Goal: Contribute content: Contribute content

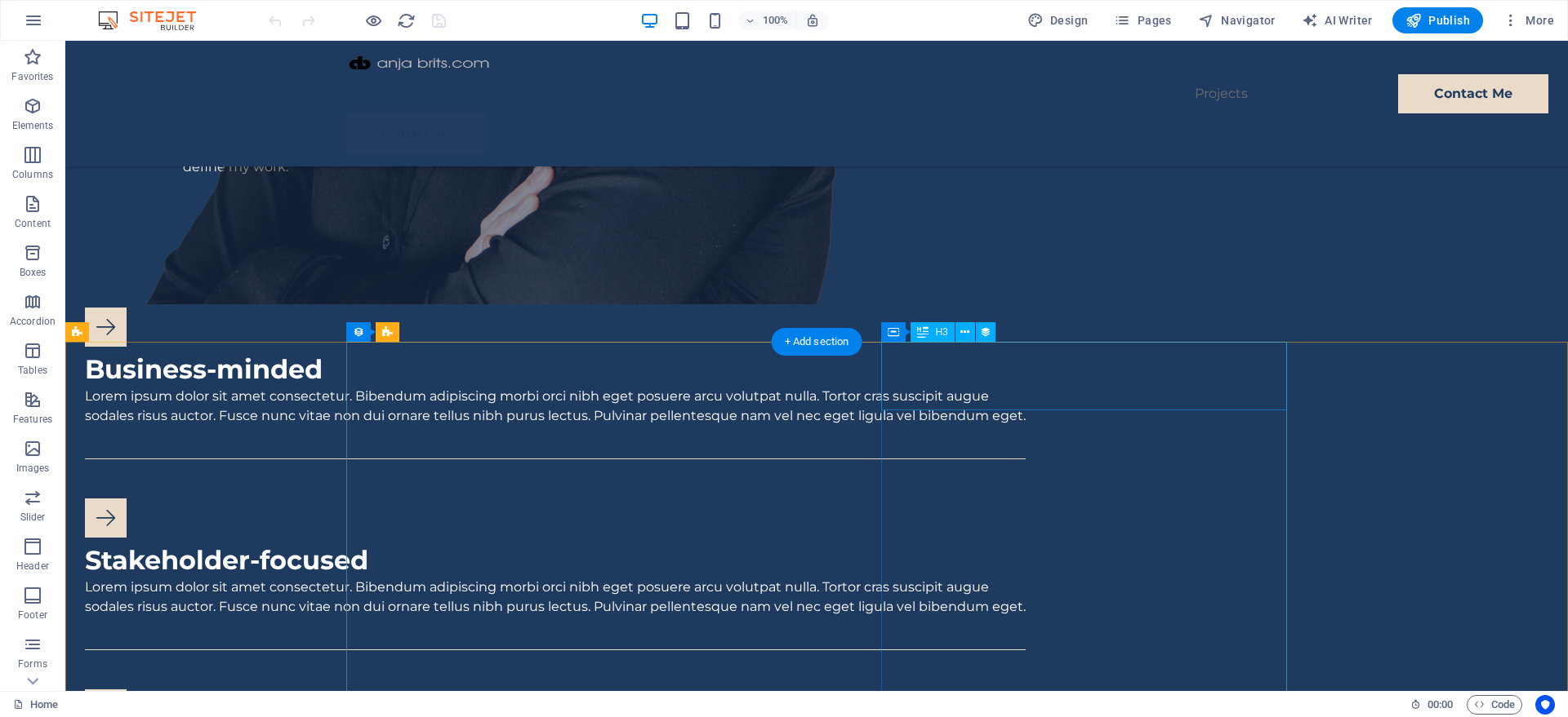
scroll to position [1664, 0]
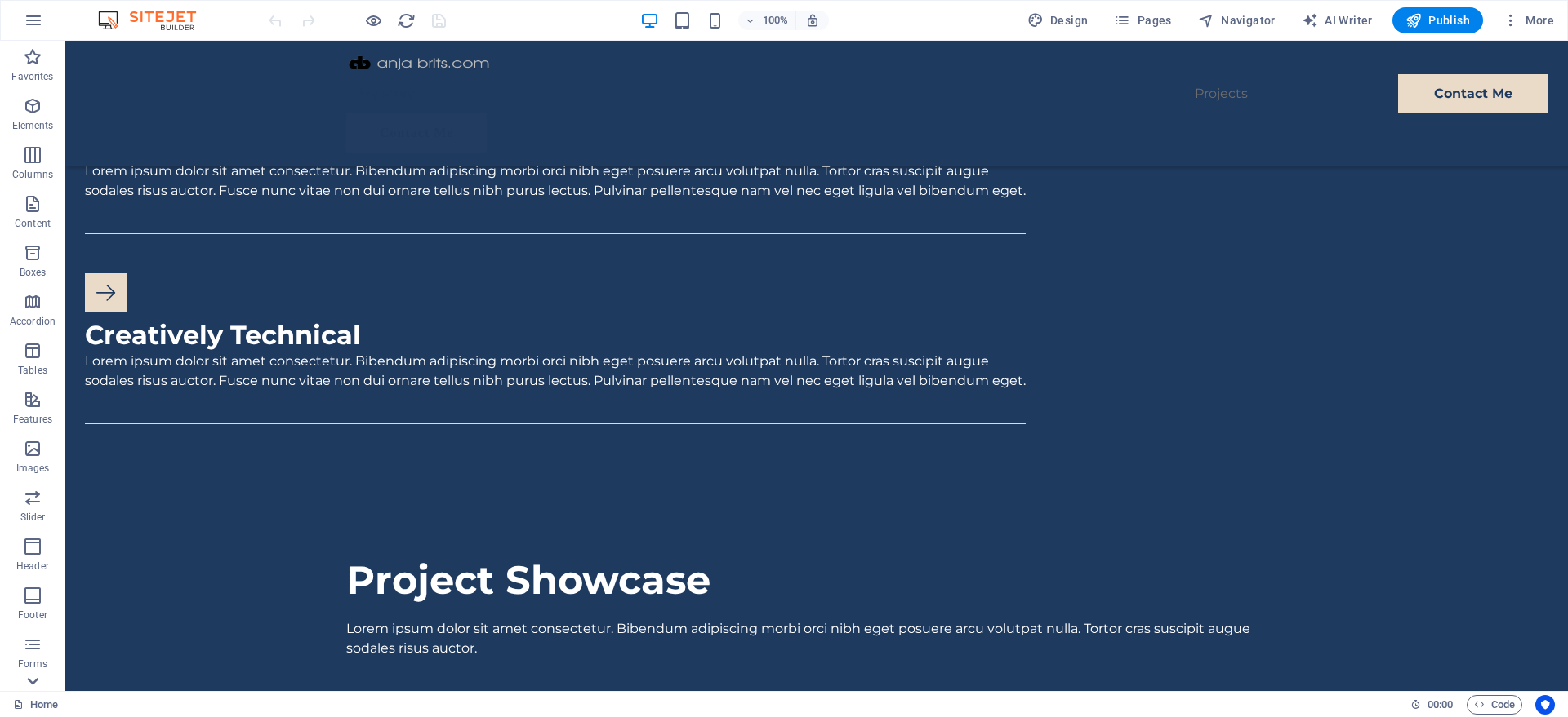
click at [34, 682] on icon at bounding box center [32, 682] width 12 height 7
click at [27, 657] on icon "button" at bounding box center [33, 659] width 20 height 19
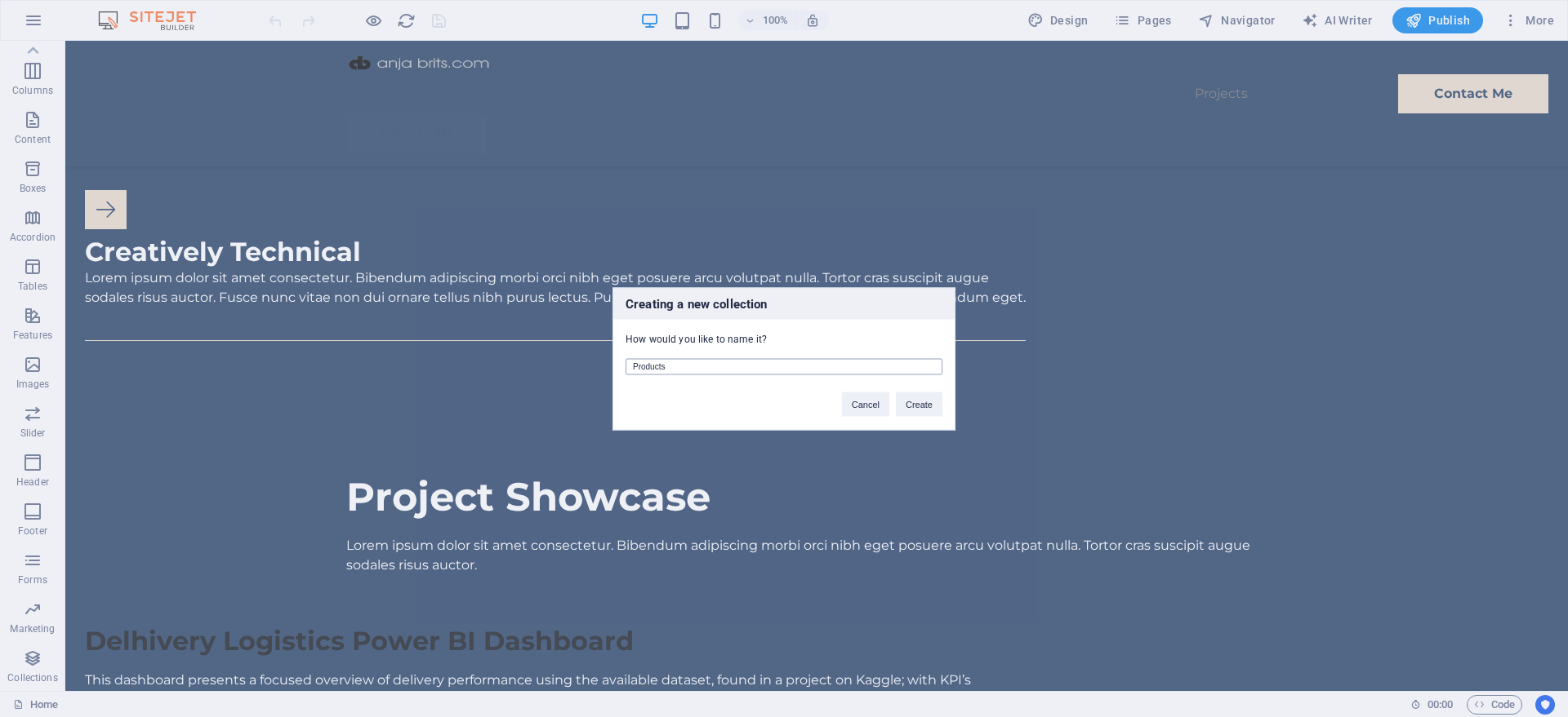
drag, startPoint x: 730, startPoint y: 370, endPoint x: 608, endPoint y: 372, distance: 122.0
click at [625, 372] on input "Products" at bounding box center [783, 366] width 317 height 16
type input "Projects"
click at [916, 410] on button "Create" at bounding box center [919, 404] width 46 height 25
click at [892, 405] on button "Delete and re-create" at bounding box center [891, 404] width 101 height 25
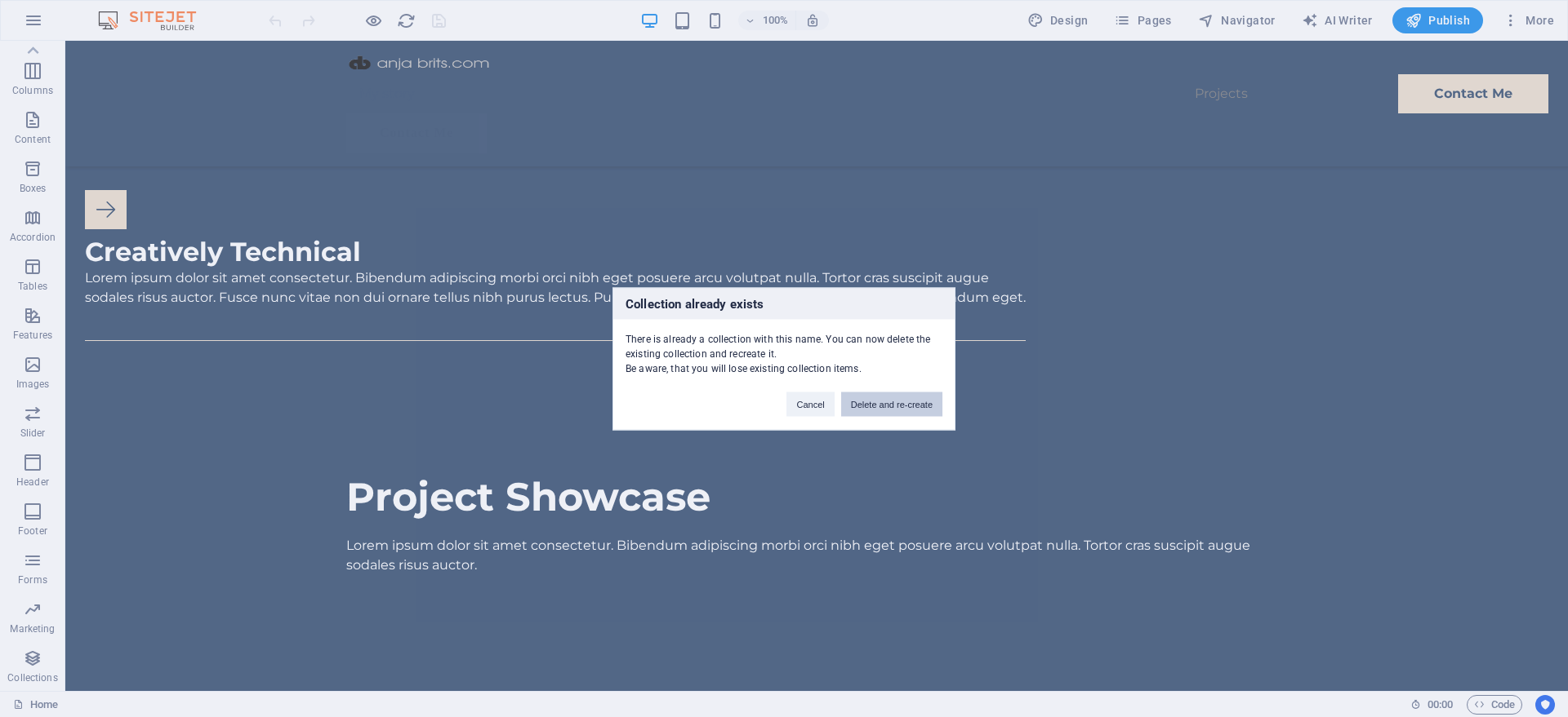
click at [892, 408] on button "Delete and re-create" at bounding box center [891, 404] width 101 height 25
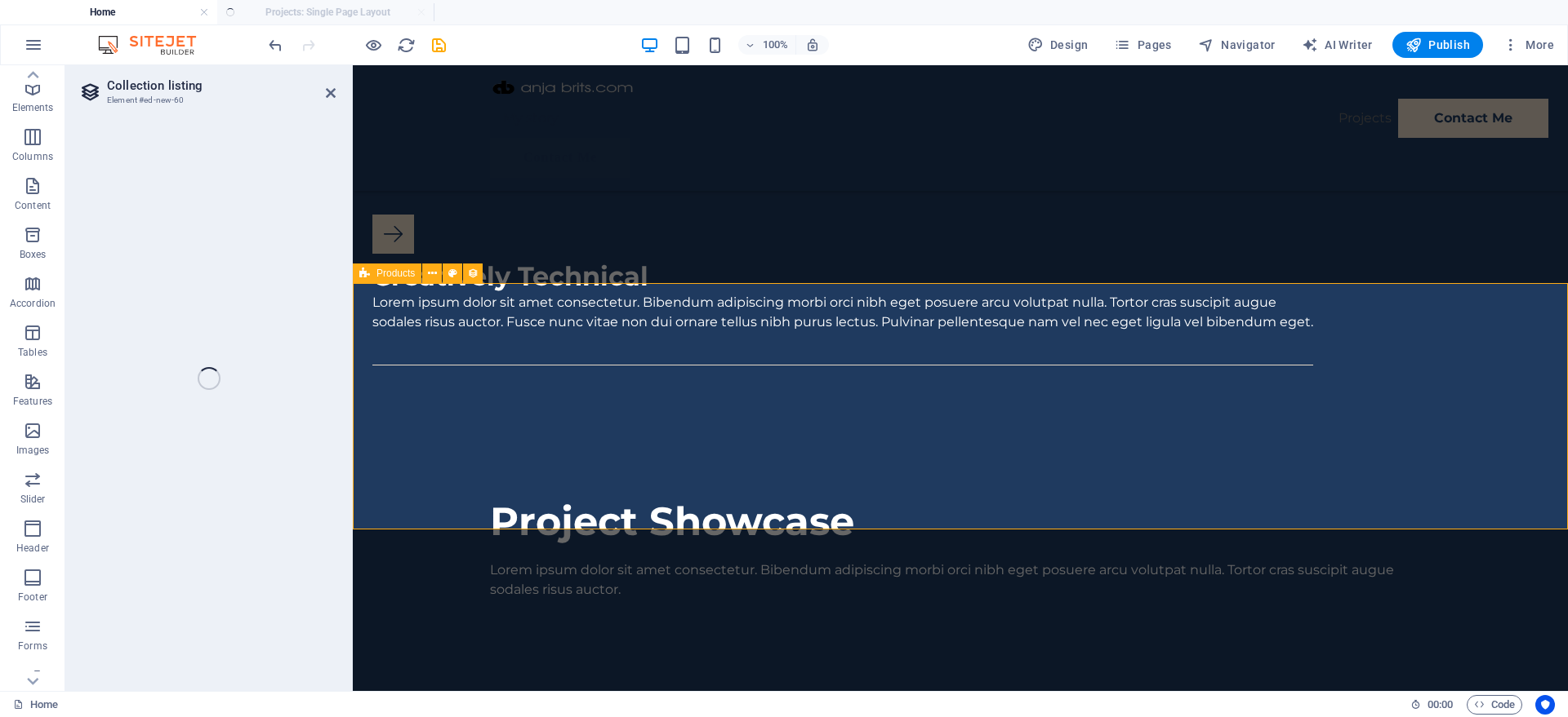
scroll to position [43, 0]
select select "createdAt_DESC"
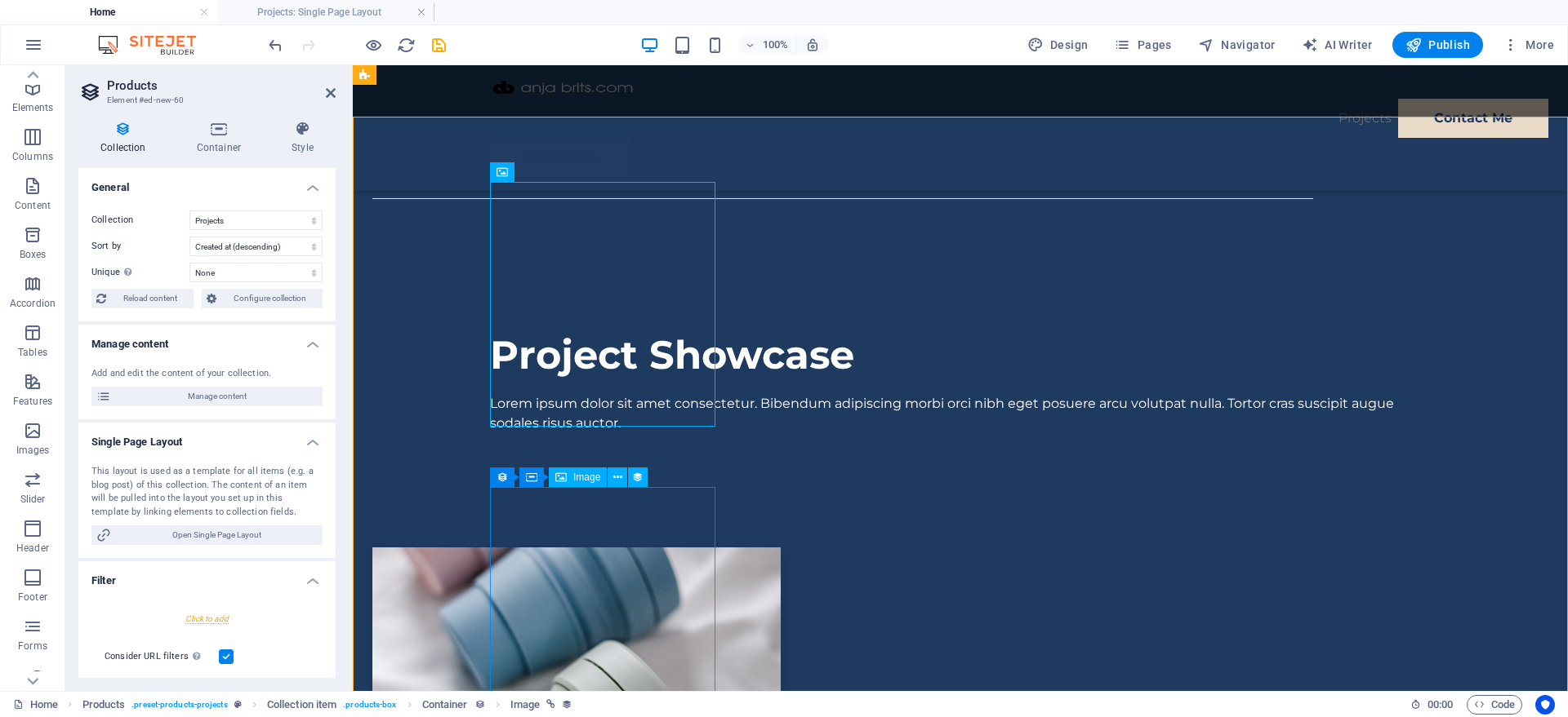
scroll to position [1831, 0]
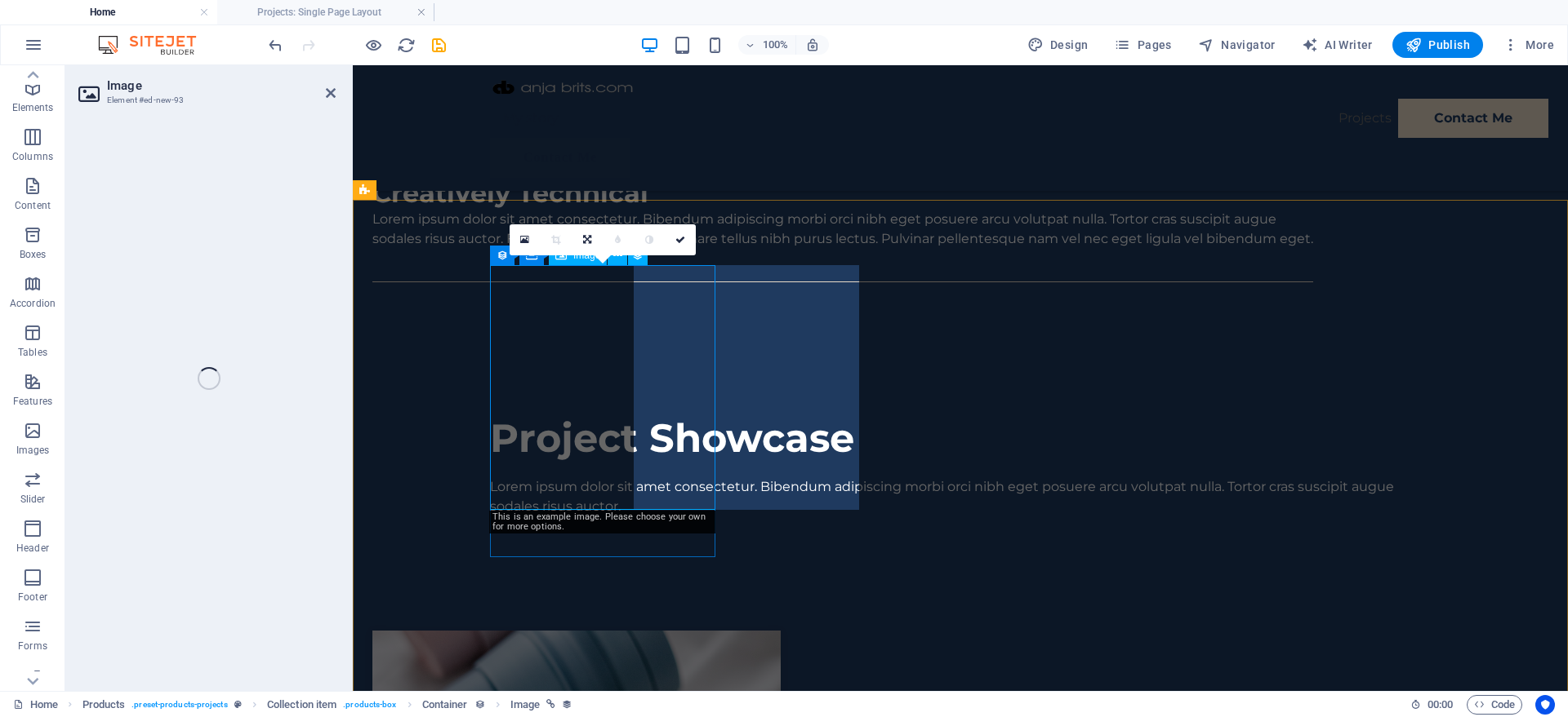
select select "image"
select select "px"
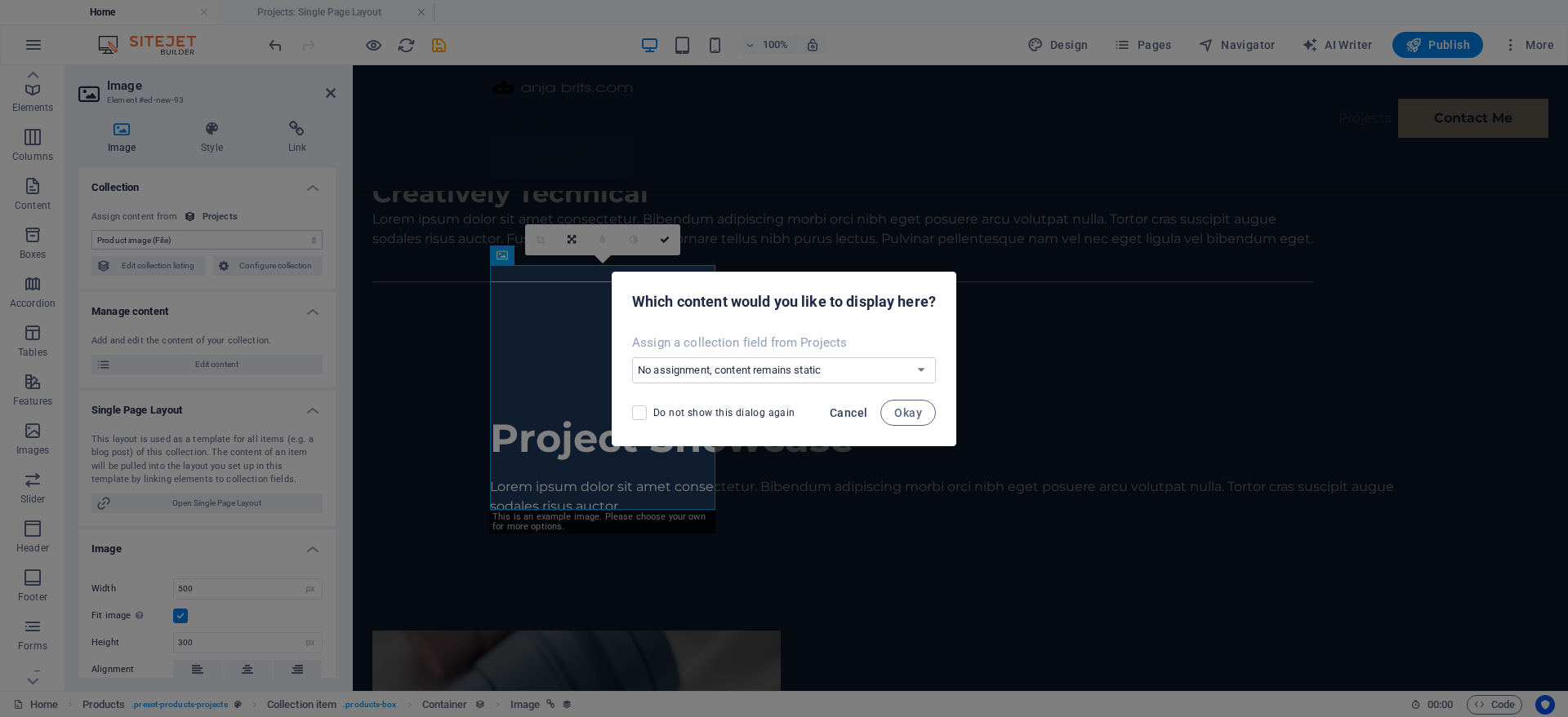
click at [853, 411] on span "Cancel" at bounding box center [849, 413] width 37 height 13
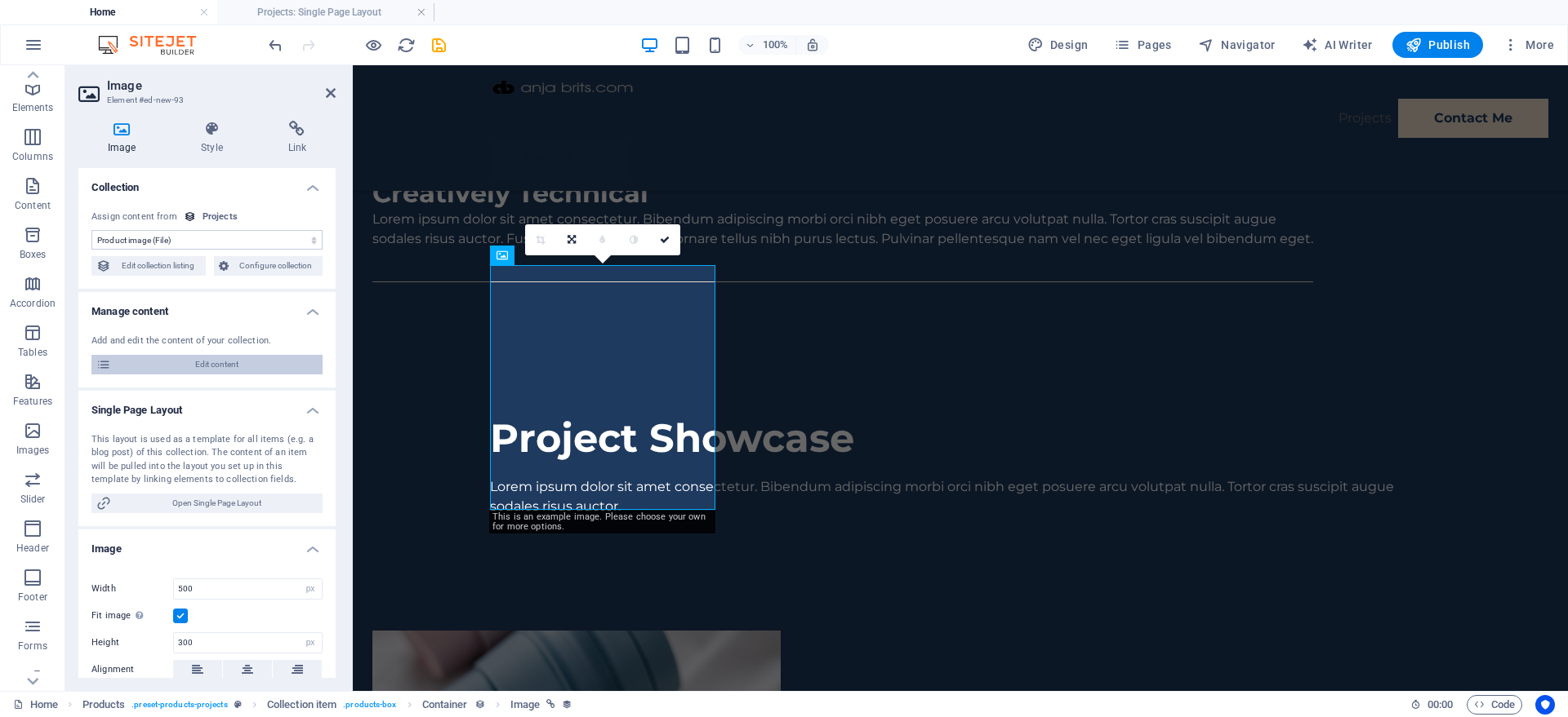
click at [226, 362] on span "Edit content" at bounding box center [216, 365] width 201 height 19
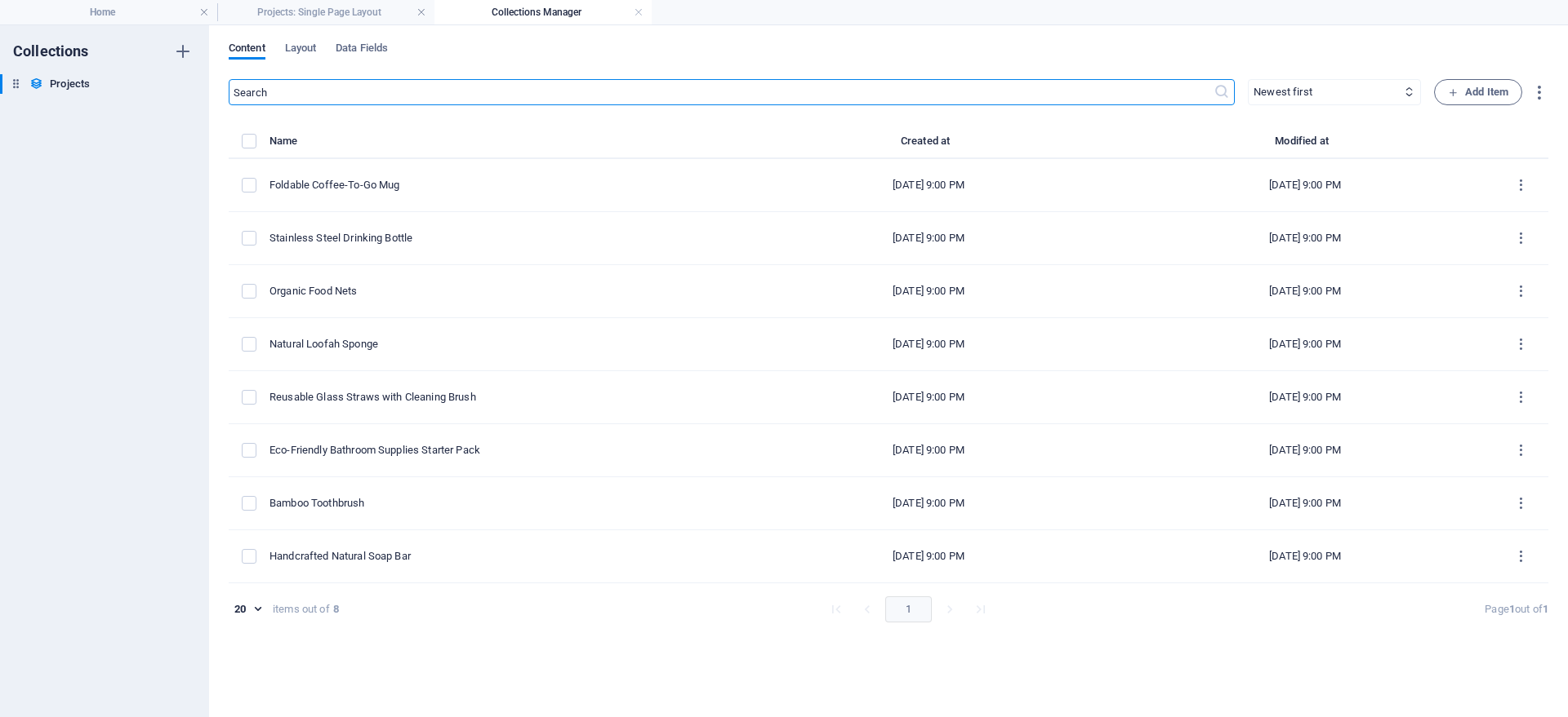
select select "Out of stock"
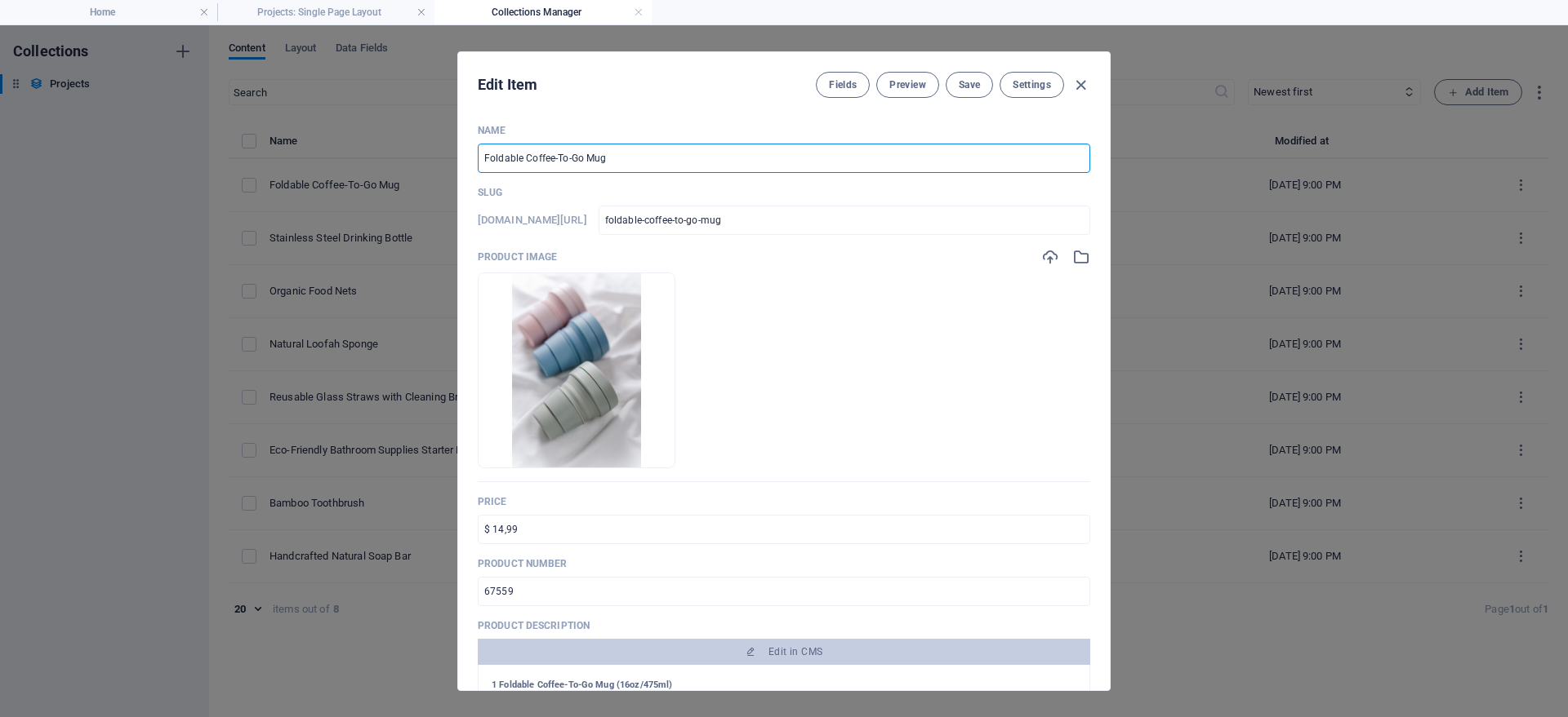
drag, startPoint x: 643, startPoint y: 160, endPoint x: 460, endPoint y: 159, distance: 183.0
click at [478, 159] on input "Foldable Coffee-To-Go Mug" at bounding box center [784, 158] width 613 height 29
type input "D"
type input "d"
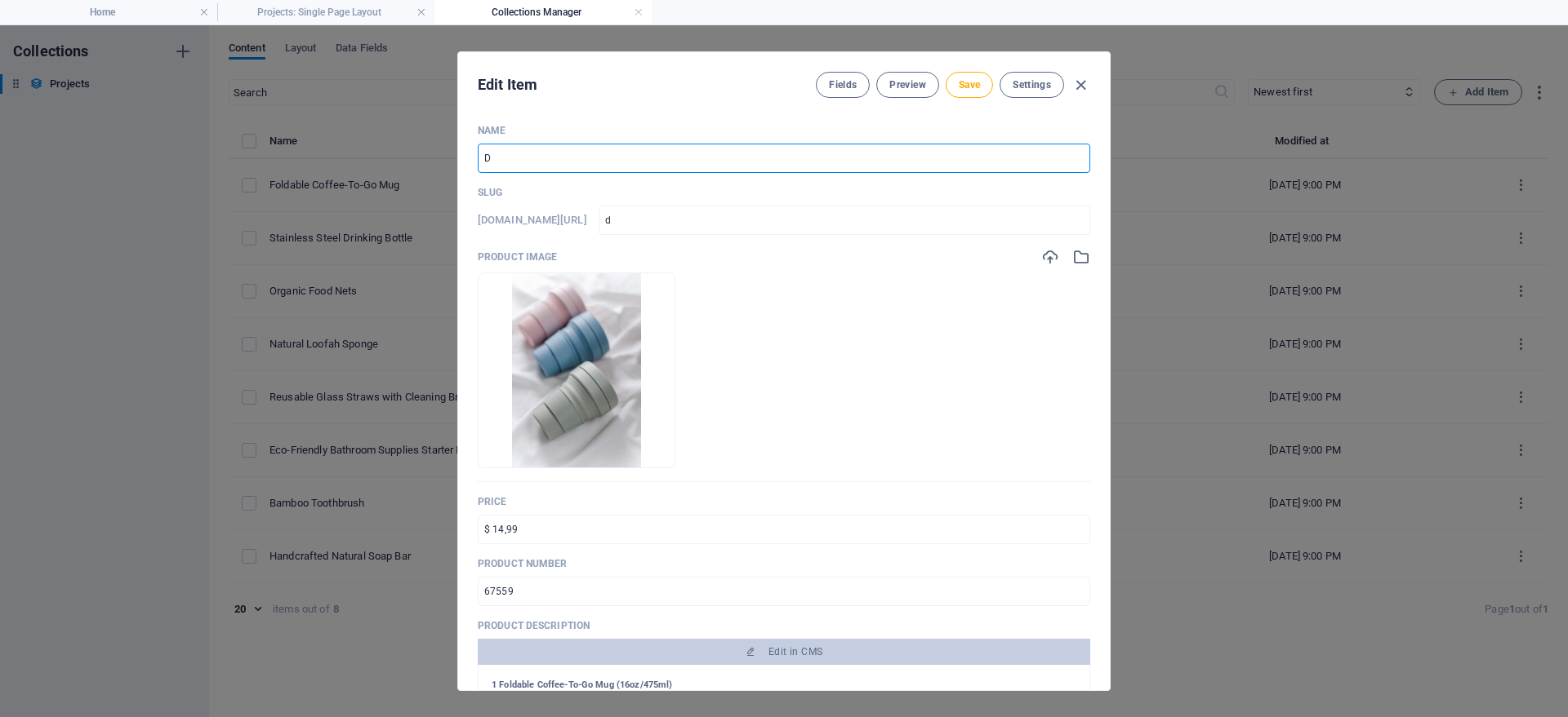
type input "De"
type input "de"
type input "Del"
type input "del"
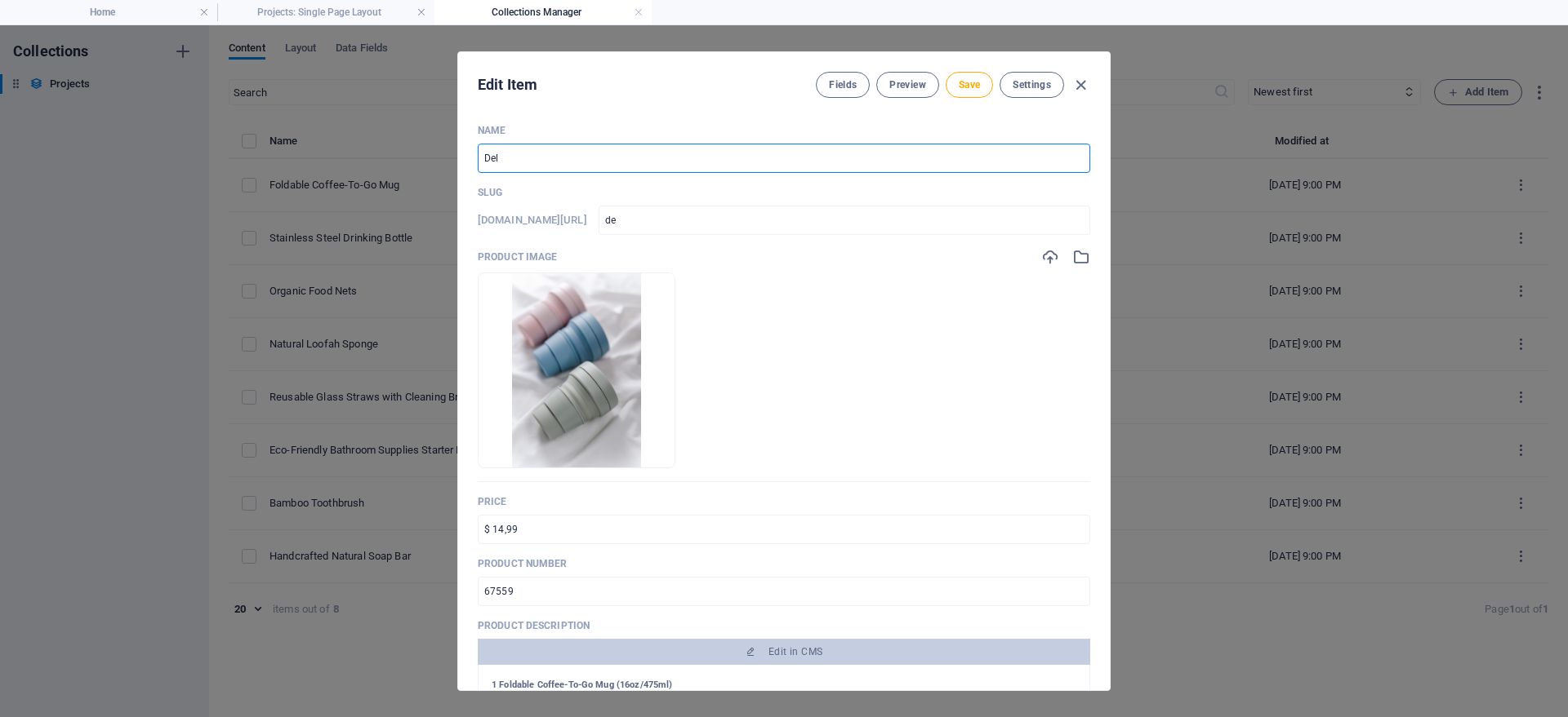
type input "del"
type input "Dell"
type input "dell"
type input "Del"
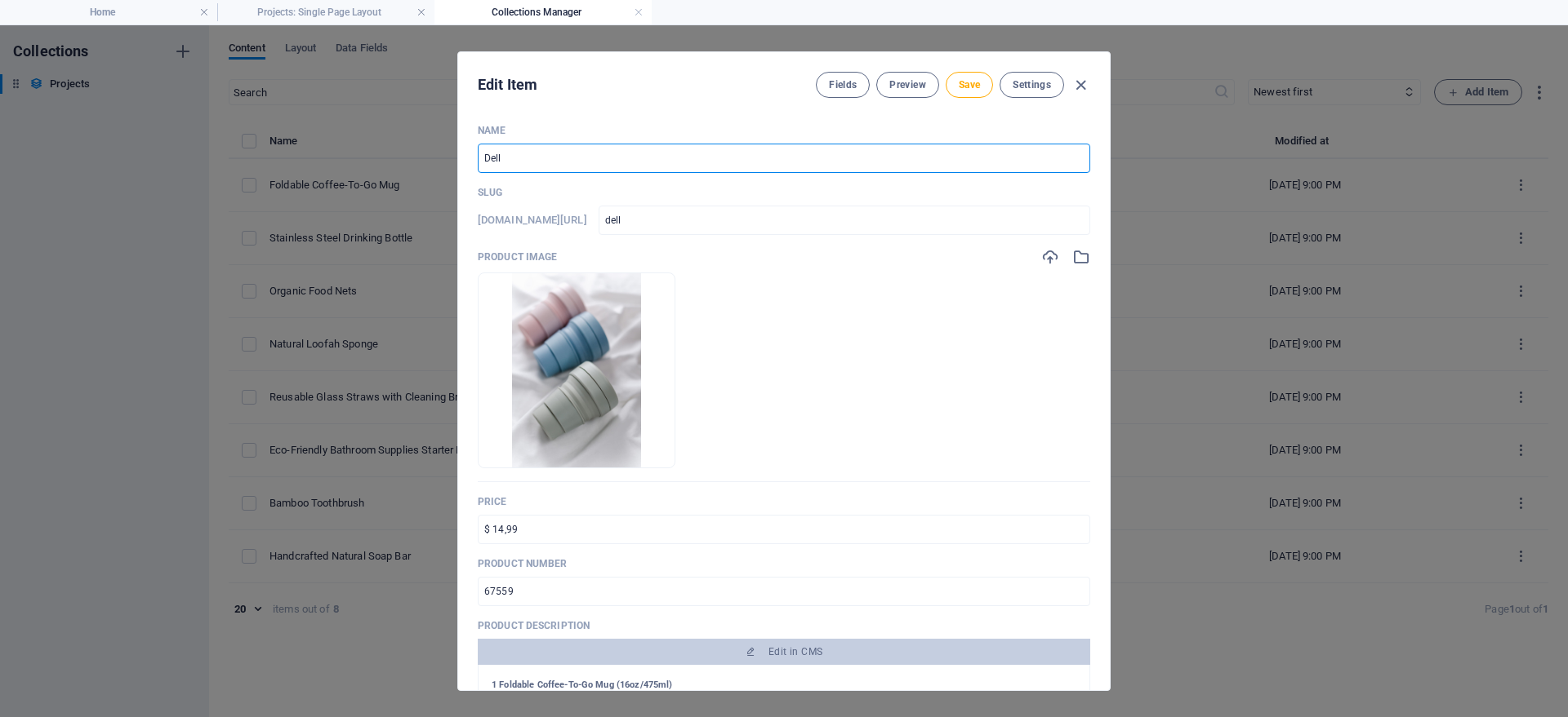
type input "del"
type input "Delh"
type input "delh"
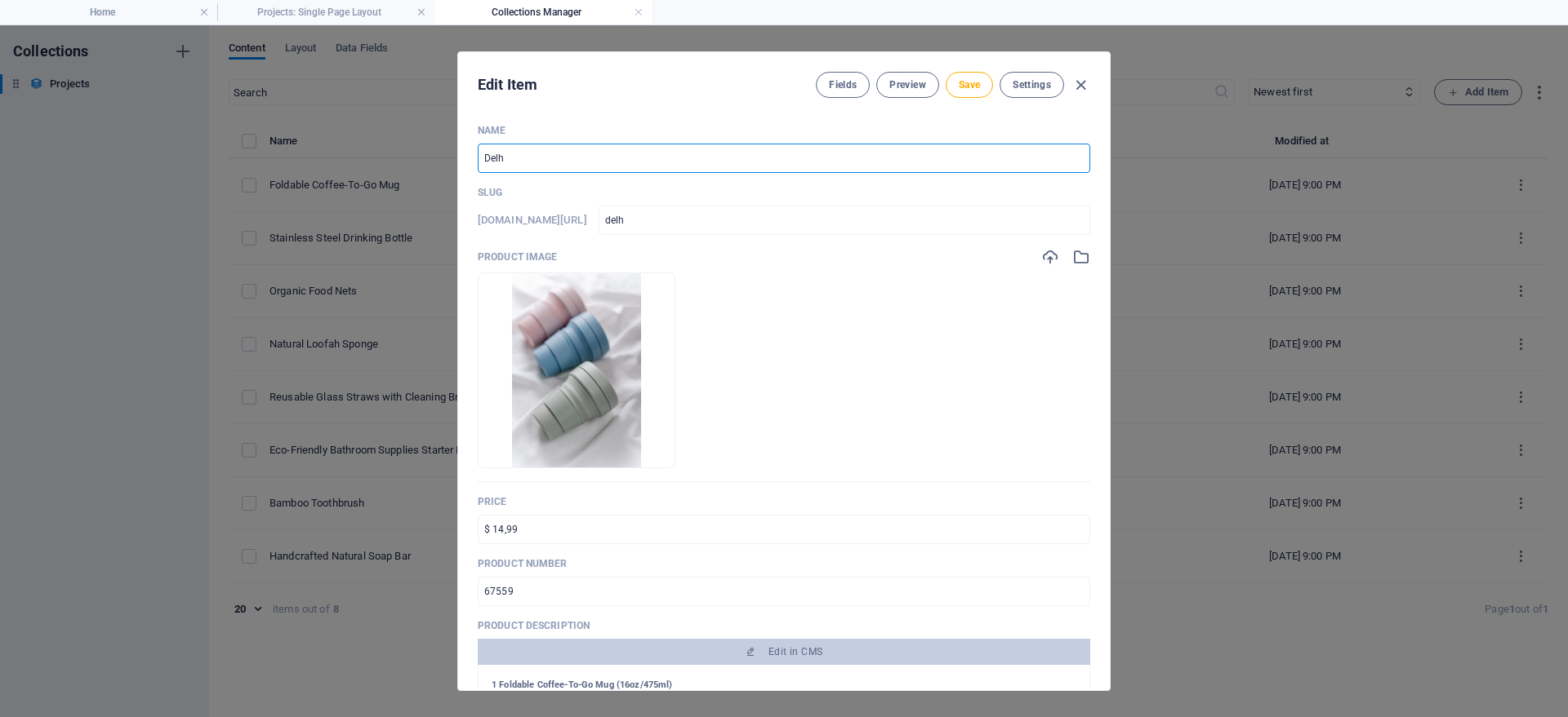
type input "[GEOGRAPHIC_DATA]"
type input "Delhiv"
type input "delhiv"
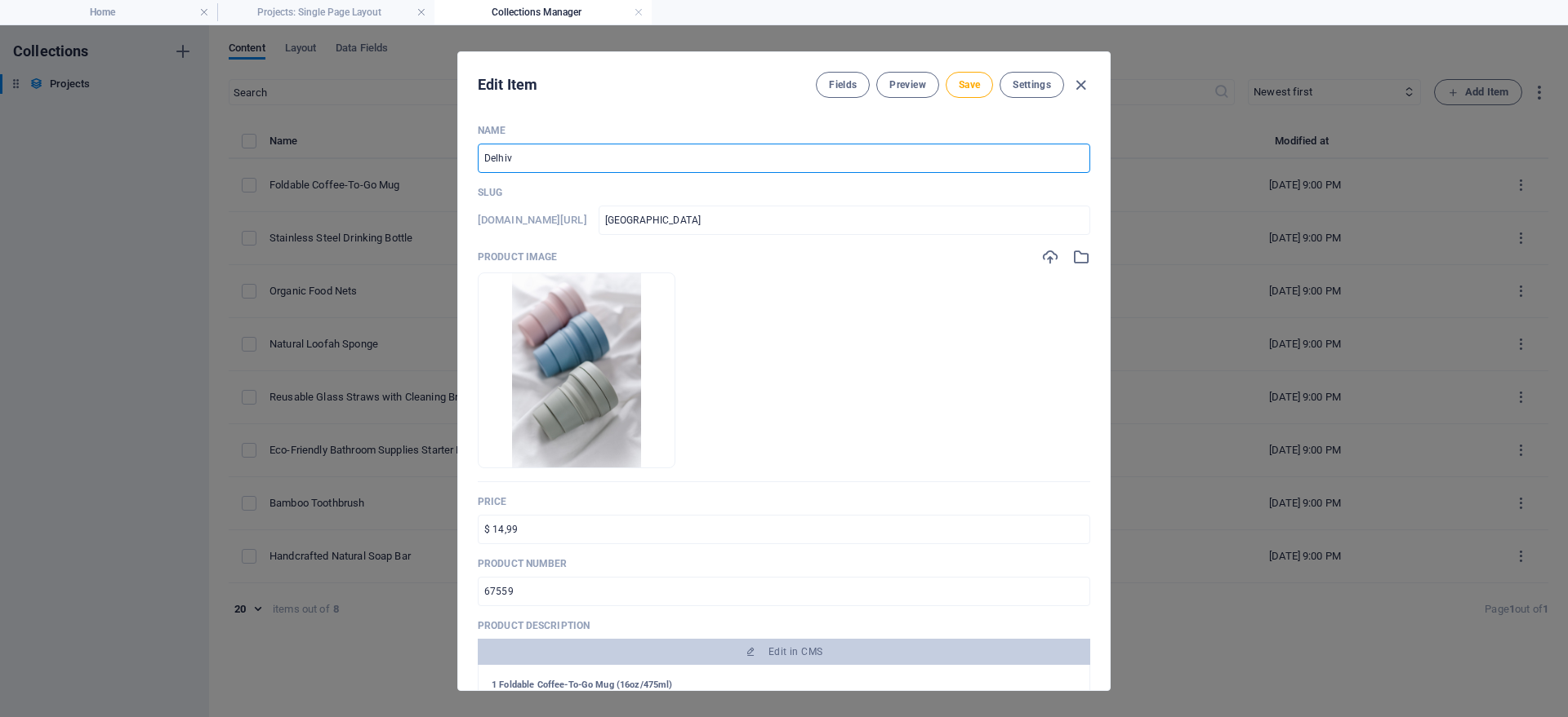
type input "delhiv"
type input "Delhive"
type input "delhive"
type input "Delhiver"
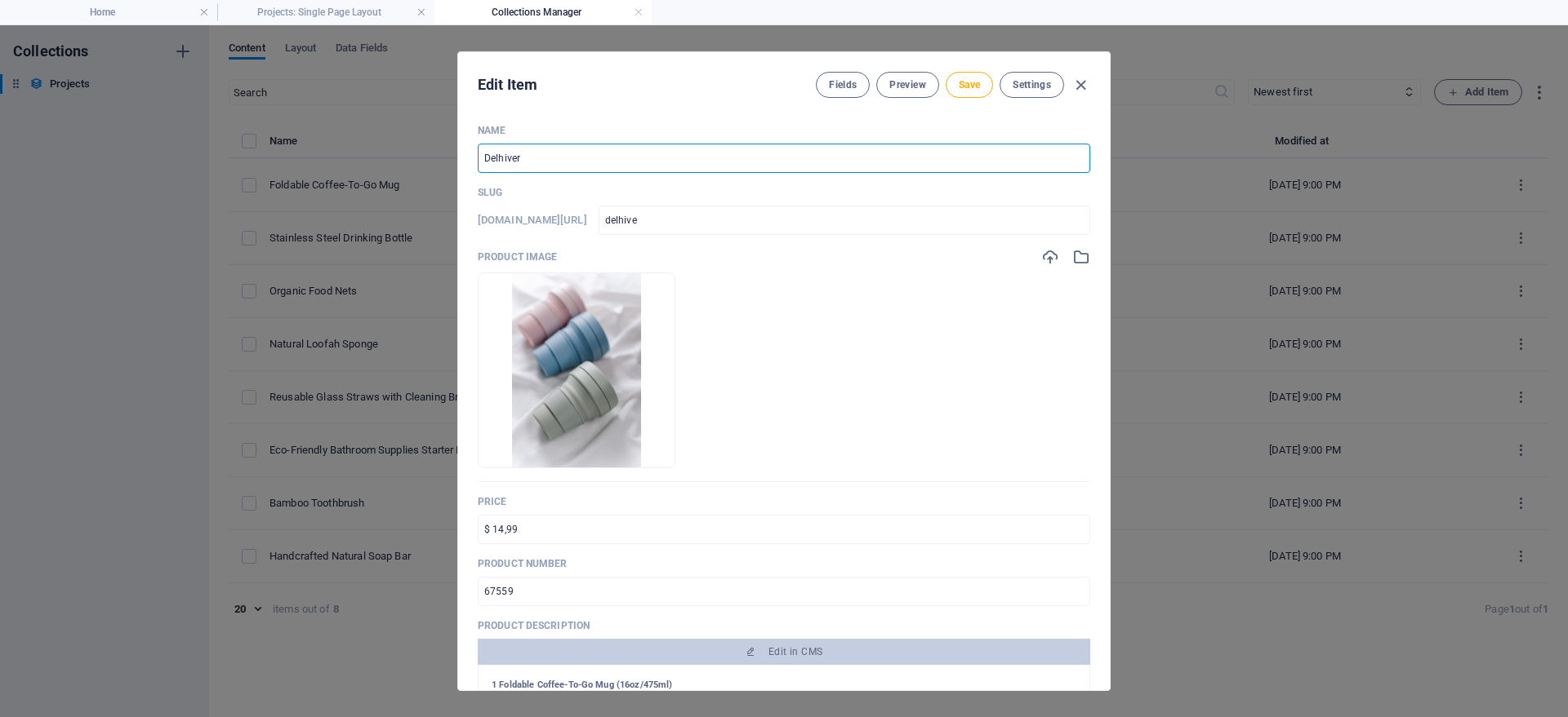
type input "delhiver"
type input "Delhivery"
type input "delhivery"
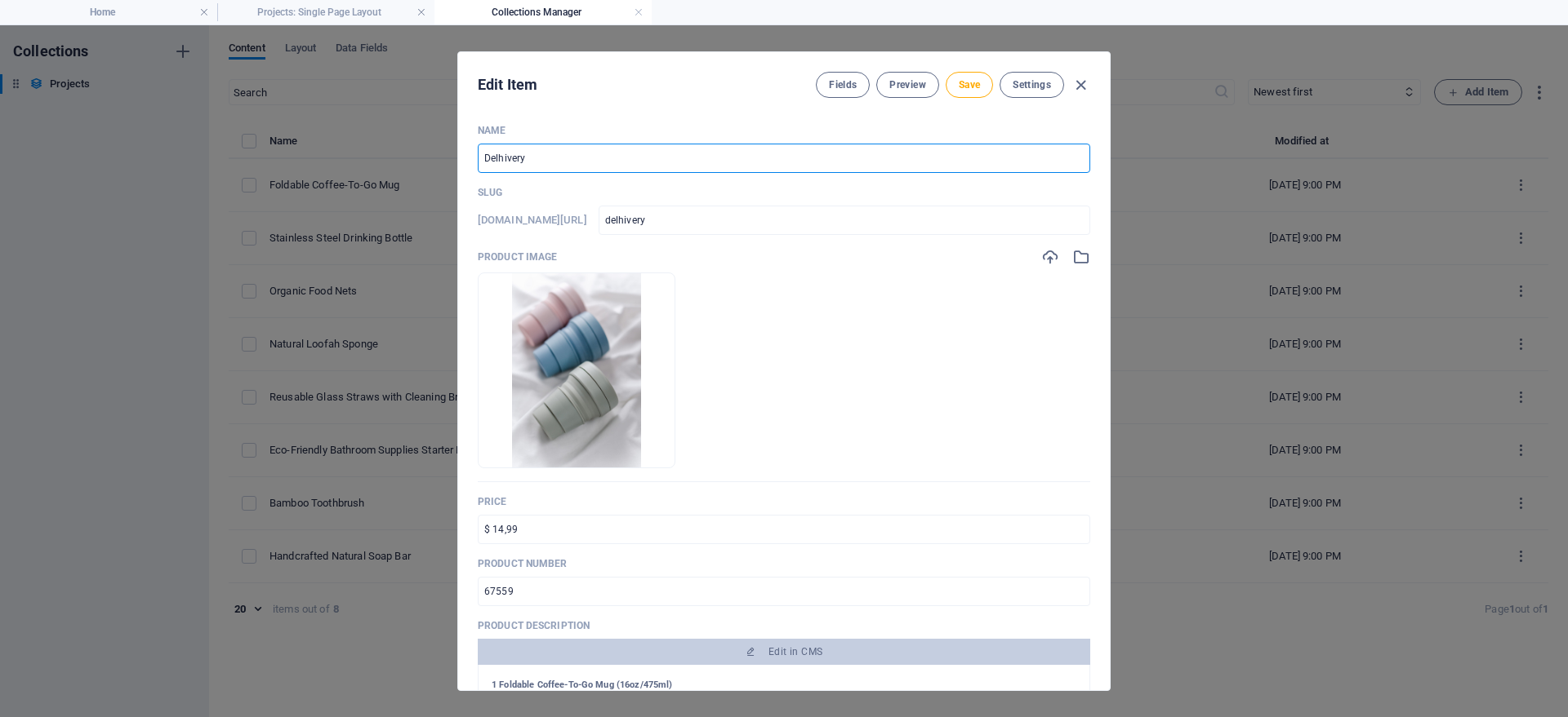
type input "Delhivery L"
type input "delhivery-l"
type input "Delhivery Lo"
type input "delhivery-lo"
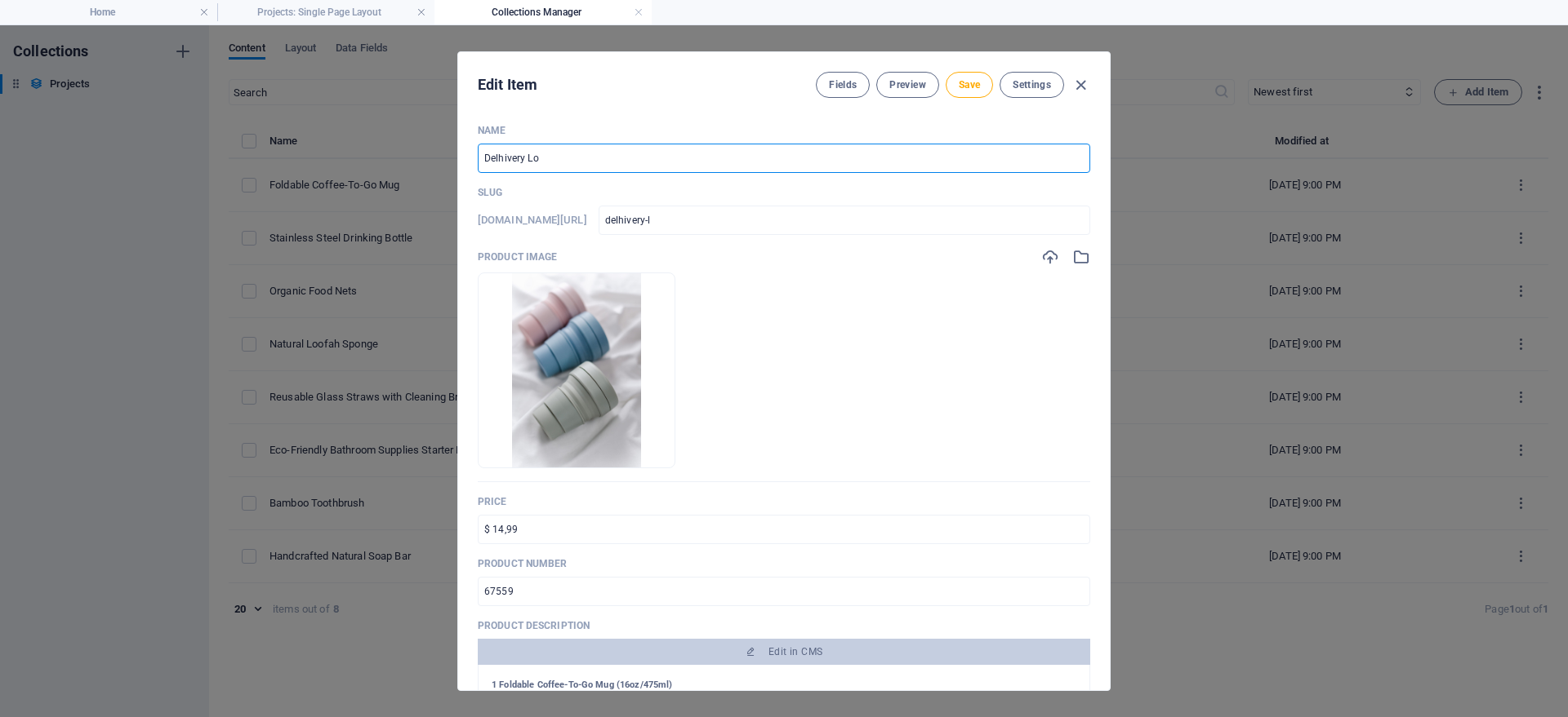
type input "delhivery-lo"
type input "Delhivery Log"
type input "delhivery-log"
type input "Delhivery Logis"
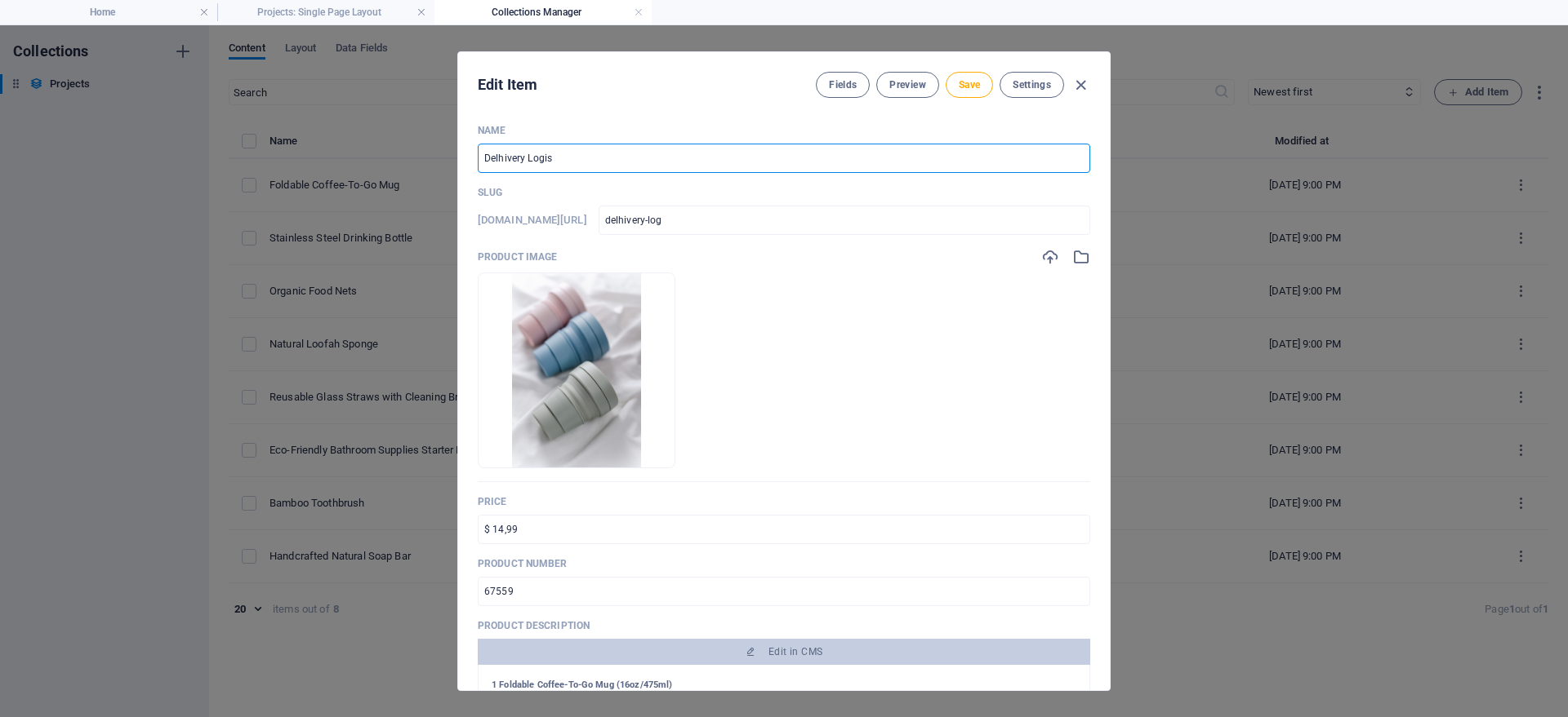
type input "delhivery-logis"
type input "Delhivery Logist"
type input "delhivery-logist"
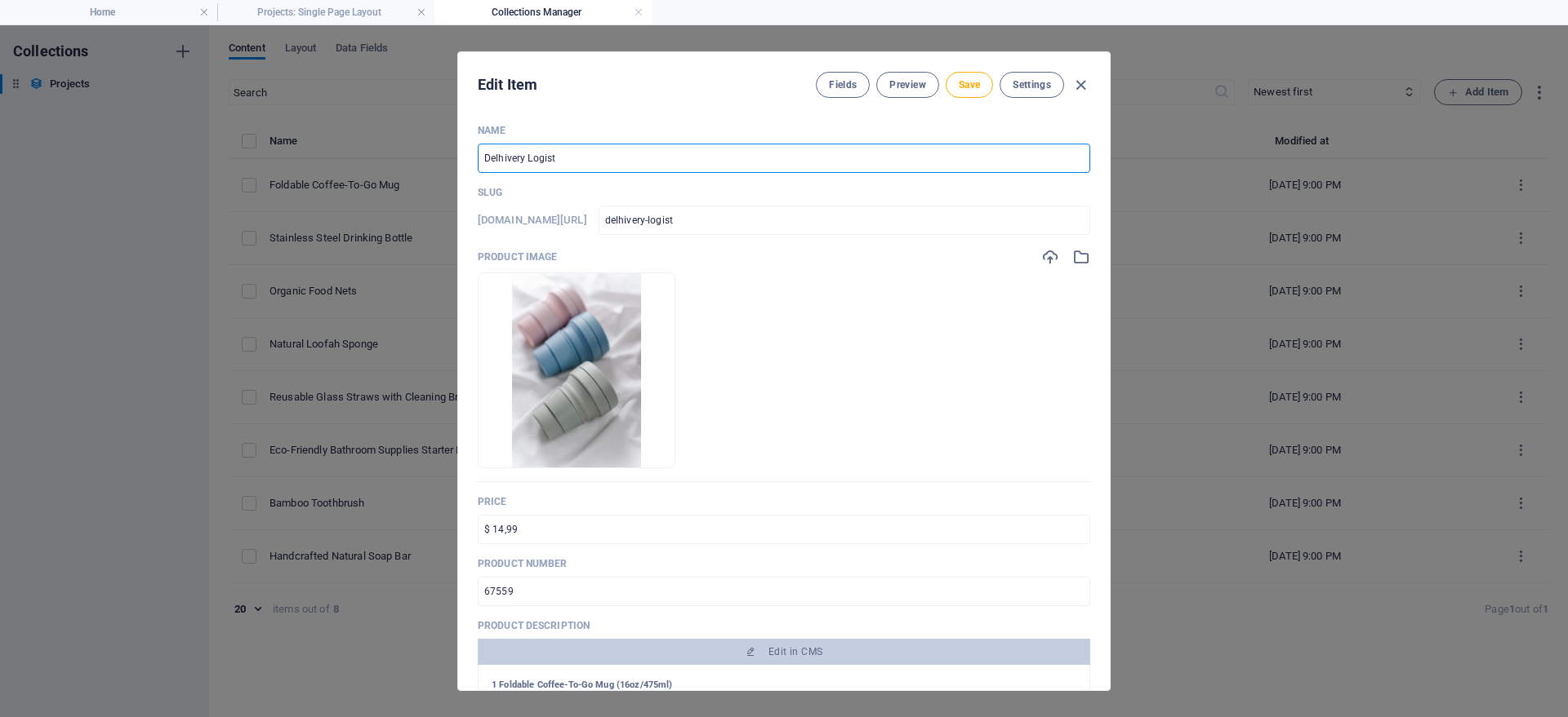
type input "Delhivery Logisti"
type input "delhivery-logisti"
type input "Delhivery Logistic"
type input "delhivery-logistic"
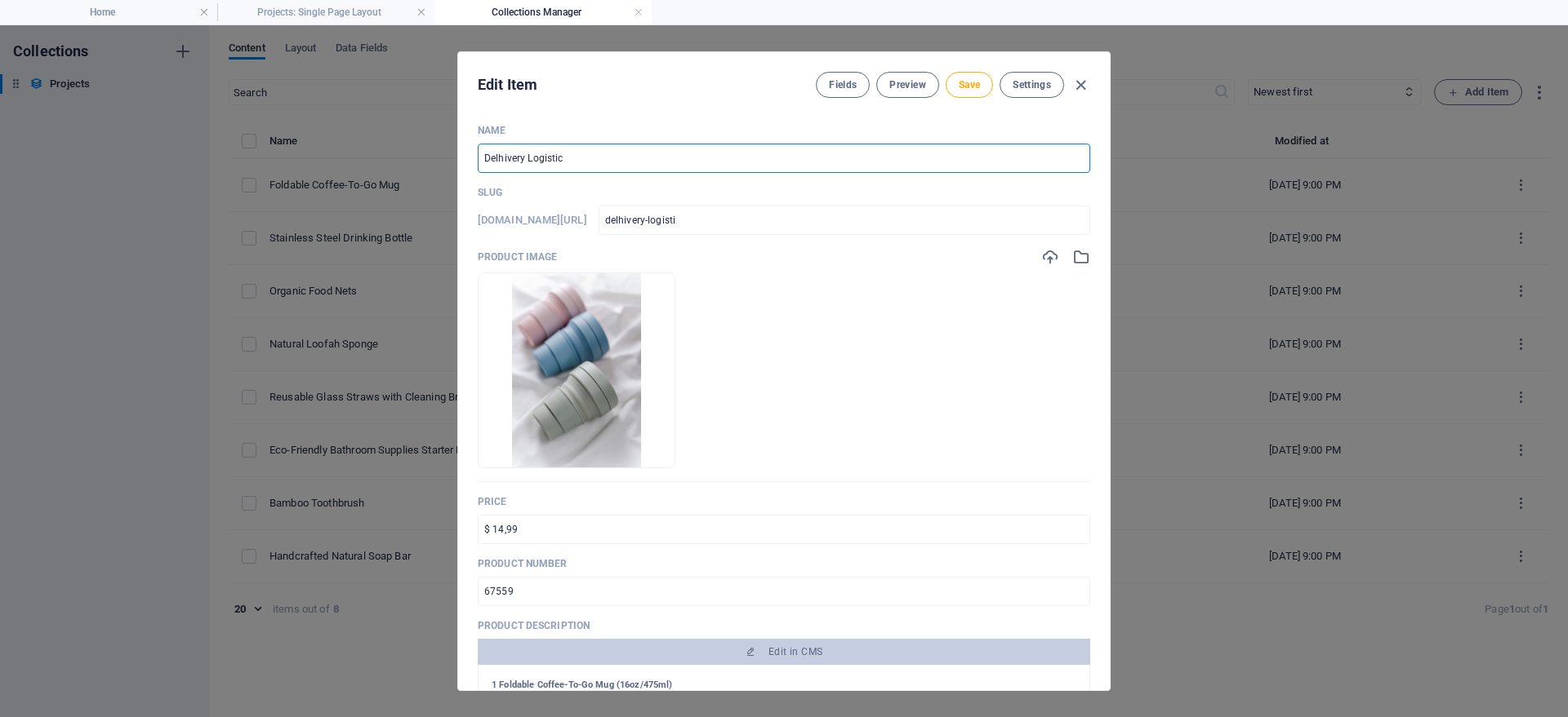
type input "delhivery-logistic"
type input "Delhivery Logistics"
type input "delhivery-logistics"
type input "Delhivery Logistics"
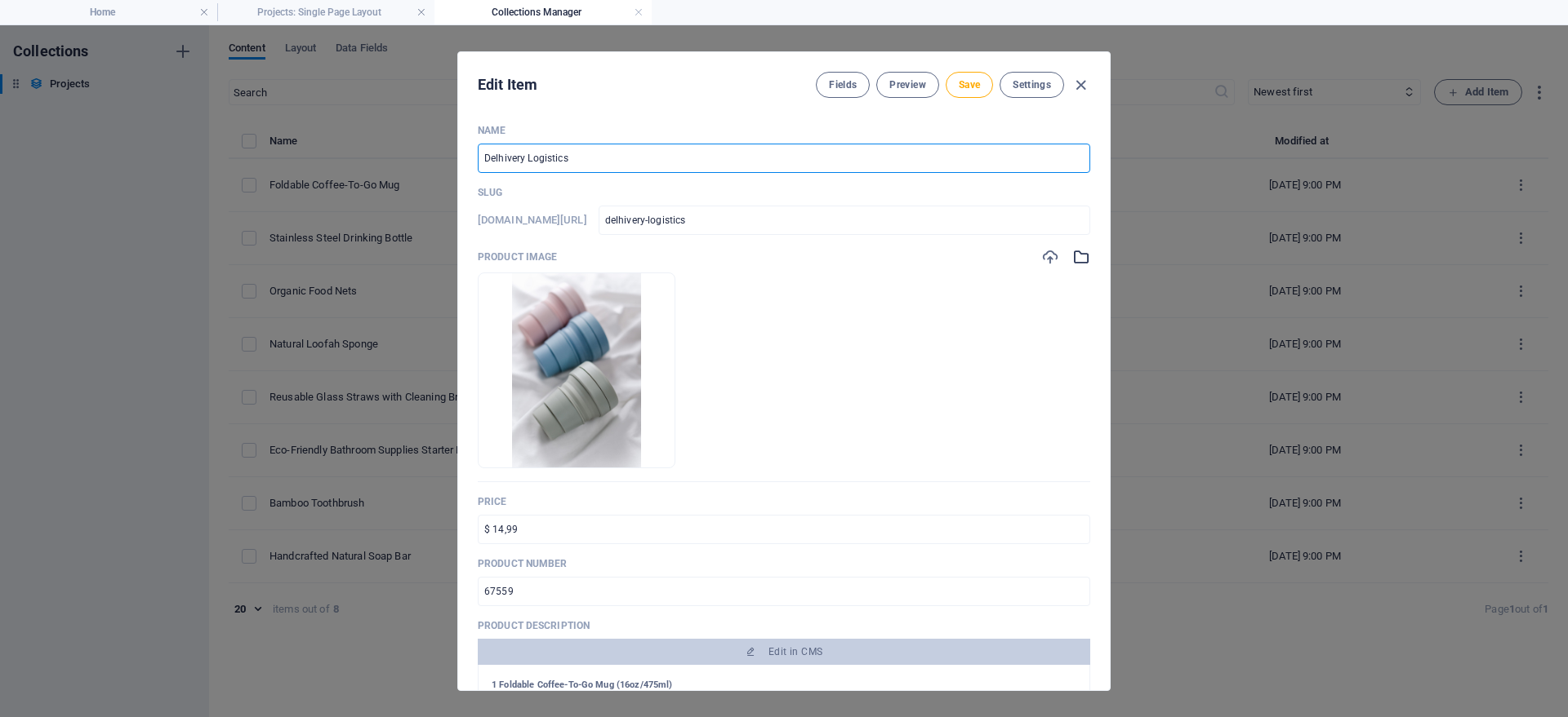
click at [1074, 257] on icon "button" at bounding box center [1081, 257] width 18 height 18
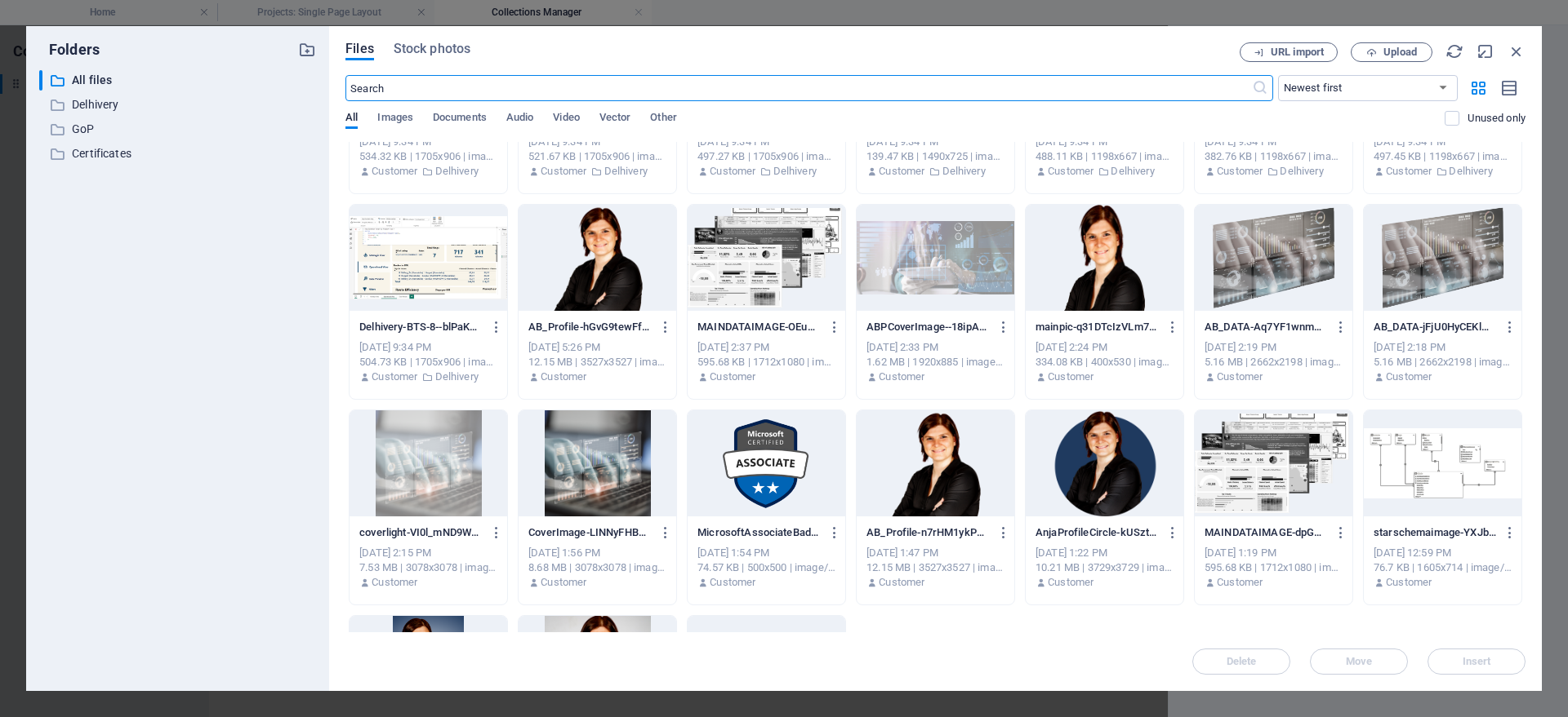
scroll to position [734, 0]
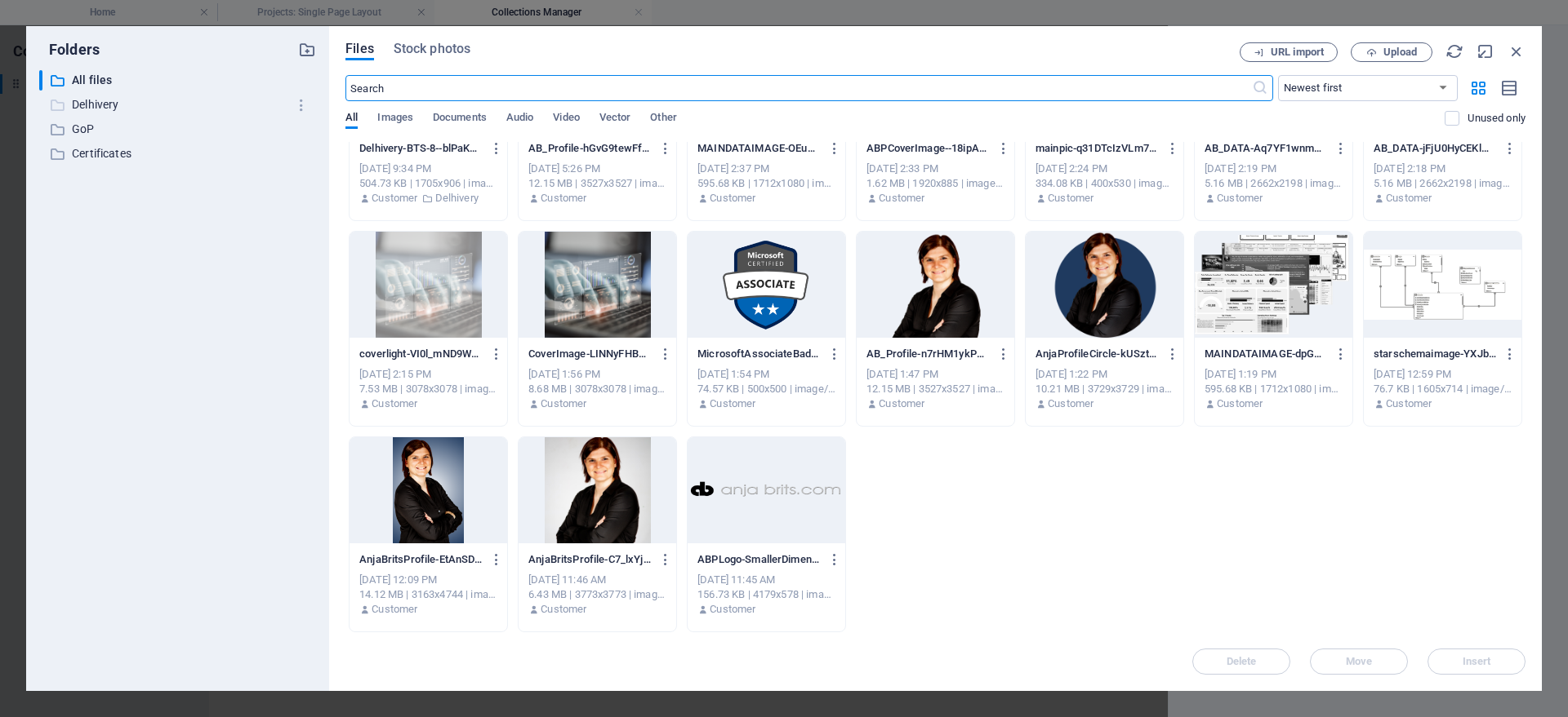
click at [108, 110] on p "Delhivery" at bounding box center [178, 105] width 214 height 19
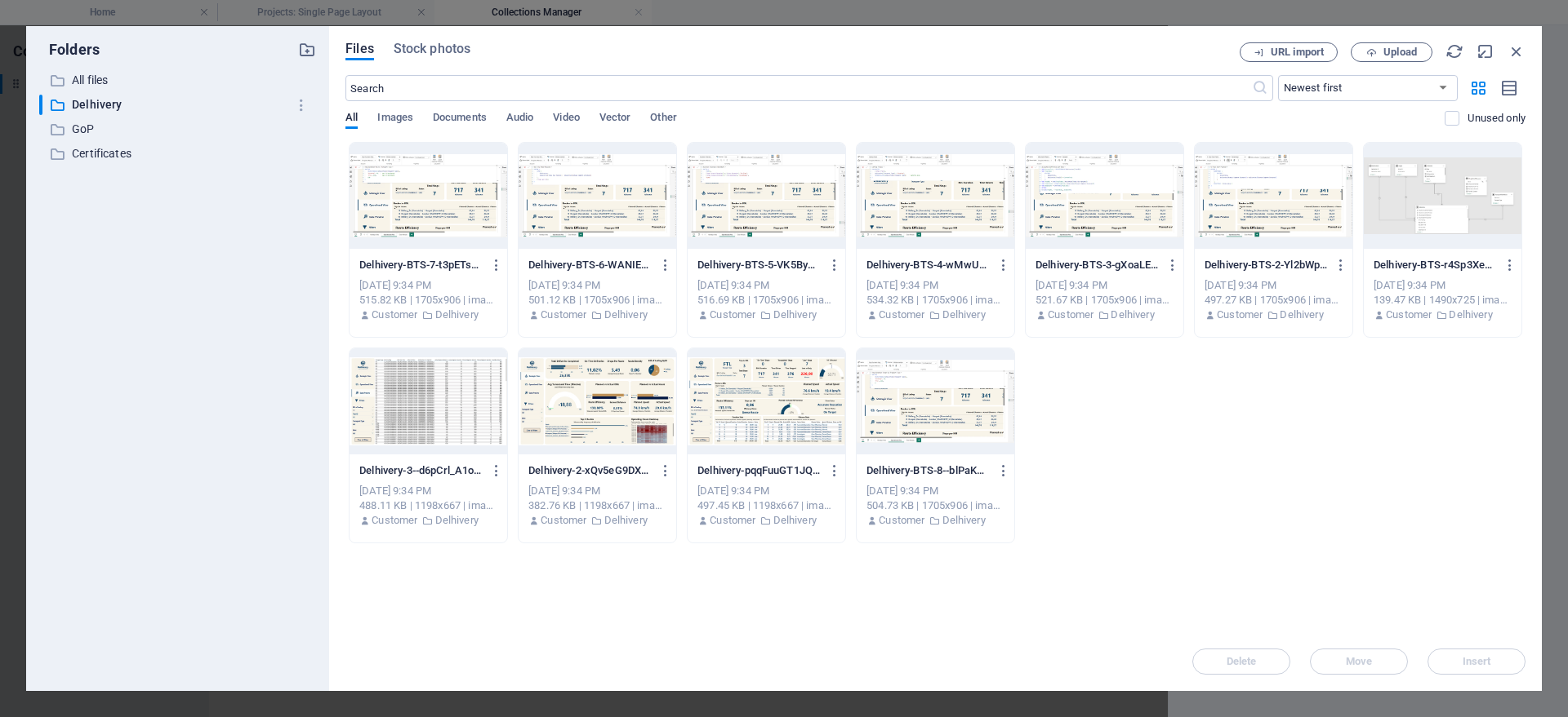
click at [598, 403] on div at bounding box center [598, 401] width 158 height 106
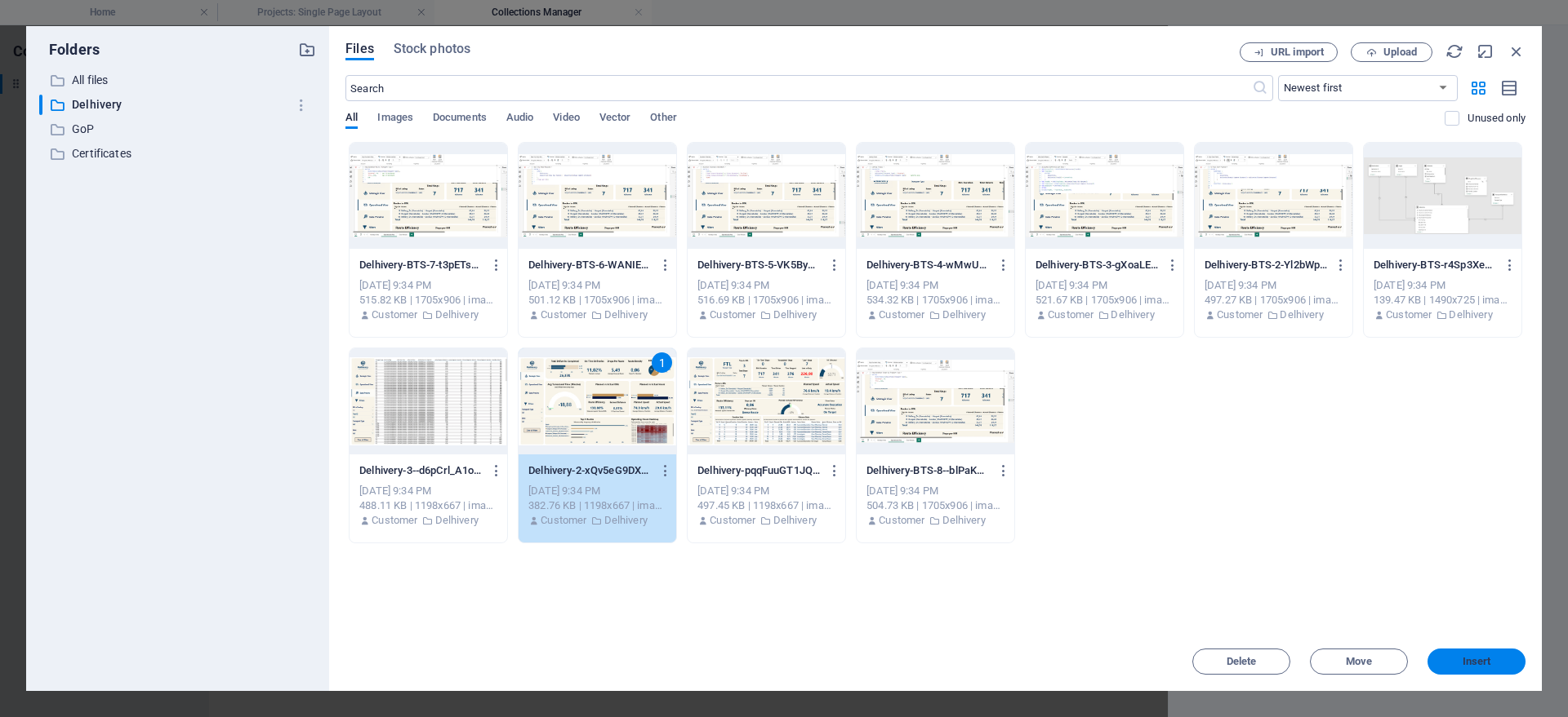
click at [1490, 659] on span "Insert" at bounding box center [1477, 661] width 28 height 10
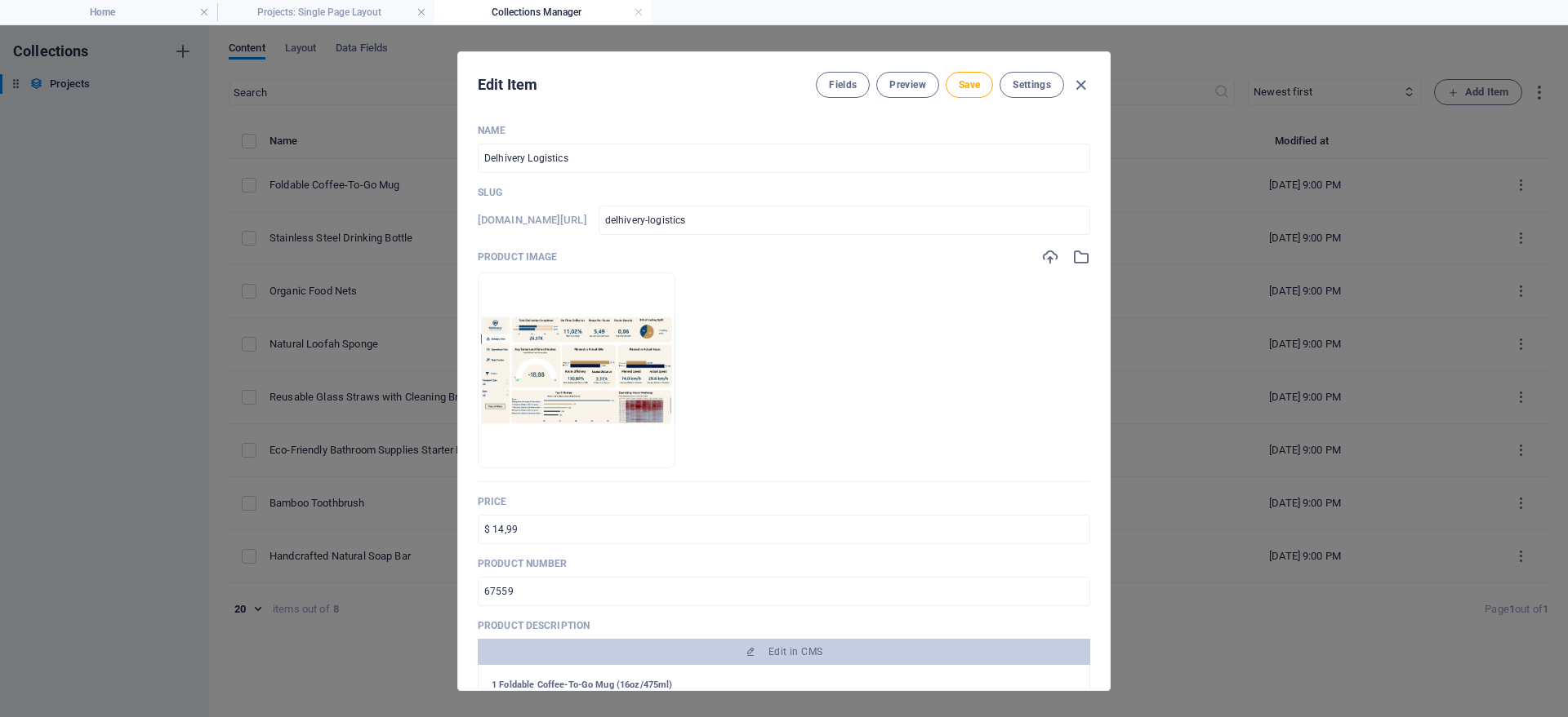
scroll to position [221, 0]
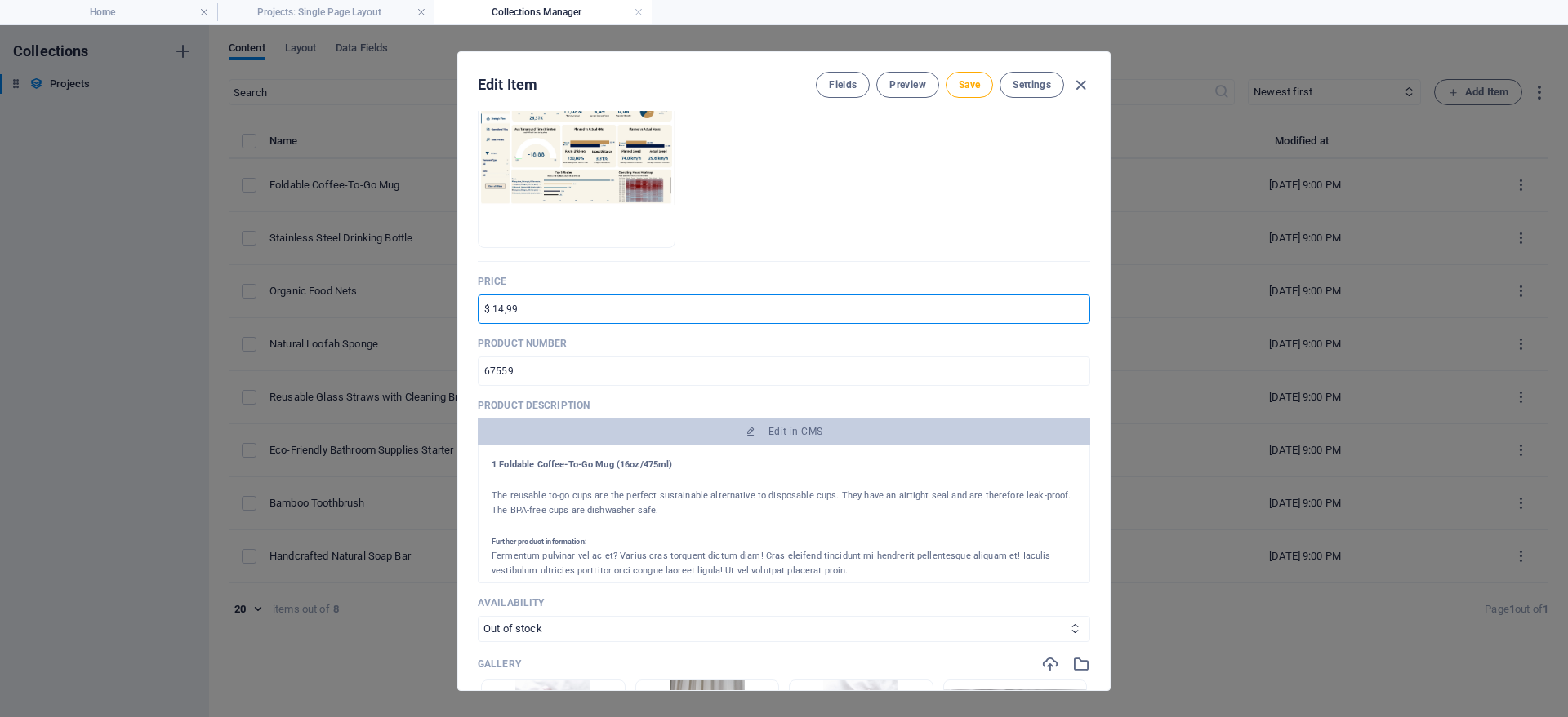
drag, startPoint x: 541, startPoint y: 303, endPoint x: 466, endPoint y: 308, distance: 75.2
click at [478, 308] on input "$ 14,99" at bounding box center [784, 308] width 613 height 29
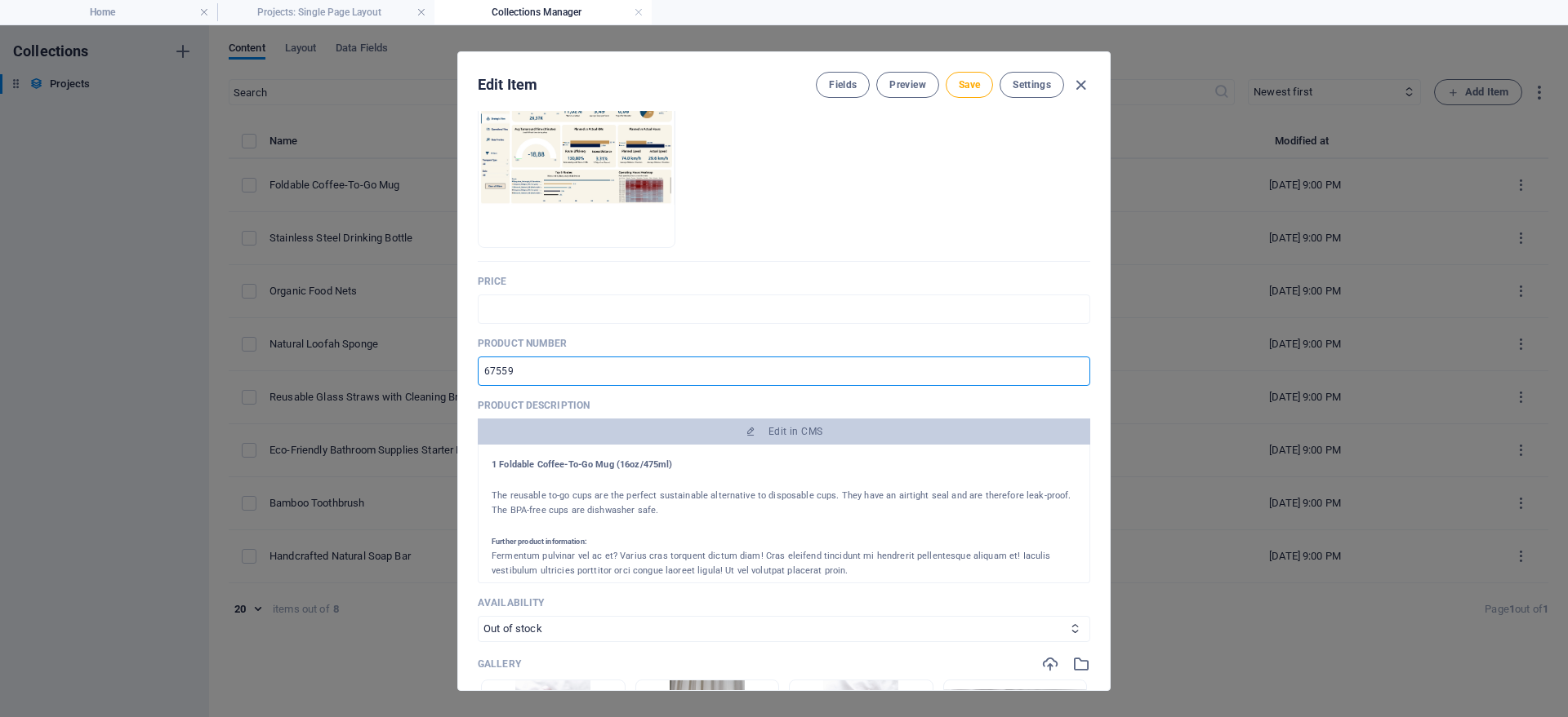
drag, startPoint x: 568, startPoint y: 375, endPoint x: 468, endPoint y: 383, distance: 100.3
click at [478, 382] on input "67559" at bounding box center [784, 370] width 613 height 29
click at [611, 338] on p "Product number" at bounding box center [784, 343] width 613 height 13
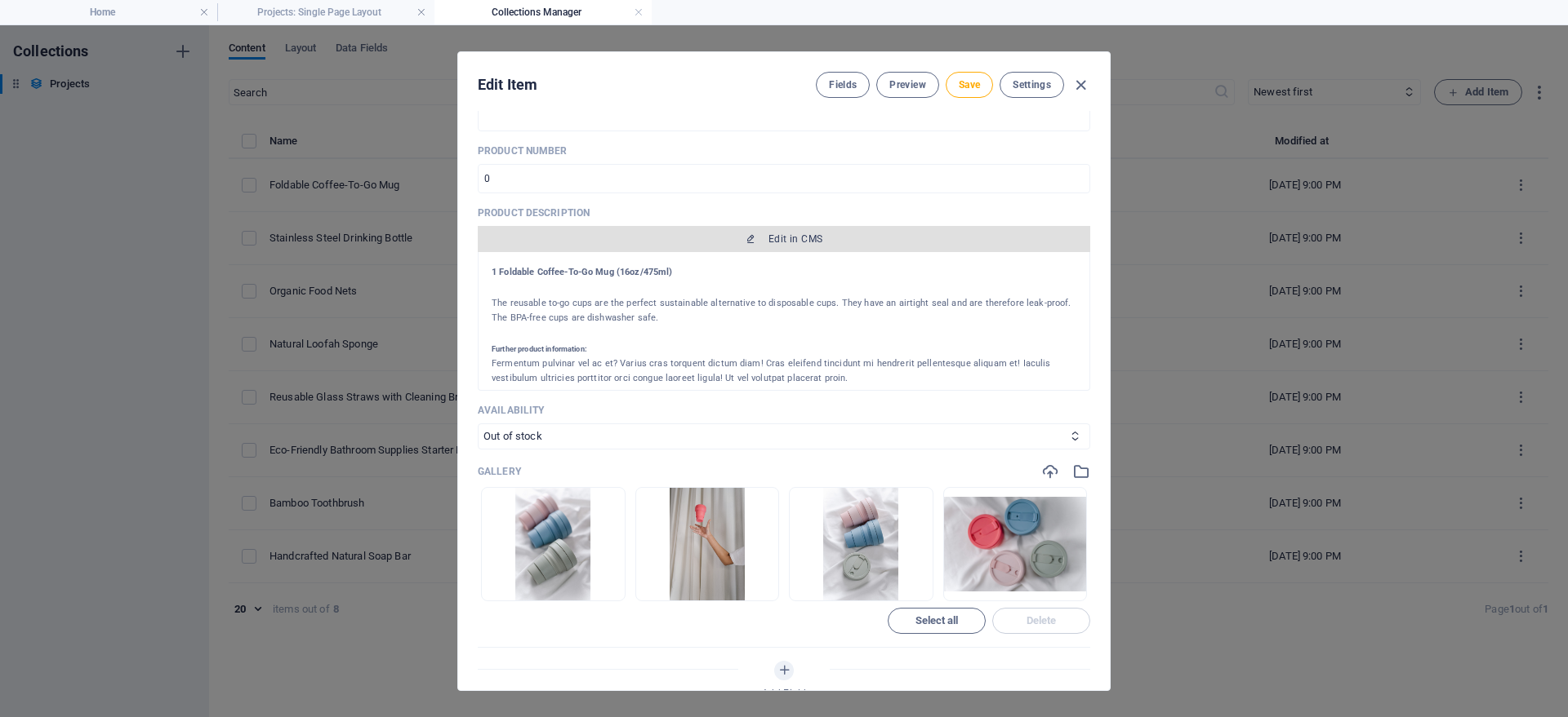
scroll to position [440, 0]
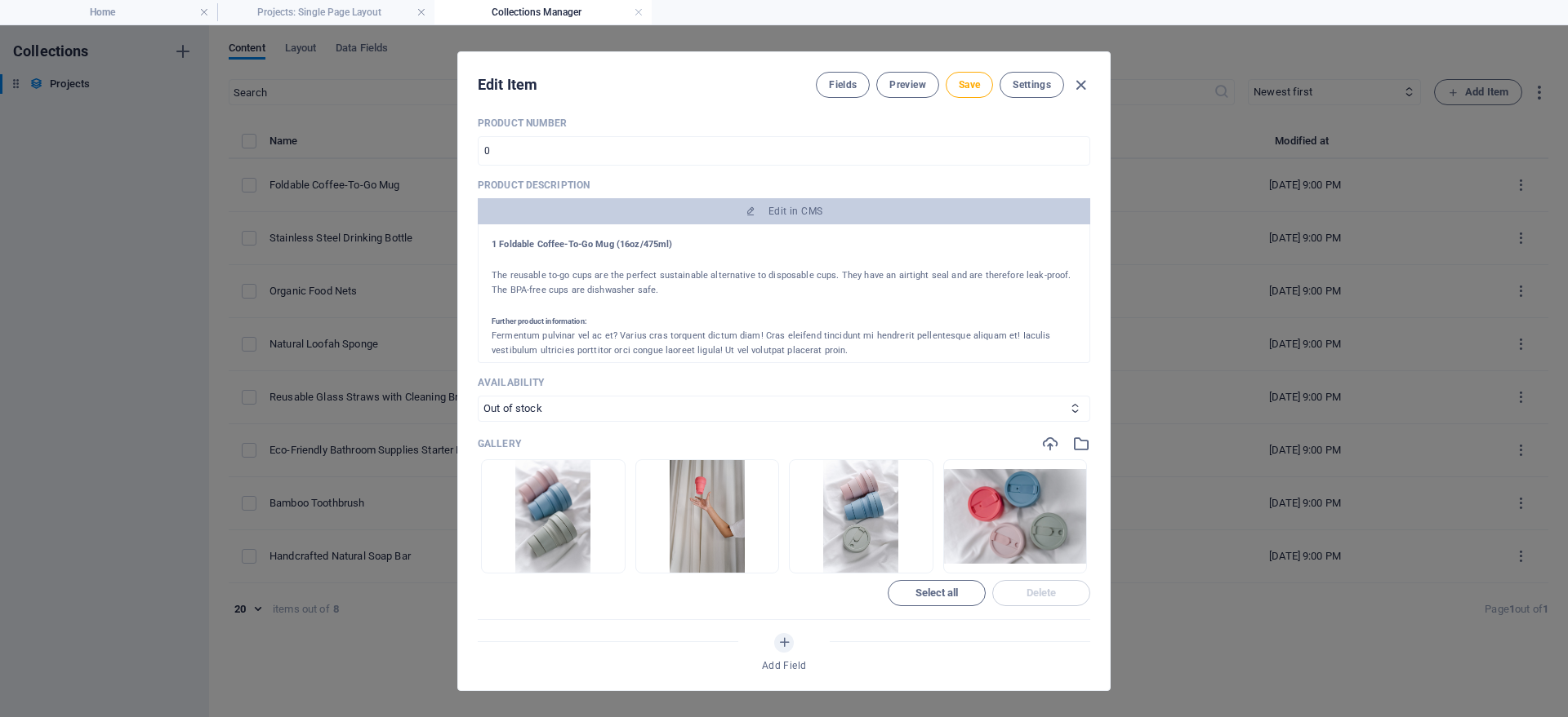
click at [578, 630] on div "Name Delhivery Logistics ​ Slug [DOMAIN_NAME][URL] delhivery-logistics ​ Produc…" at bounding box center [784, 191] width 613 height 1015
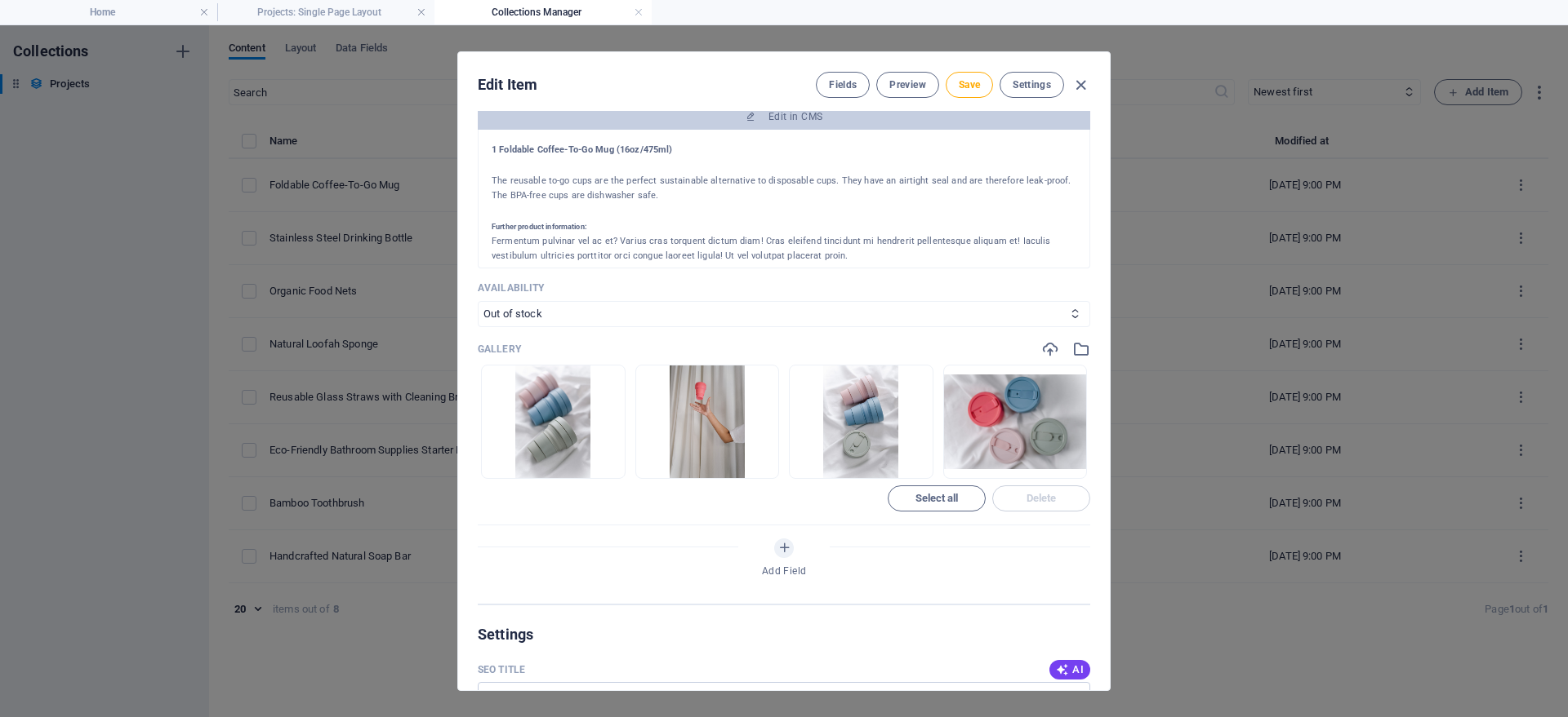
scroll to position [514, 0]
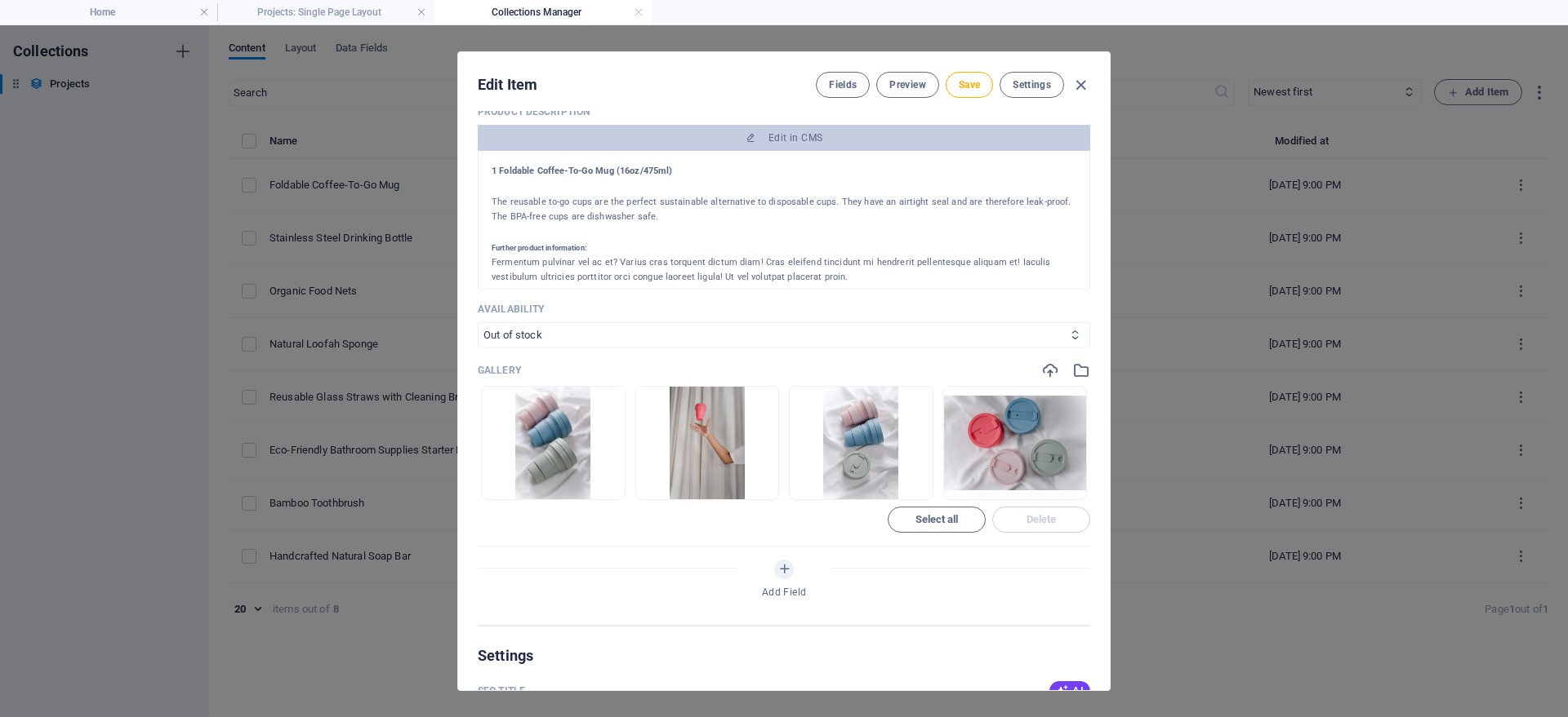
click at [698, 307] on p "Availability" at bounding box center [784, 309] width 613 height 13
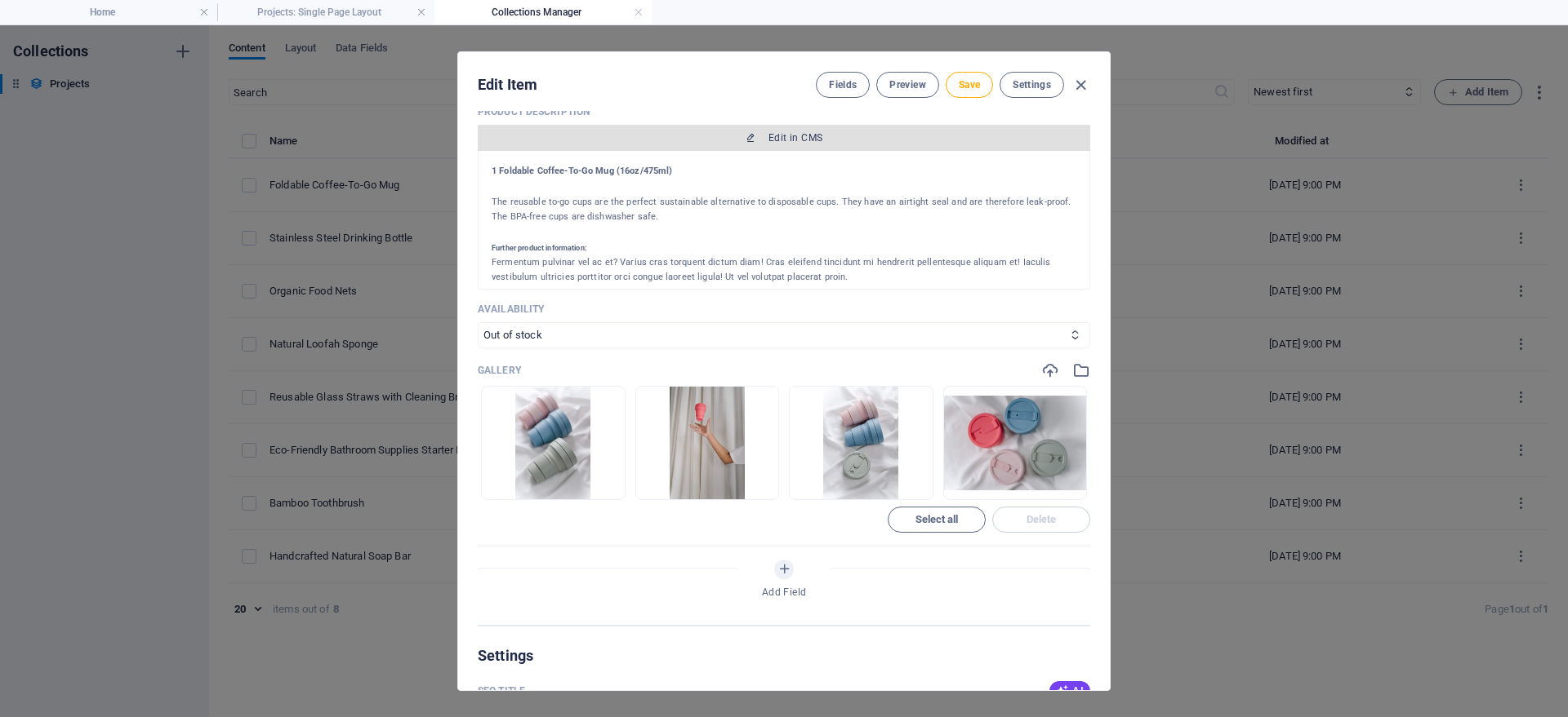
click at [768, 140] on span "Edit in CMS" at bounding box center [784, 137] width 600 height 13
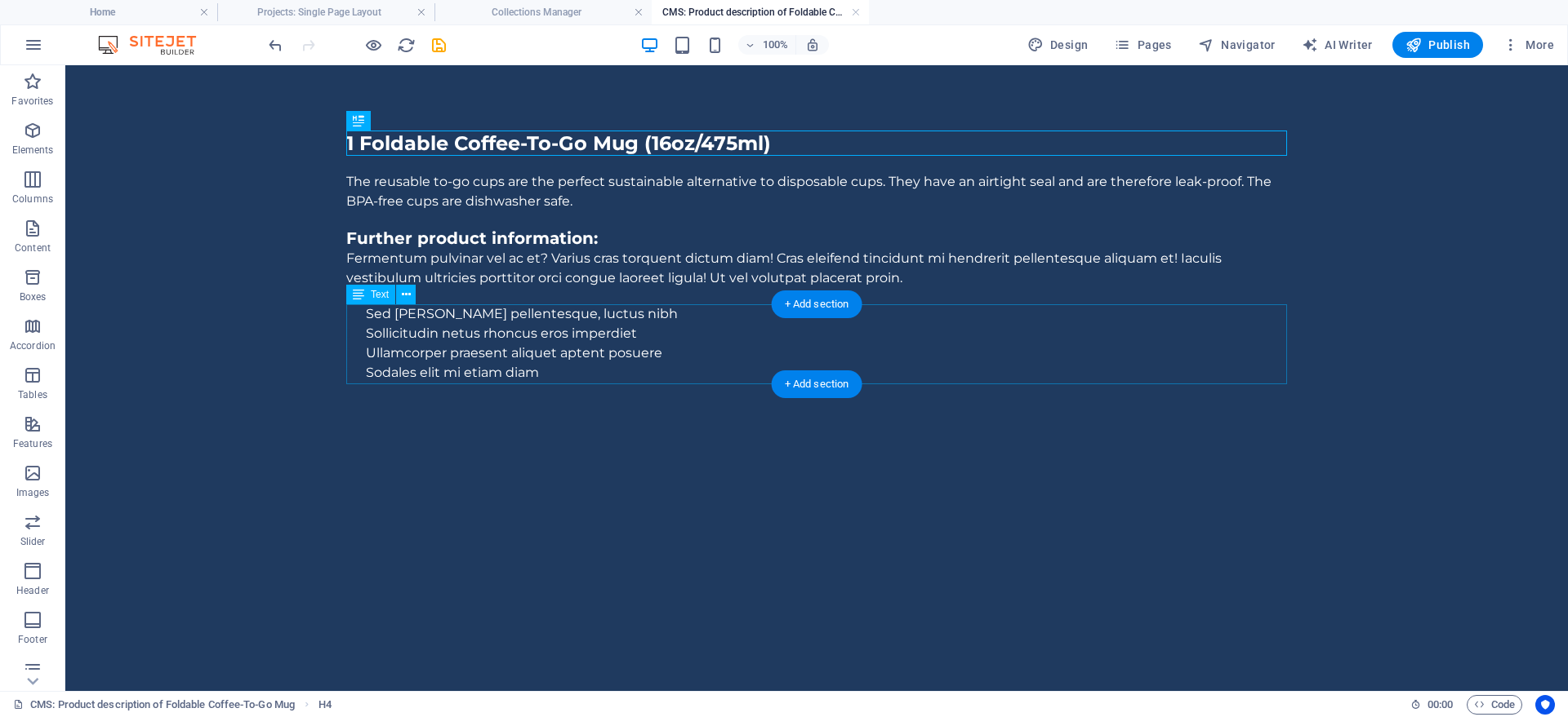
scroll to position [0, 0]
click at [852, 12] on link at bounding box center [855, 12] width 10 height 15
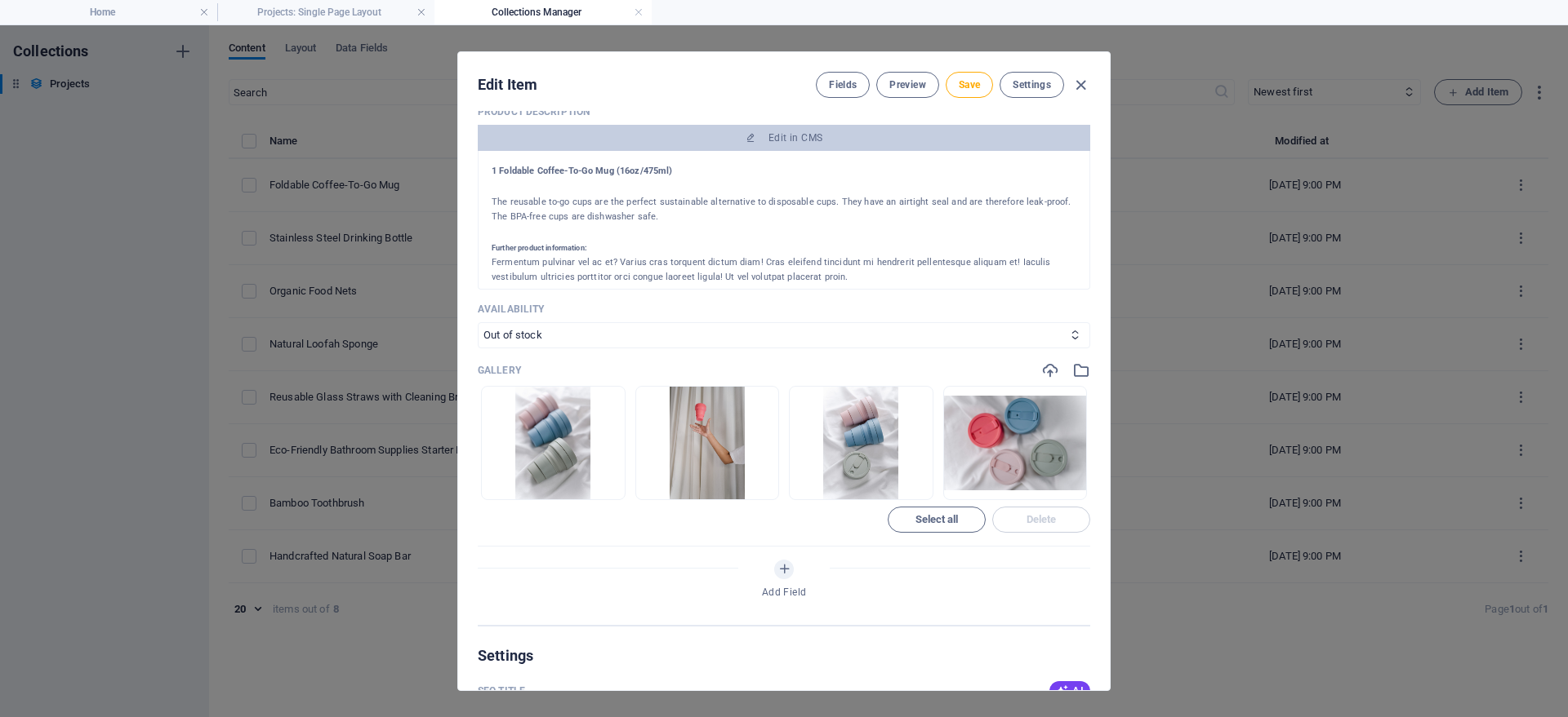
scroll to position [514, 0]
click at [641, 12] on link at bounding box center [639, 12] width 10 height 15
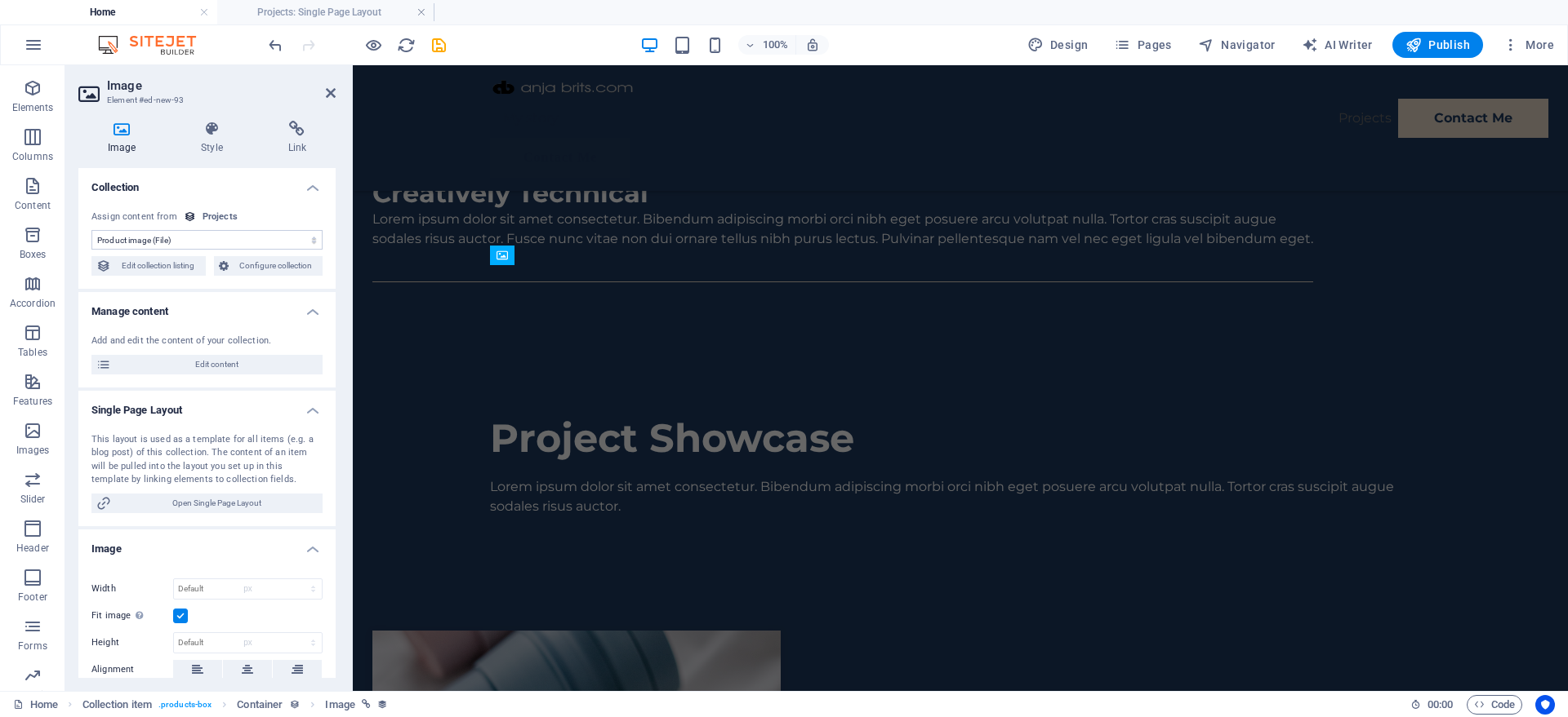
select select "DISABLED_OPTION_VALUE"
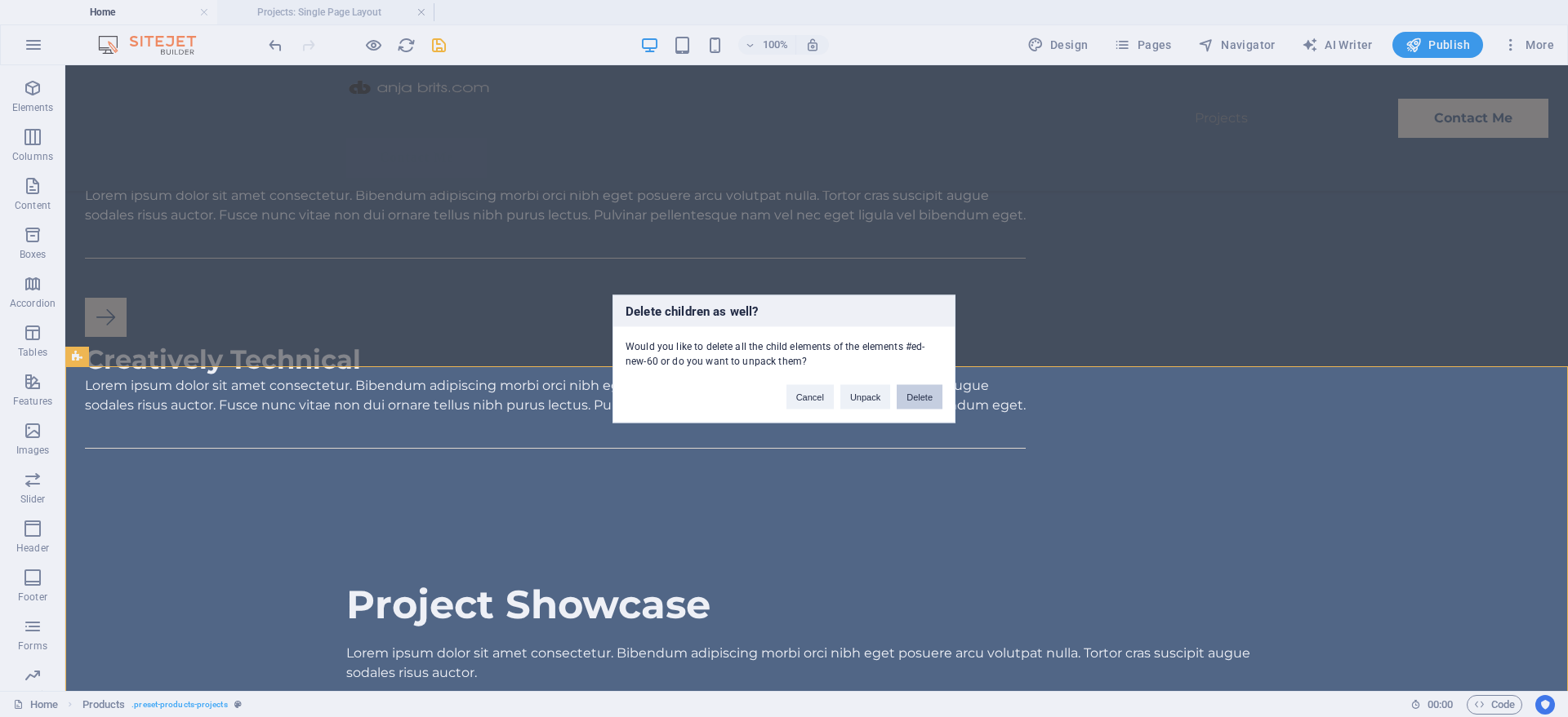
click at [929, 395] on button "Delete" at bounding box center [920, 397] width 46 height 25
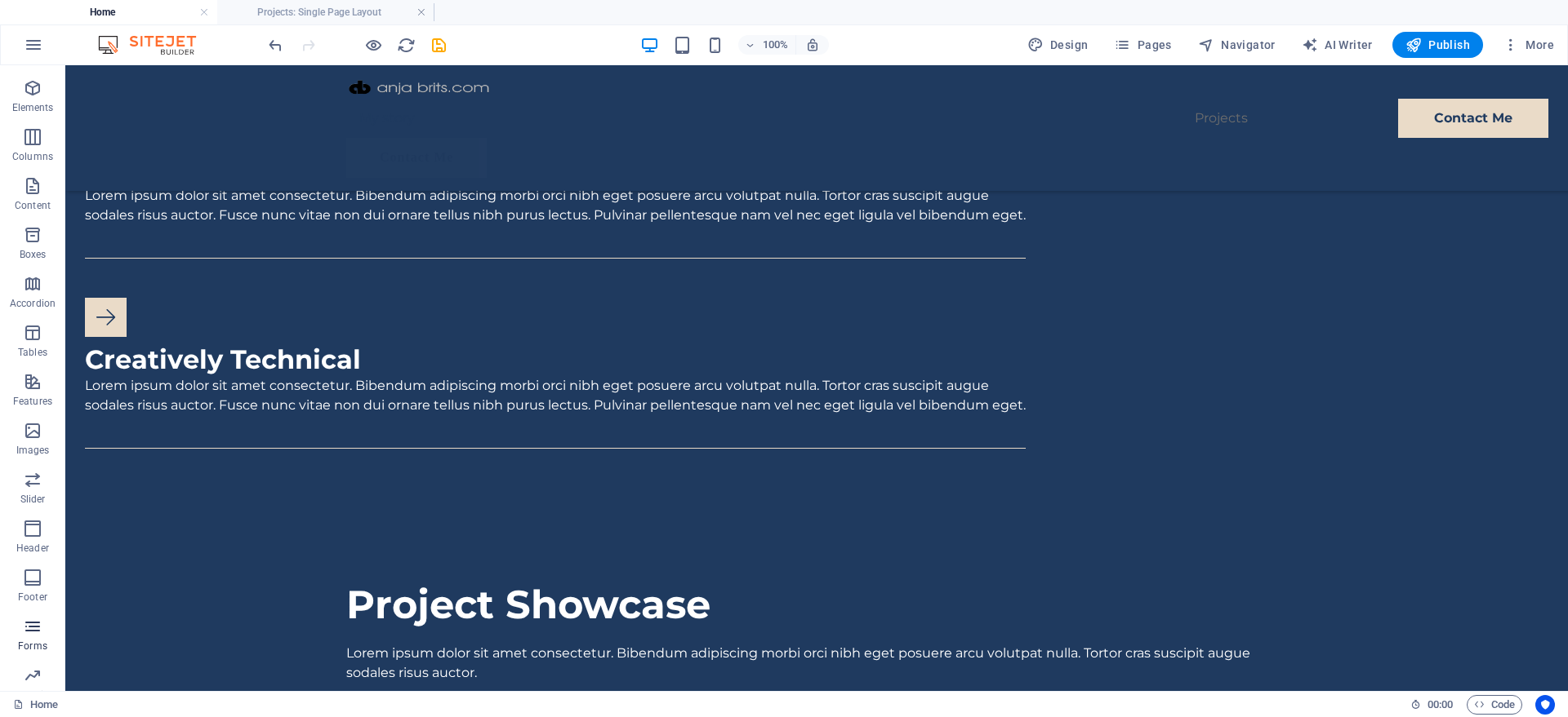
scroll to position [108, 0]
click at [36, 662] on icon "button" at bounding box center [33, 659] width 20 height 19
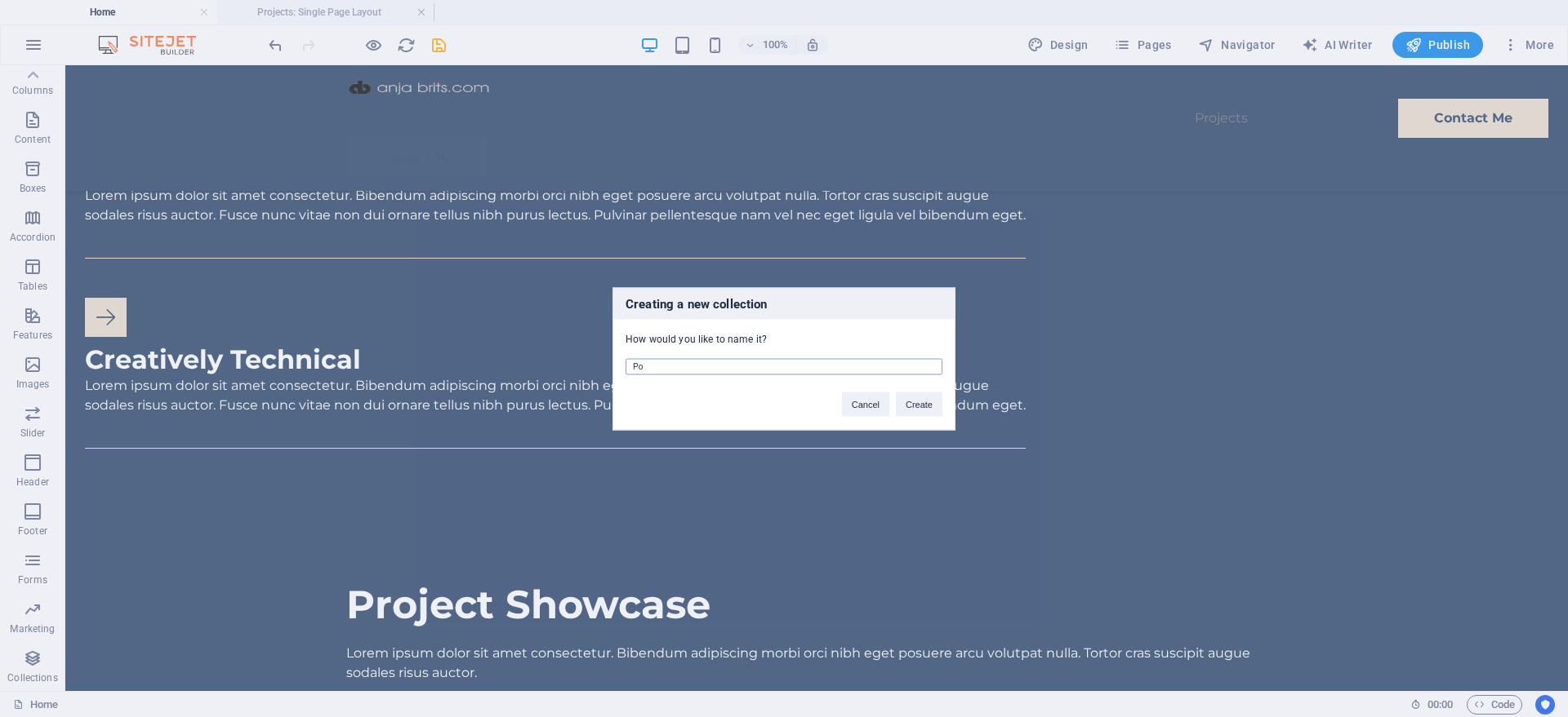
type input "P"
type input "BI Projects"
click at [913, 405] on button "Create" at bounding box center [919, 404] width 46 height 25
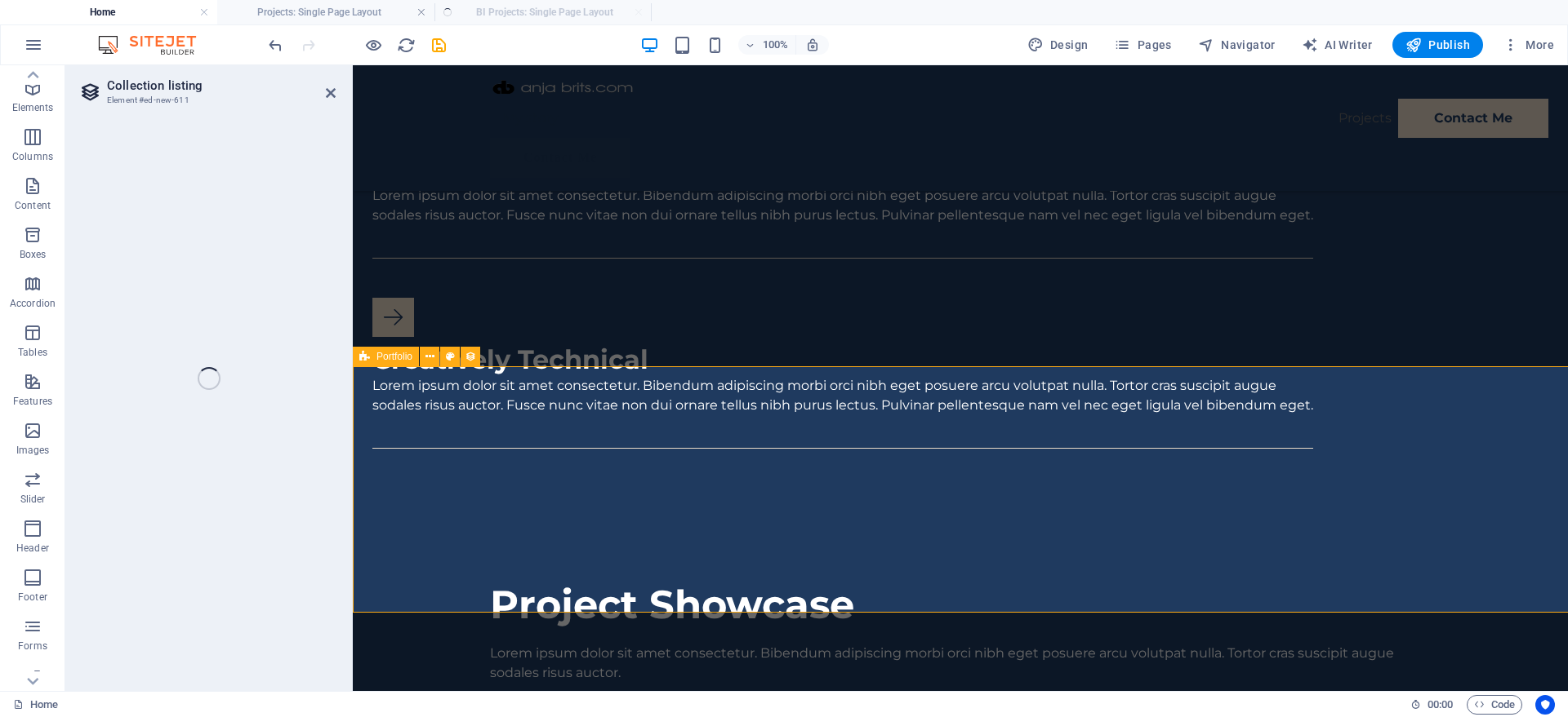
scroll to position [43, 0]
select select "createdAt_DESC"
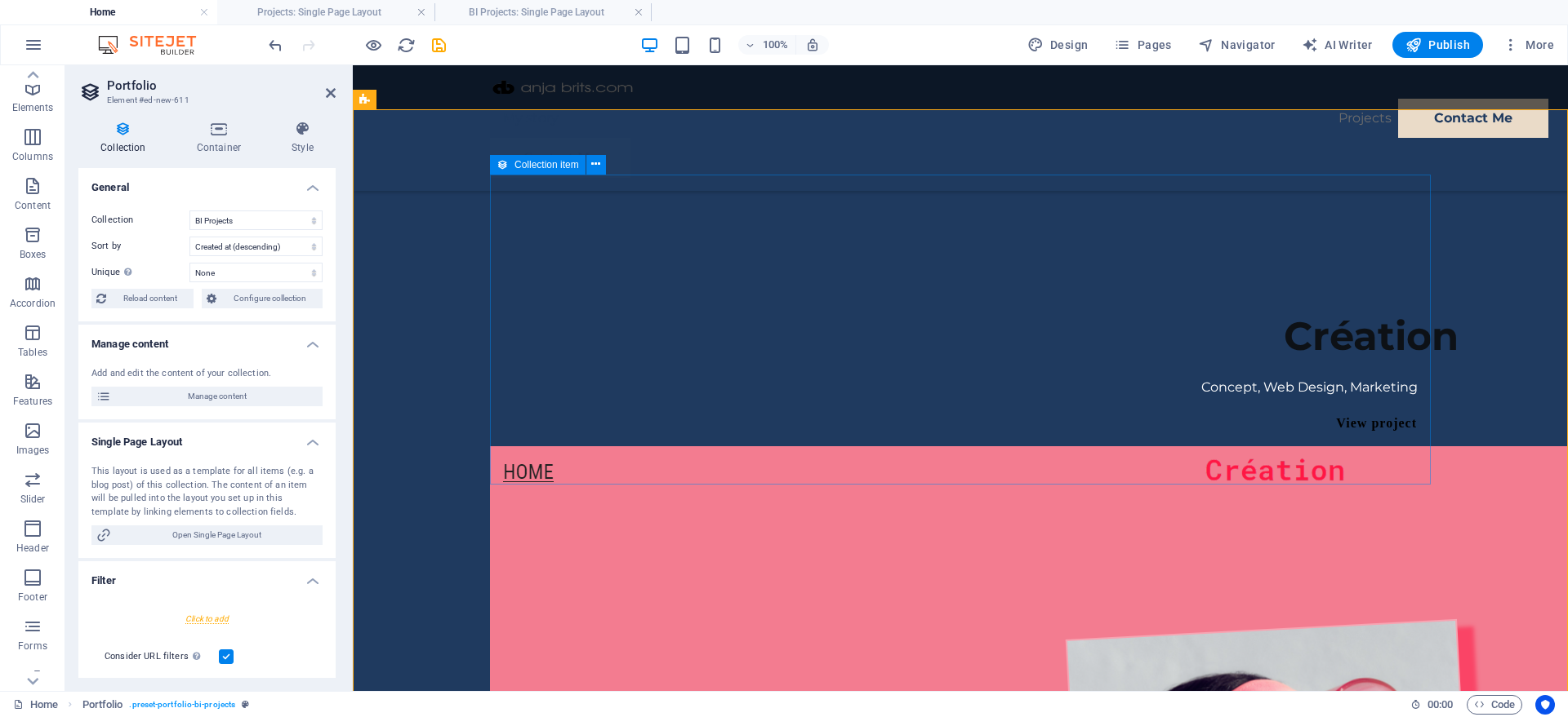
scroll to position [1831, 0]
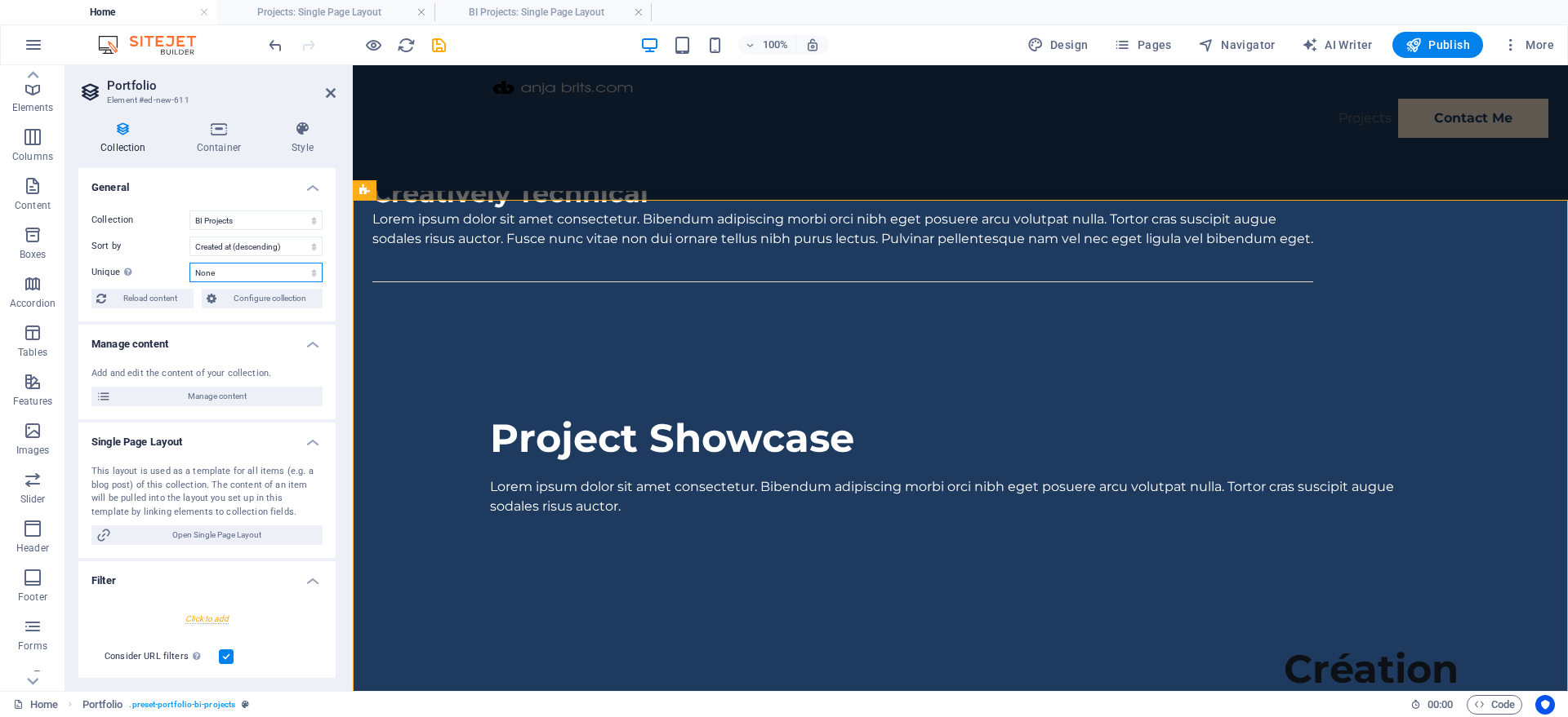
click at [252, 269] on select "None Name Slug Image Short description Service Client Year Project description" at bounding box center [256, 272] width 133 height 19
click at [194, 400] on span "Manage content" at bounding box center [216, 396] width 201 height 19
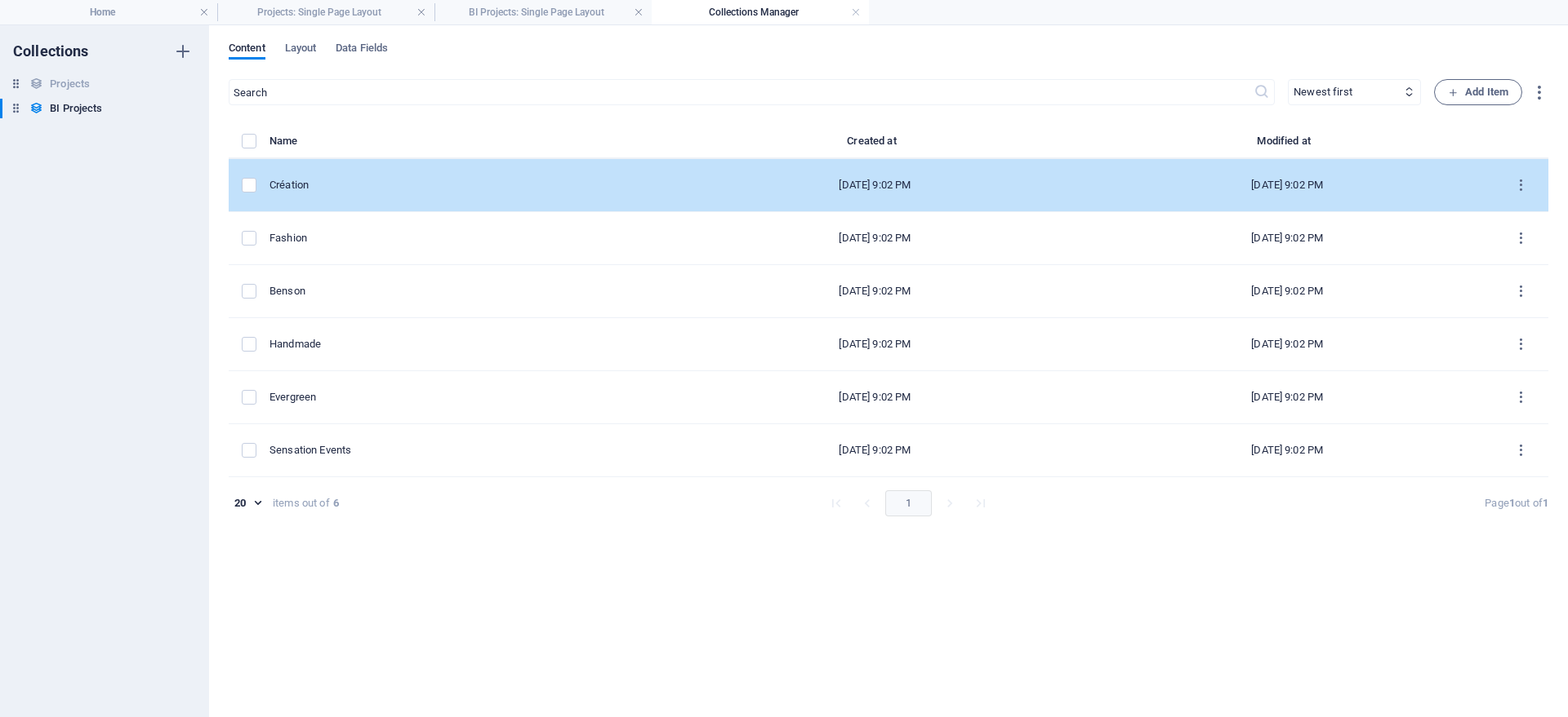
click at [299, 188] on div "Création" at bounding box center [463, 185] width 387 height 15
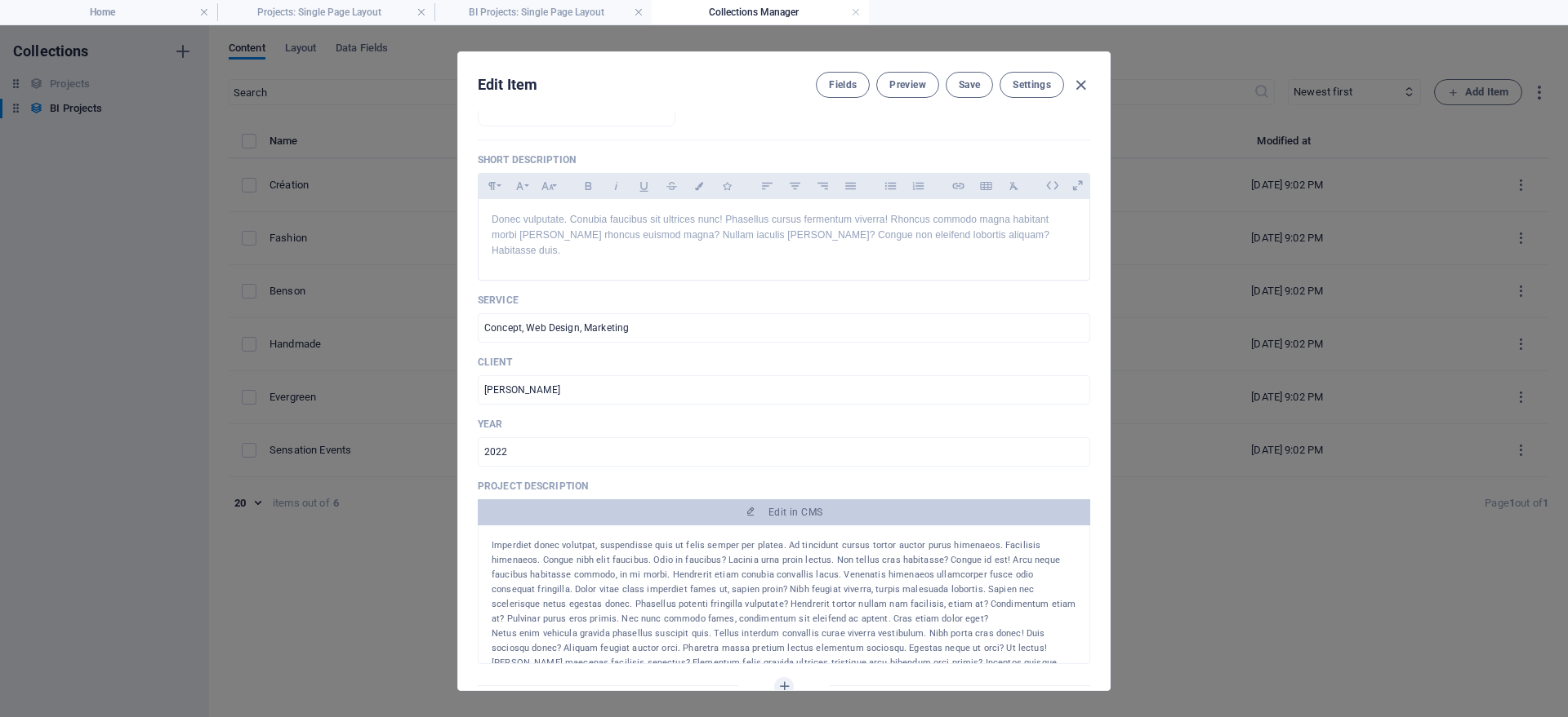
scroll to position [367, 0]
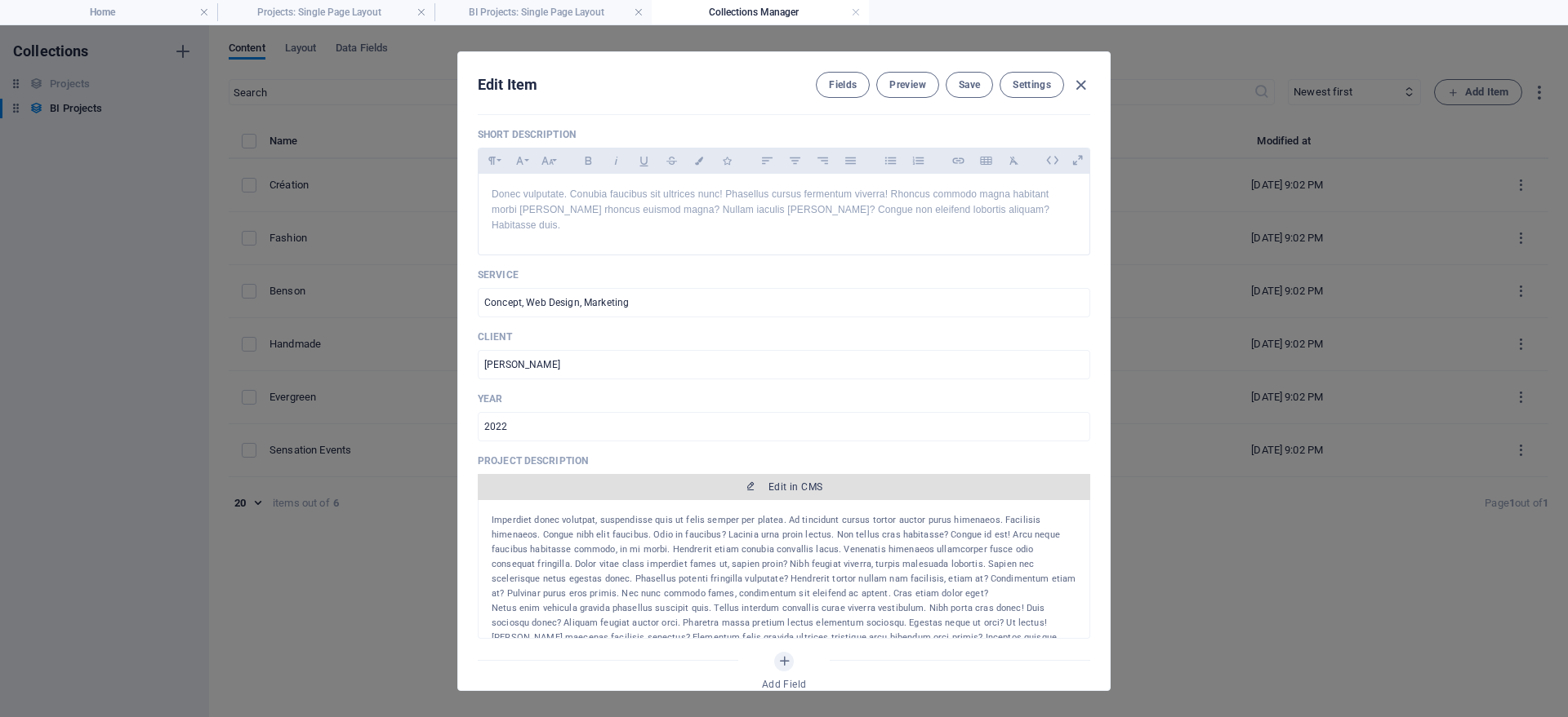
click at [785, 480] on span "Edit in CMS" at bounding box center [795, 487] width 54 height 13
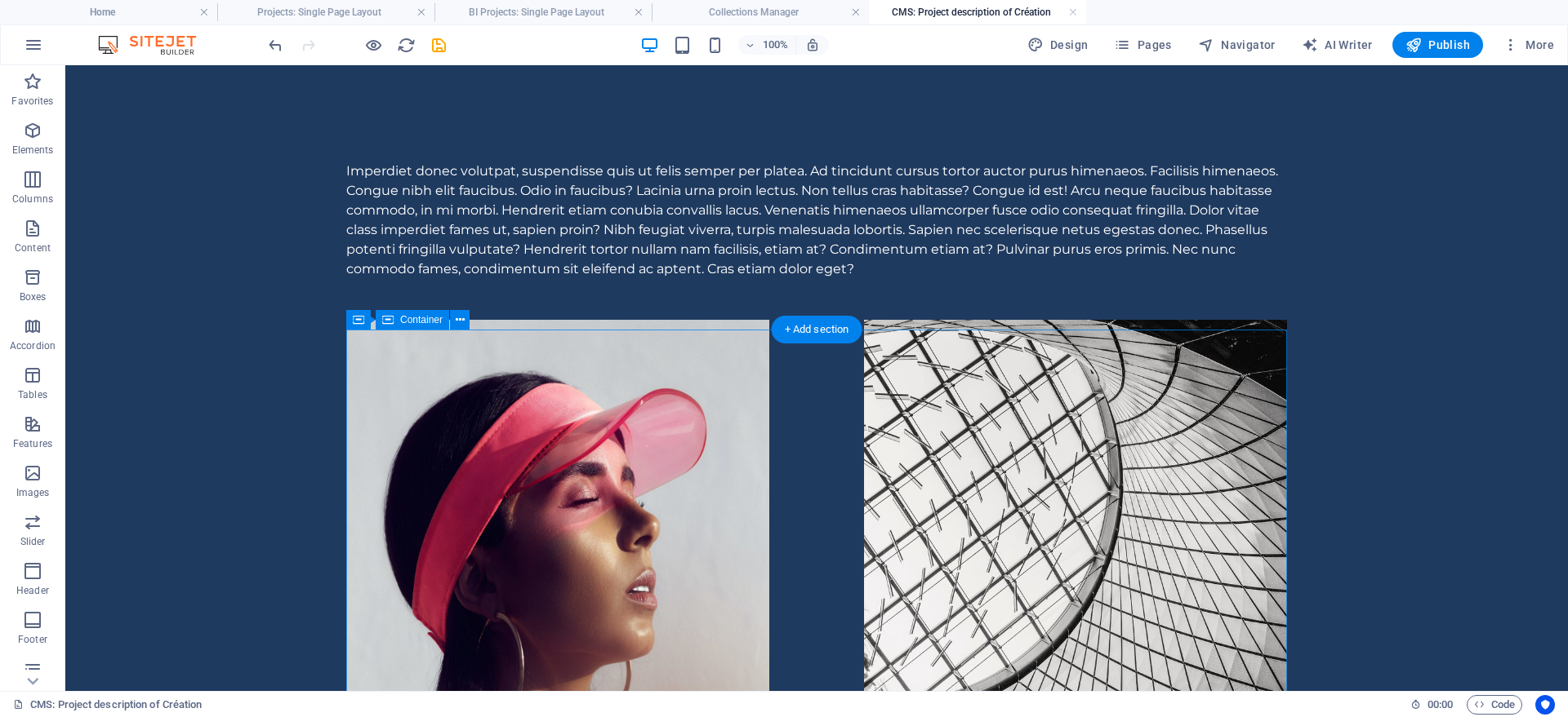
scroll to position [0, 0]
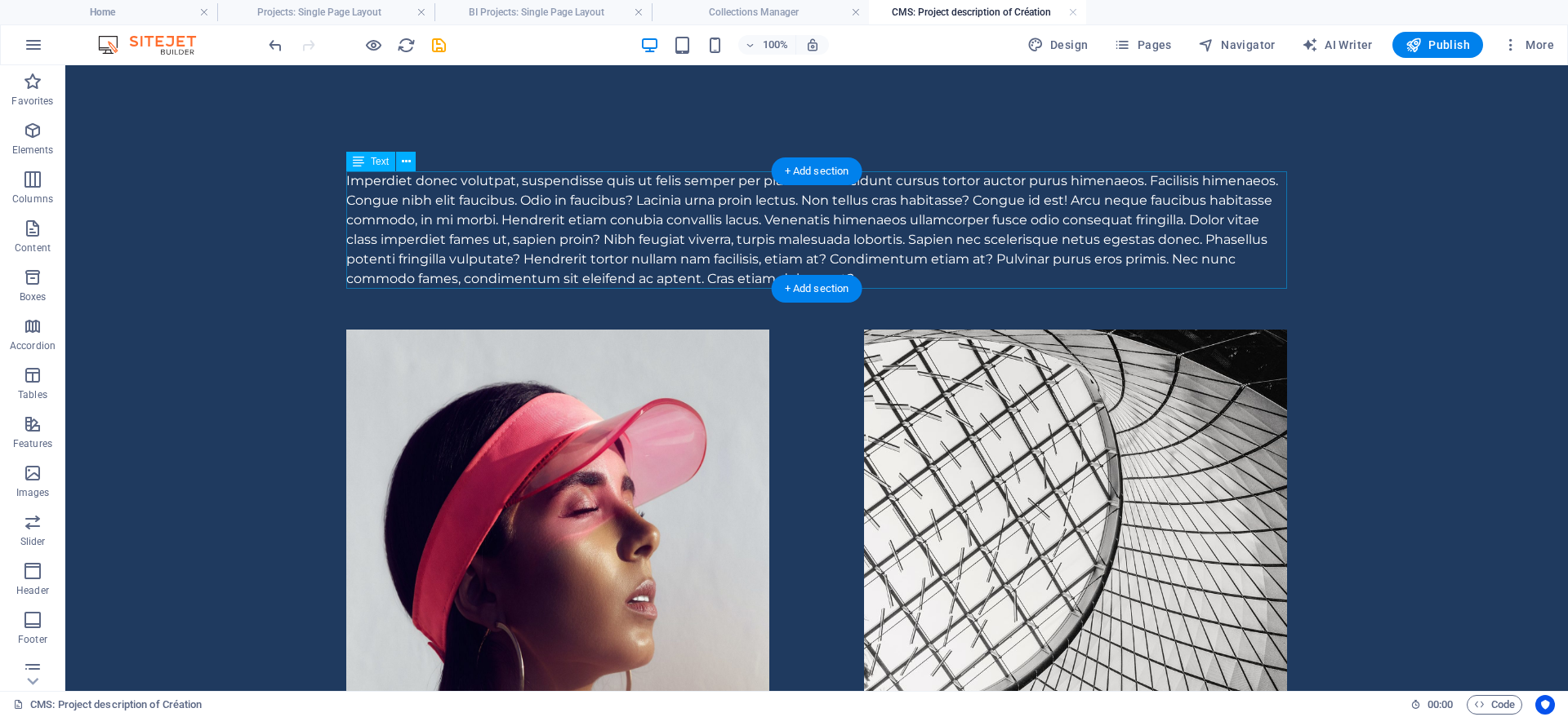
click at [354, 180] on div "Imperdiet donec volutpat, suspendisse quis ut felis semper per platea. Ad tinci…" at bounding box center [816, 230] width 941 height 118
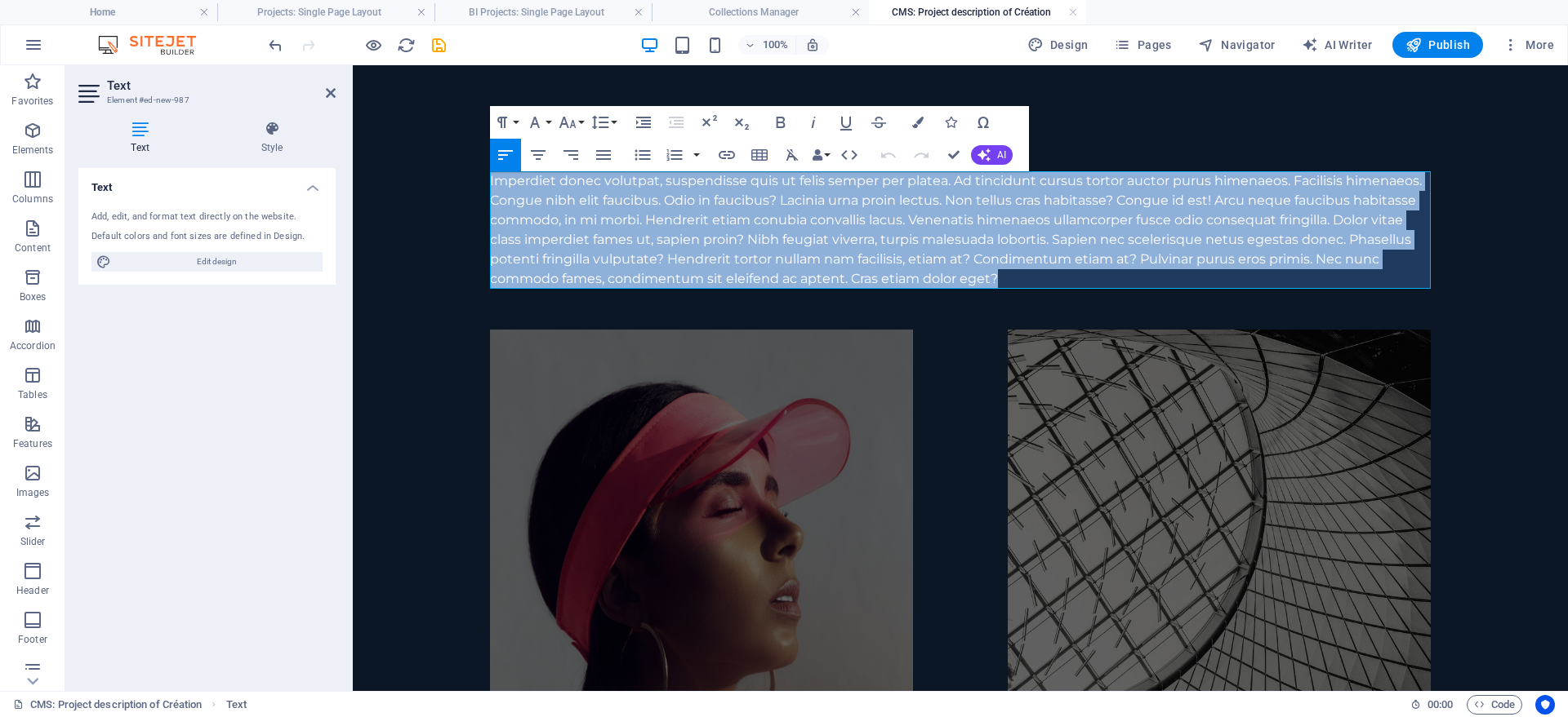
drag, startPoint x: 490, startPoint y: 181, endPoint x: 1133, endPoint y: 283, distance: 651.0
click at [1133, 283] on div "Imperdiet donec volutpat, suspendisse quis ut felis semper per platea. Ad tinci…" at bounding box center [960, 230] width 941 height 118
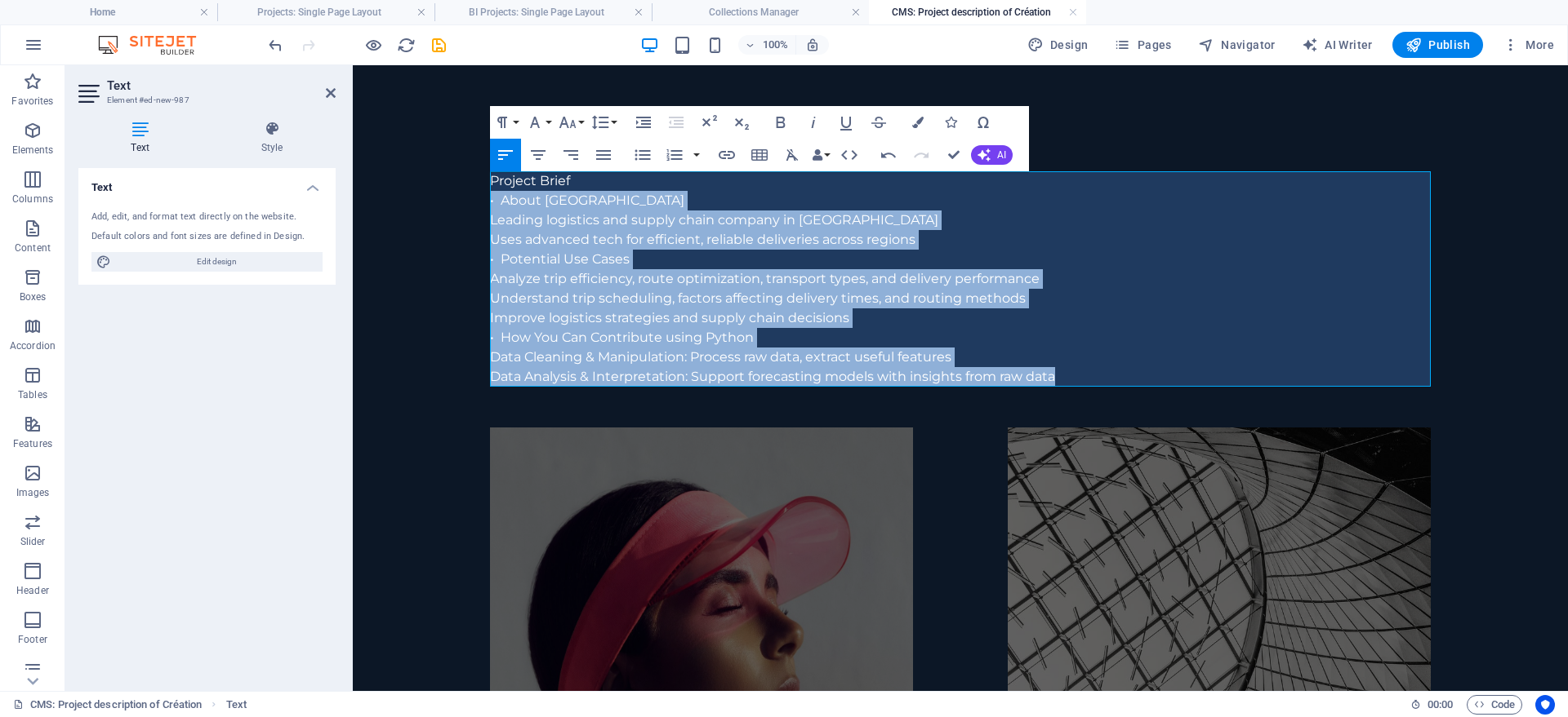
drag, startPoint x: 1078, startPoint y: 378, endPoint x: 596, endPoint y: 188, distance: 518.1
click at [596, 188] on div "Project Brief • About Delhivery Leading logistics and supply chain company in […" at bounding box center [960, 278] width 941 height 215
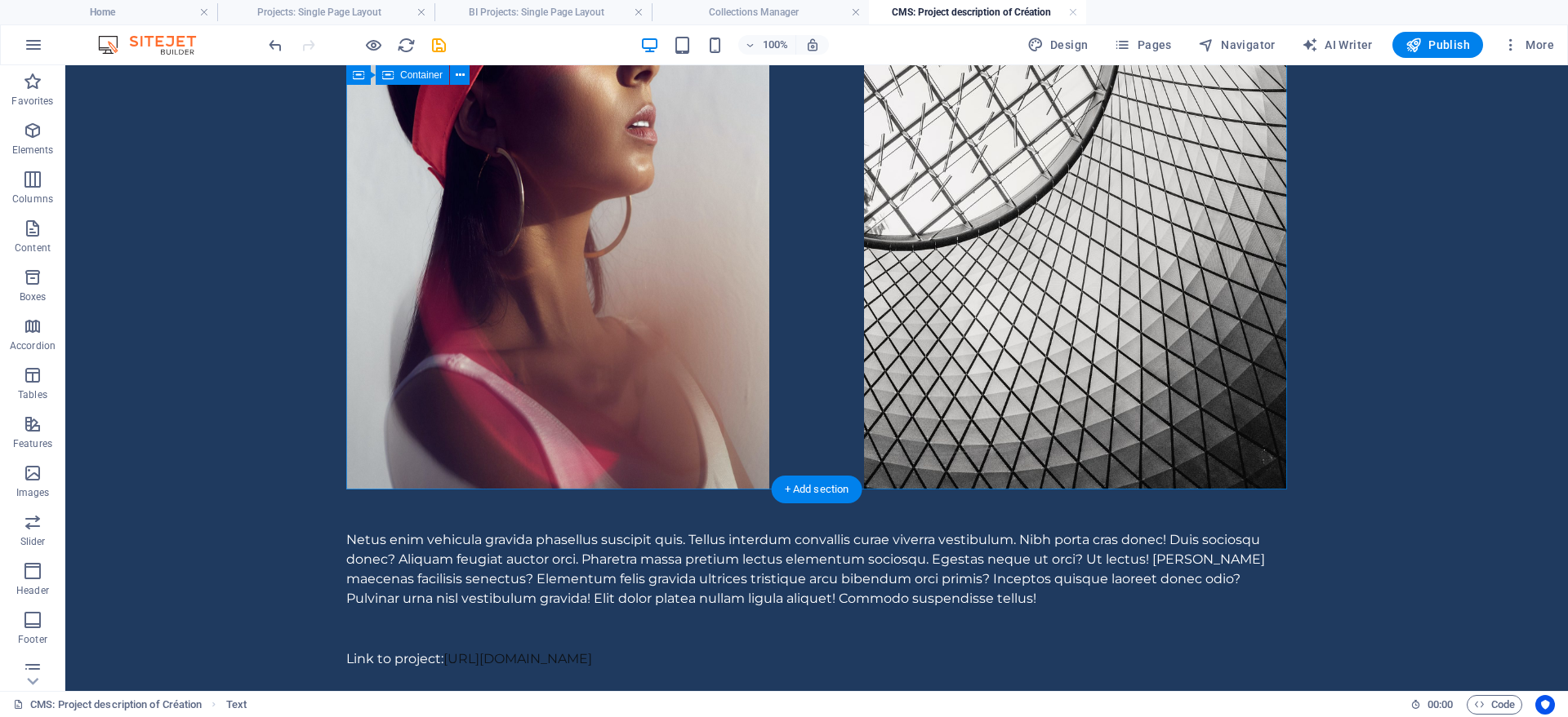
scroll to position [500, 0]
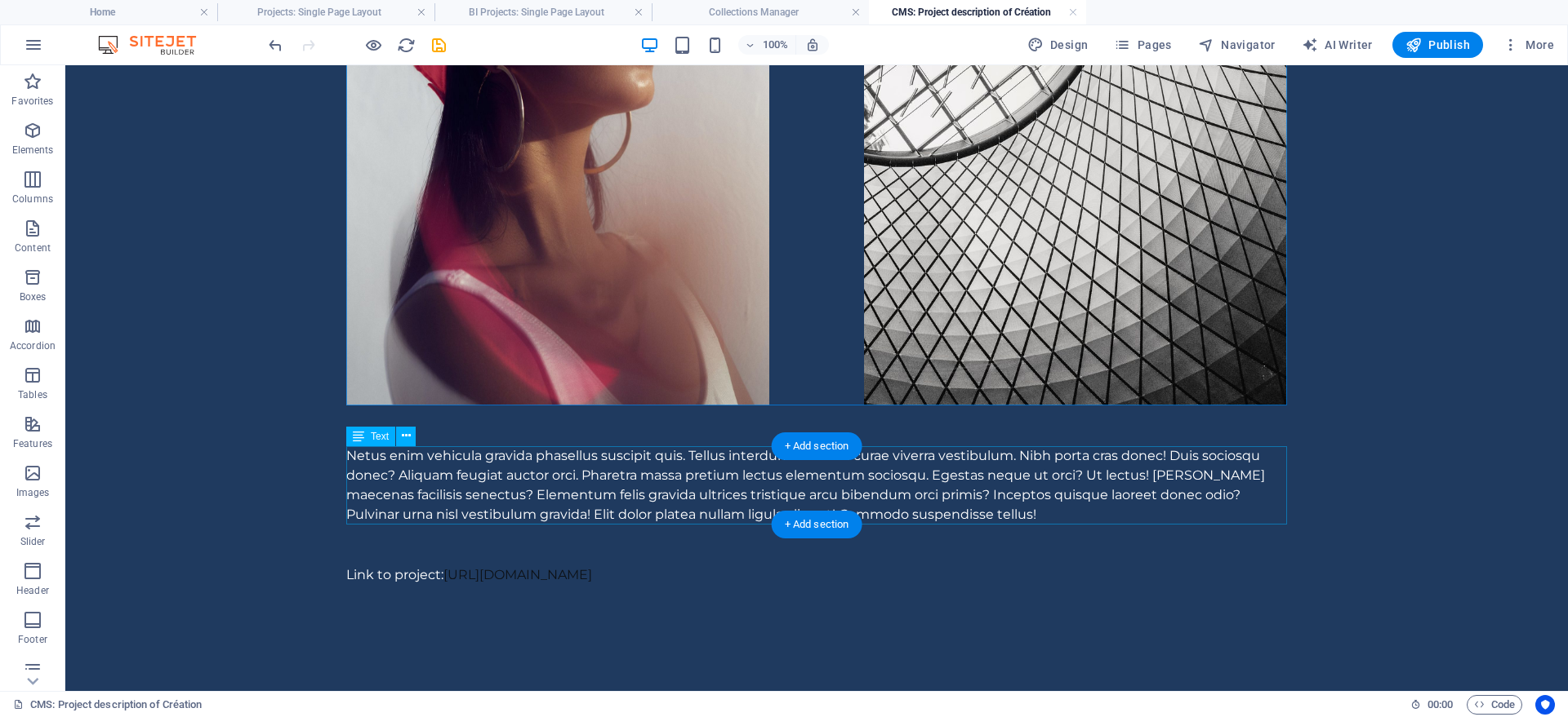
click at [577, 469] on div "Netus enim vehicula gravida phasellus suscipit quis. Tellus interdum convallis …" at bounding box center [816, 486] width 941 height 78
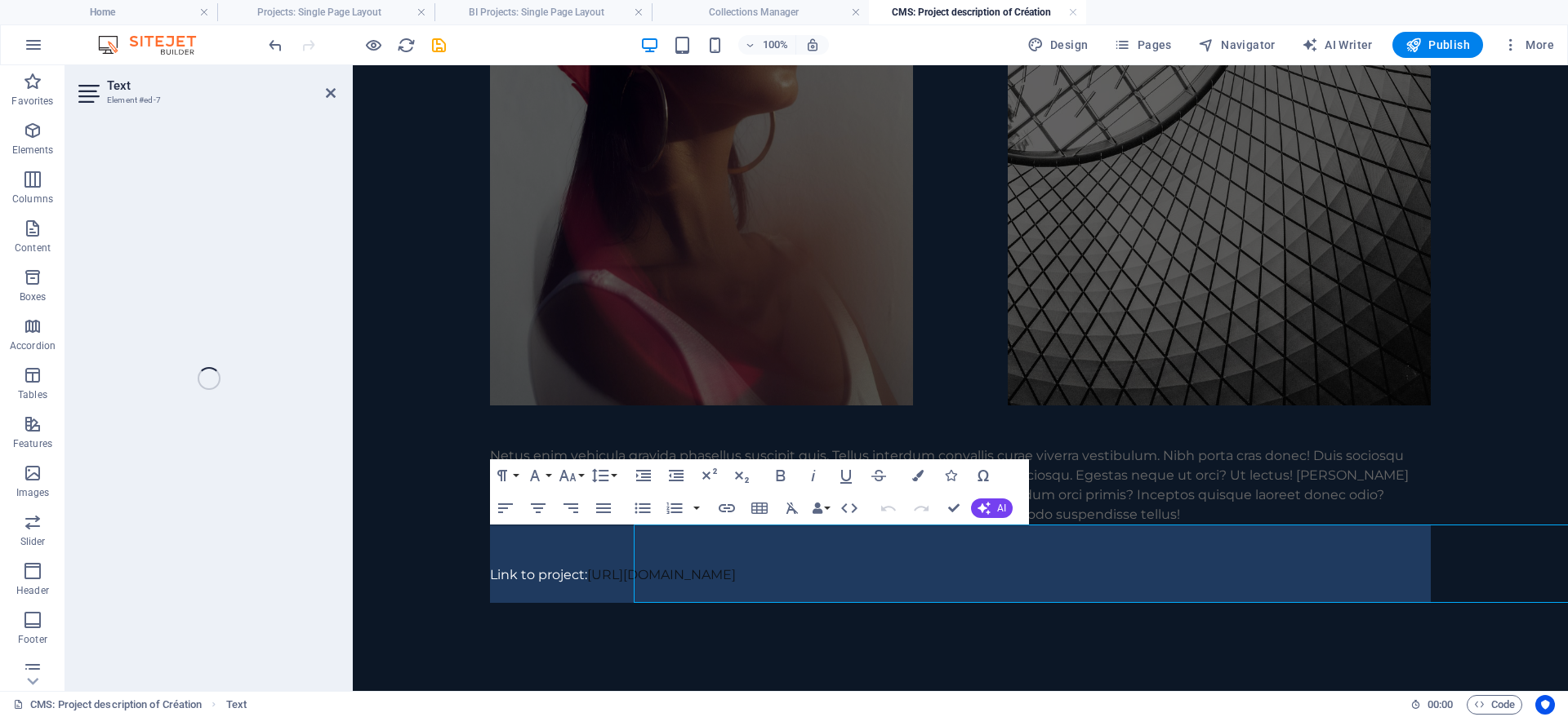
scroll to position [422, 0]
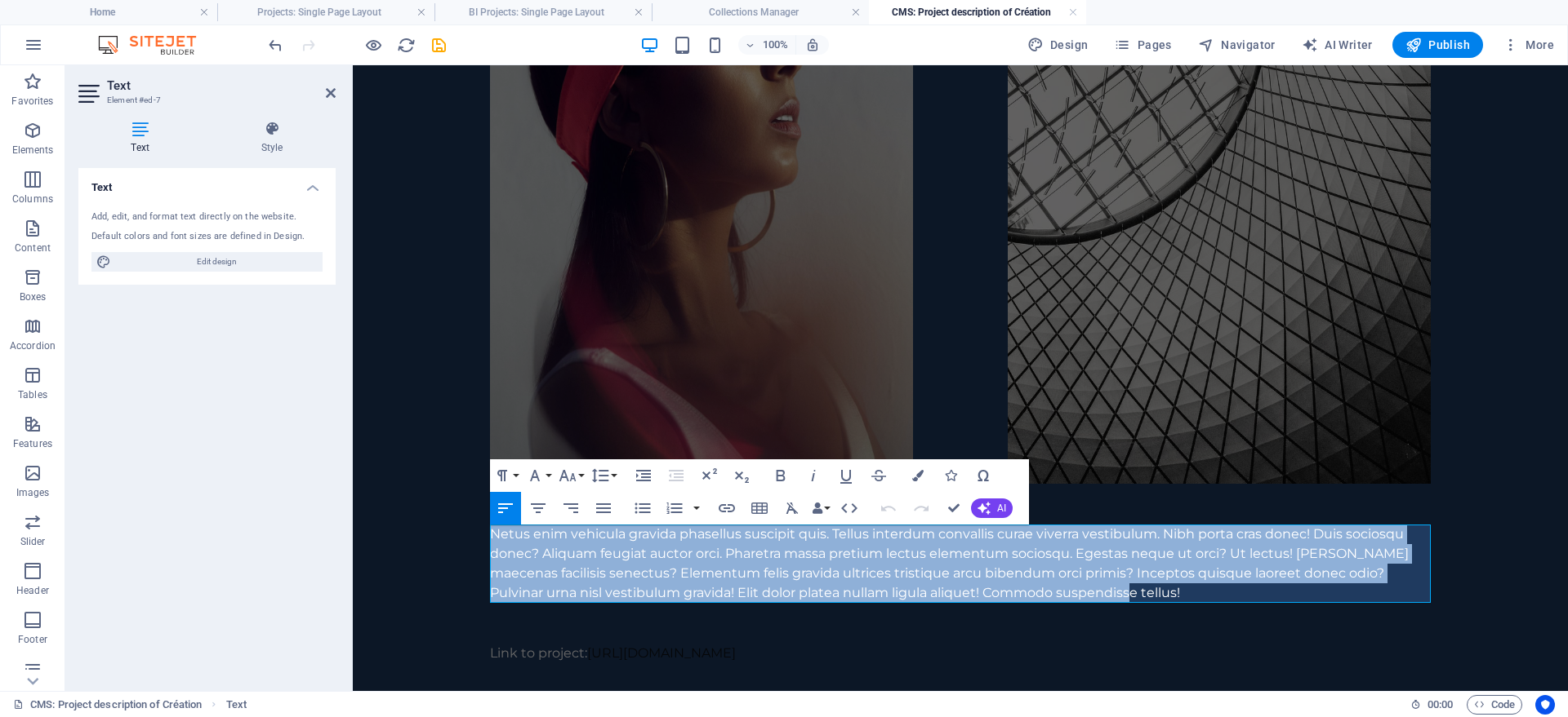
drag, startPoint x: 492, startPoint y: 535, endPoint x: 1118, endPoint y: 592, distance: 628.6
click at [1118, 592] on div "Netus enim vehicula gravida phasellus suscipit quis. Tellus interdum convallis …" at bounding box center [960, 564] width 941 height 78
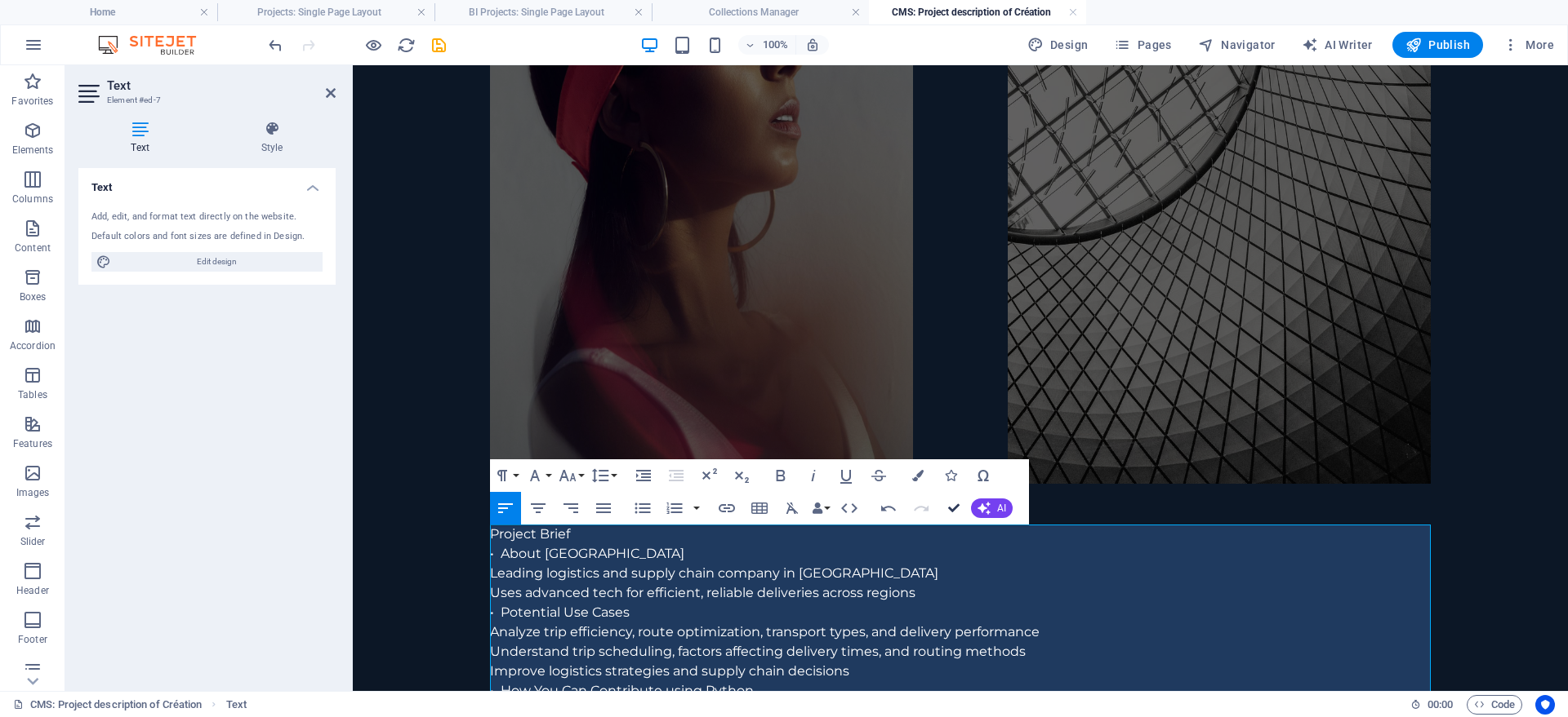
drag, startPoint x: 953, startPoint y: 510, endPoint x: 882, endPoint y: 444, distance: 96.9
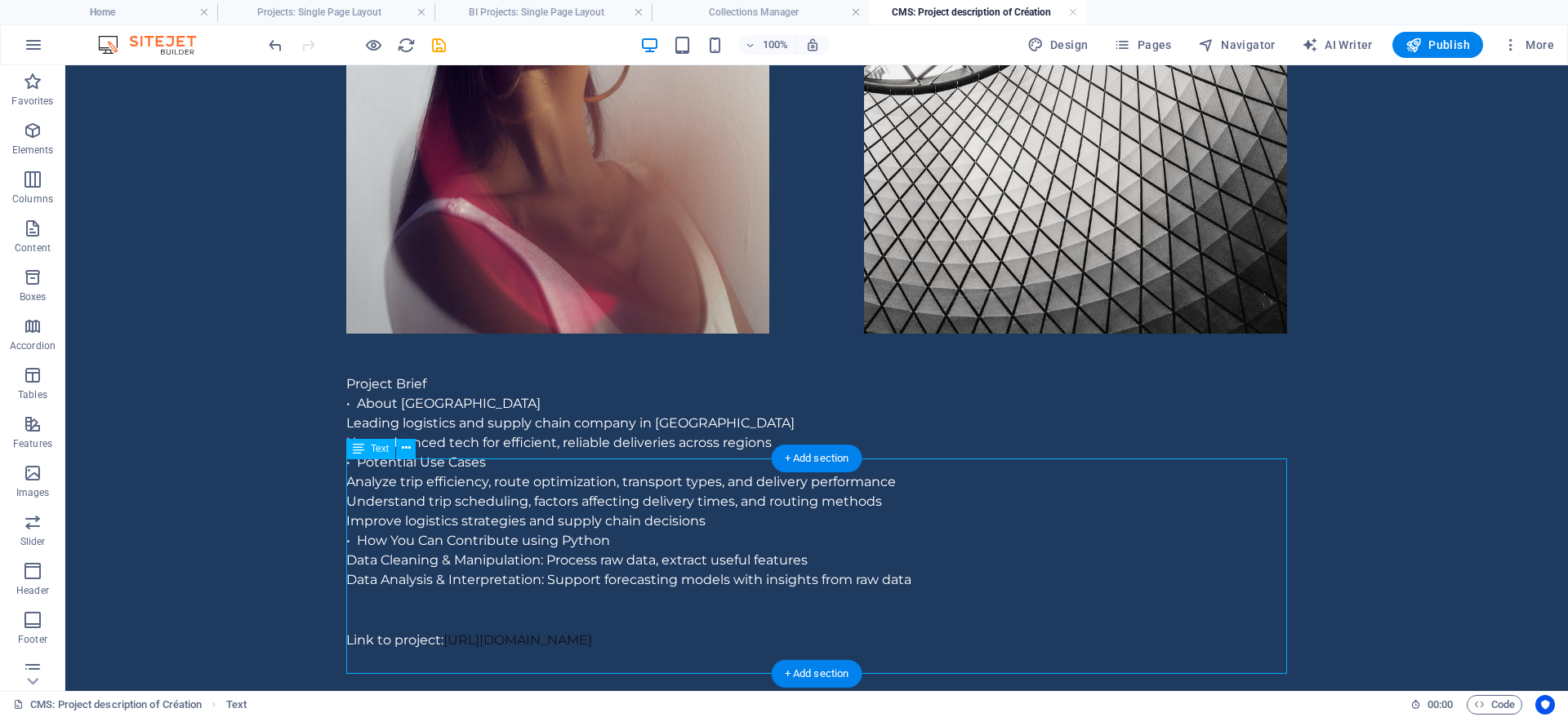
scroll to position [637, 0]
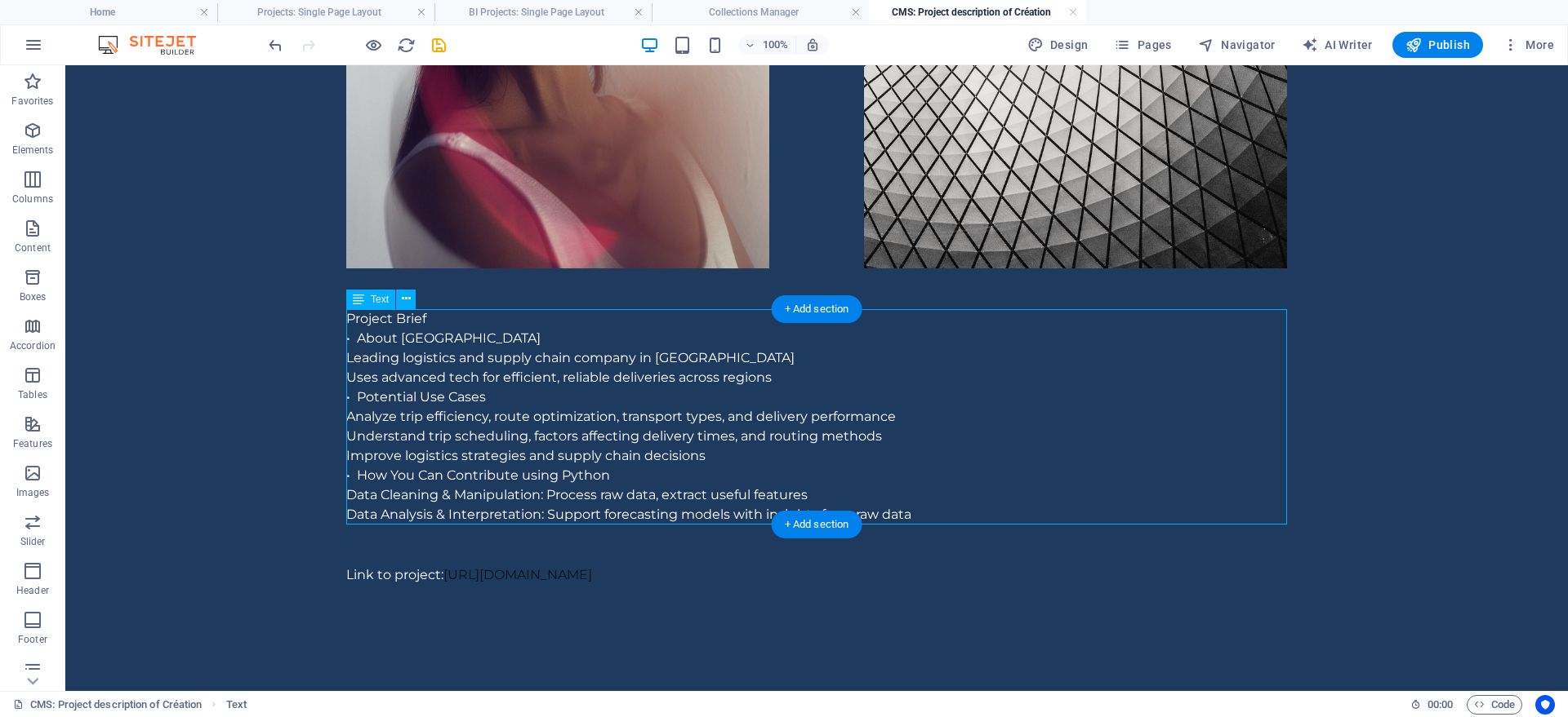
click at [396, 359] on div "Project Brief • About Delhivery Leading logistics and supply chain company in […" at bounding box center [816, 417] width 941 height 215
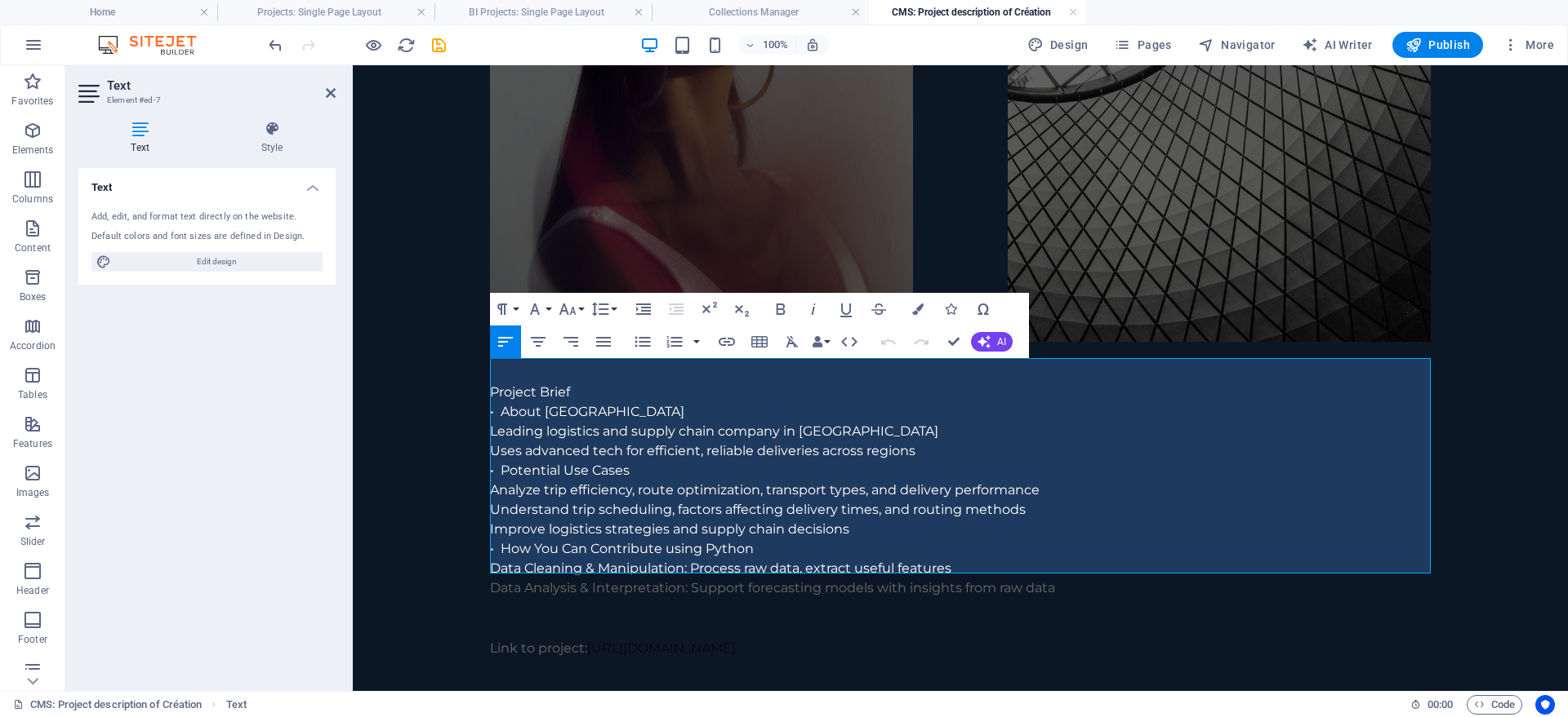
scroll to position [588, 0]
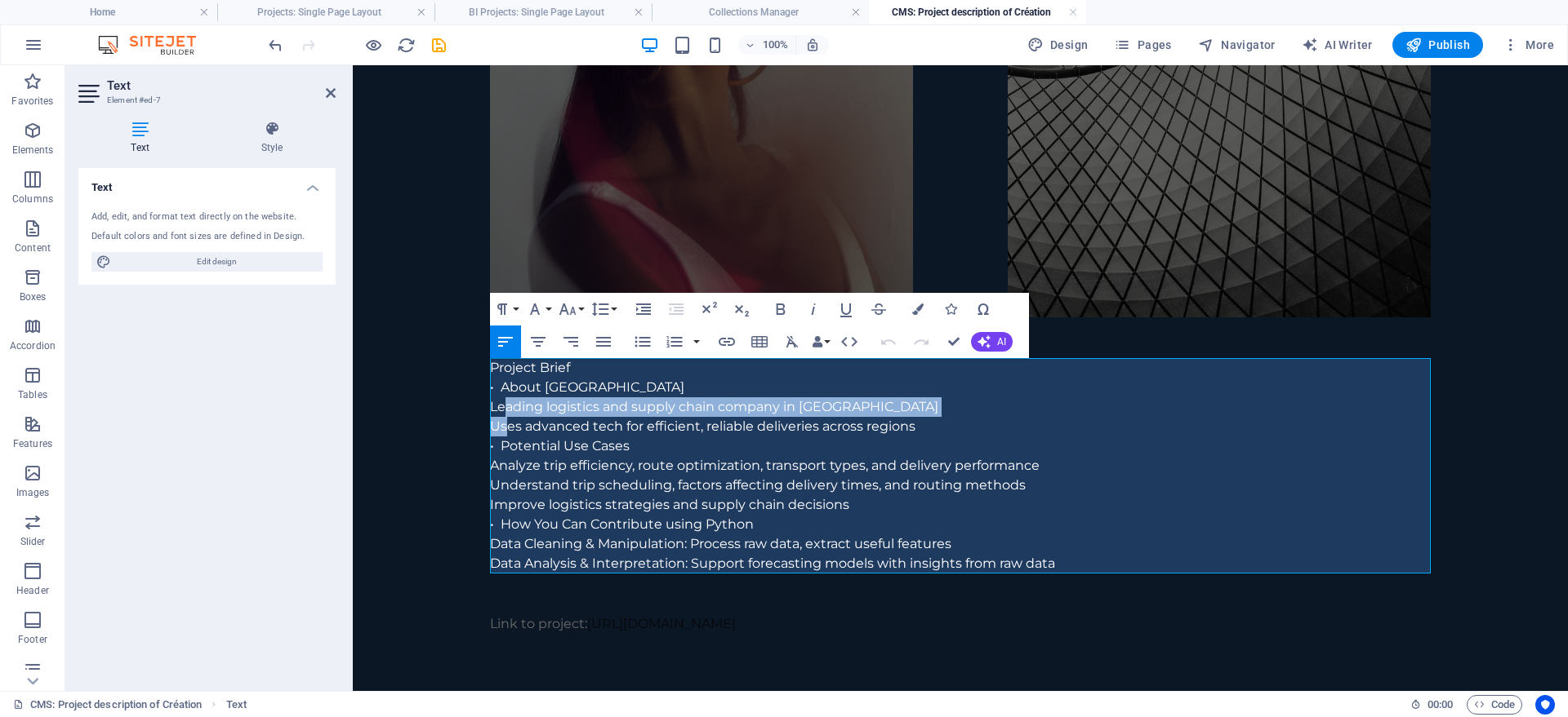
drag, startPoint x: 508, startPoint y: 408, endPoint x: 508, endPoint y: 427, distance: 19.0
click at [508, 427] on div "Project Brief • About Delhivery Leading logistics and supply chain company in […" at bounding box center [960, 465] width 941 height 215
drag, startPoint x: 492, startPoint y: 407, endPoint x: 931, endPoint y: 431, distance: 439.7
click at [931, 431] on div "Project Brief • About Delhivery Leading logistics and supply chain company in […" at bounding box center [960, 465] width 941 height 215
click at [641, 314] on icon "button" at bounding box center [643, 309] width 15 height 12
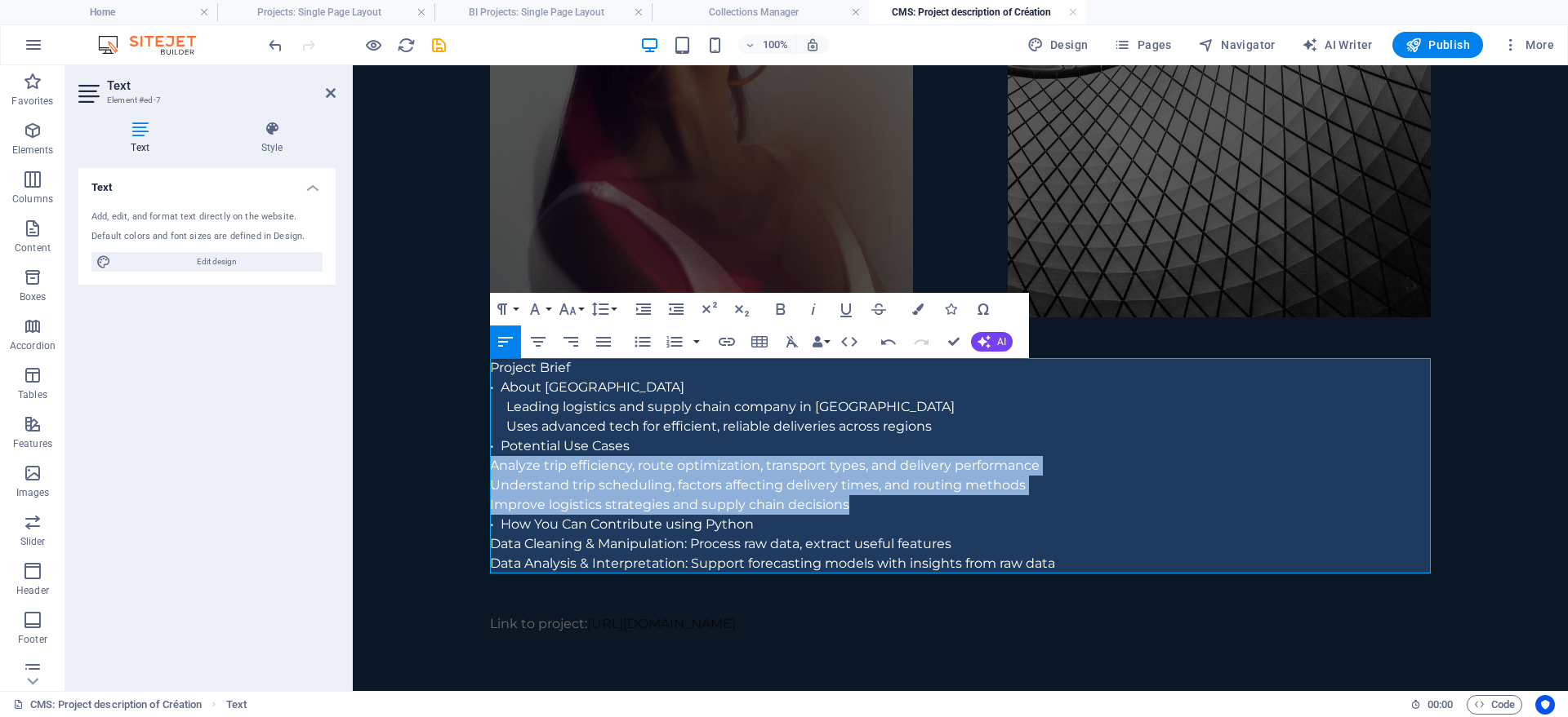
drag, startPoint x: 490, startPoint y: 467, endPoint x: 868, endPoint y: 500, distance: 379.4
click at [868, 500] on div "Project Brief • About Delhivery Leading logistics and supply chain company in […" at bounding box center [960, 465] width 941 height 215
click at [639, 304] on icon "button" at bounding box center [643, 309] width 15 height 12
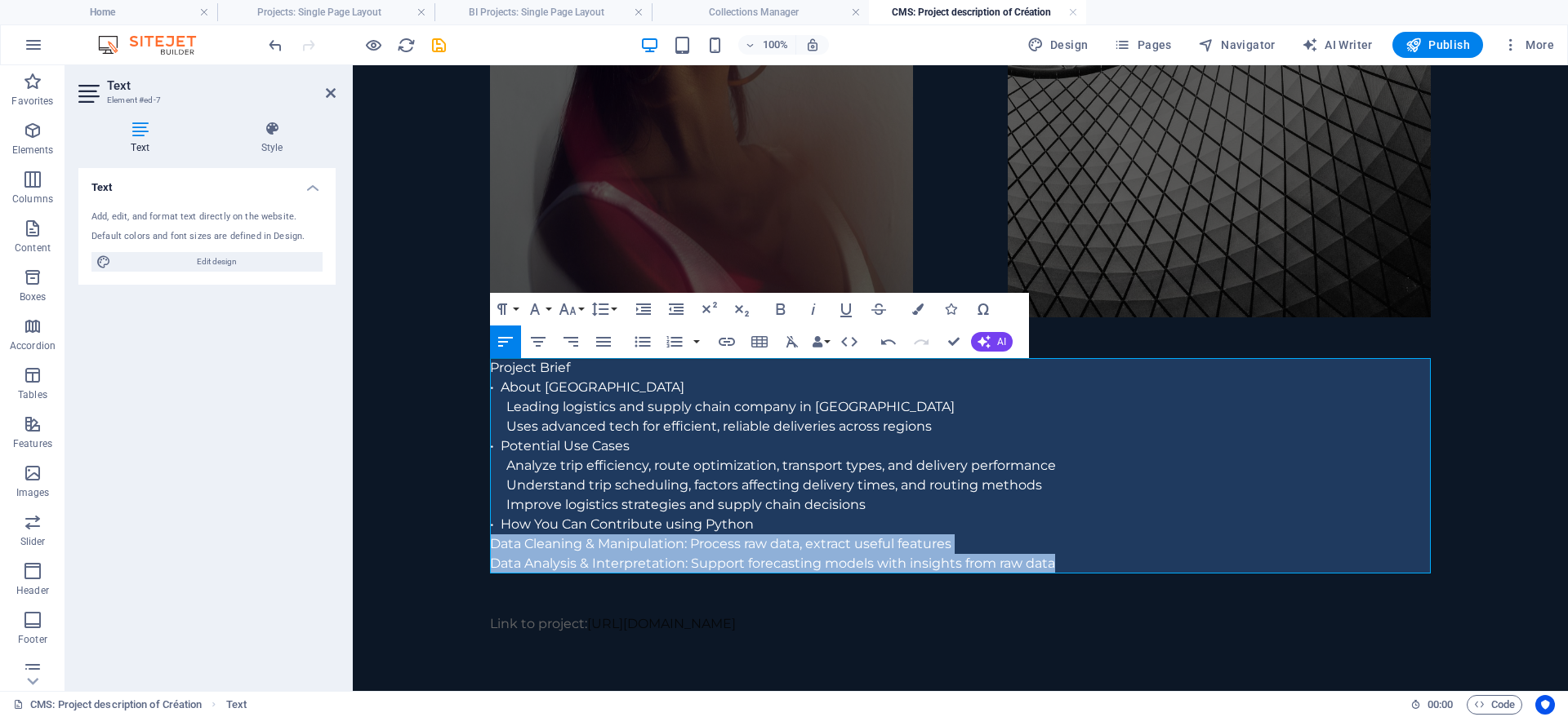
drag, startPoint x: 490, startPoint y: 538, endPoint x: 1086, endPoint y: 558, distance: 596.3
click at [1086, 558] on div "Project Brief • About Delhivery Leading logistics and supply chain company in […" at bounding box center [960, 465] width 941 height 215
click at [639, 308] on icon "button" at bounding box center [644, 309] width 20 height 19
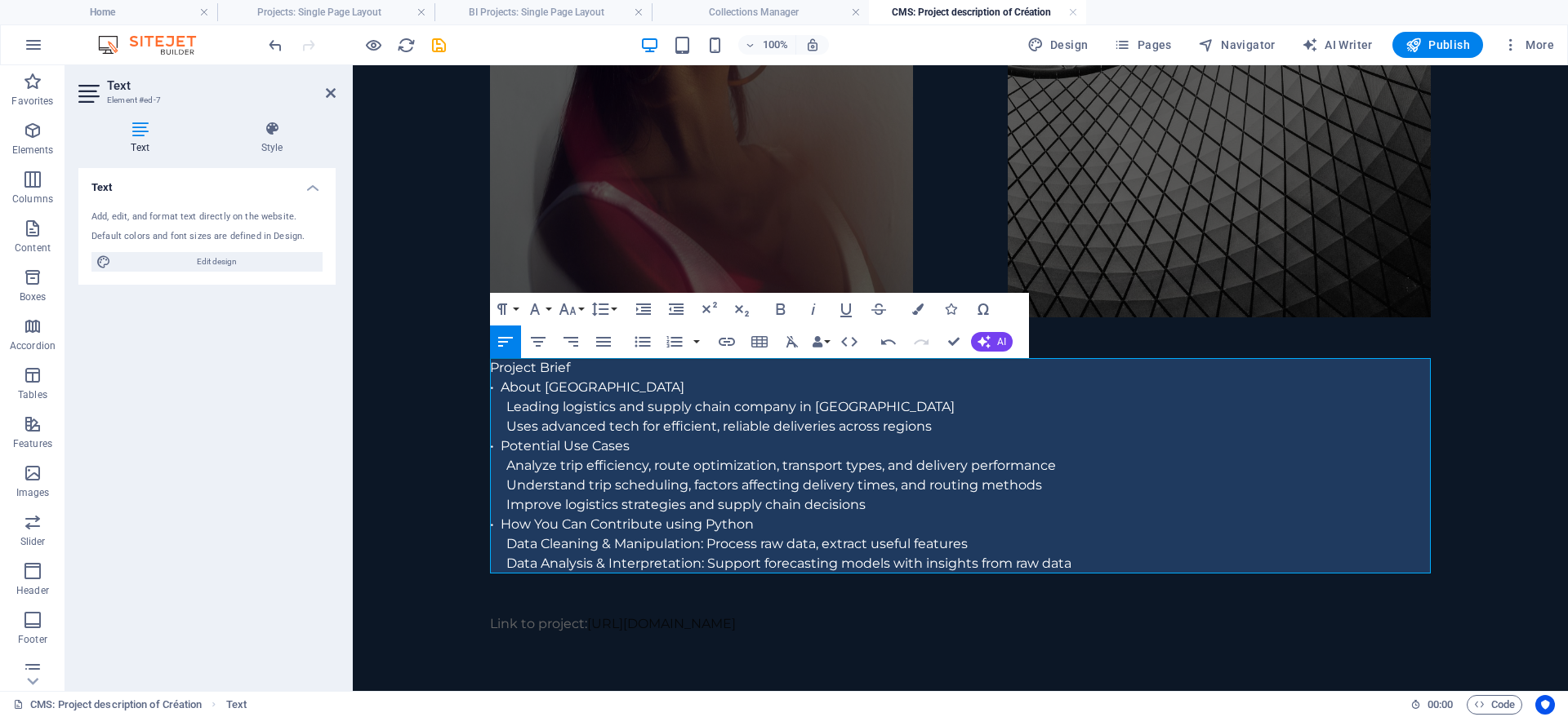
click at [517, 374] on p "Project Brief" at bounding box center [960, 368] width 941 height 19
click at [640, 389] on p "• About [GEOGRAPHIC_DATA]" at bounding box center [960, 387] width 941 height 19
click at [670, 372] on p "Original Project Brief" at bounding box center [960, 368] width 941 height 19
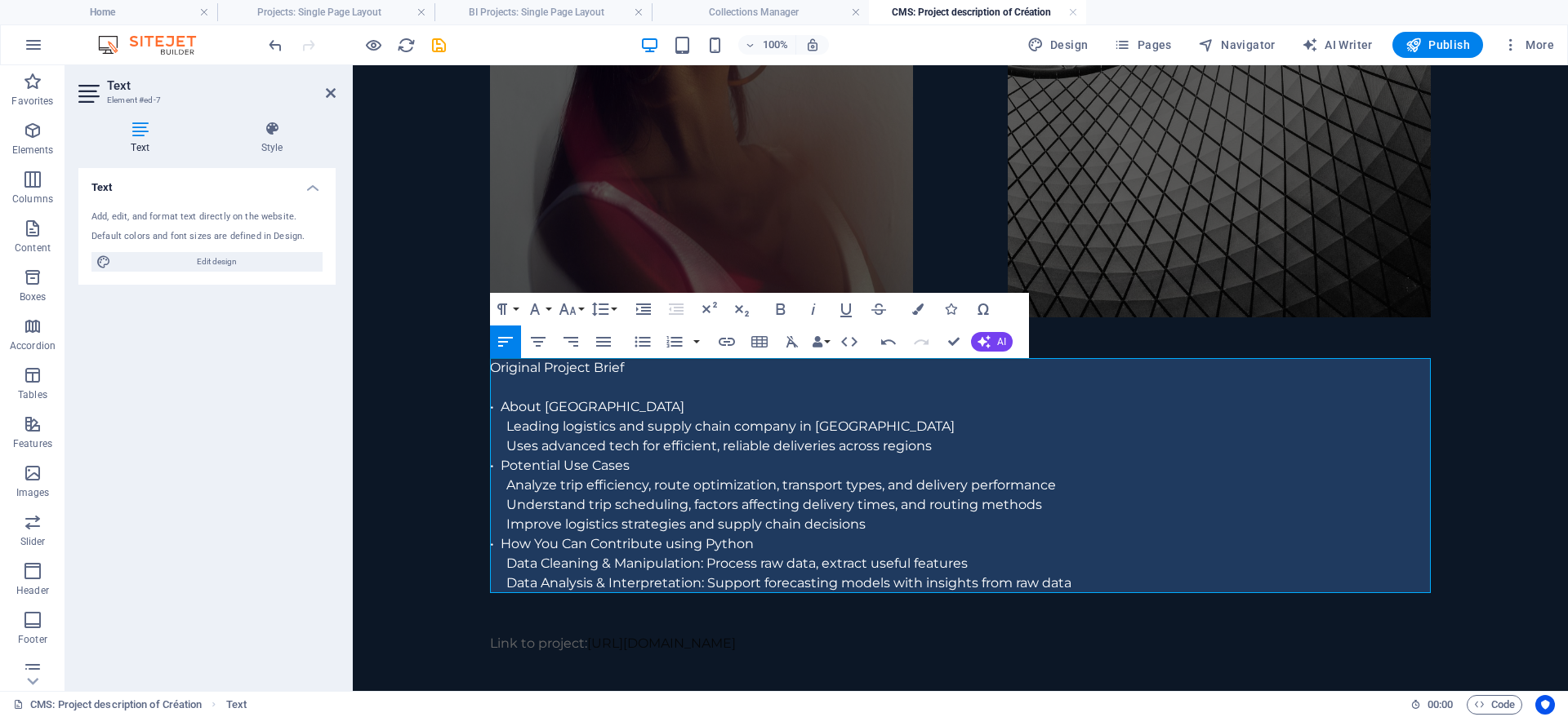
click at [1122, 580] on p "Data Analysis & Interpretation: Support forecasting models with insights from r…" at bounding box center [968, 583] width 924 height 19
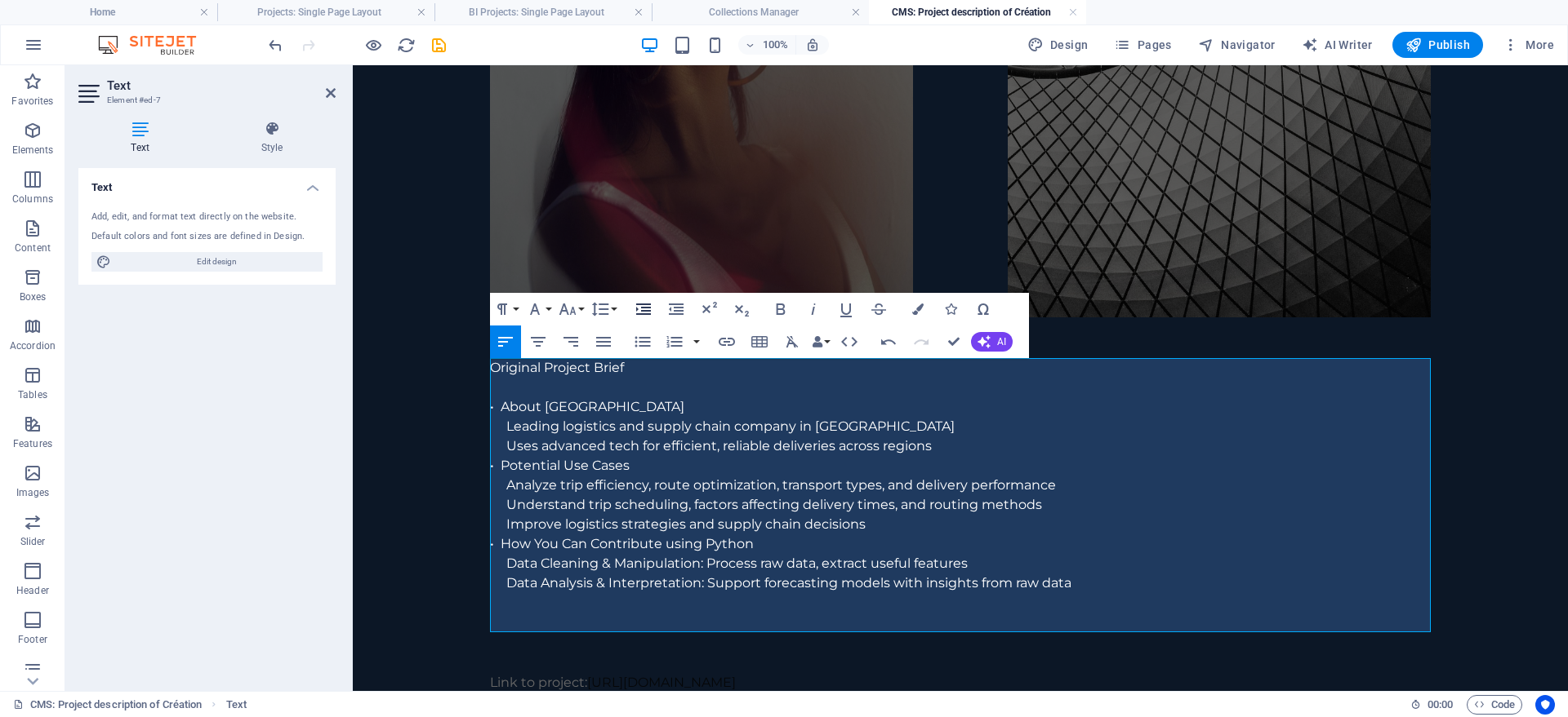
click at [637, 304] on icon "button" at bounding box center [643, 309] width 15 height 12
click at [642, 308] on icon "button" at bounding box center [643, 309] width 15 height 12
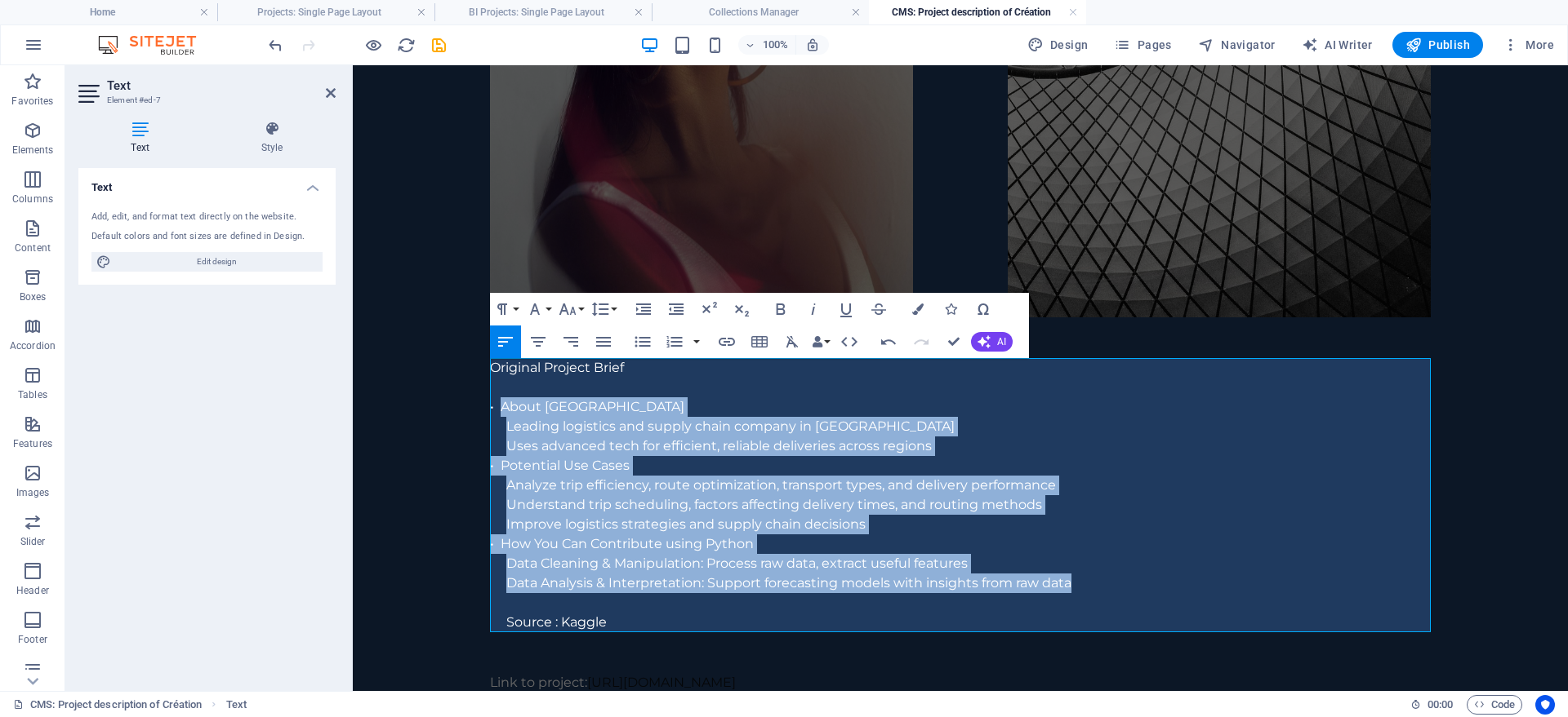
drag, startPoint x: 1079, startPoint y: 583, endPoint x: 501, endPoint y: 406, distance: 604.5
click at [501, 406] on div "Original Project Brief • About Delhivery Leading logistics and supply chain com…" at bounding box center [960, 495] width 941 height 274
click at [640, 342] on icon "button" at bounding box center [642, 341] width 15 height 11
click at [578, 434] on li "Leading logistics and supply chain company in [GEOGRAPHIC_DATA]" at bounding box center [970, 427] width 921 height 19
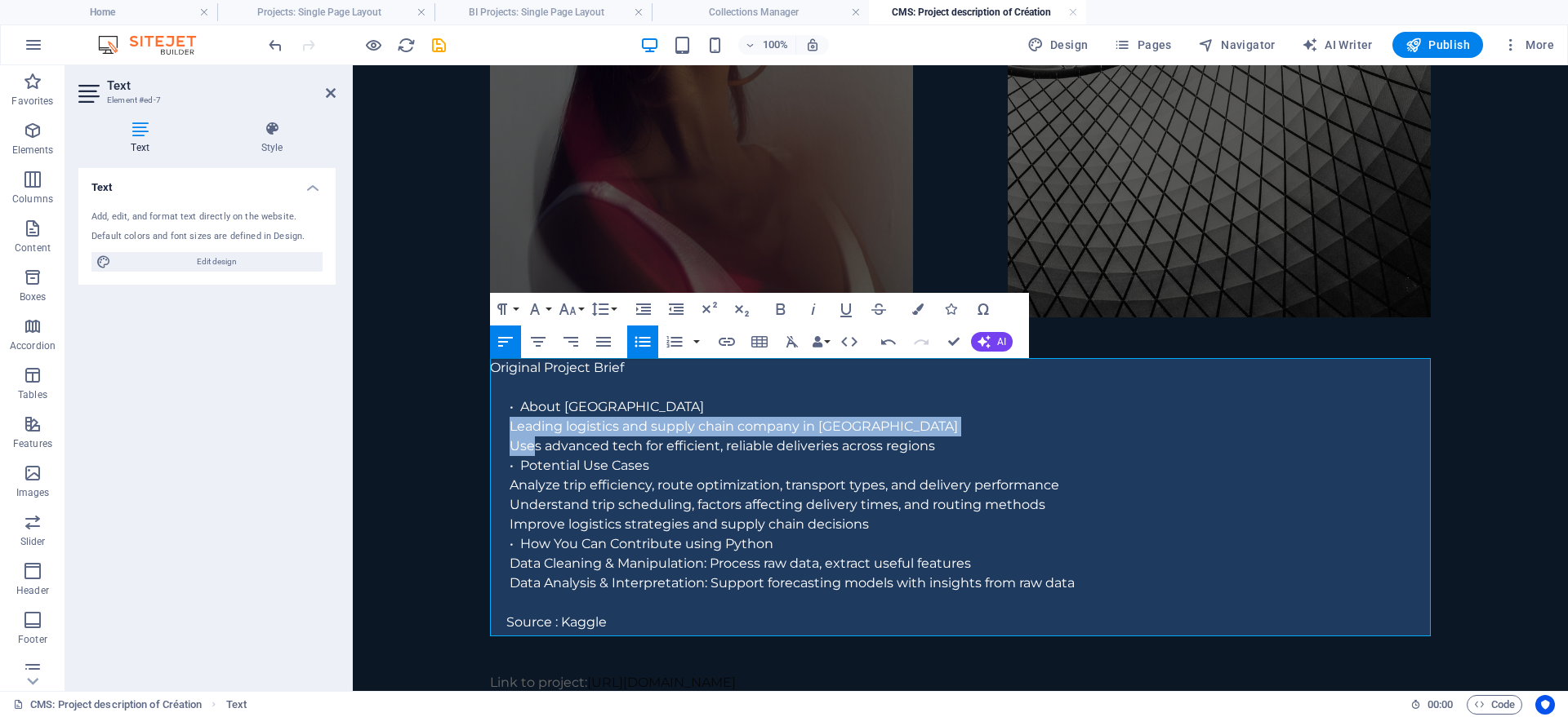
drag, startPoint x: 511, startPoint y: 425, endPoint x: 534, endPoint y: 441, distance: 28.0
click at [534, 441] on ul "• About Delhivery Leading logistics and supply chain company in [GEOGRAPHIC_DAT…" at bounding box center [960, 495] width 941 height 196
click at [642, 308] on icon "button" at bounding box center [643, 309] width 15 height 12
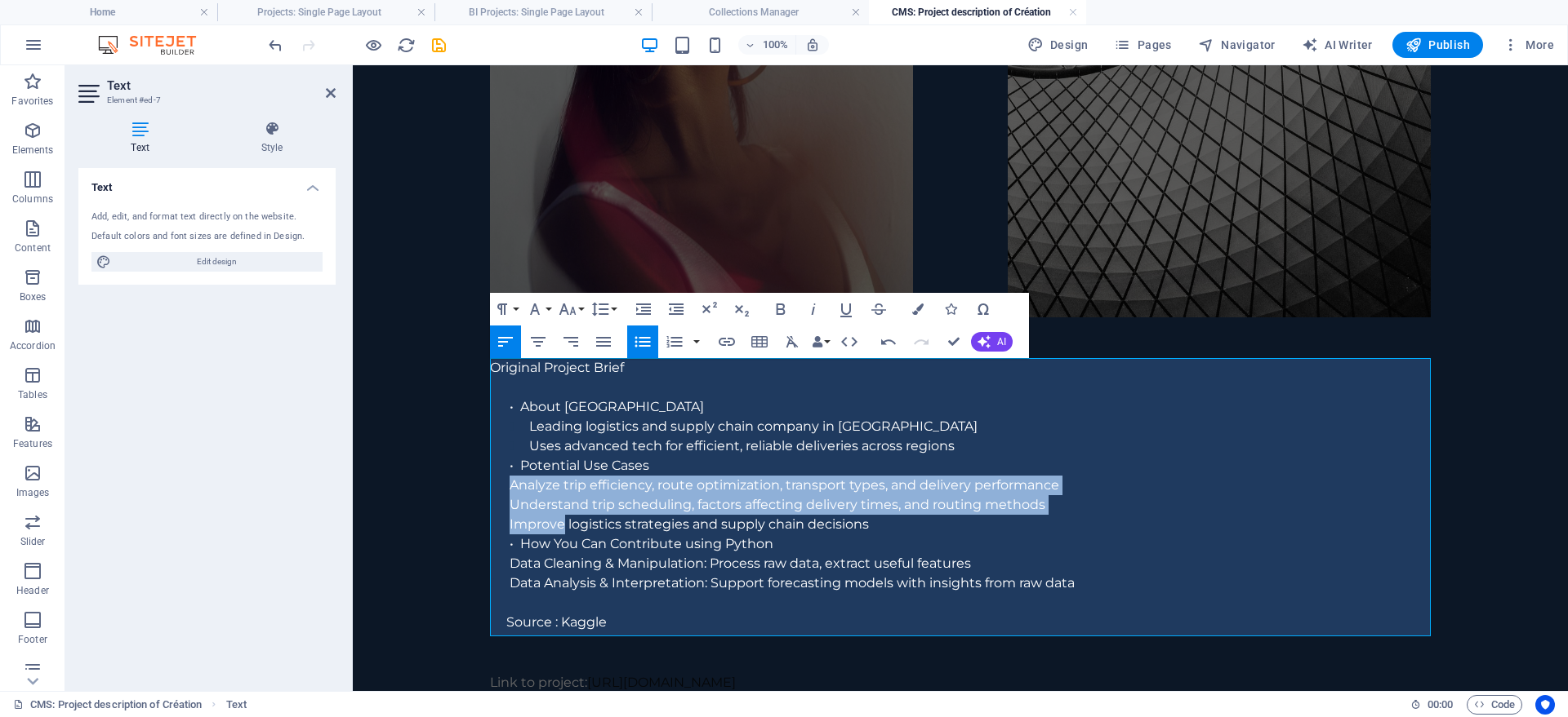
drag, startPoint x: 510, startPoint y: 489, endPoint x: 561, endPoint y: 529, distance: 64.8
click at [561, 529] on ul "• About Delhivery Leading logistics and supply chain company in [GEOGRAPHIC_DAT…" at bounding box center [960, 495] width 941 height 196
click at [640, 307] on icon "button" at bounding box center [644, 309] width 20 height 19
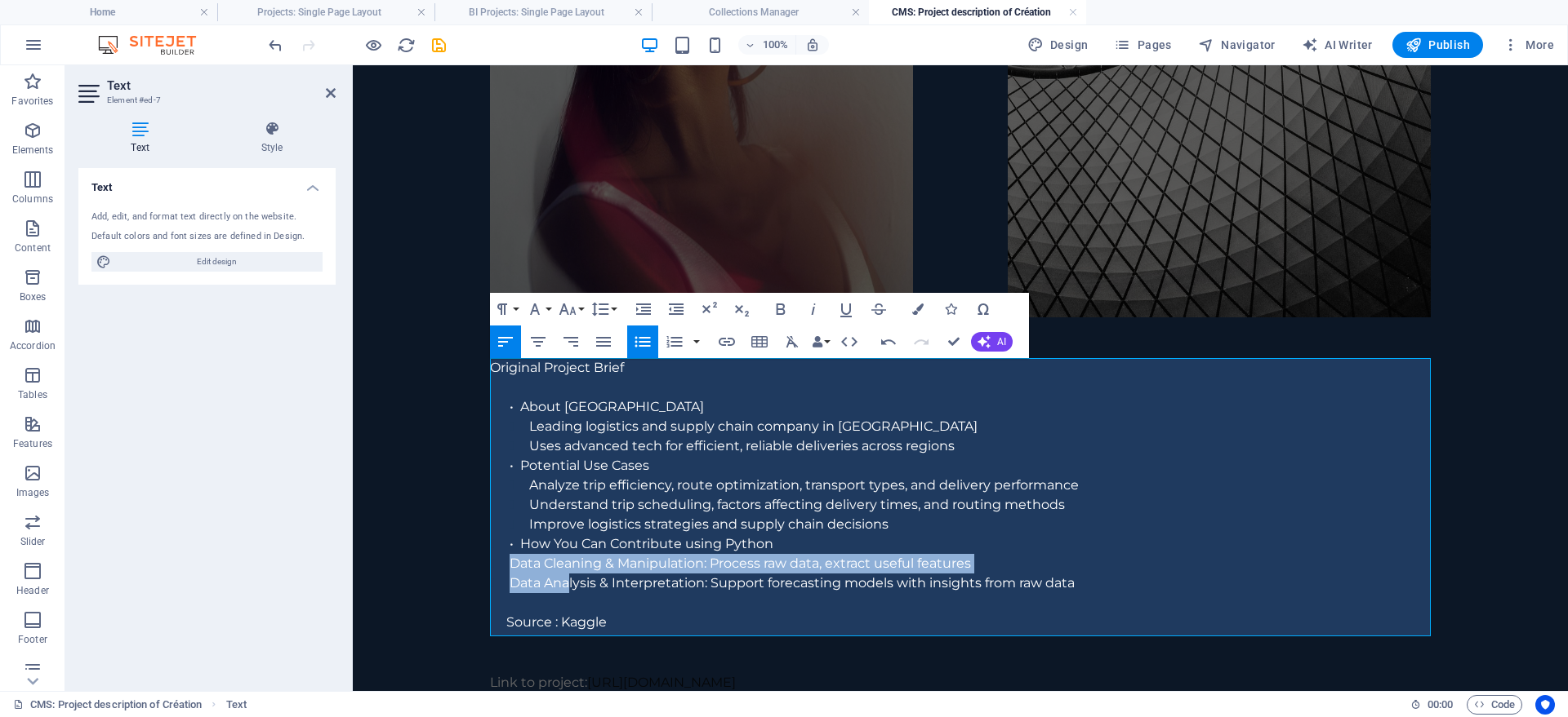
drag, startPoint x: 510, startPoint y: 566, endPoint x: 569, endPoint y: 587, distance: 62.6
click at [569, 587] on ul "• About Delhivery Leading logistics and supply chain company in [GEOGRAPHIC_DAT…" at bounding box center [960, 495] width 941 height 196
click at [643, 304] on icon "button" at bounding box center [643, 309] width 15 height 12
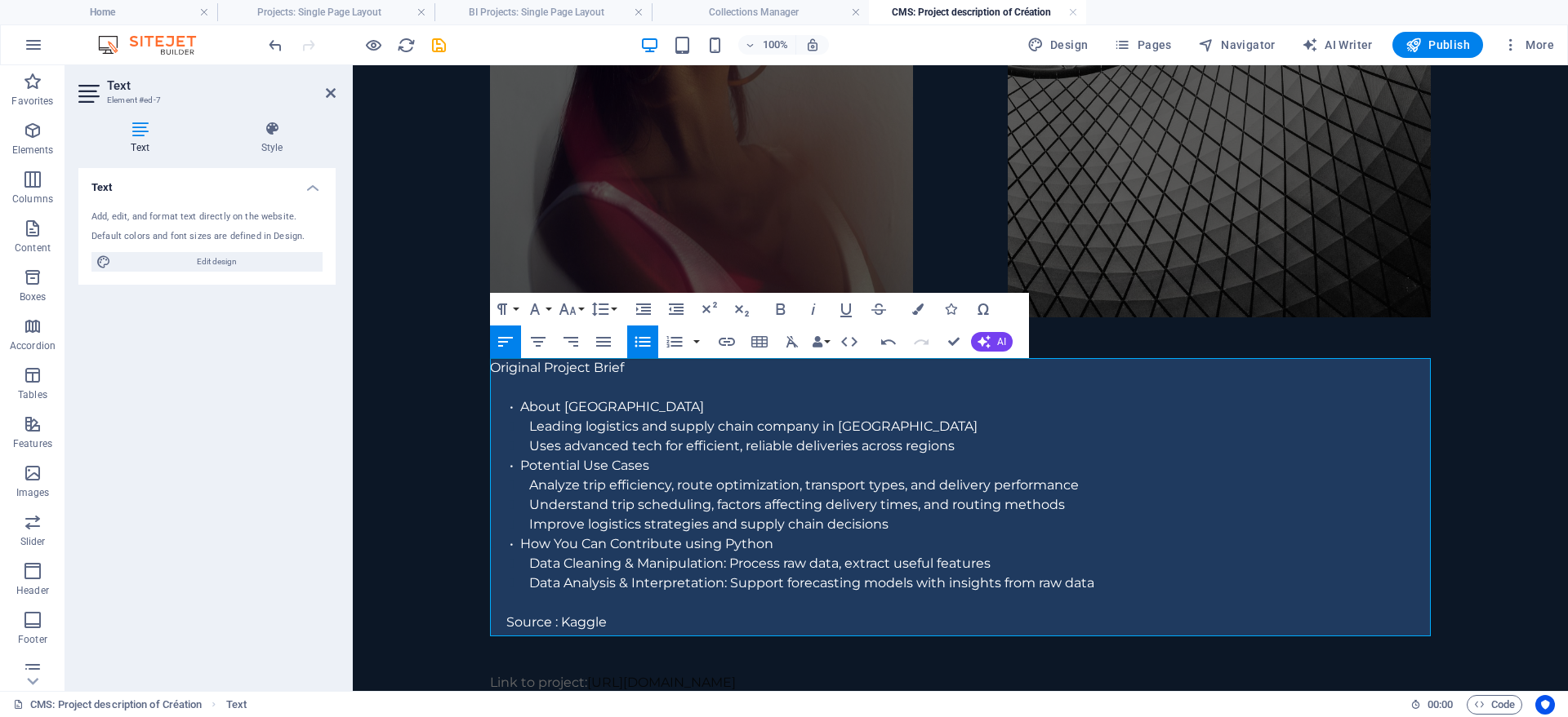
click at [581, 498] on li "Understand trip scheduling, factors affecting delivery times, and routing metho…" at bounding box center [980, 505] width 902 height 19
click at [608, 624] on p "Source : Kaggle" at bounding box center [968, 623] width 924 height 19
click at [668, 303] on icon "button" at bounding box center [676, 309] width 20 height 19
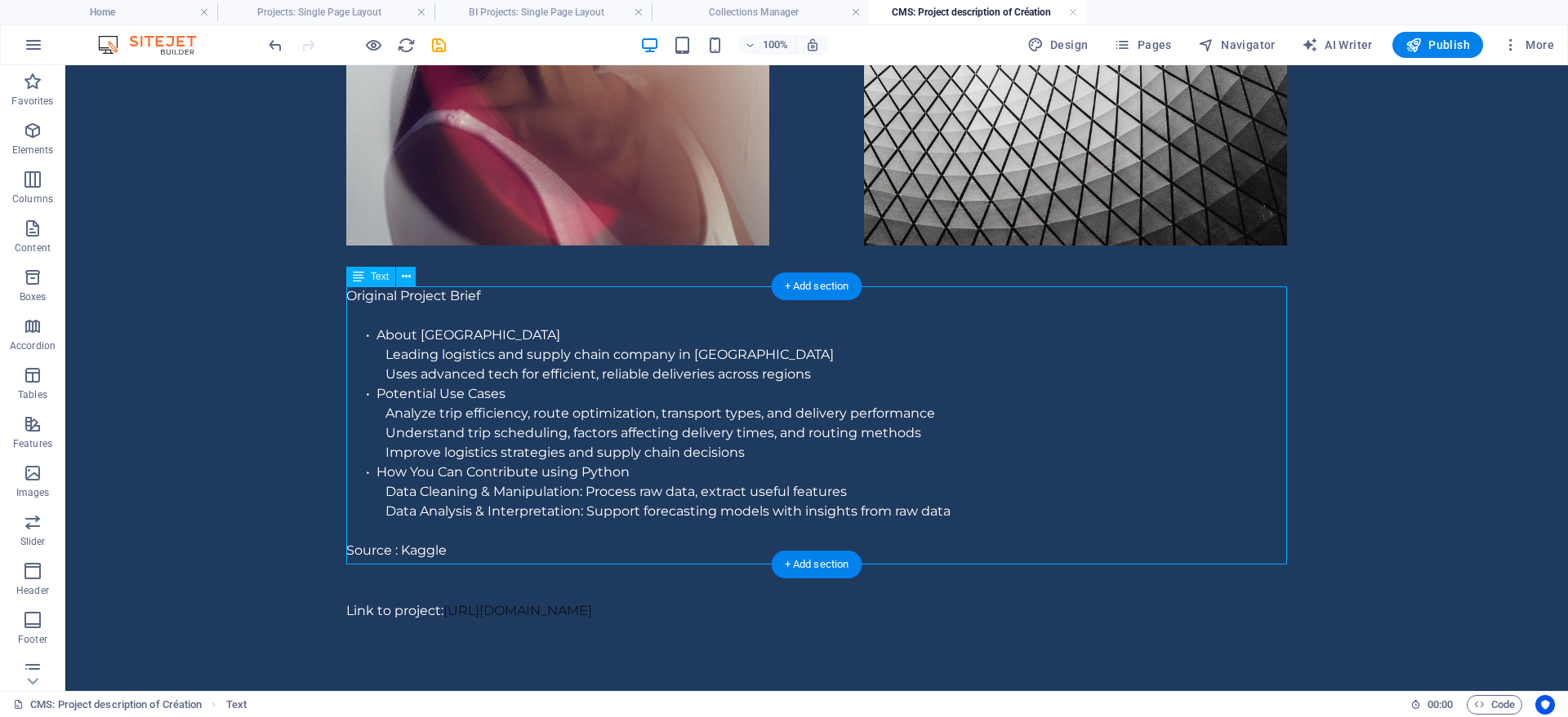
scroll to position [700, 0]
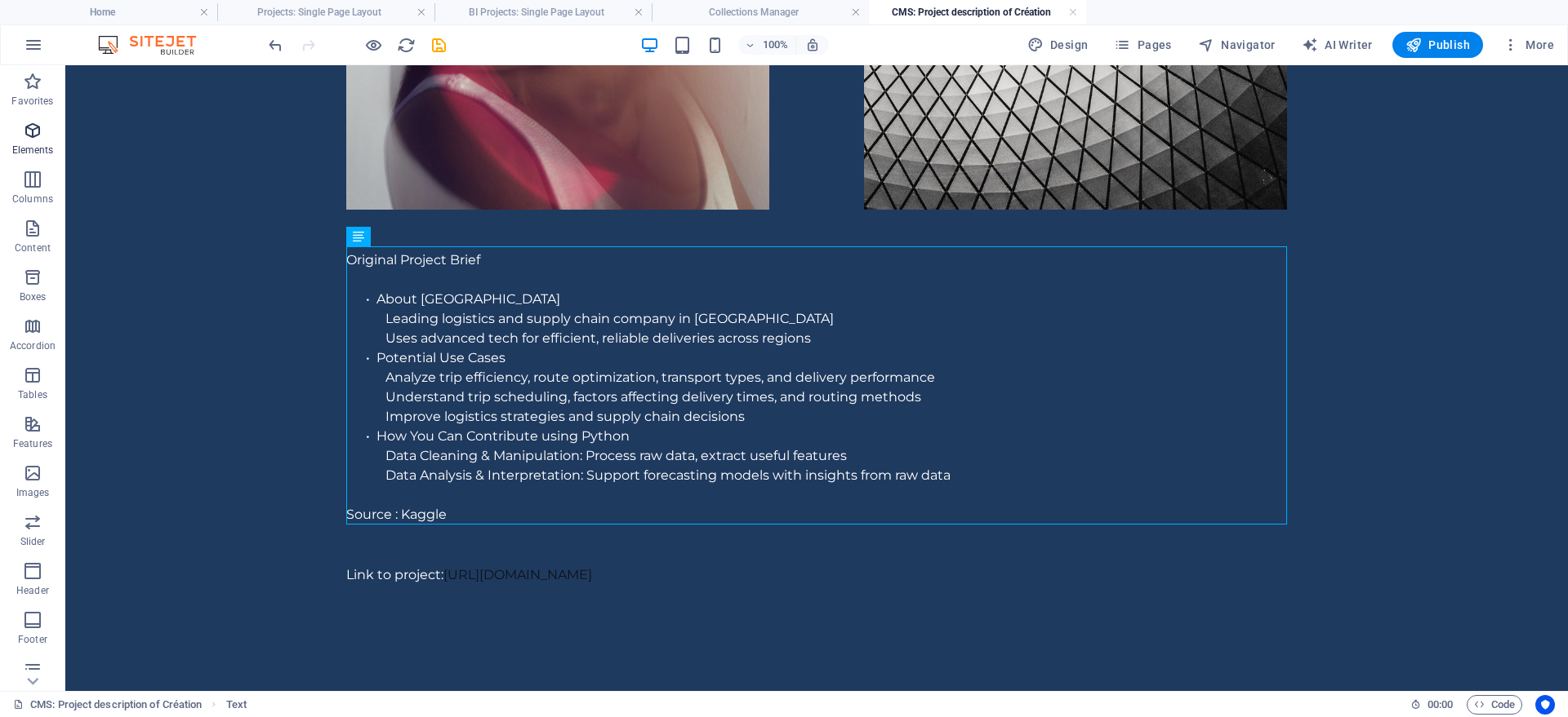
click at [33, 135] on icon "button" at bounding box center [33, 130] width 20 height 19
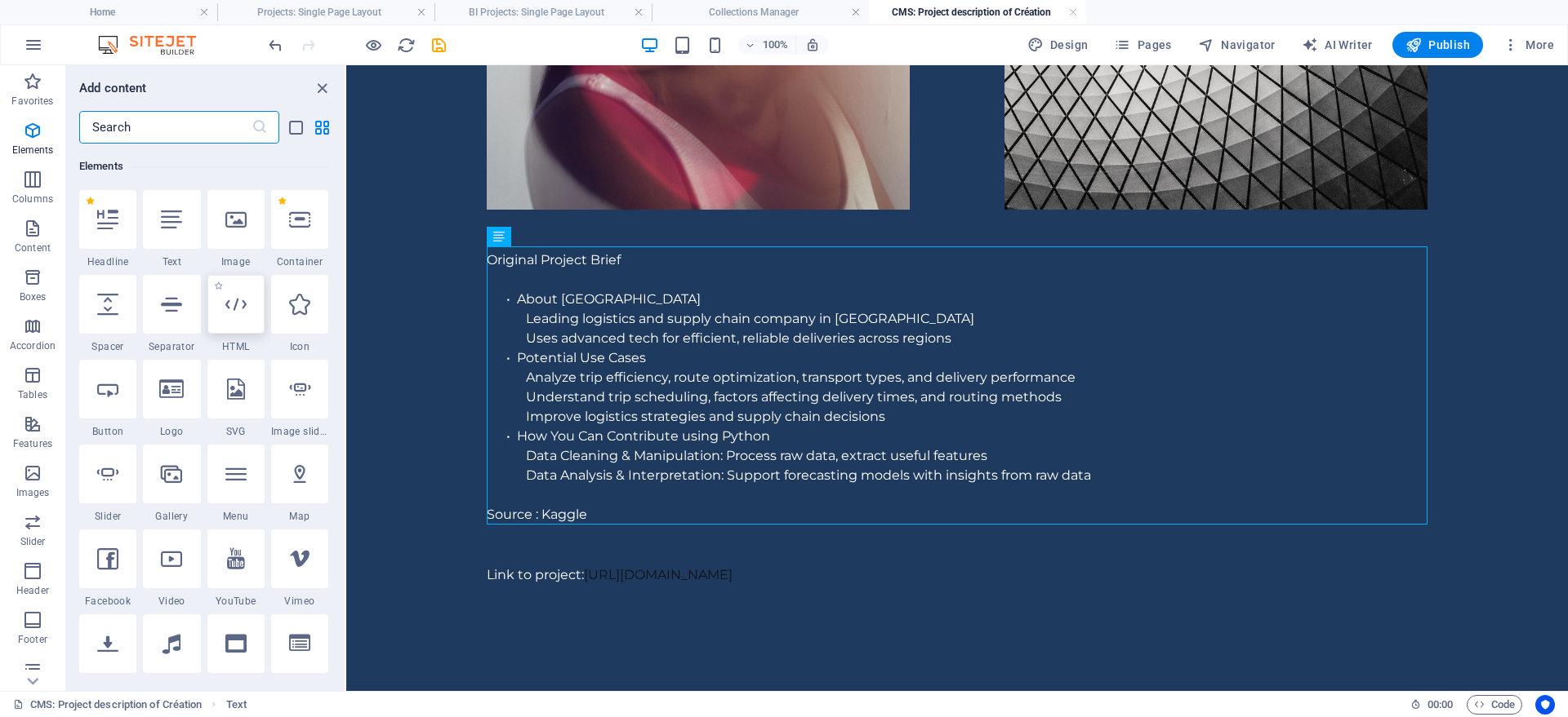
scroll to position [174, 0]
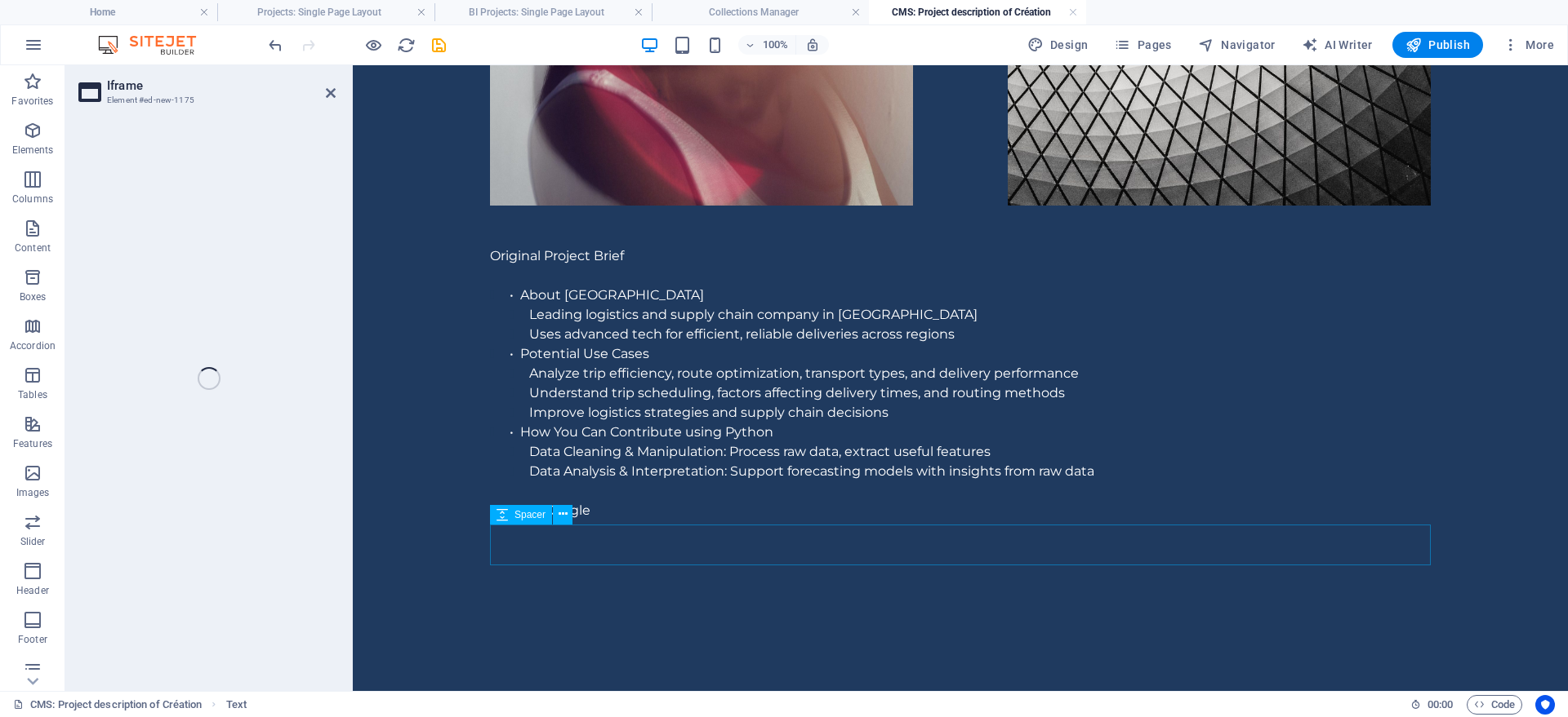
select select "%"
select select "px"
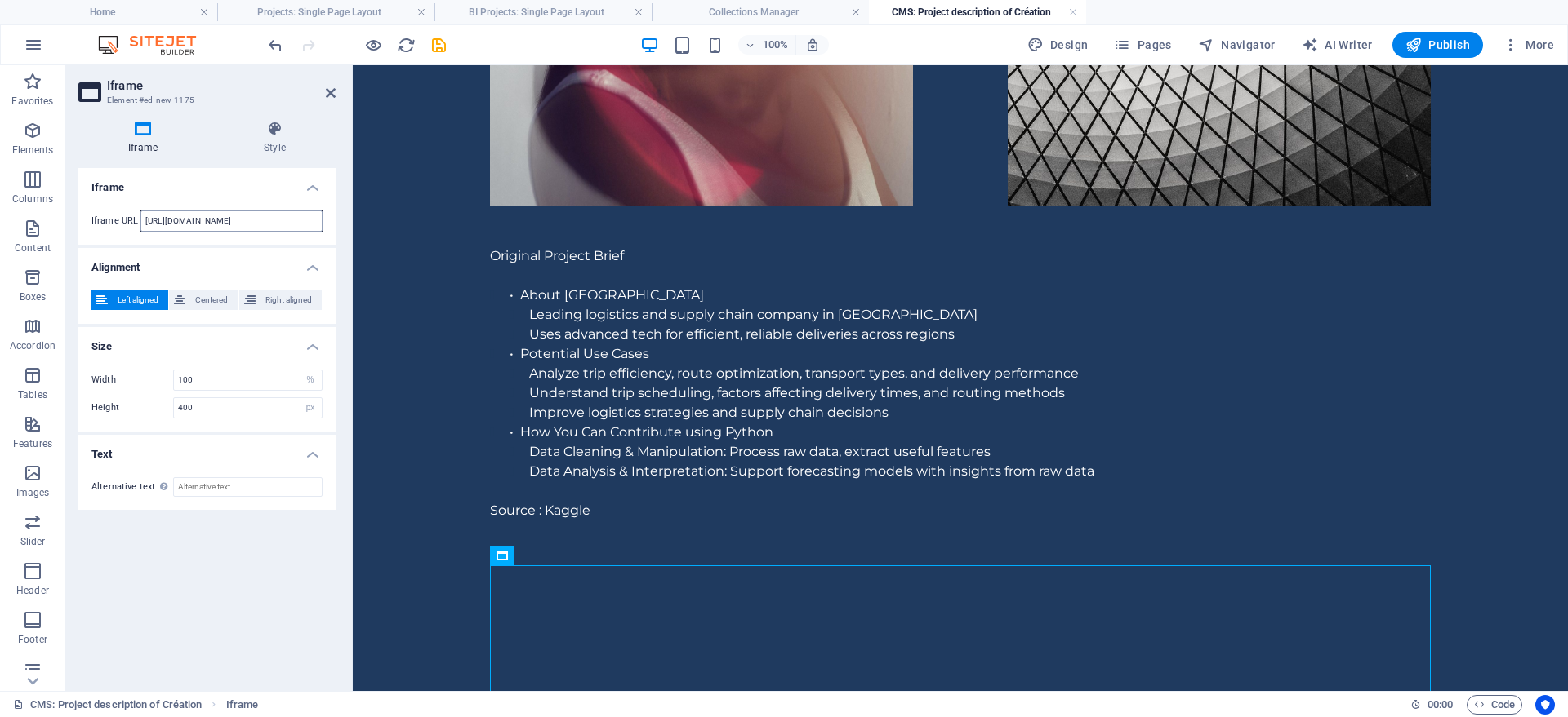
drag, startPoint x: 304, startPoint y: 221, endPoint x: 69, endPoint y: 217, distance: 235.0
click at [140, 217] on input "[URL][DOMAIN_NAME]" at bounding box center [231, 222] width 182 height 21
type input "[URL][DOMAIN_NAME]"
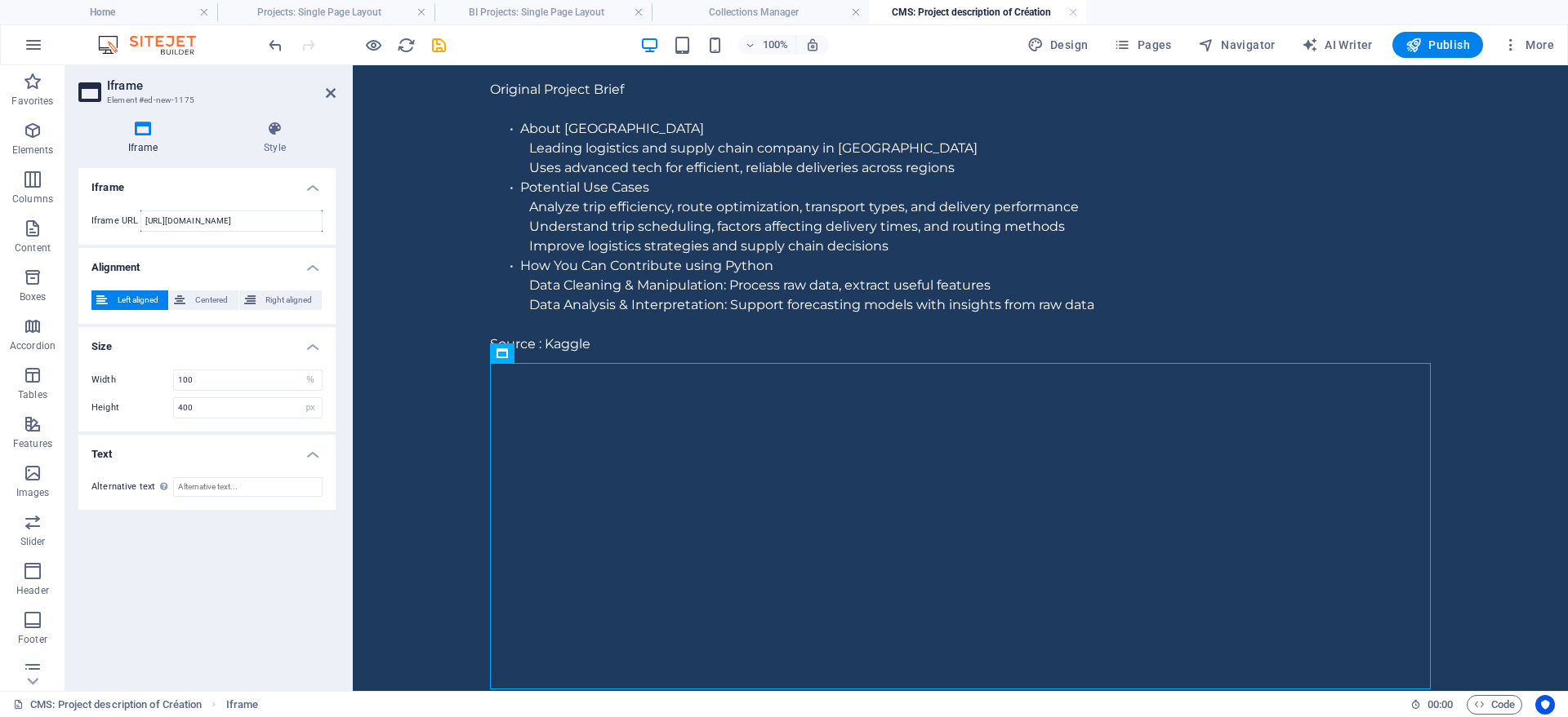
scroll to position [1026, 0]
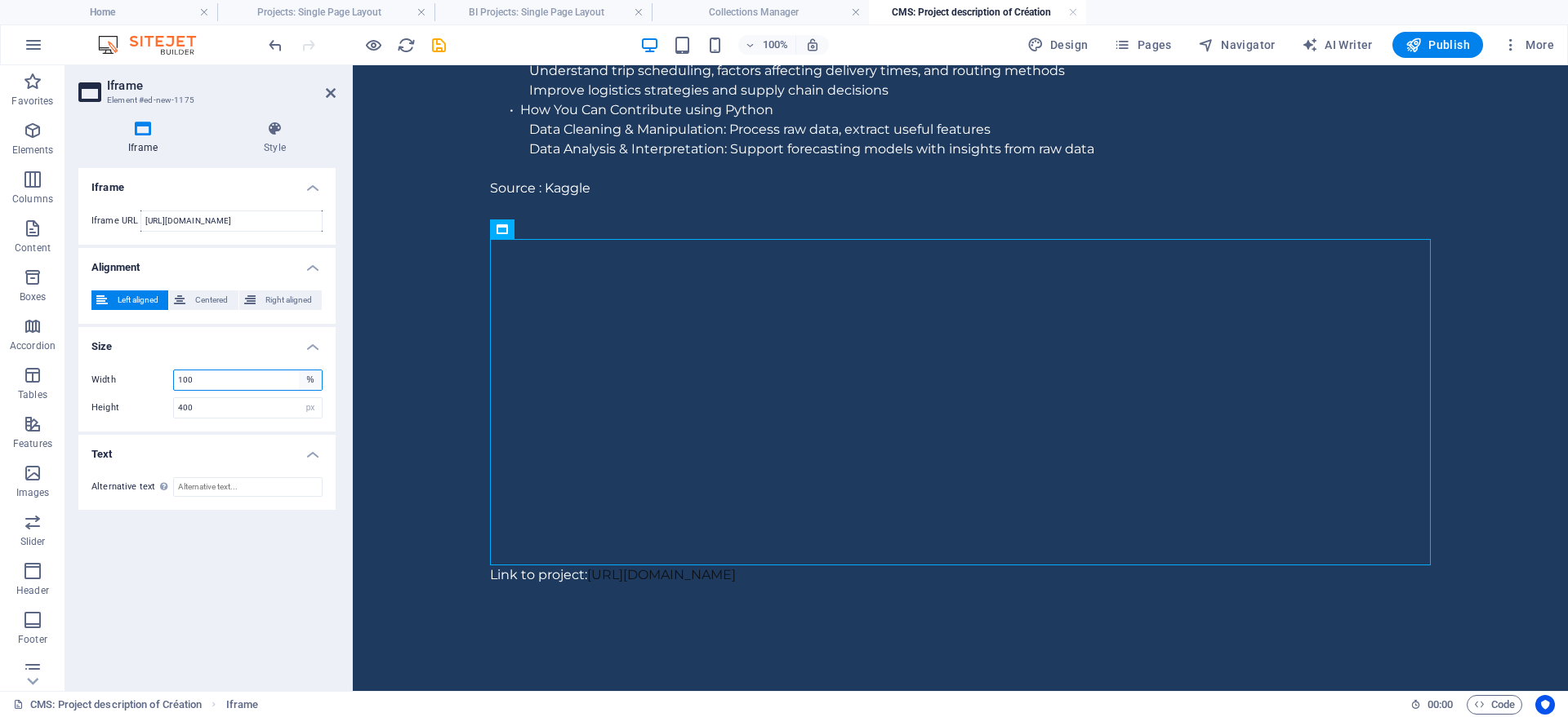
click at [299, 370] on select "px %" at bounding box center [310, 380] width 23 height 19
select select "px"
click option "px" at bounding box center [0, 0] width 0 height 0
type input "1024"
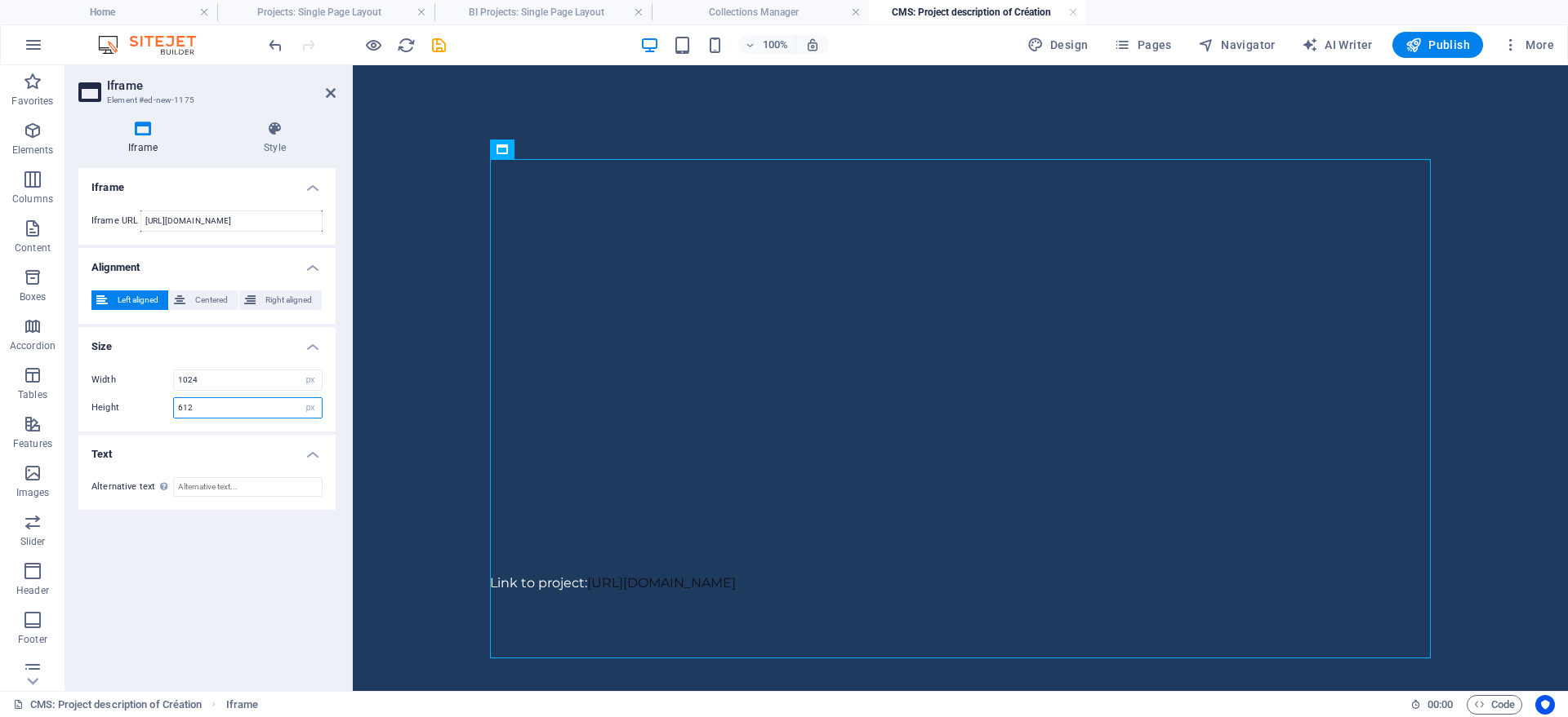
scroll to position [1193, 0]
click at [207, 408] on input "612" at bounding box center [247, 408] width 148 height 19
click at [231, 403] on input "615" at bounding box center [247, 408] width 148 height 19
type input "612"
click at [193, 354] on h4 "Size" at bounding box center [207, 341] width 257 height 29
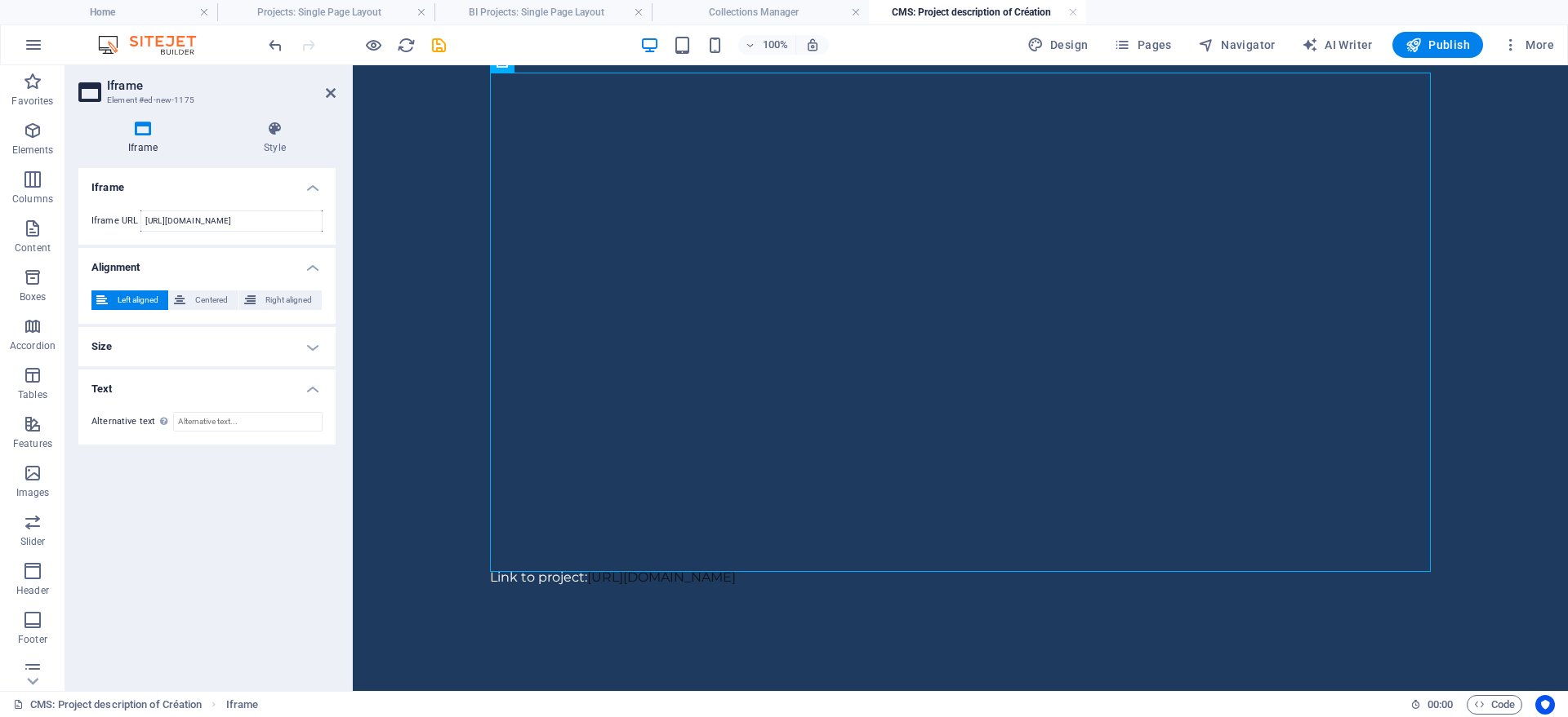
click at [193, 354] on h4 "Size" at bounding box center [207, 347] width 257 height 39
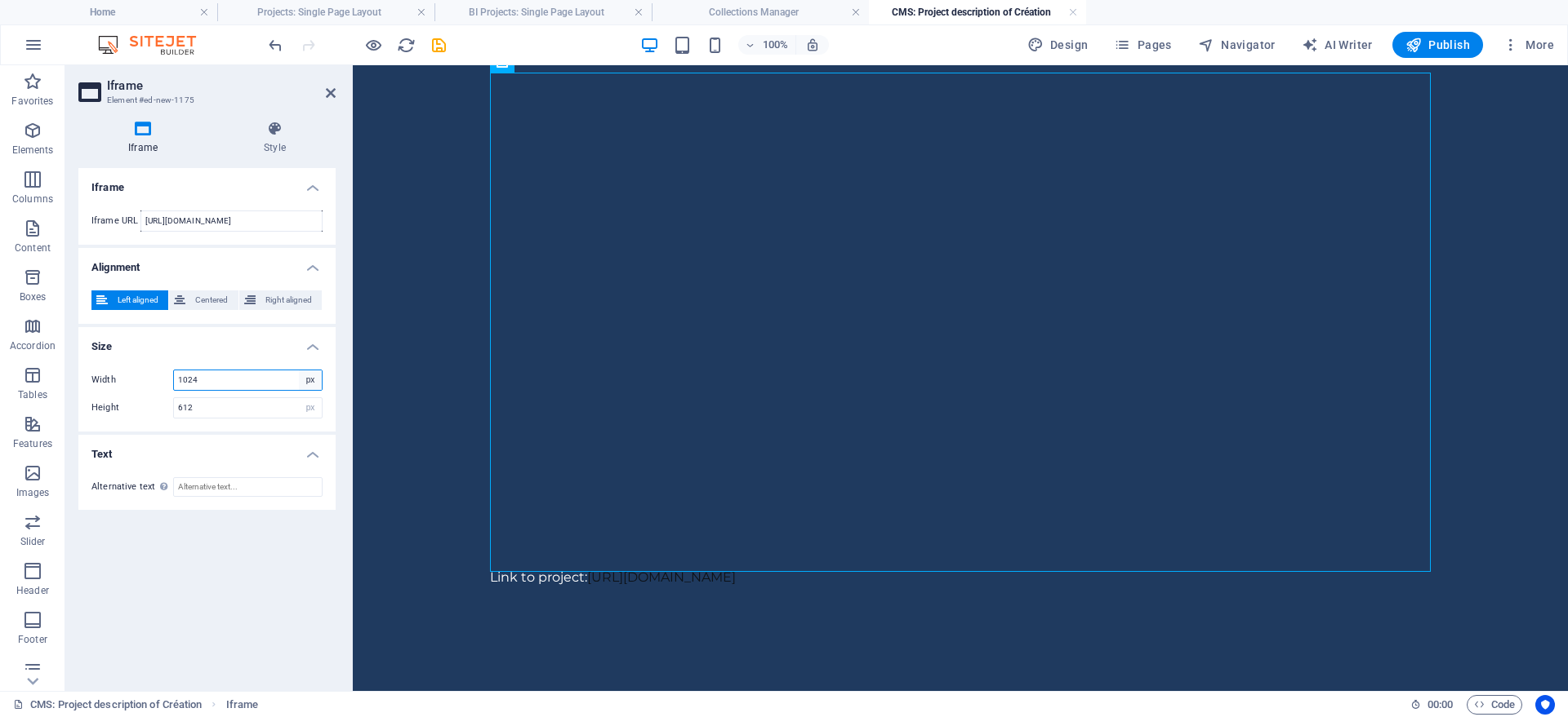
click at [299, 370] on select "px %" at bounding box center [310, 380] width 23 height 19
select select "%"
click option "%" at bounding box center [0, 0] width 0 height 0
type input "100"
click at [442, 44] on icon "save" at bounding box center [438, 45] width 19 height 19
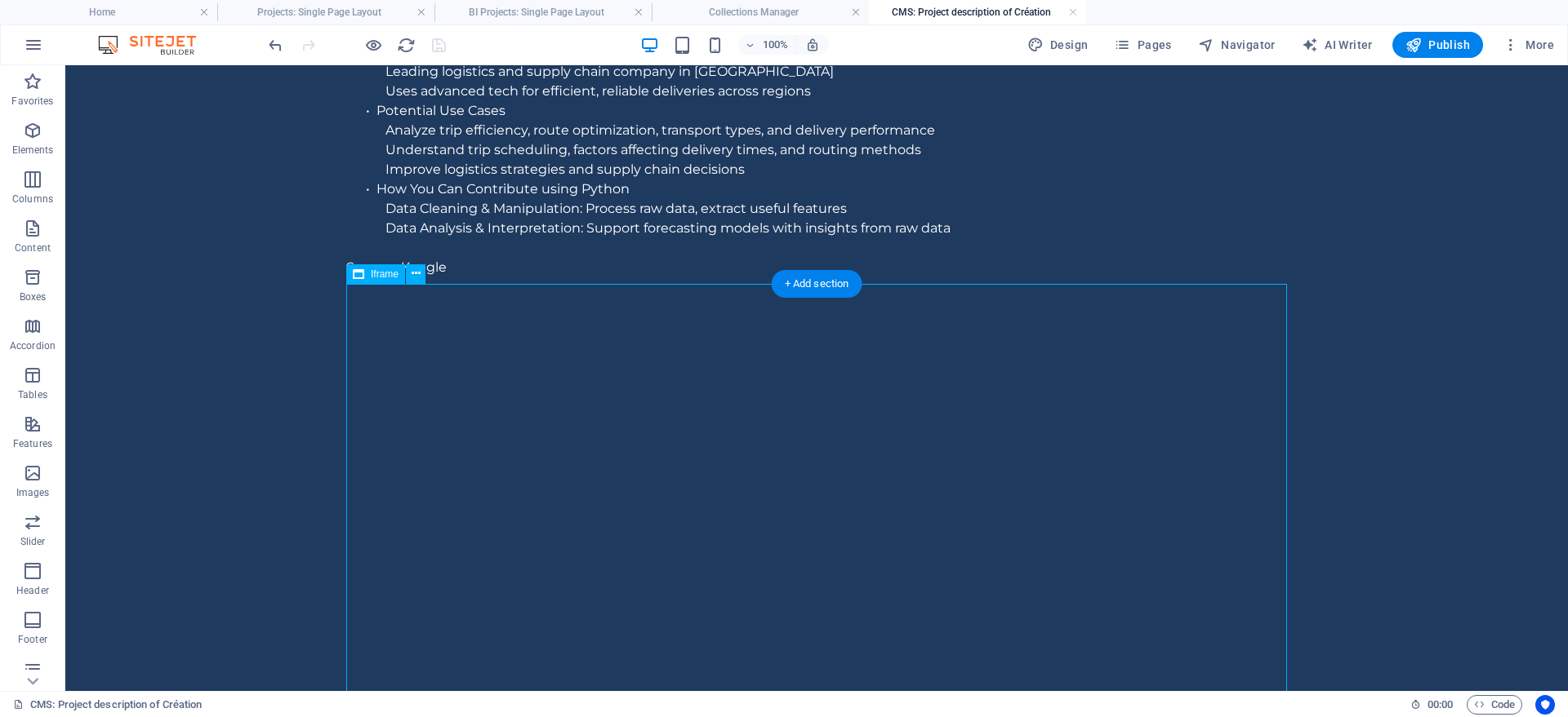
scroll to position [1110, 0]
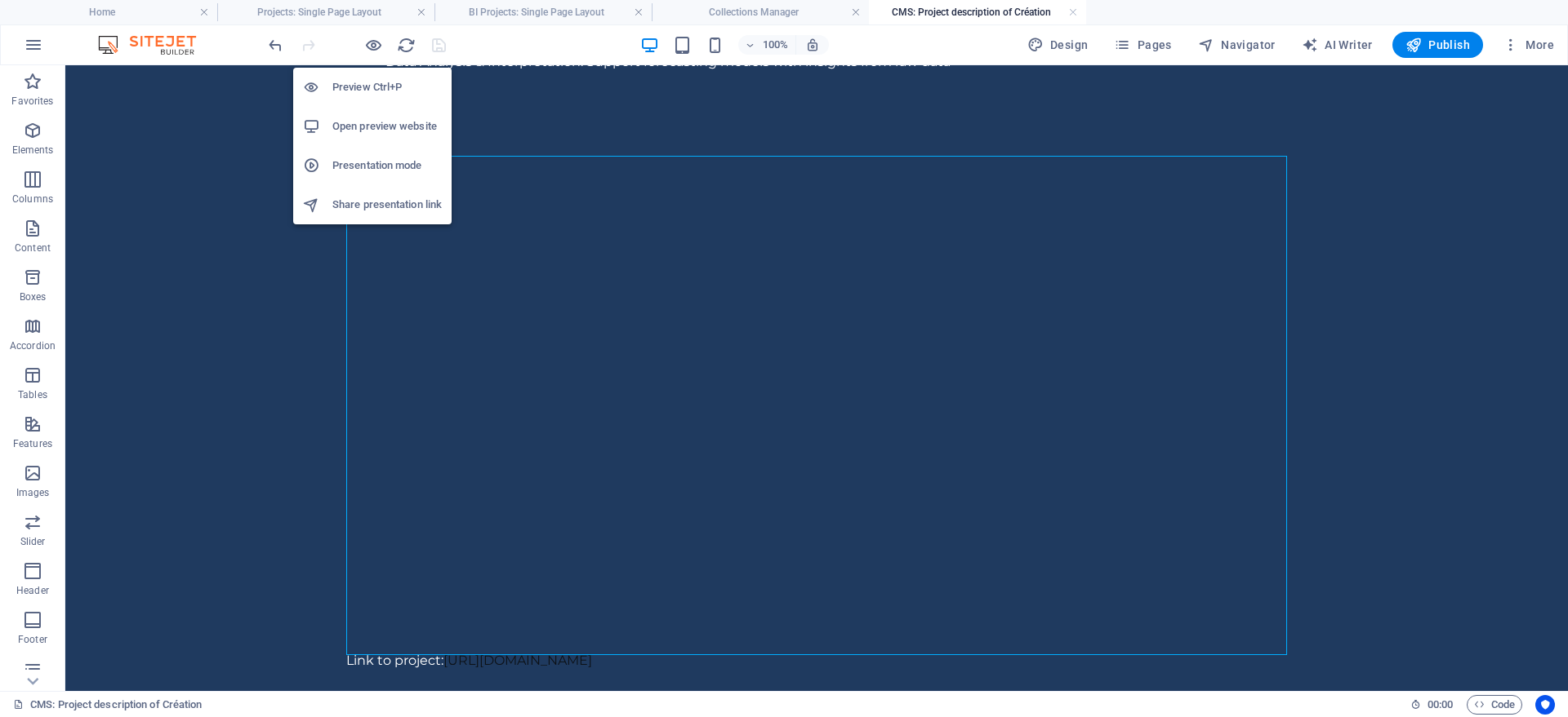
click at [368, 130] on h6 "Open preview website" at bounding box center [387, 127] width 109 height 19
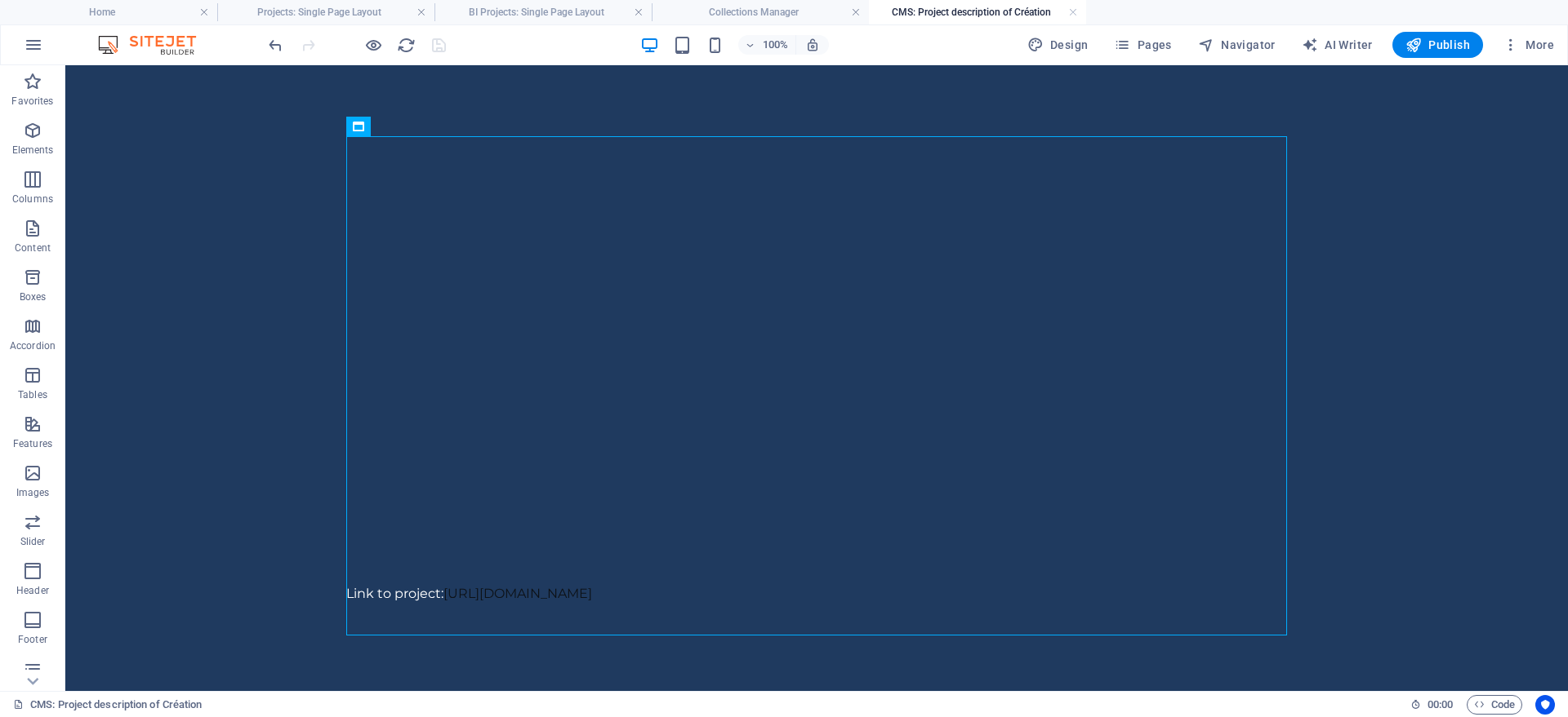
scroll to position [1200, 0]
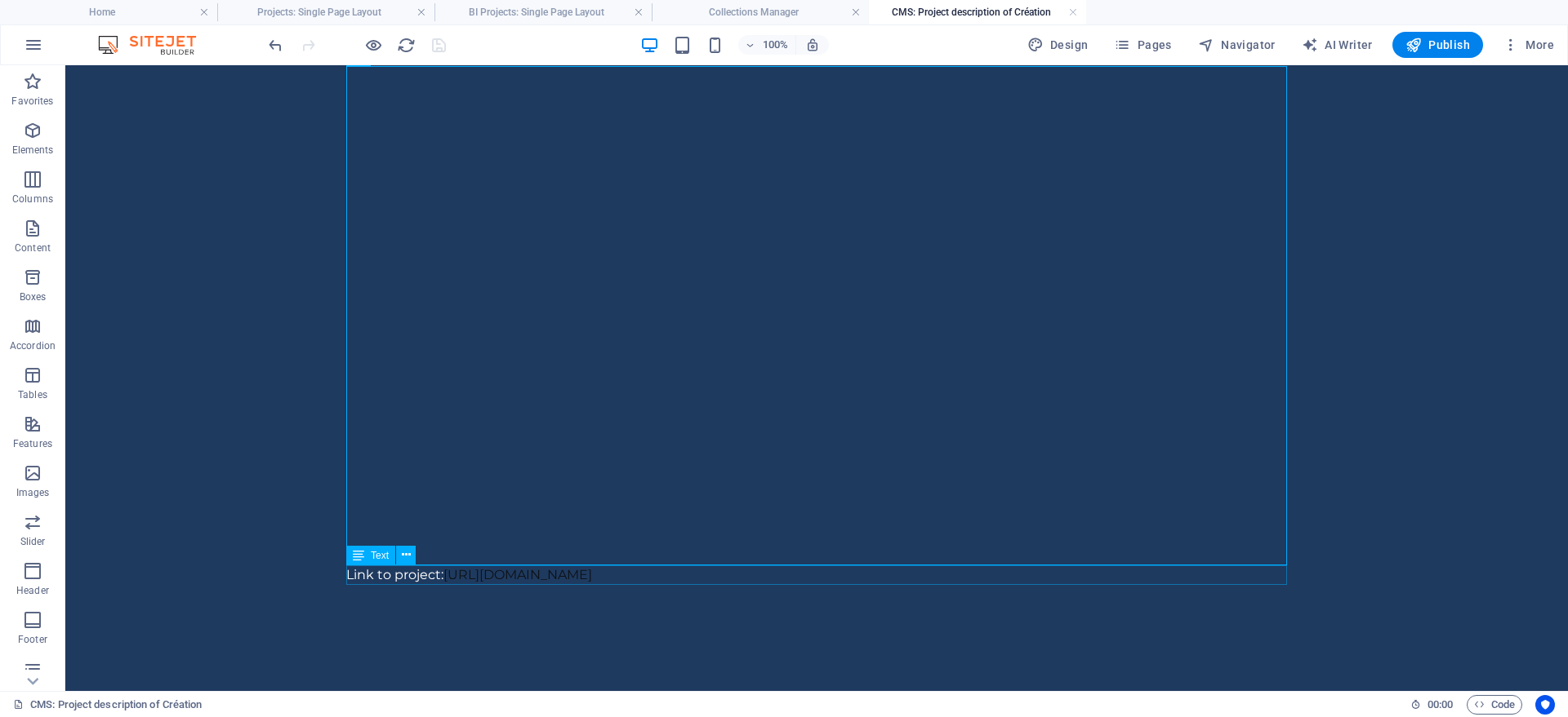
click at [703, 578] on div "Link to project: [URL][DOMAIN_NAME]" at bounding box center [816, 575] width 941 height 19
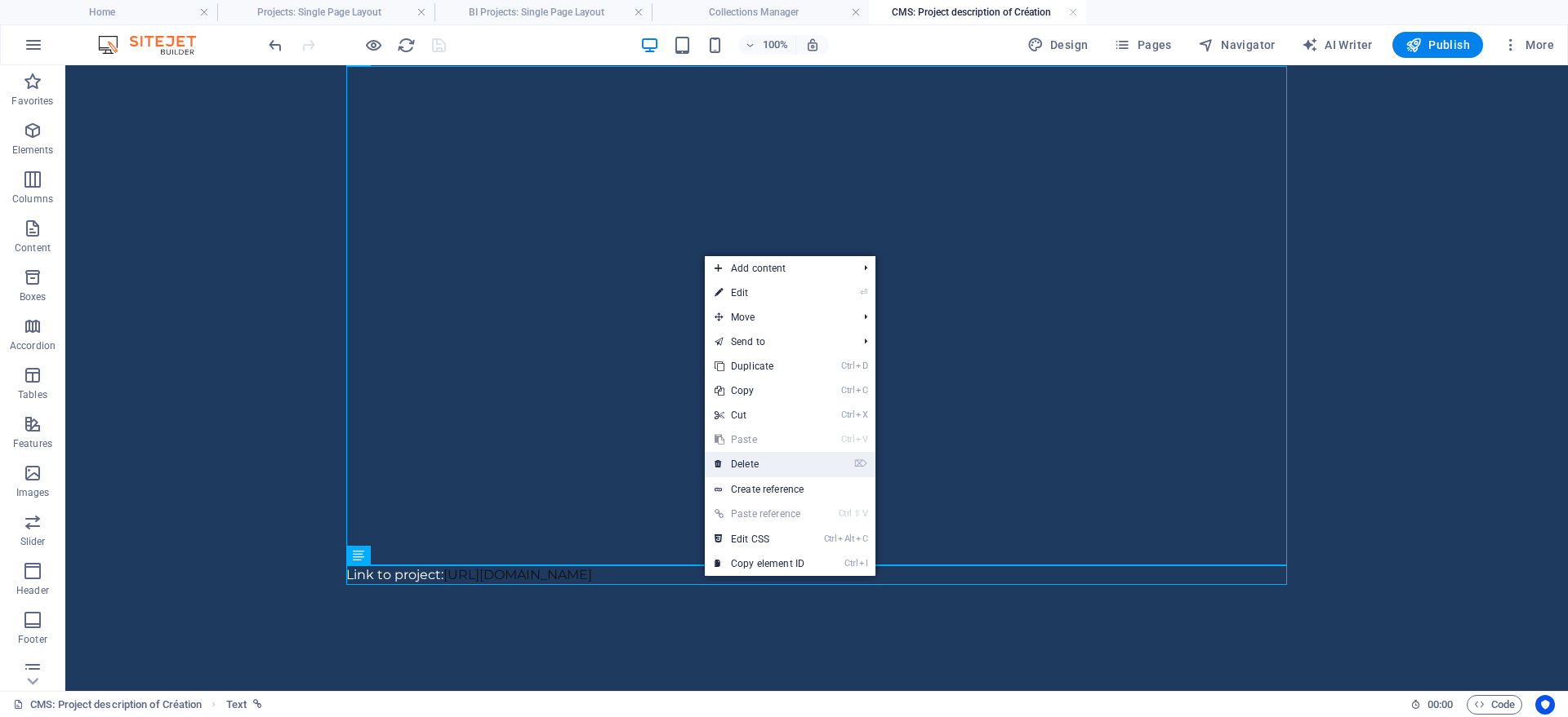
drag, startPoint x: 754, startPoint y: 457, endPoint x: 652, endPoint y: 401, distance: 116.4
click at [754, 457] on link "⌦ Delete" at bounding box center [759, 464] width 109 height 25
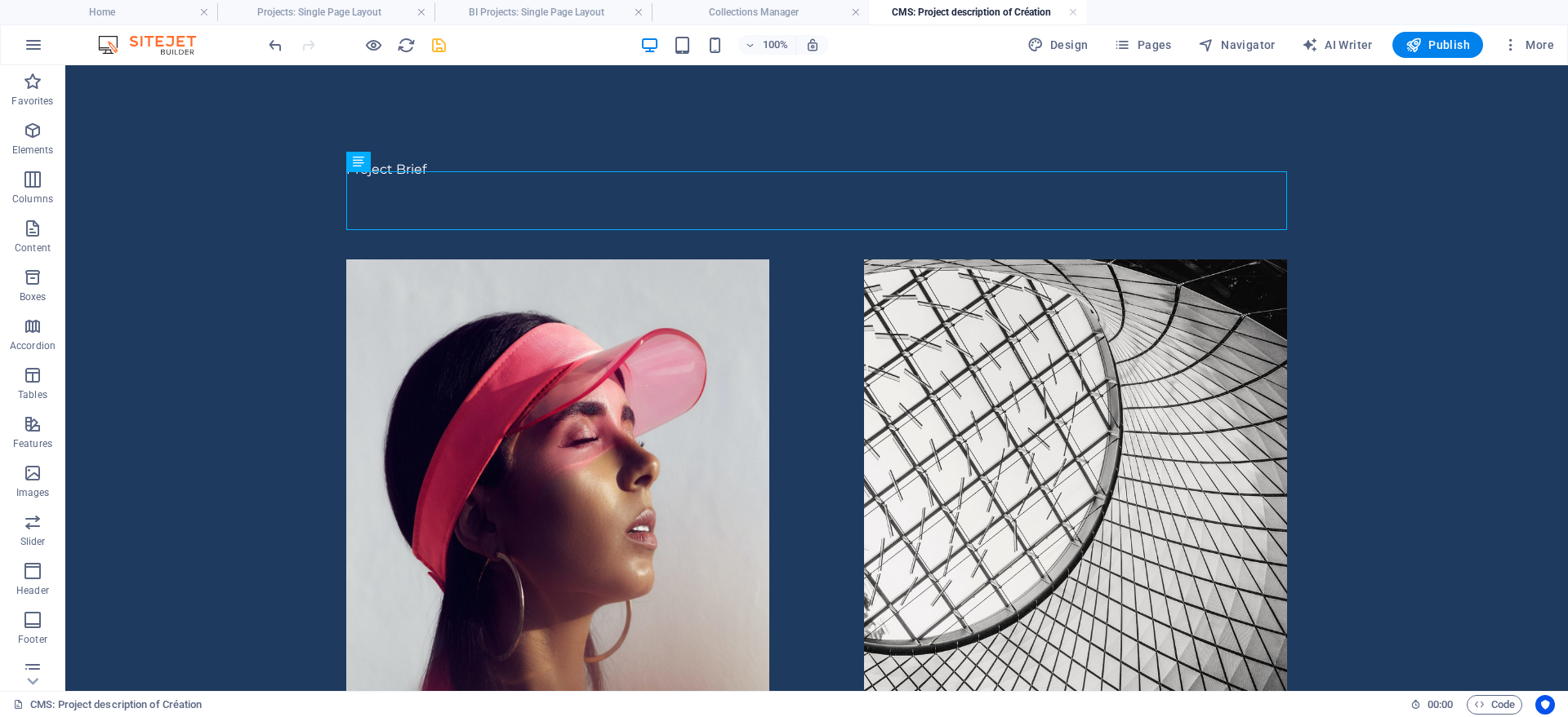
scroll to position [0, 0]
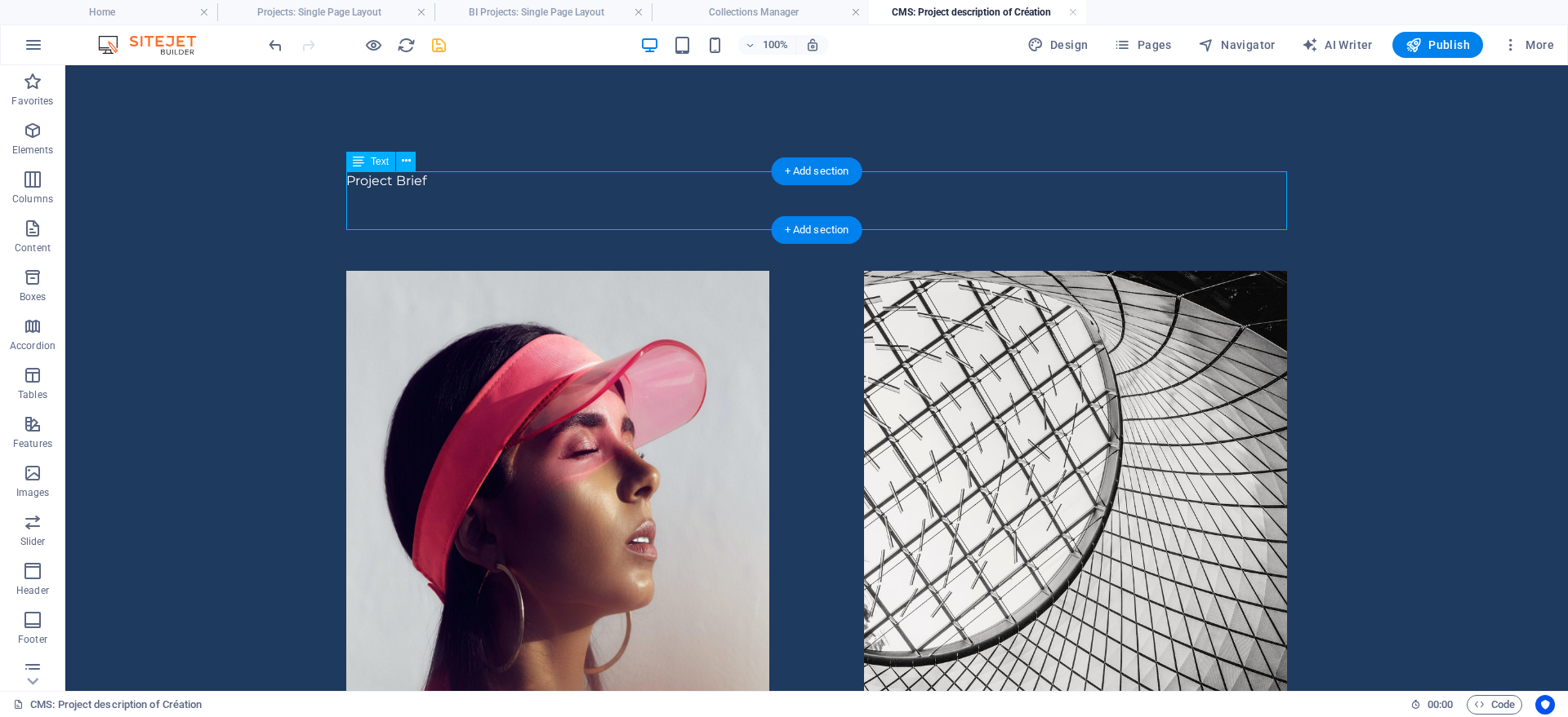
click at [489, 180] on div "Project Brief" at bounding box center [816, 200] width 941 height 58
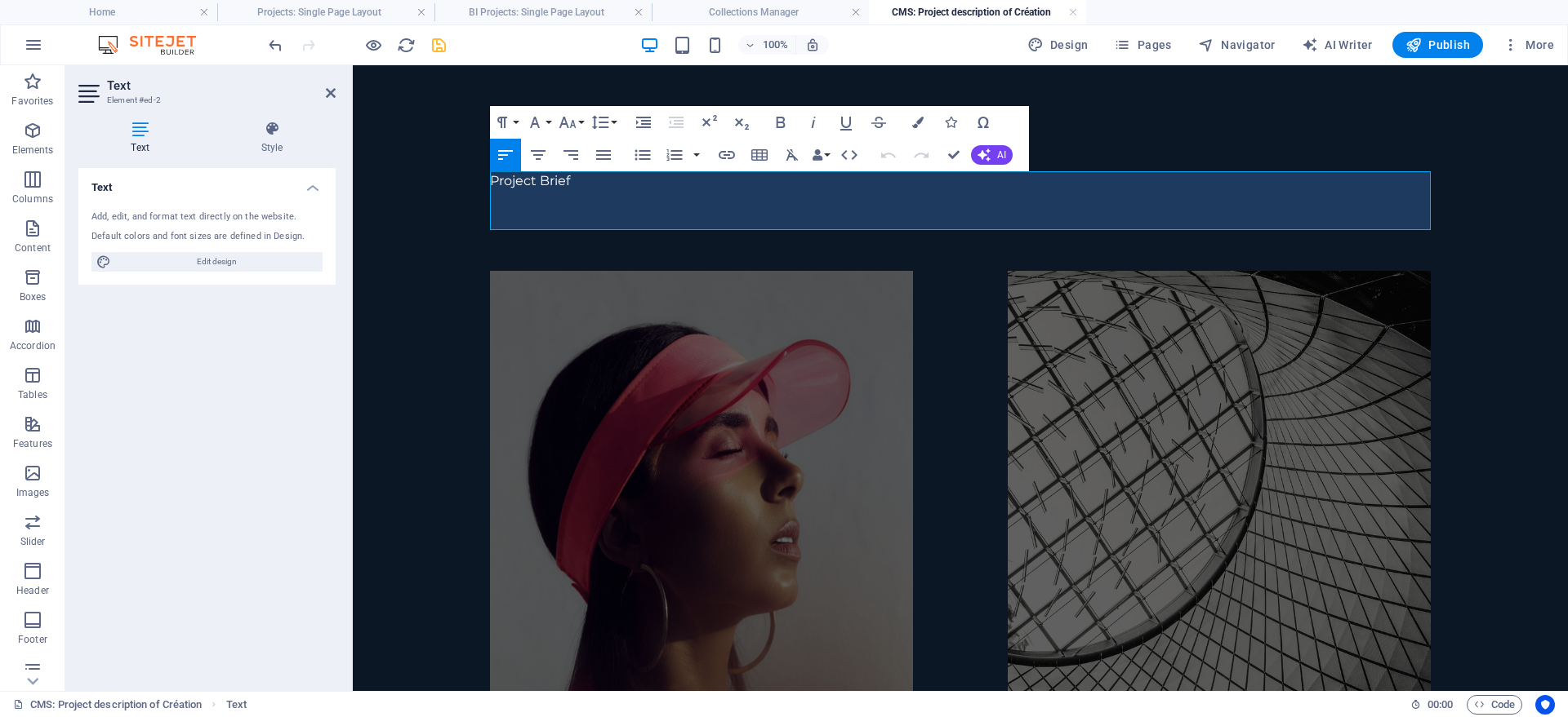
click at [546, 191] on p "Project Brief" at bounding box center [960, 181] width 941 height 19
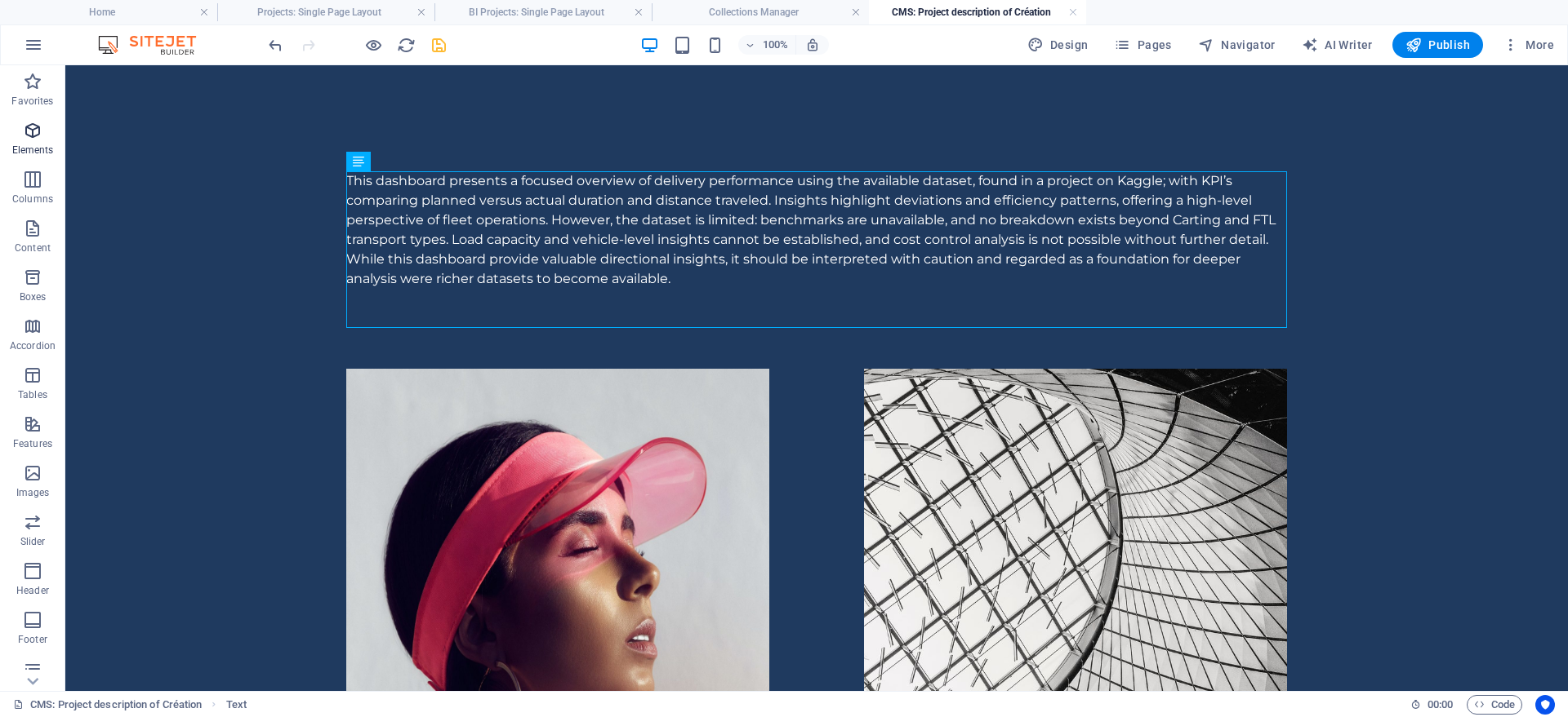
click at [27, 138] on icon "button" at bounding box center [33, 130] width 20 height 19
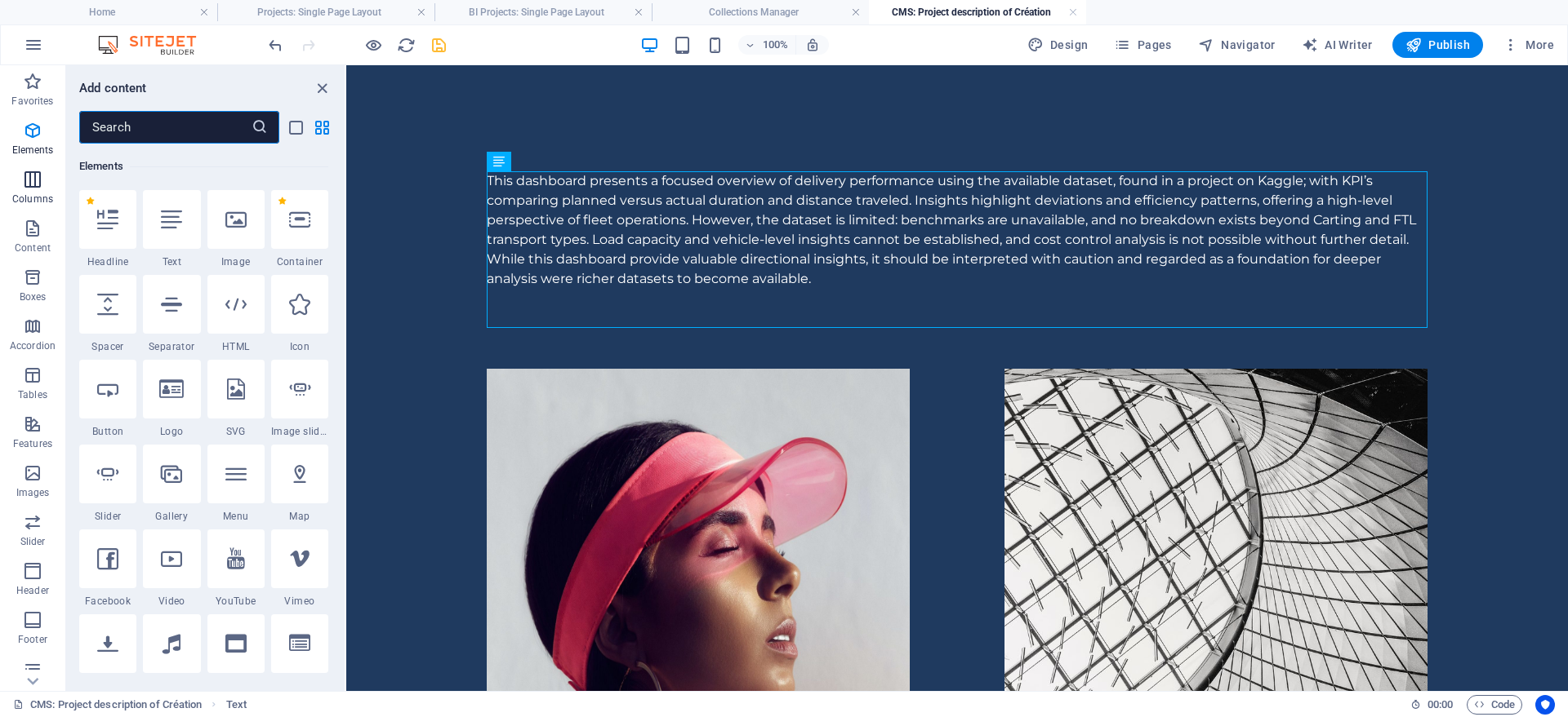
scroll to position [174, 0]
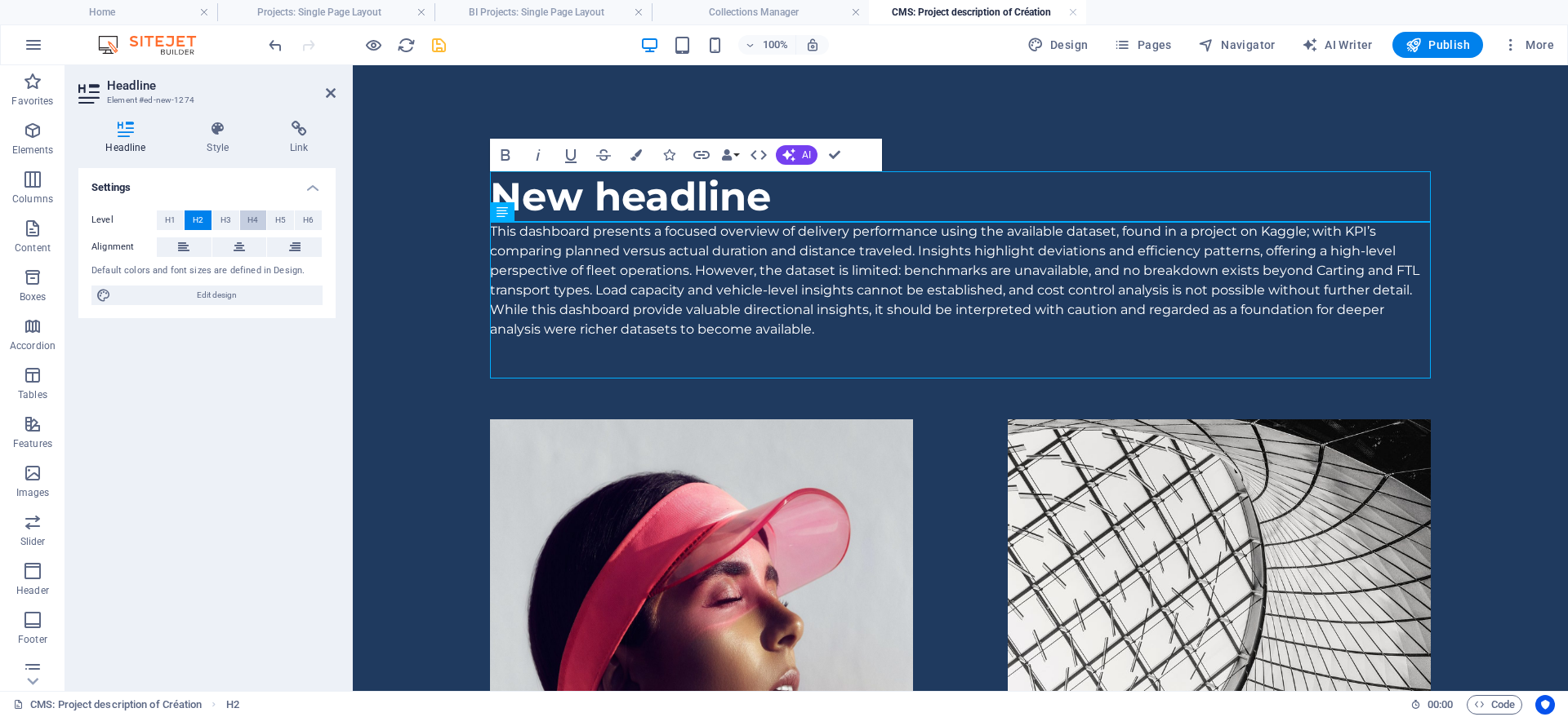
click at [256, 224] on span "H4" at bounding box center [253, 221] width 11 height 19
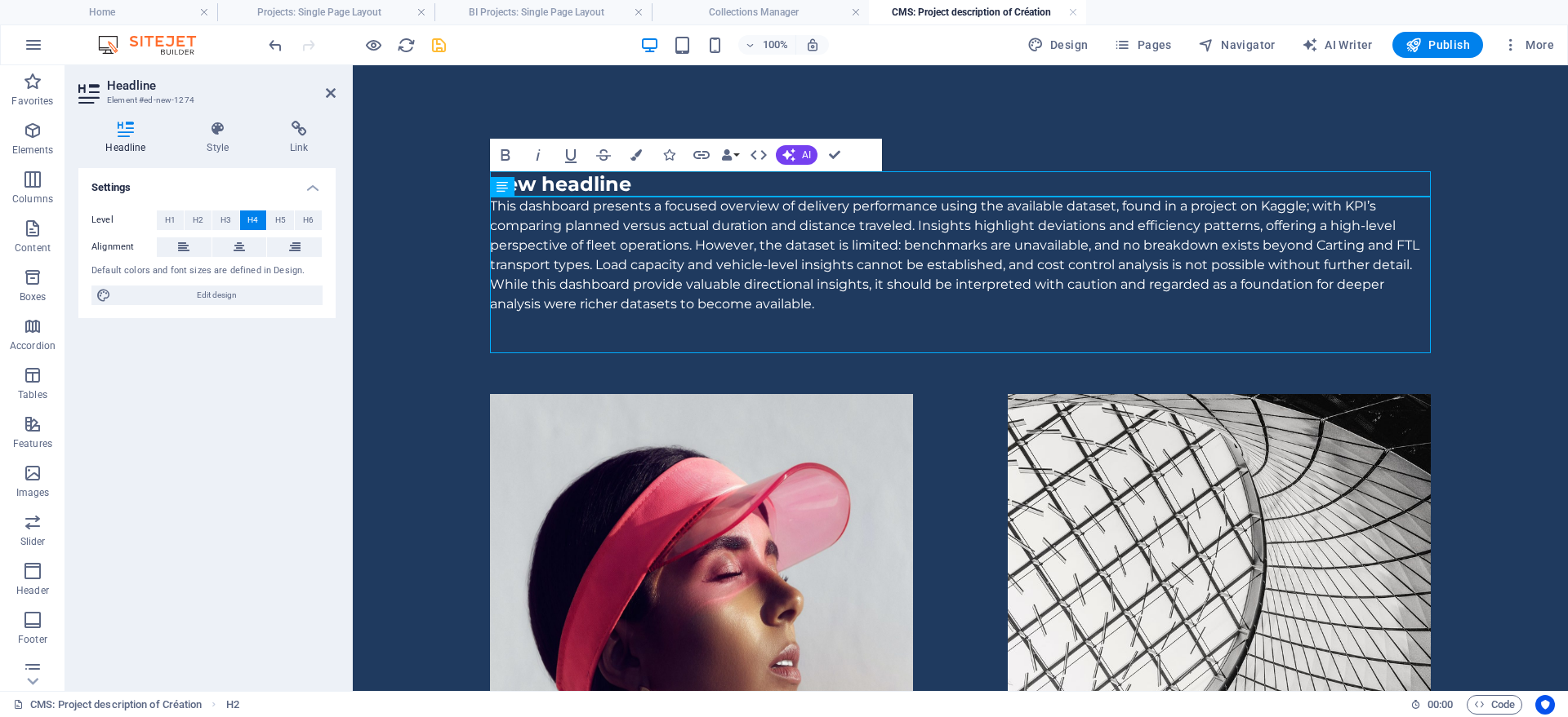
click at [602, 186] on h4 "New headline" at bounding box center [960, 183] width 941 height 26
click at [655, 238] on div "This dashboard presents a focused overview of delivery performance using the av…" at bounding box center [960, 275] width 941 height 157
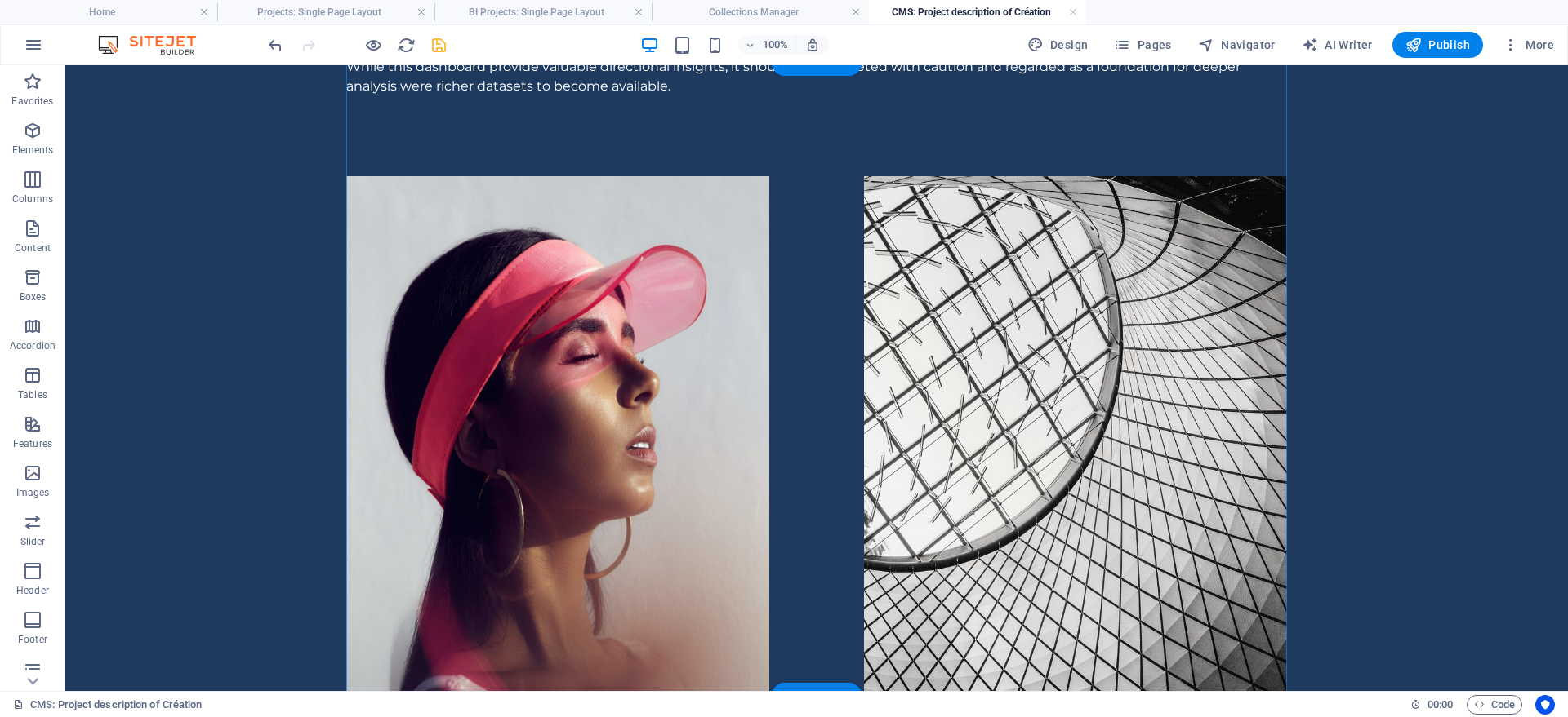
scroll to position [333, 0]
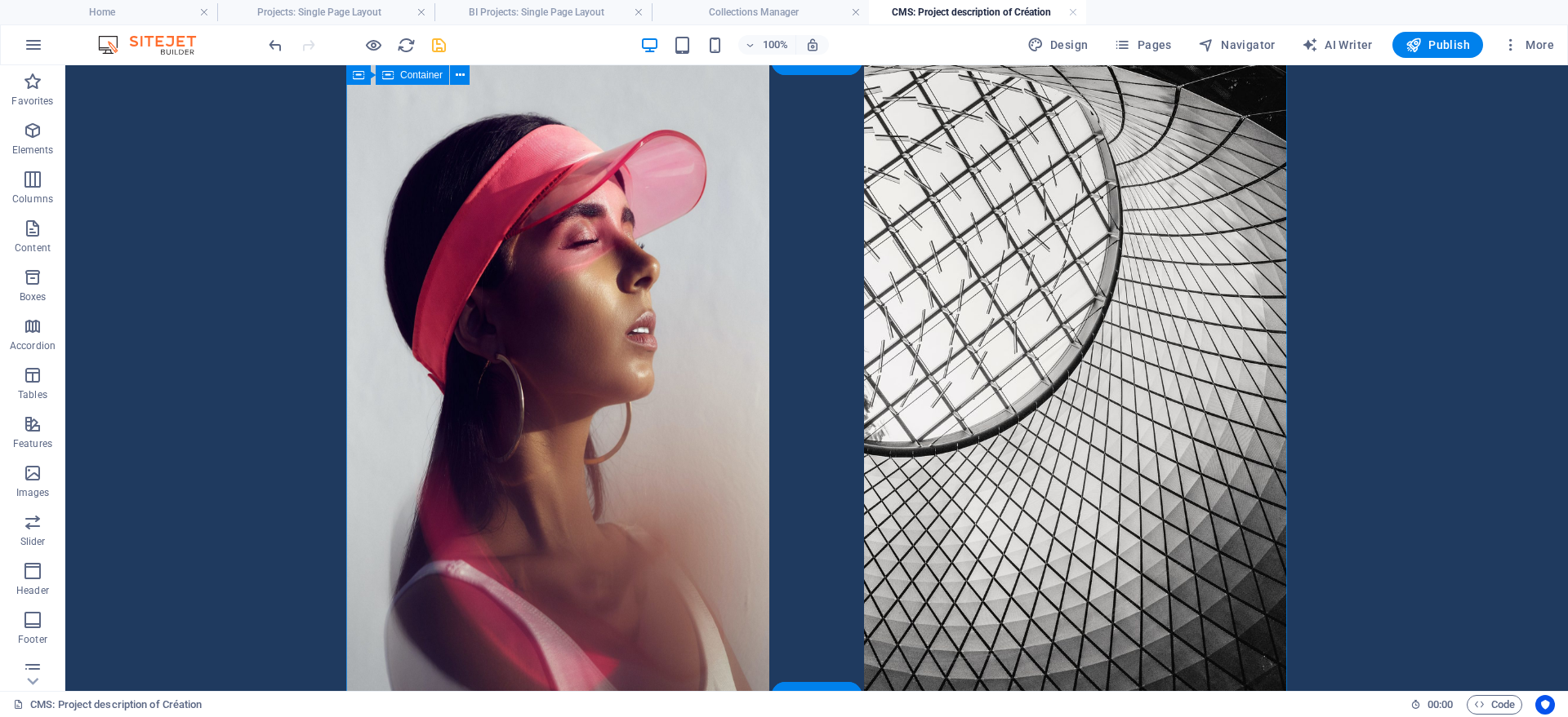
click at [589, 241] on div at bounding box center [816, 378] width 941 height 635
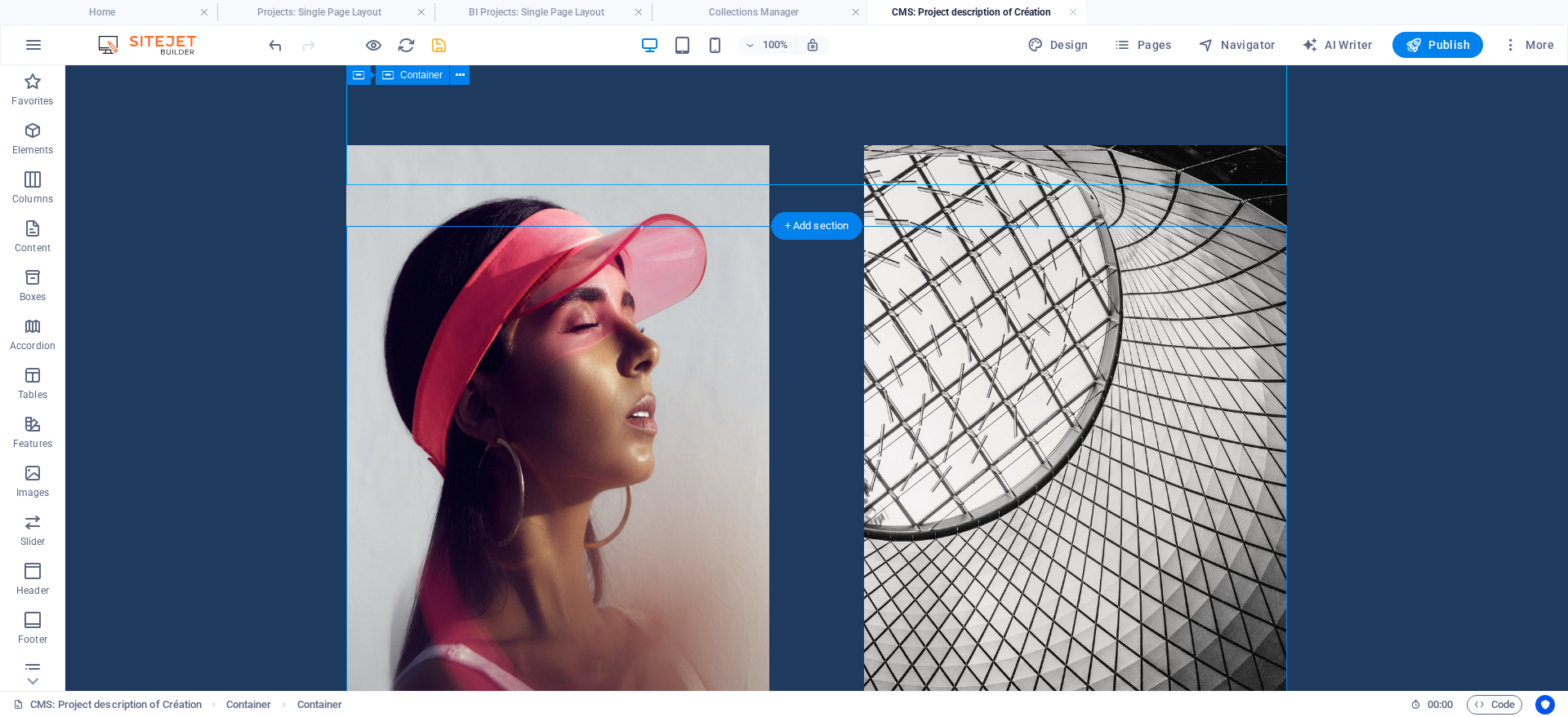
scroll to position [167, 0]
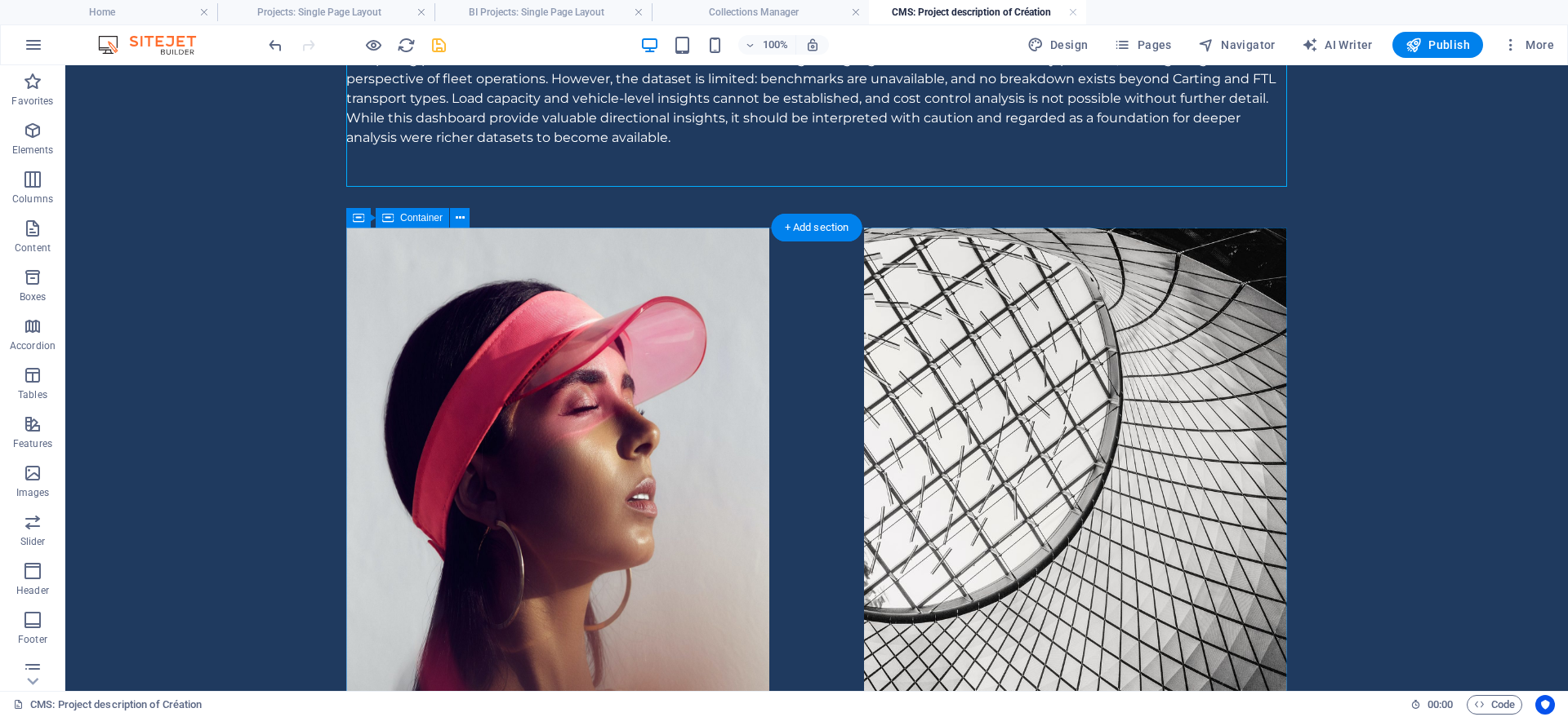
click at [425, 259] on div at bounding box center [816, 545] width 941 height 635
click at [387, 321] on div at bounding box center [816, 545] width 941 height 635
click at [420, 222] on span "Container" at bounding box center [421, 217] width 43 height 10
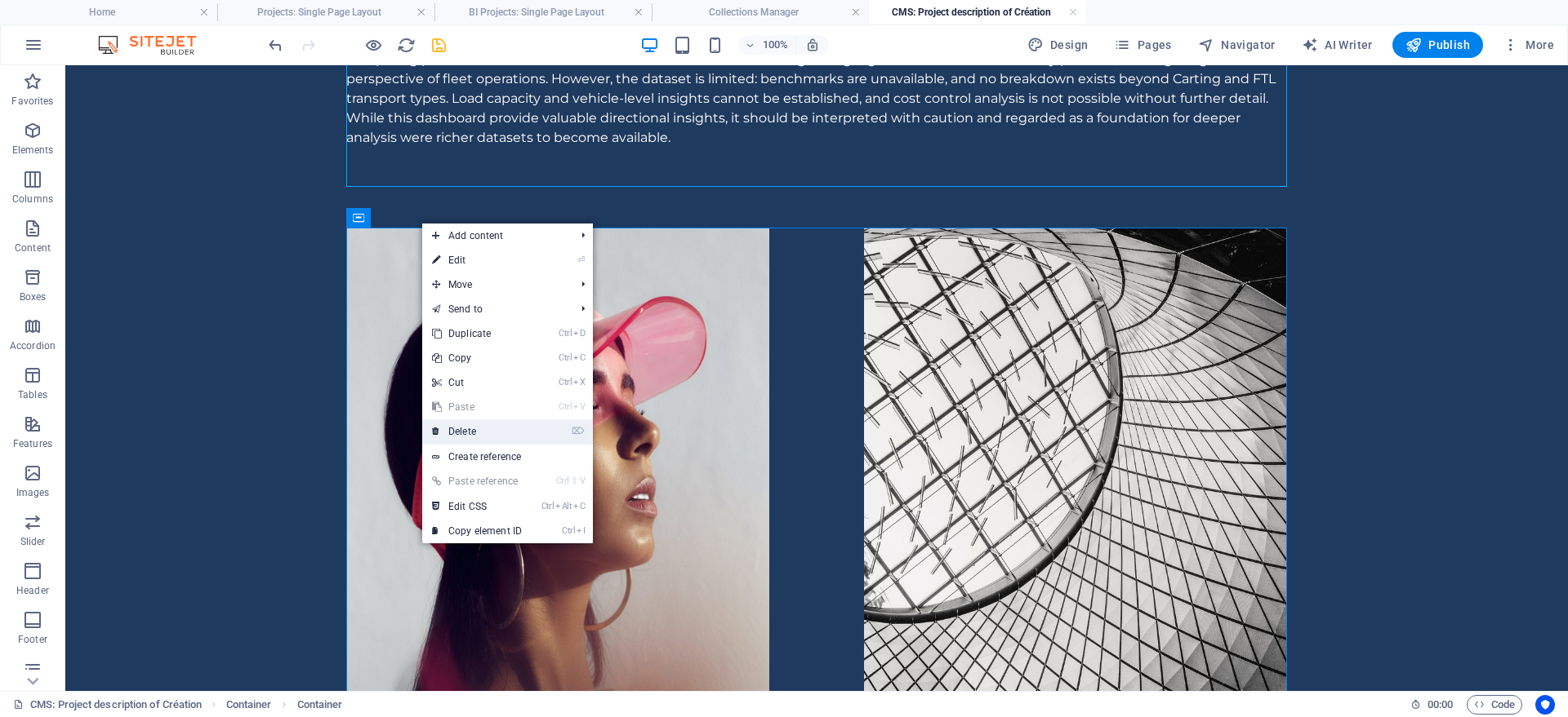
click at [462, 432] on link "⌦ Delete" at bounding box center [476, 432] width 109 height 25
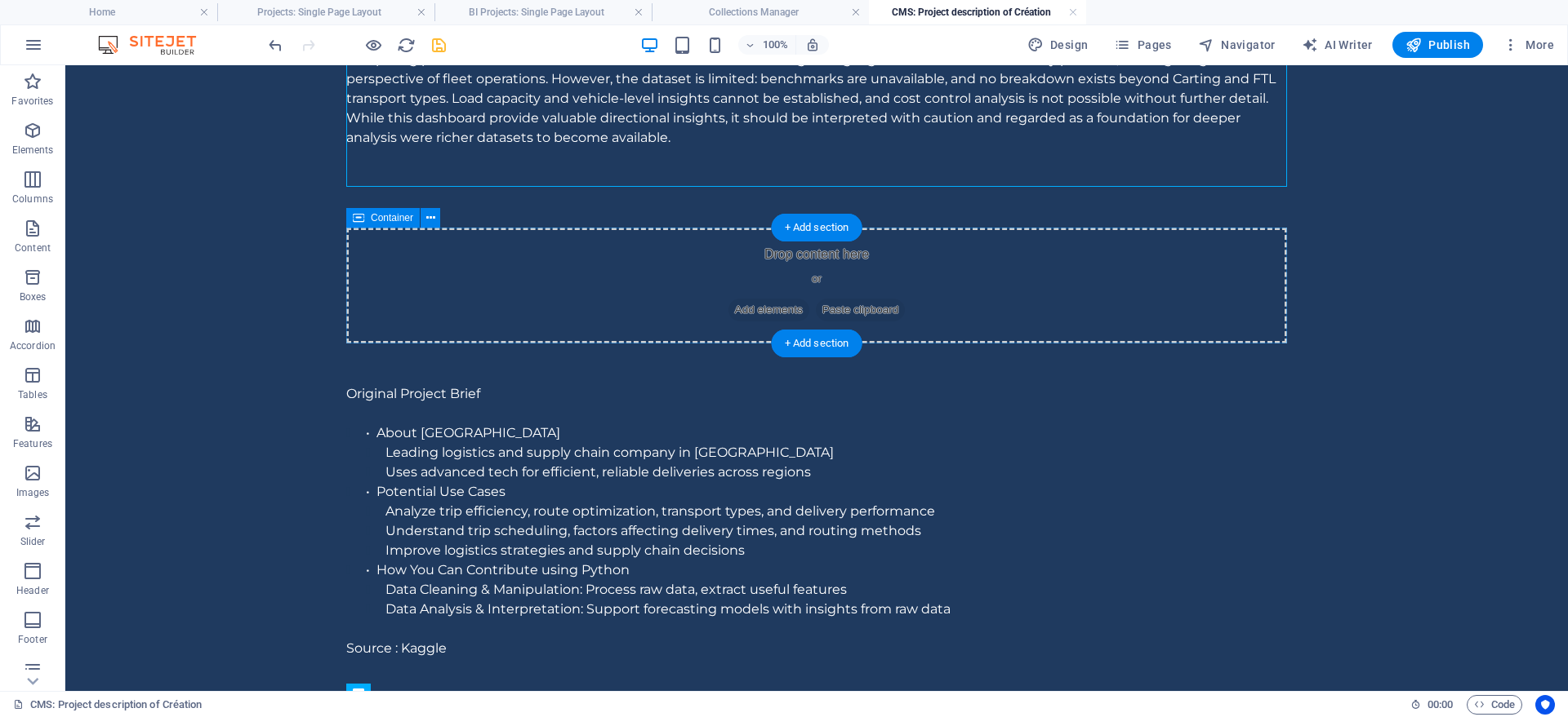
click at [529, 277] on div "Drop content here or Add elements Paste clipboard" at bounding box center [816, 285] width 941 height 116
click at [395, 216] on span "Container" at bounding box center [392, 217] width 43 height 10
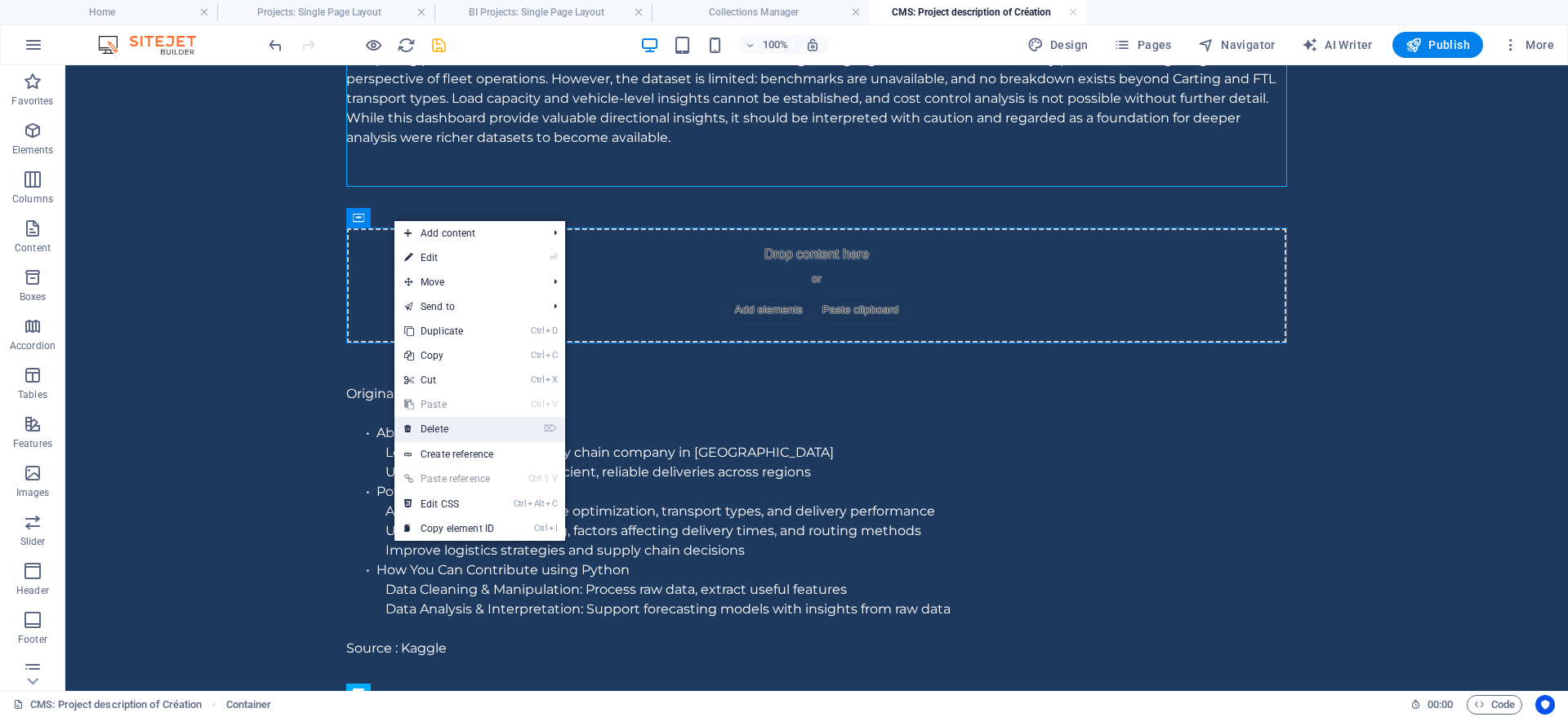
drag, startPoint x: 449, startPoint y: 424, endPoint x: 404, endPoint y: 283, distance: 148.0
click at [449, 424] on link "⌦ Delete" at bounding box center [449, 430] width 109 height 25
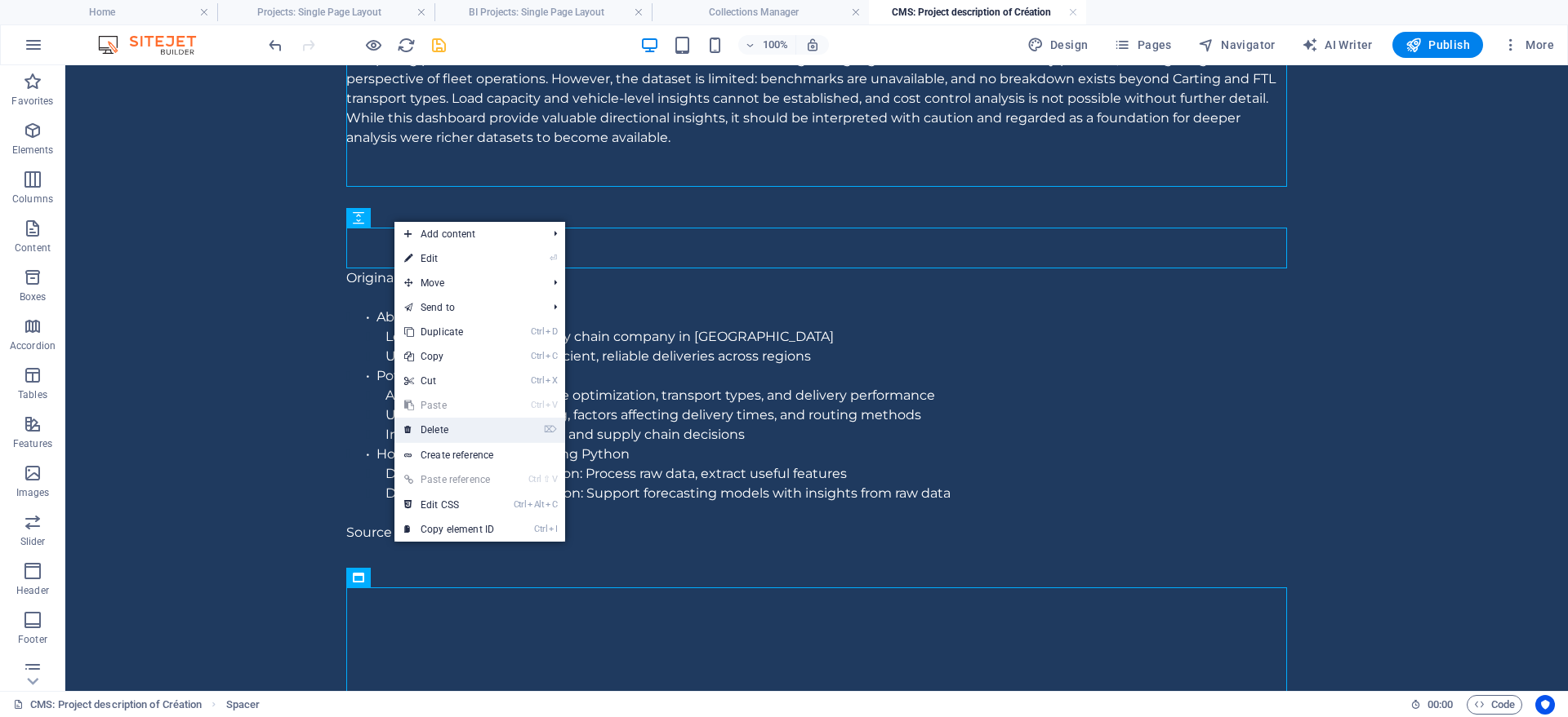
click at [434, 427] on link "⌦ Delete" at bounding box center [449, 430] width 109 height 25
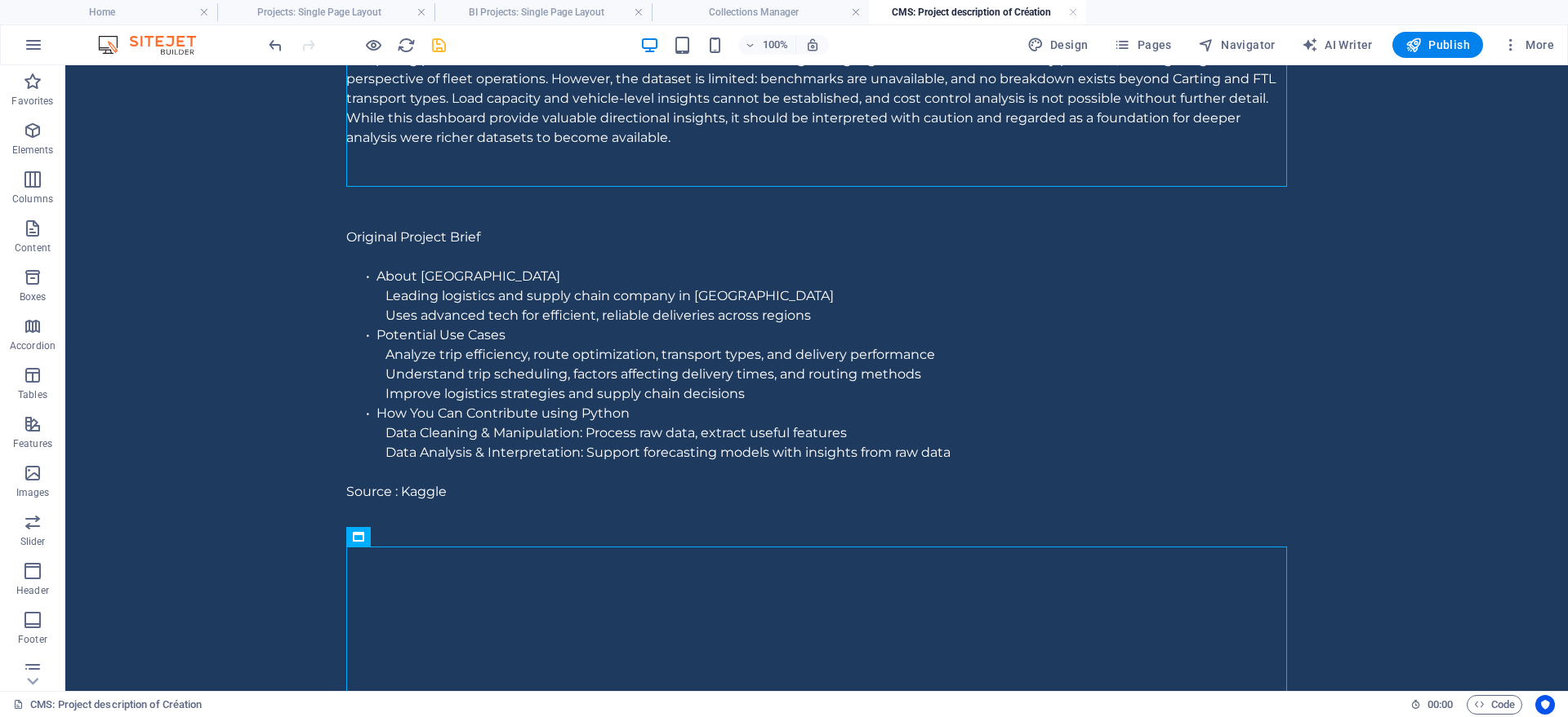
click at [241, 261] on body "Skip to main content Delhivery : Logistics Power BI Dashboard This dashboard pr…" at bounding box center [817, 524] width 1502 height 1250
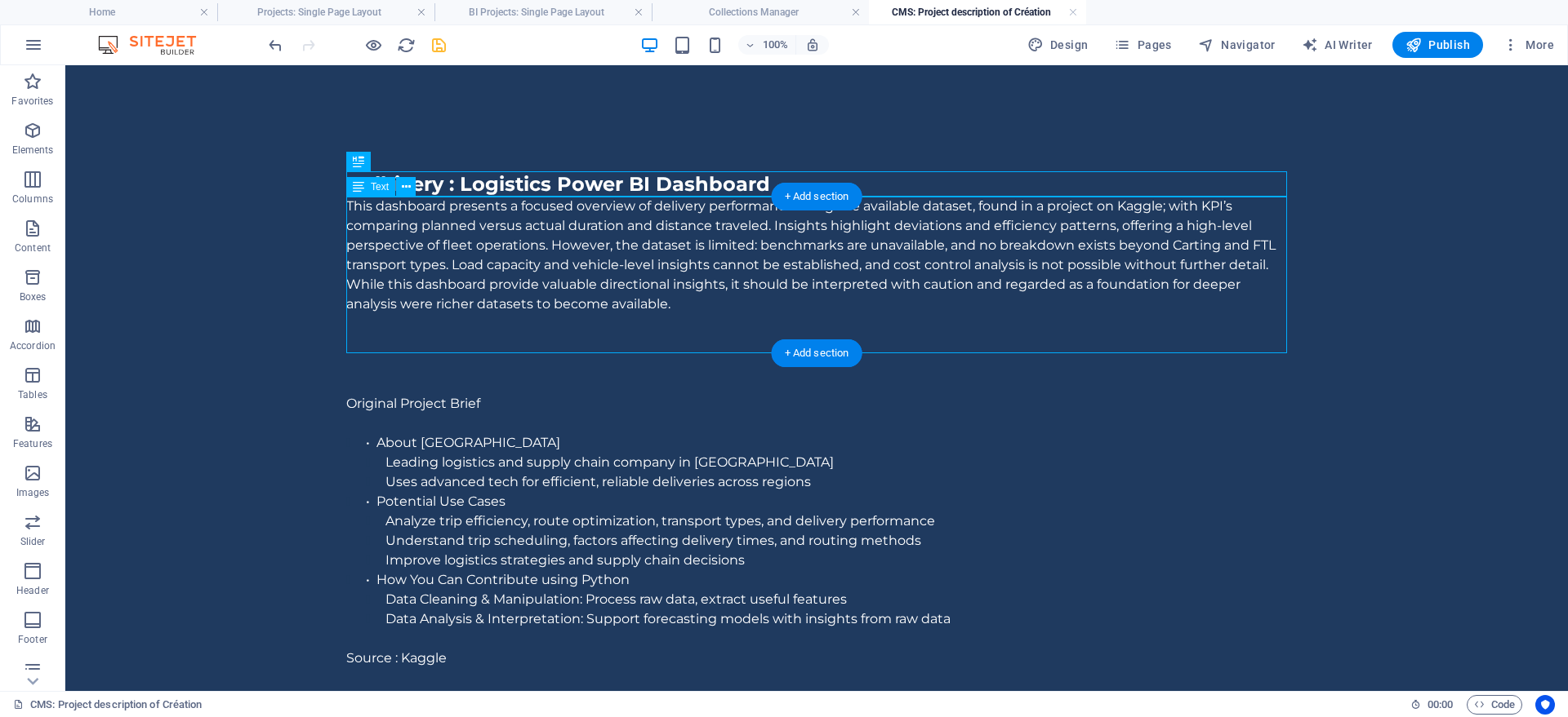
click at [671, 307] on div "This dashboard presents a focused overview of delivery performance using the av…" at bounding box center [816, 275] width 941 height 157
click at [686, 304] on div "This dashboard presents a focused overview of delivery performance using the av…" at bounding box center [816, 275] width 941 height 157
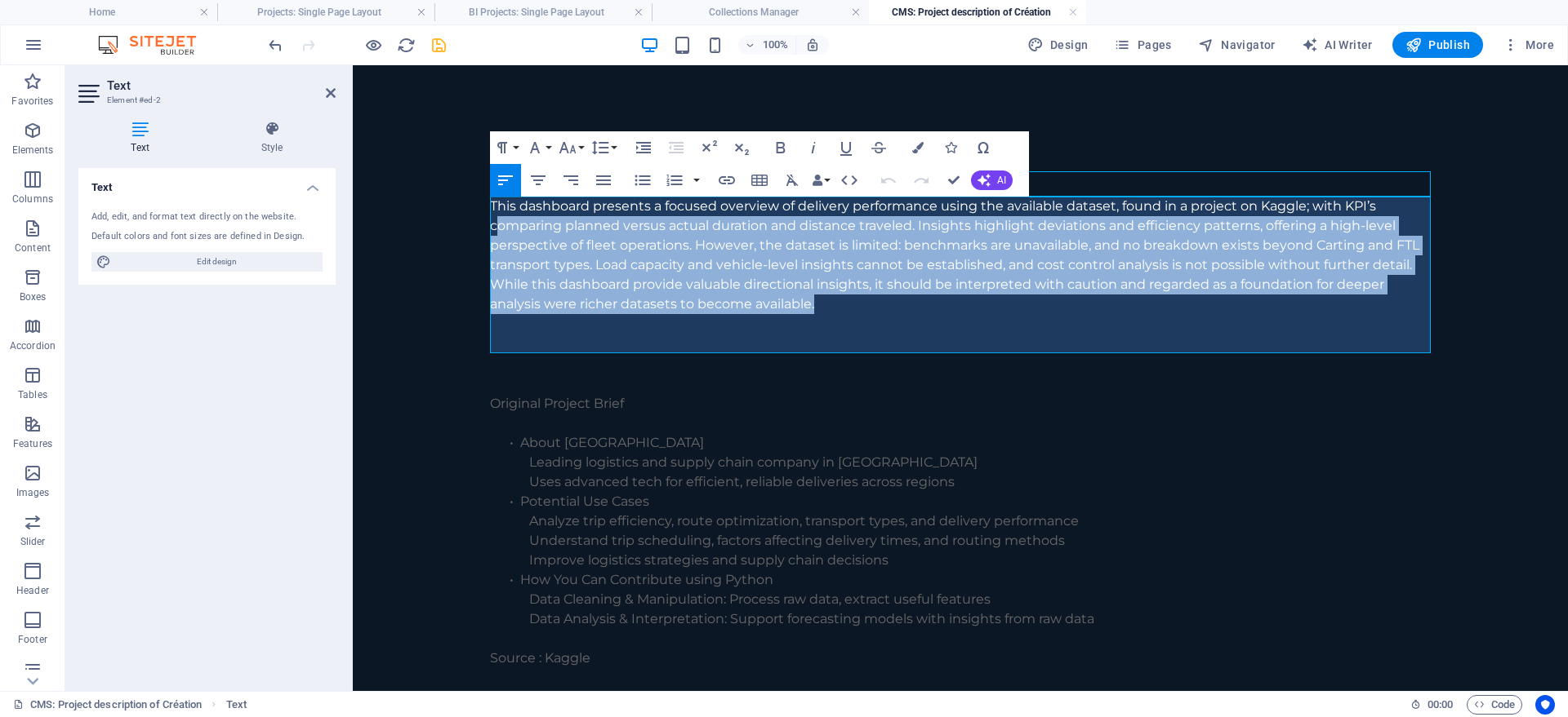
drag, startPoint x: 855, startPoint y: 309, endPoint x: 404, endPoint y: 188, distance: 466.9
click at [404, 188] on body "Skip to main content Delhivery : Logistics Power BI Dashboard This dashboard pr…" at bounding box center [960, 690] width 1215 height 1250
click at [537, 230] on p "This dashboard presents a focused overview of delivery performance using the av…" at bounding box center [960, 255] width 941 height 118
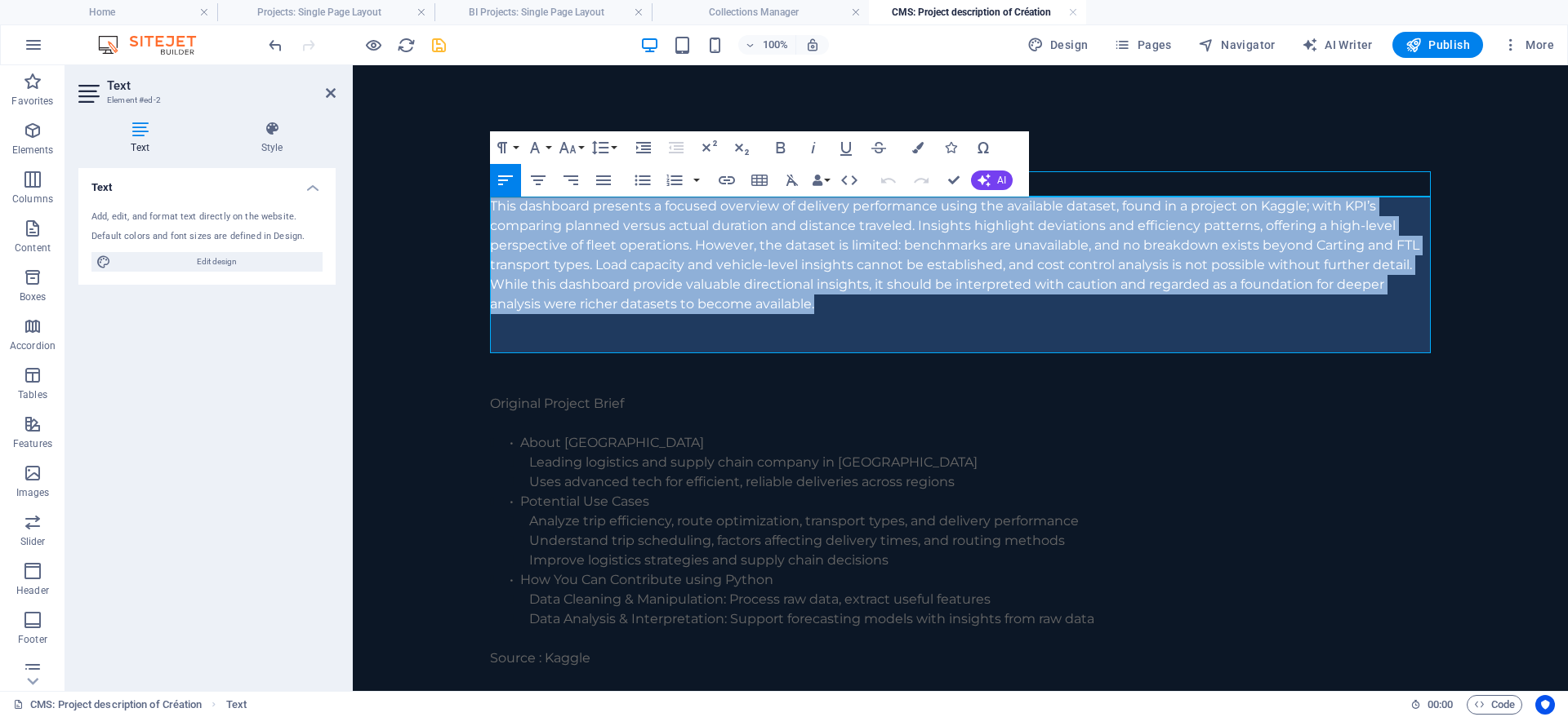
drag, startPoint x: 490, startPoint y: 205, endPoint x: 871, endPoint y: 309, distance: 394.9
click at [871, 309] on p "This dashboard presents a focused overview of delivery performance using the av…" at bounding box center [960, 255] width 941 height 118
copy p "This dashboard presents a focused overview of delivery performance using the av…"
click at [806, 301] on p "This dashboard presents a focused overview of delivery performance using the av…" at bounding box center [960, 255] width 941 height 118
drag, startPoint x: 839, startPoint y: 308, endPoint x: 395, endPoint y: 197, distance: 457.7
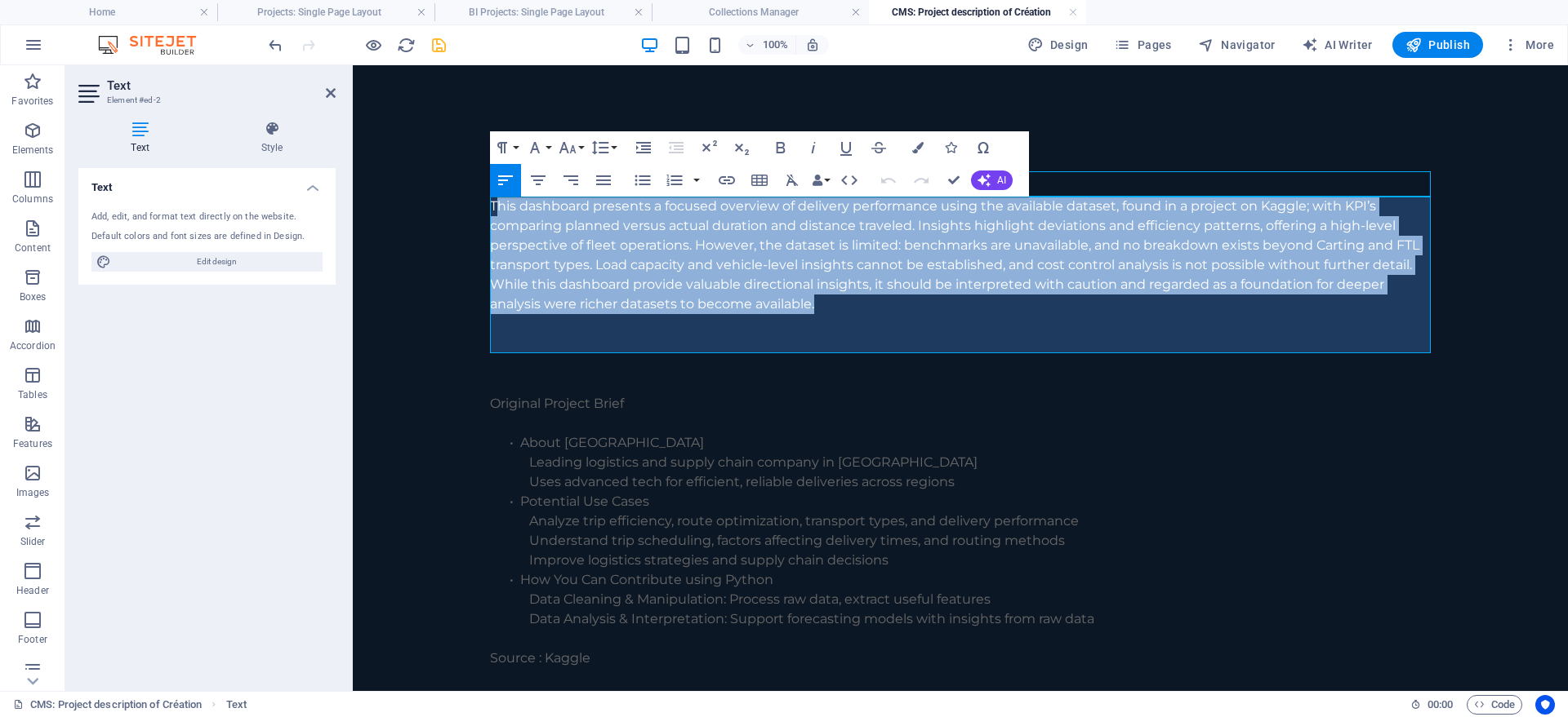
click at [395, 197] on body "Skip to main content Delhivery : Logistics Power BI Dashboard This dashboard pr…" at bounding box center [960, 690] width 1215 height 1250
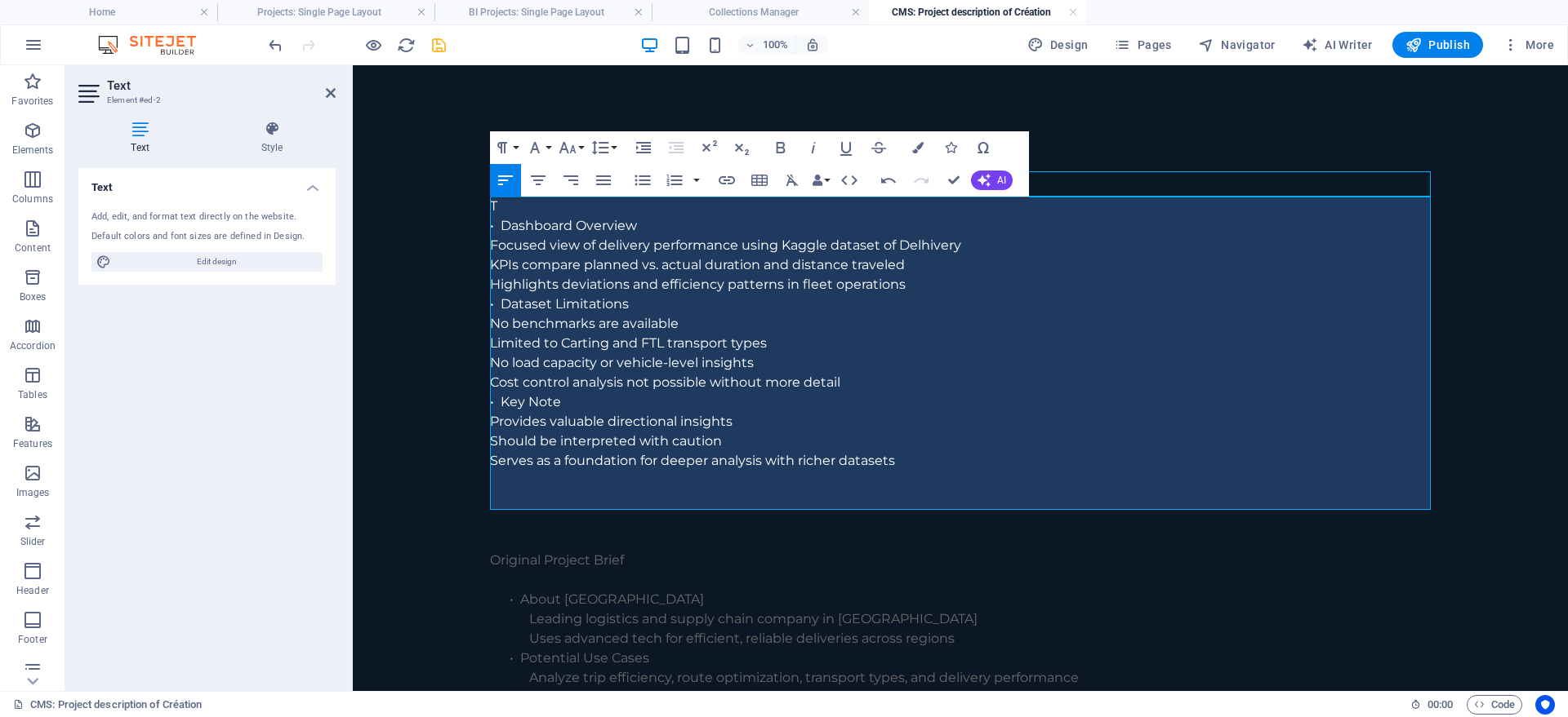
click at [530, 215] on p "T" at bounding box center [960, 207] width 941 height 19
click at [571, 211] on p "​" at bounding box center [960, 207] width 941 height 19
click at [496, 222] on p "• Dashboard Overview" at bounding box center [960, 226] width 941 height 19
click at [501, 229] on p "• Dashboard Overview" at bounding box center [960, 226] width 941 height 19
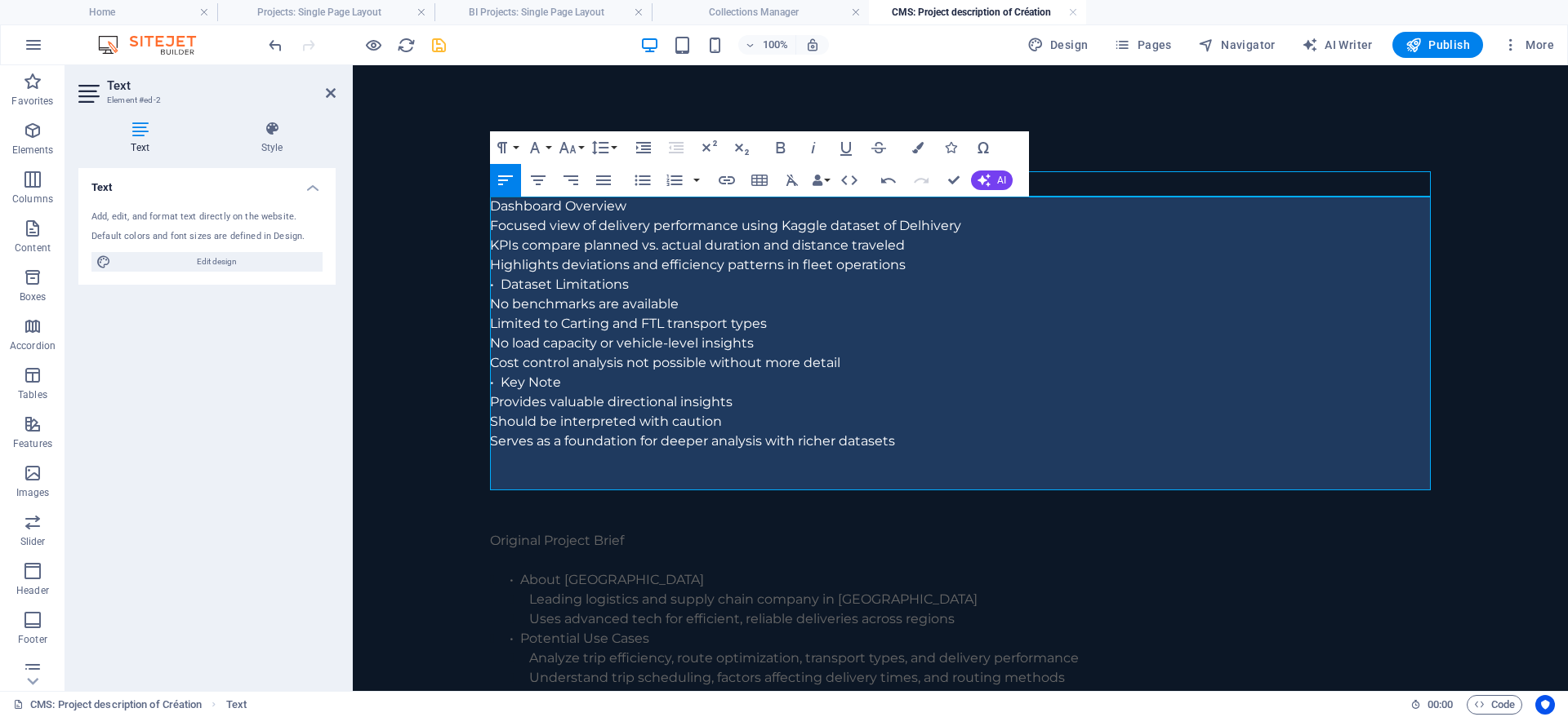
click at [640, 211] on p "Dashboard Overview" at bounding box center [960, 207] width 941 height 19
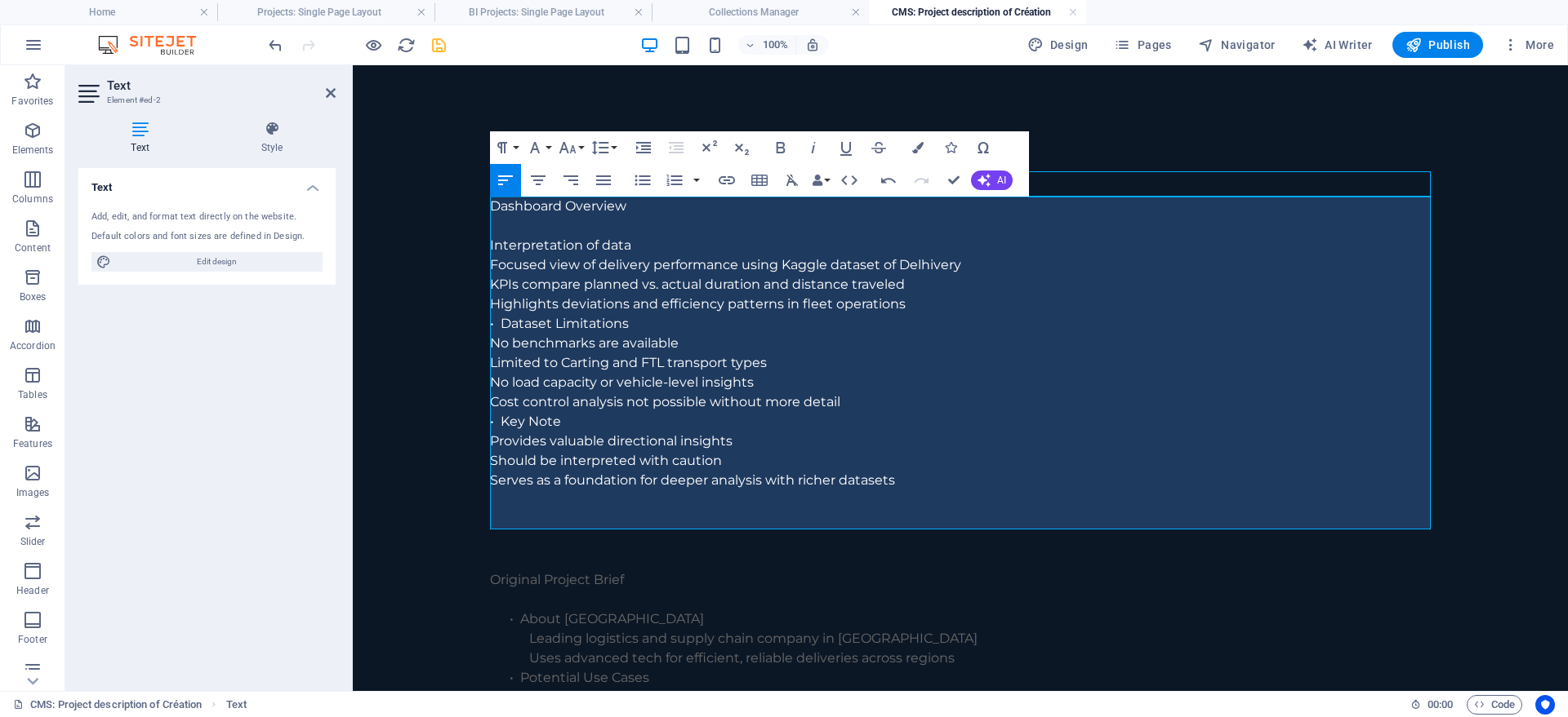
click at [493, 244] on p "Interpretation of data" at bounding box center [960, 245] width 941 height 19
click at [643, 178] on icon "button" at bounding box center [643, 180] width 20 height 19
drag, startPoint x: 512, startPoint y: 245, endPoint x: 483, endPoint y: 245, distance: 29.0
click at [631, 183] on button "Unordered List" at bounding box center [642, 180] width 31 height 33
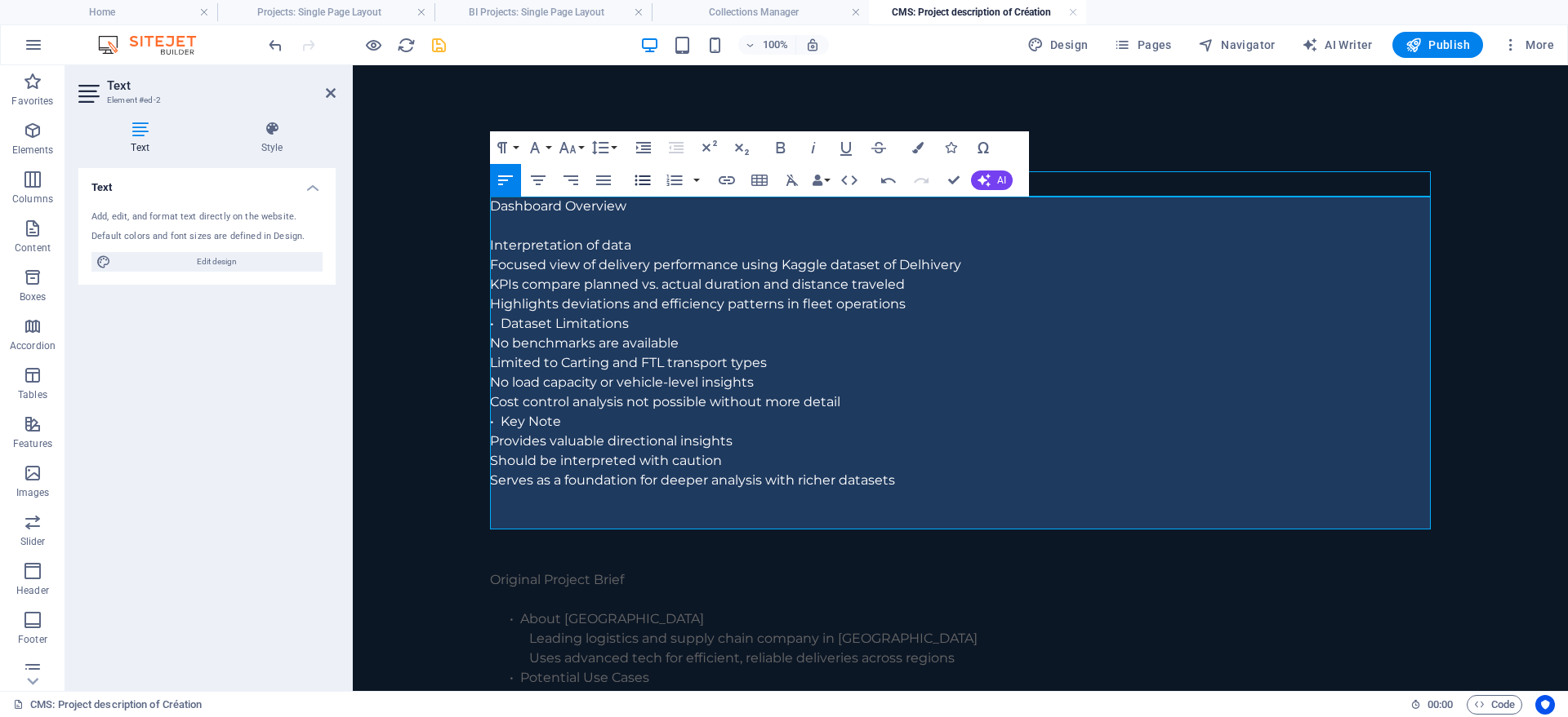
click at [635, 180] on icon "button" at bounding box center [642, 181] width 15 height 11
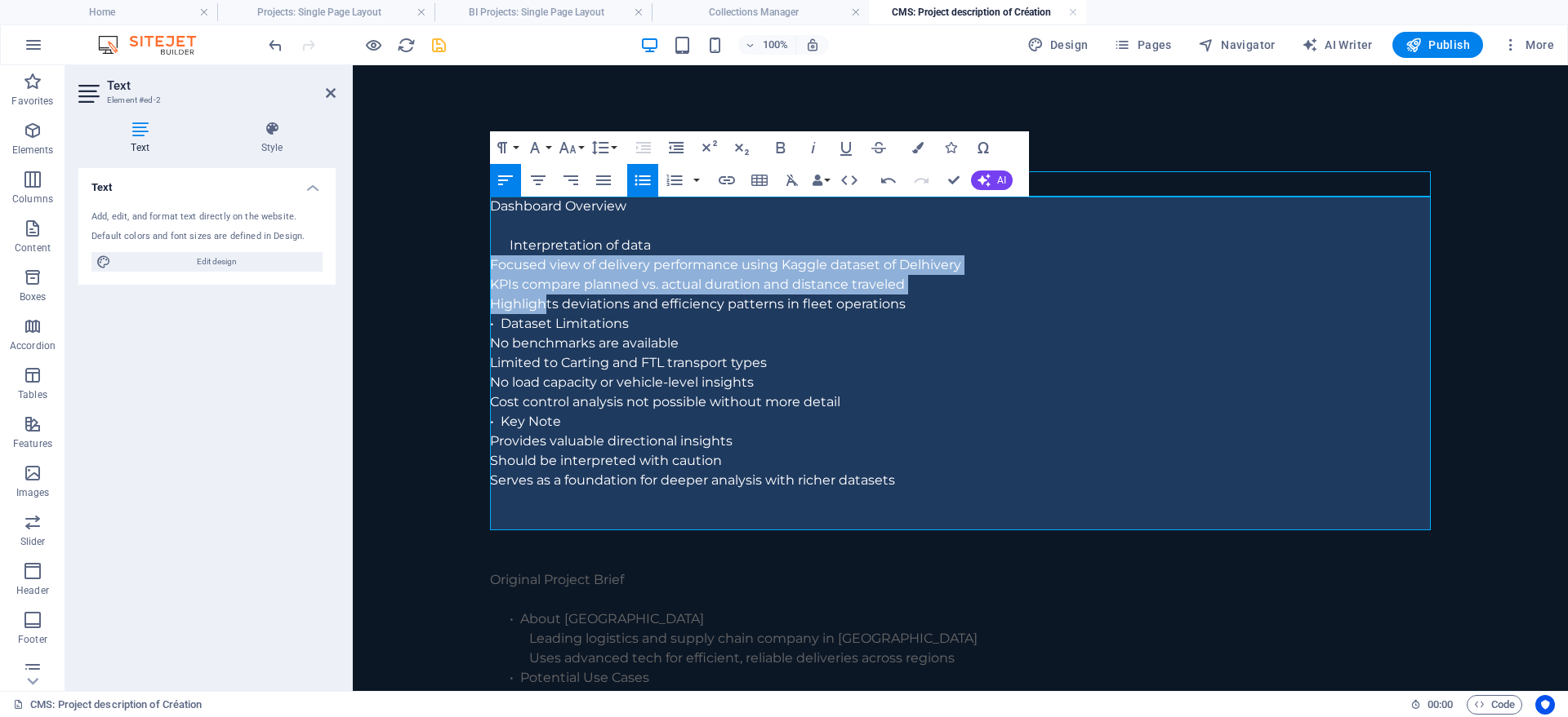
drag, startPoint x: 491, startPoint y: 265, endPoint x: 547, endPoint y: 301, distance: 66.6
click at [547, 301] on div "Dashboard Overview Interpretation of data Focused view of delivery performance …" at bounding box center [960, 363] width 941 height 333
click at [644, 141] on icon "button" at bounding box center [644, 148] width 20 height 19
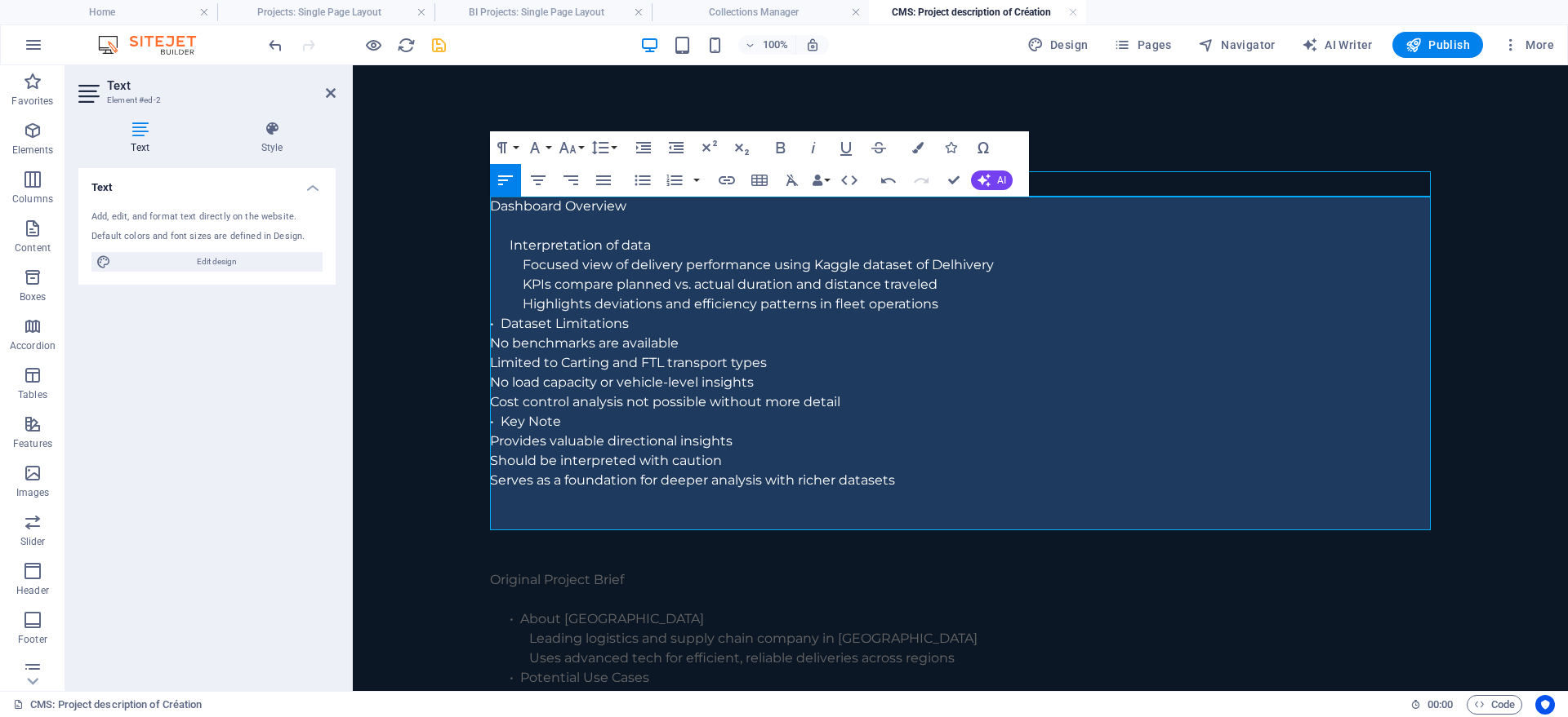
click at [510, 245] on li "Interpretation of data" at bounding box center [970, 245] width 921 height 19
click at [640, 181] on icon "button" at bounding box center [642, 181] width 15 height 11
drag, startPoint x: 522, startPoint y: 307, endPoint x: 486, endPoint y: 309, distance: 36.1
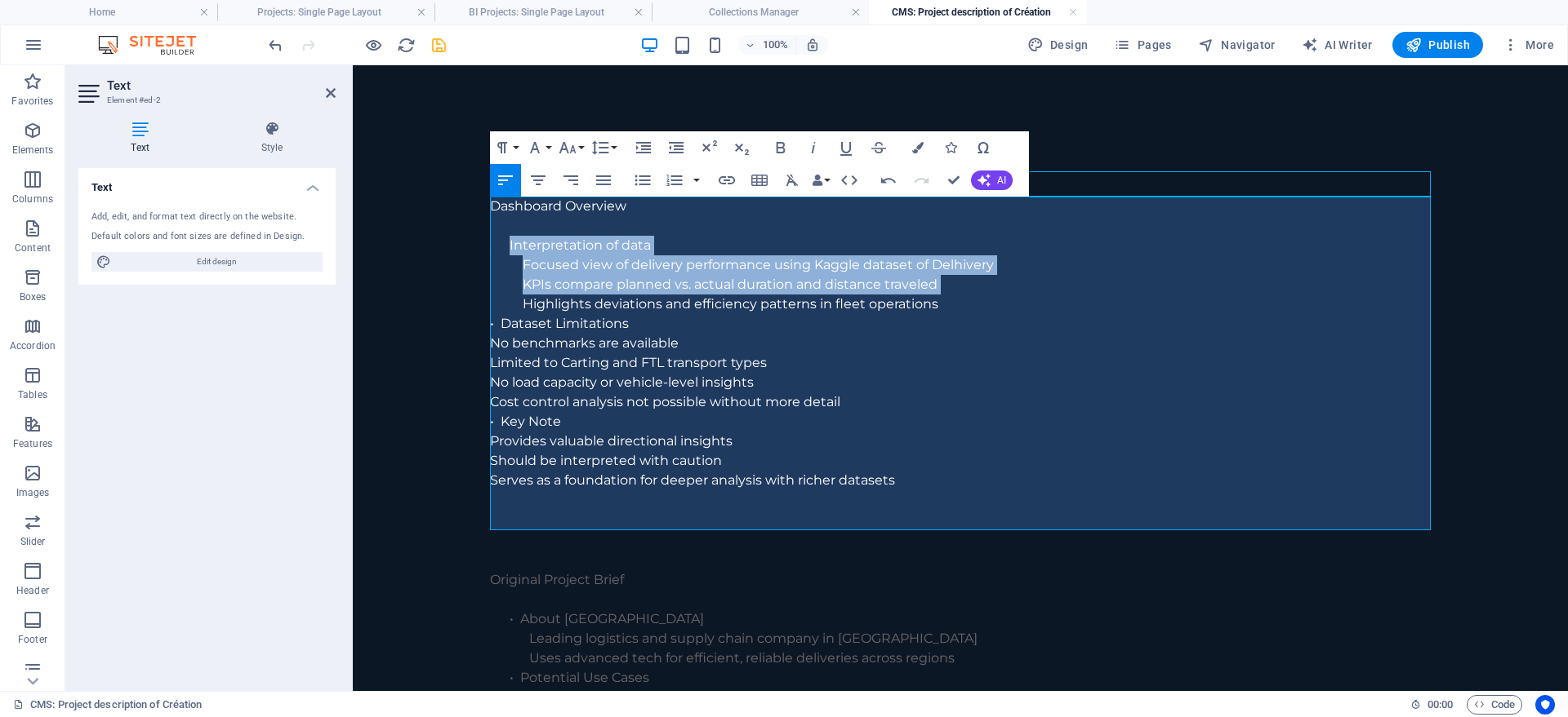
drag, startPoint x: 522, startPoint y: 305, endPoint x: 503, endPoint y: 253, distance: 55.4
click at [503, 253] on div "Dashboard Overview Interpretation of data Focused view of delivery performance …" at bounding box center [960, 363] width 941 height 333
click at [634, 183] on icon "button" at bounding box center [643, 180] width 20 height 19
click at [646, 180] on icon "button" at bounding box center [642, 181] width 15 height 11
drag, startPoint x: 521, startPoint y: 305, endPoint x: 498, endPoint y: 230, distance: 78.4
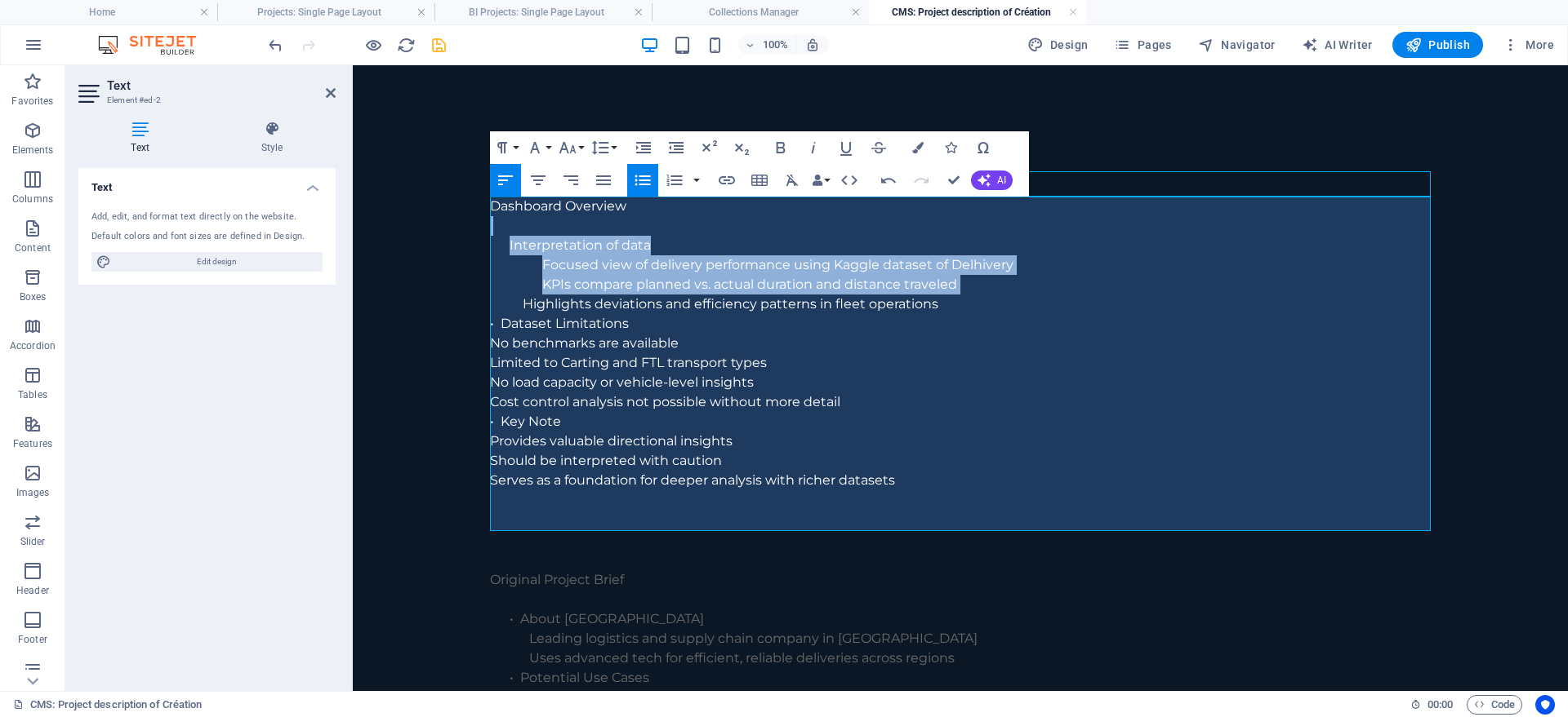
click at [498, 230] on div "Dashboard Overview ​ Interpretation of data Focused view of delivery performanc…" at bounding box center [960, 363] width 941 height 333
click at [640, 148] on icon "button" at bounding box center [644, 148] width 20 height 19
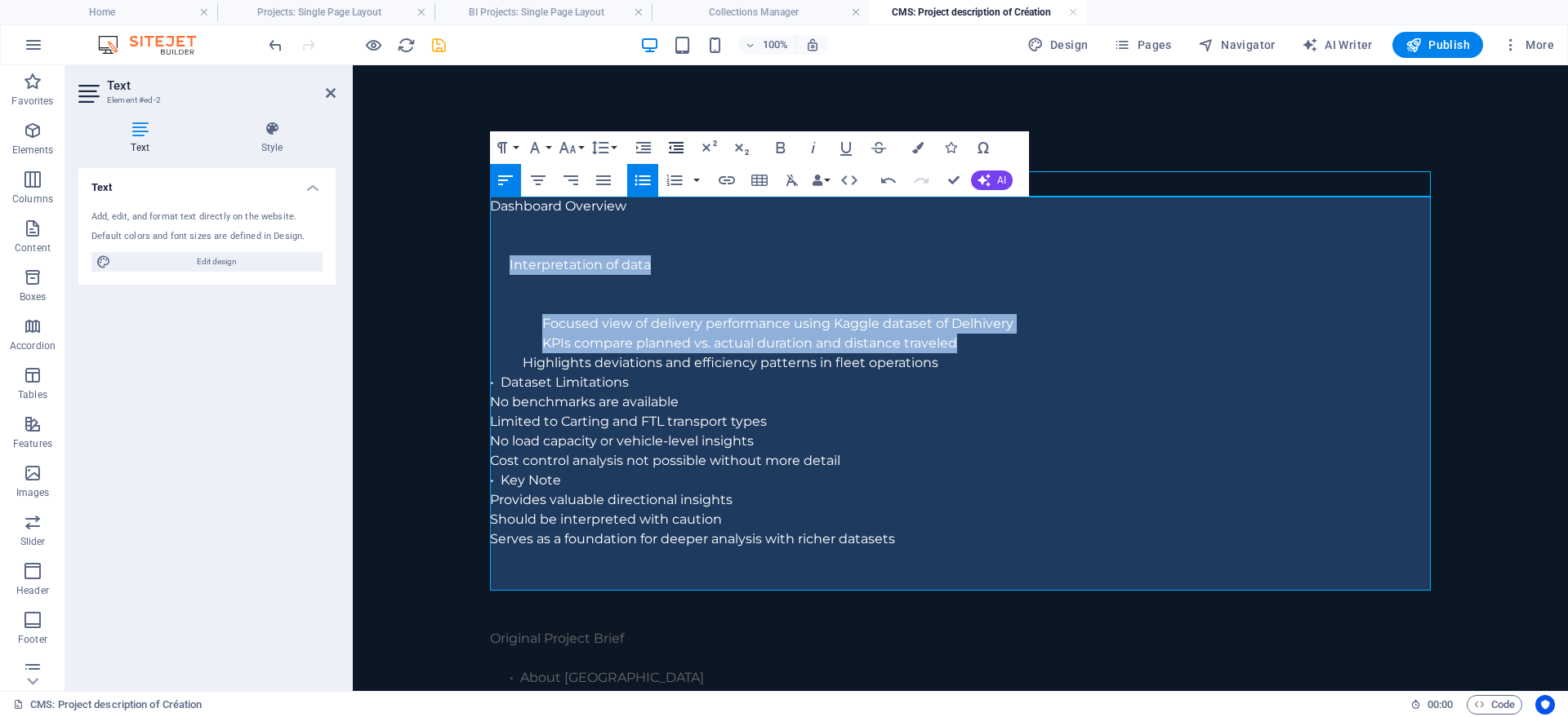
click at [672, 143] on icon "button" at bounding box center [676, 147] width 15 height 12
click at [681, 146] on icon "button" at bounding box center [676, 147] width 15 height 12
click at [675, 150] on icon "button" at bounding box center [676, 147] width 15 height 12
click at [576, 342] on li "KPIs compare planned vs. actual duration and distance traveled" at bounding box center [986, 344] width 889 height 19
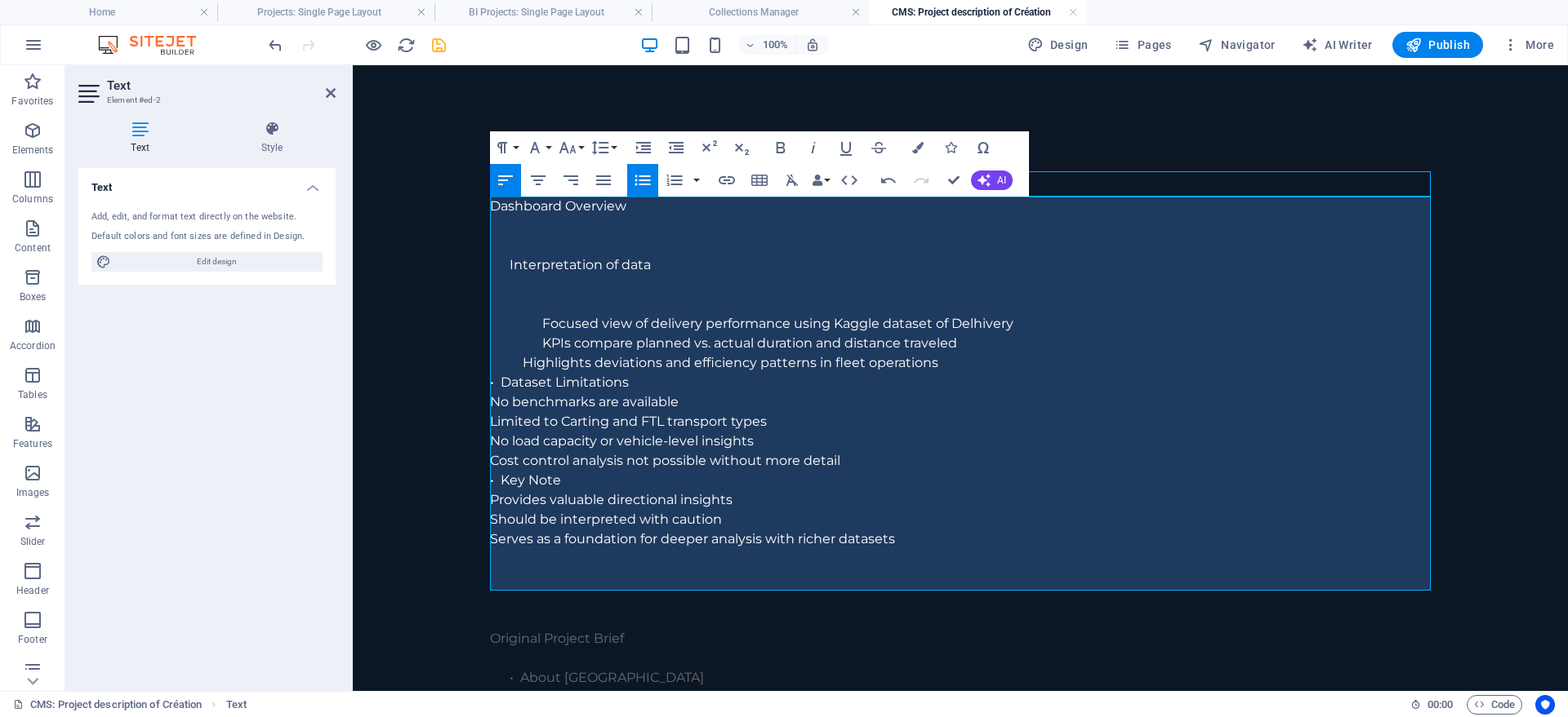
click at [540, 293] on li at bounding box center [970, 284] width 921 height 19
click at [640, 173] on icon "button" at bounding box center [643, 180] width 20 height 19
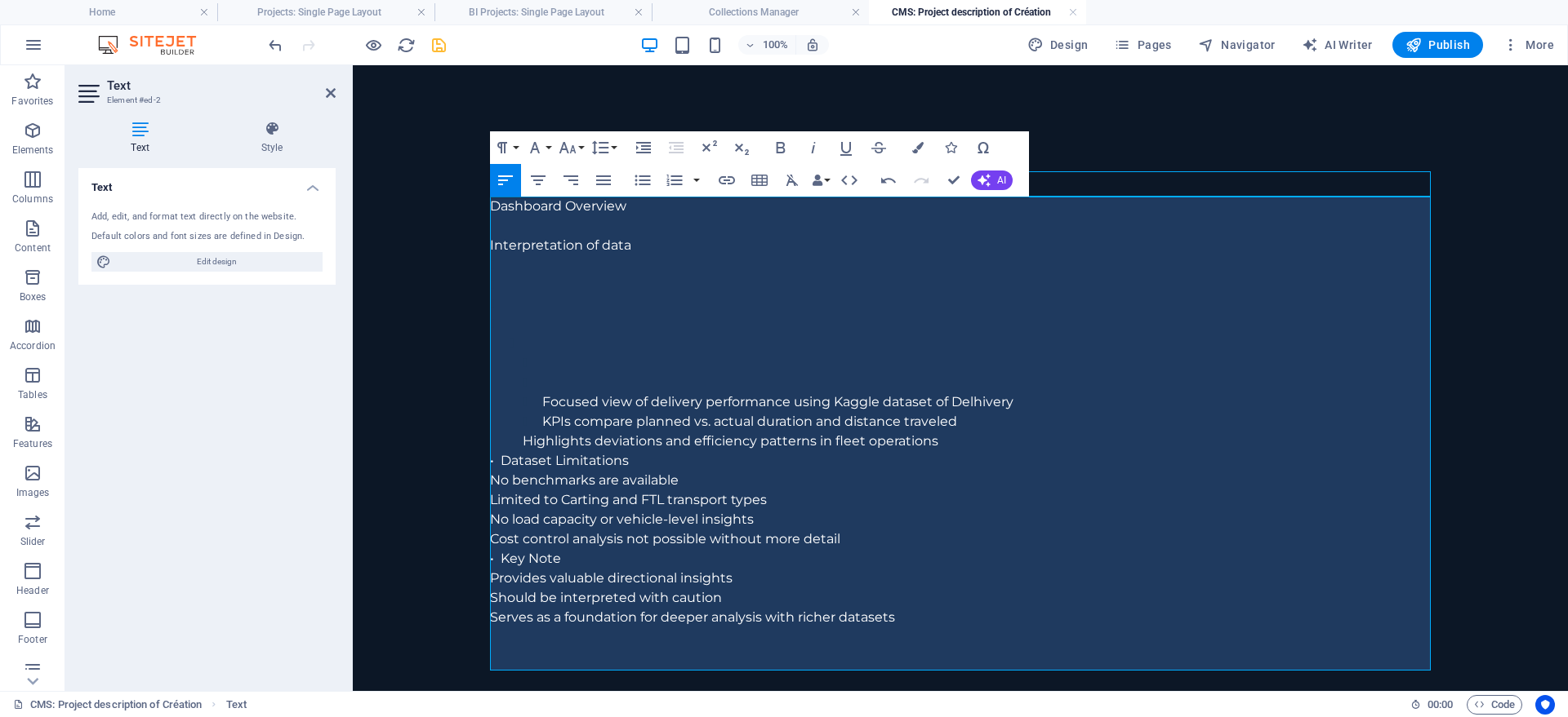
click at [559, 266] on li at bounding box center [970, 265] width 921 height 19
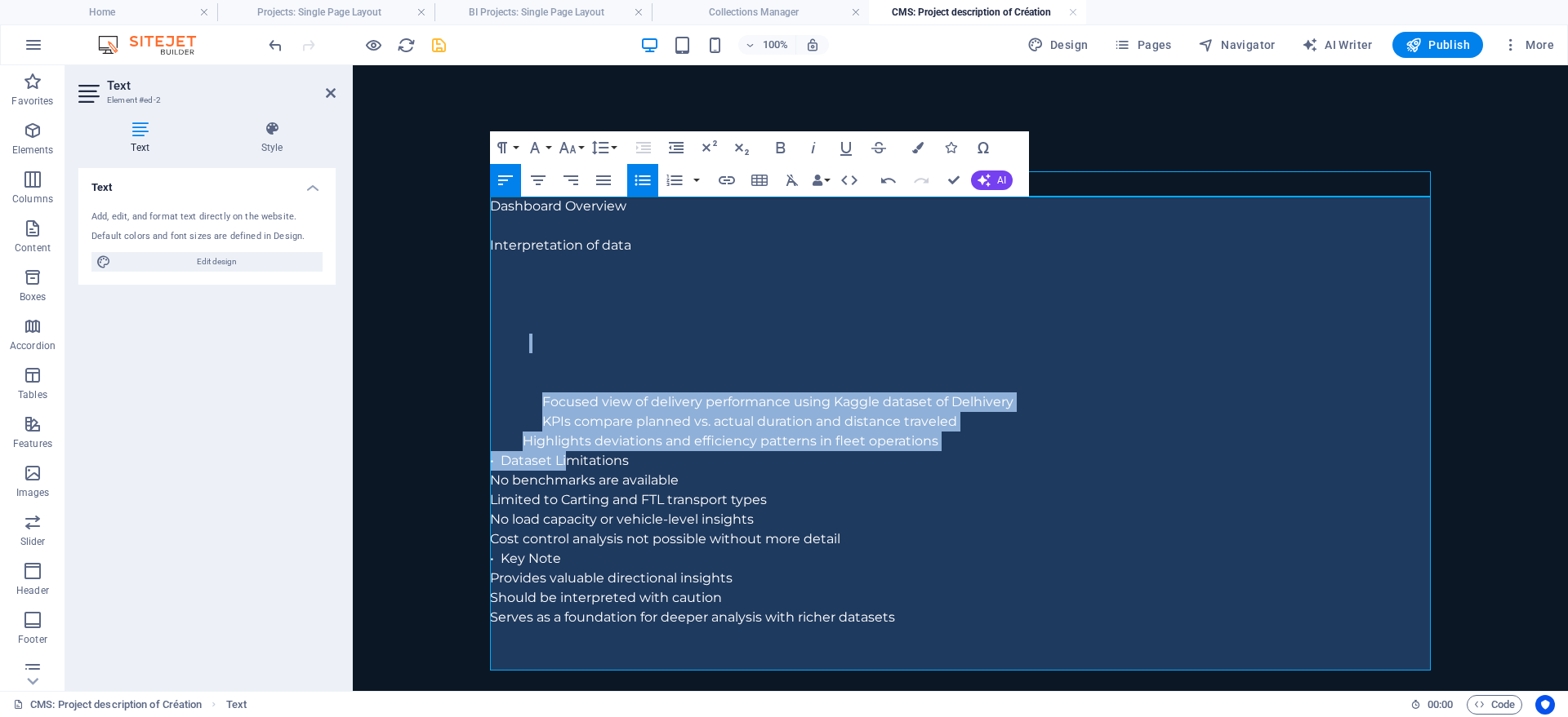
drag, startPoint x: 539, startPoint y: 272, endPoint x: 566, endPoint y: 464, distance: 193.9
click at [566, 464] on div "Dashboard Overview Interpretation of data Focused view of delivery performance …" at bounding box center [960, 432] width 941 height 470
click at [640, 181] on icon "button" at bounding box center [642, 181] width 15 height 11
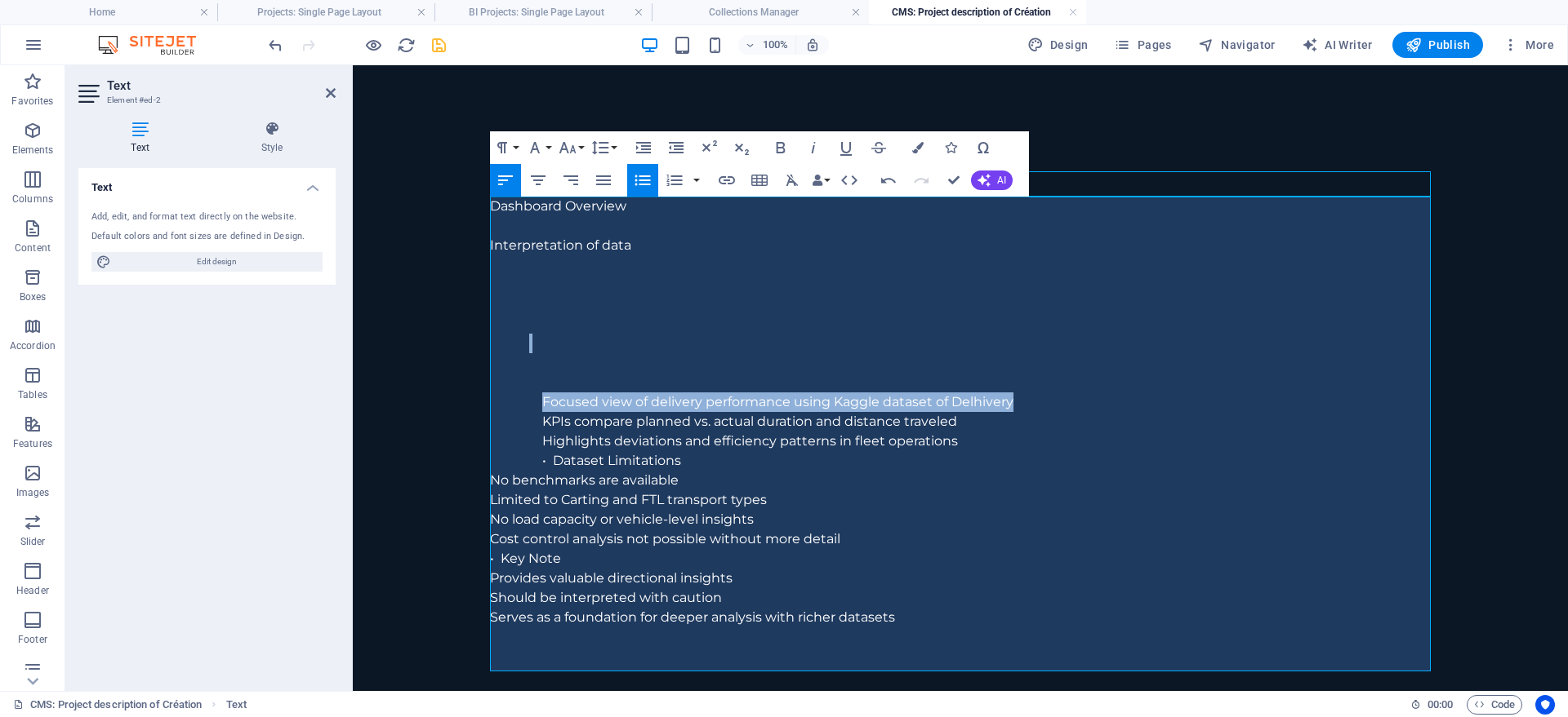
click at [640, 181] on icon "button" at bounding box center [642, 181] width 15 height 11
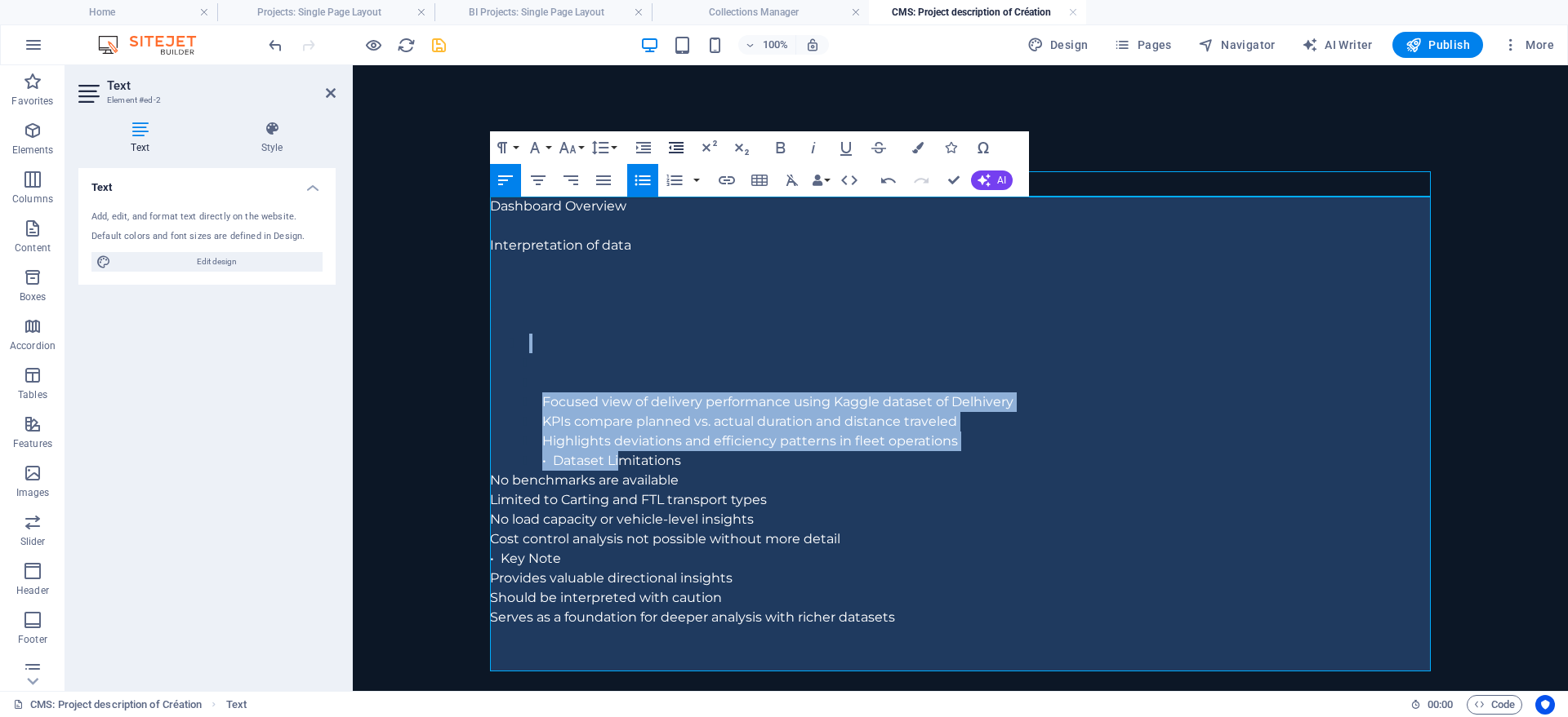
click at [670, 150] on icon "button" at bounding box center [676, 148] width 20 height 19
click at [677, 150] on icon "button" at bounding box center [676, 147] width 15 height 12
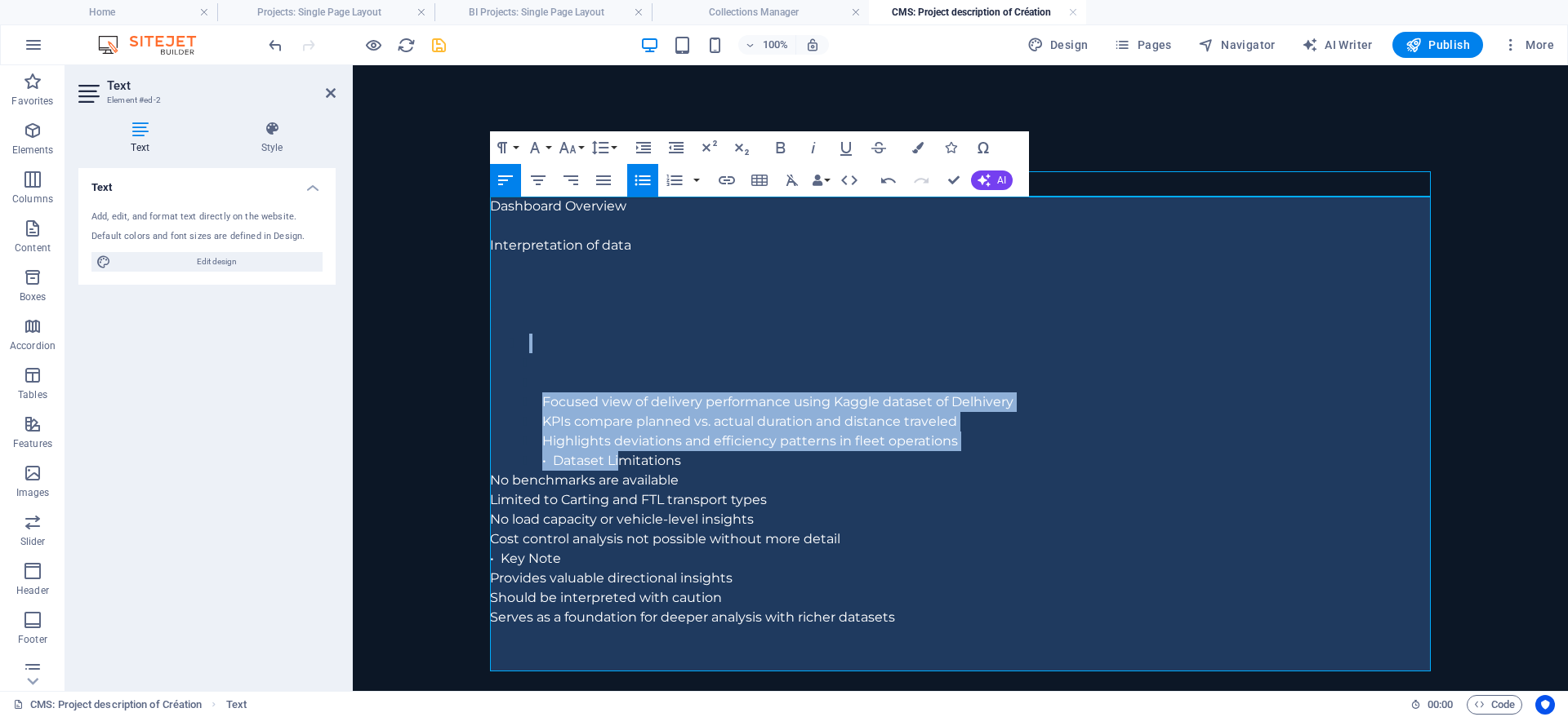
click at [593, 463] on li "• Dataset Li ​ mitations" at bounding box center [986, 461] width 889 height 19
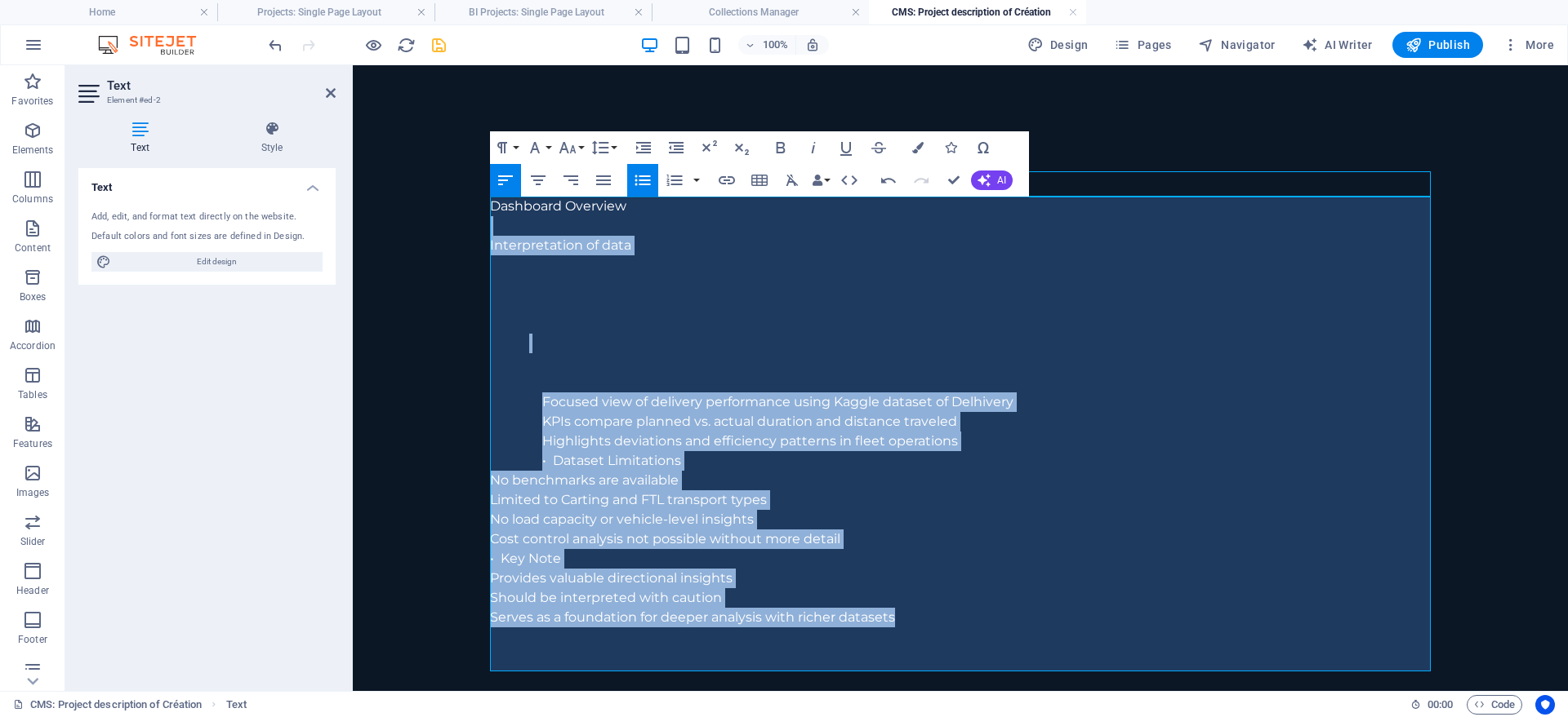
drag, startPoint x: 909, startPoint y: 624, endPoint x: 486, endPoint y: 261, distance: 557.4
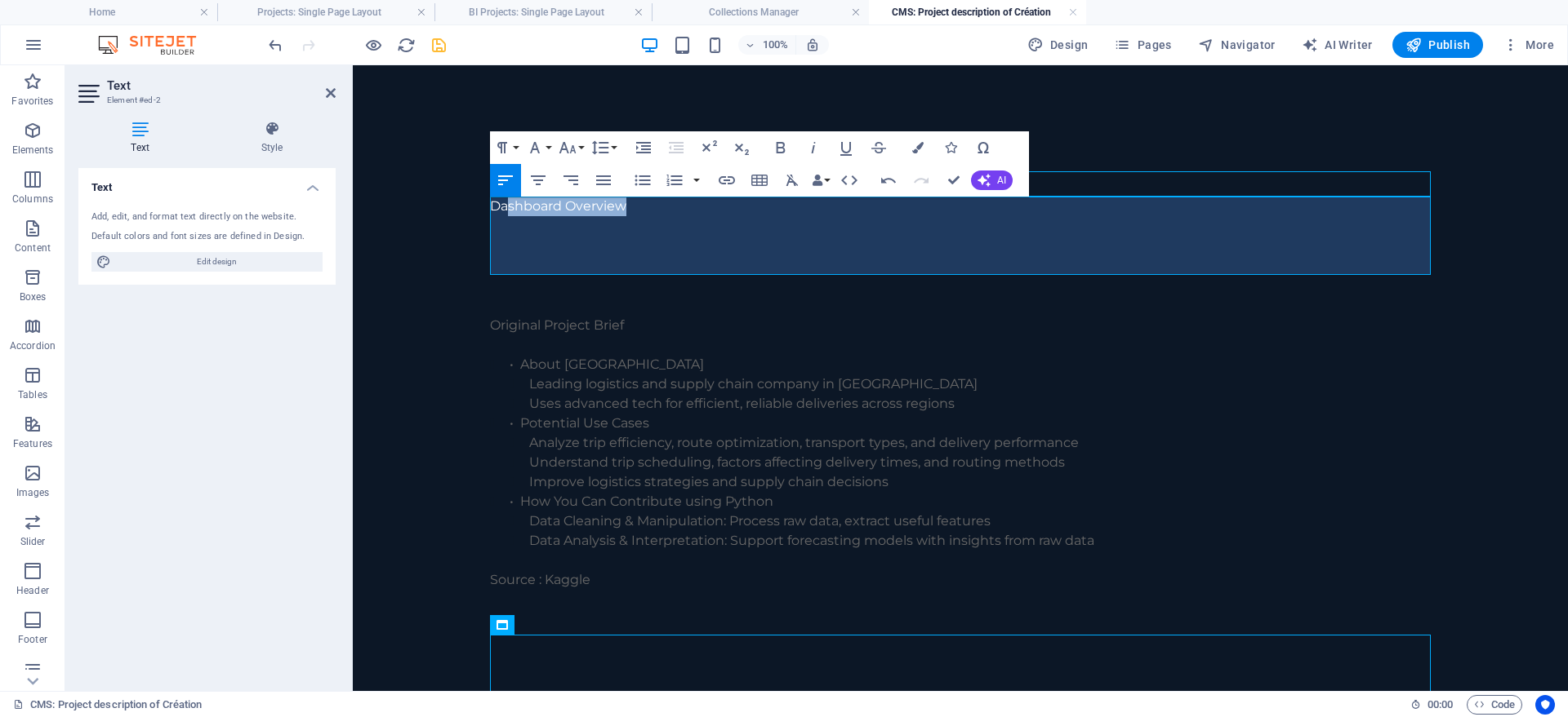
drag, startPoint x: 646, startPoint y: 209, endPoint x: 445, endPoint y: 207, distance: 201.0
click at [445, 207] on body "Skip to main content Delhivery : Logistics Power BI Dashboard Dashboard Overvie…" at bounding box center [960, 651] width 1215 height 1171
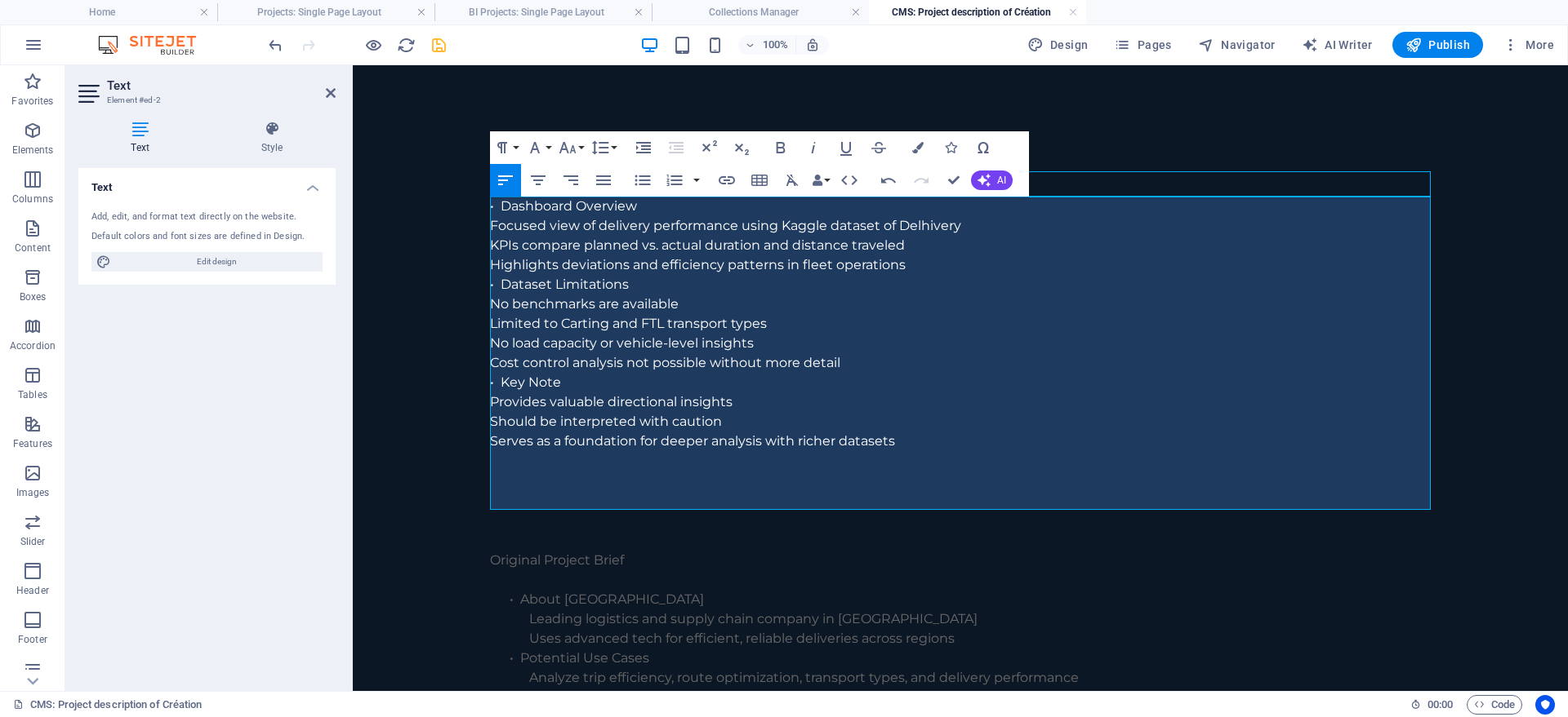
click at [498, 204] on p "• Dashboard Overview" at bounding box center [960, 207] width 941 height 19
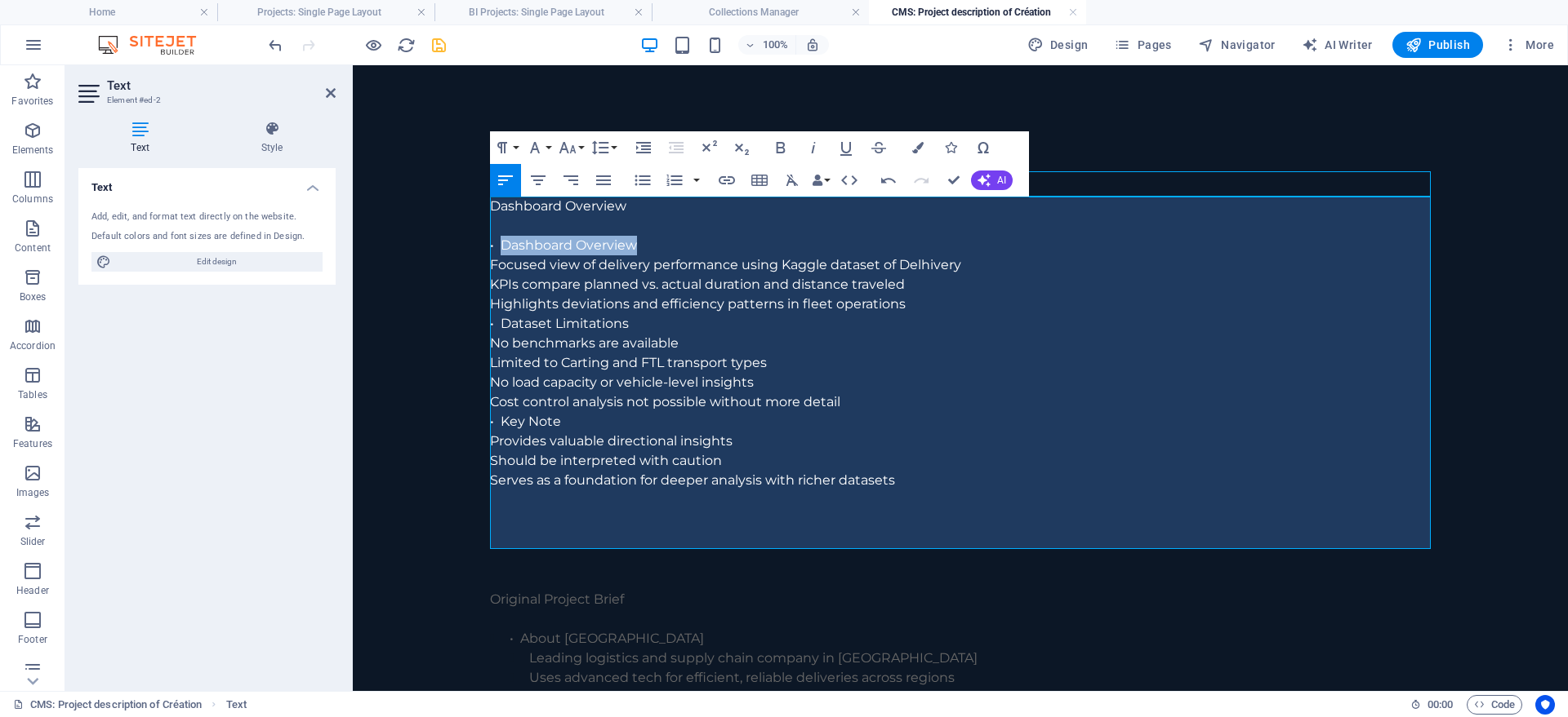
drag, startPoint x: 500, startPoint y: 245, endPoint x: 643, endPoint y: 242, distance: 143.0
click at [643, 242] on p "• Dashboard Overview" at bounding box center [960, 245] width 941 height 19
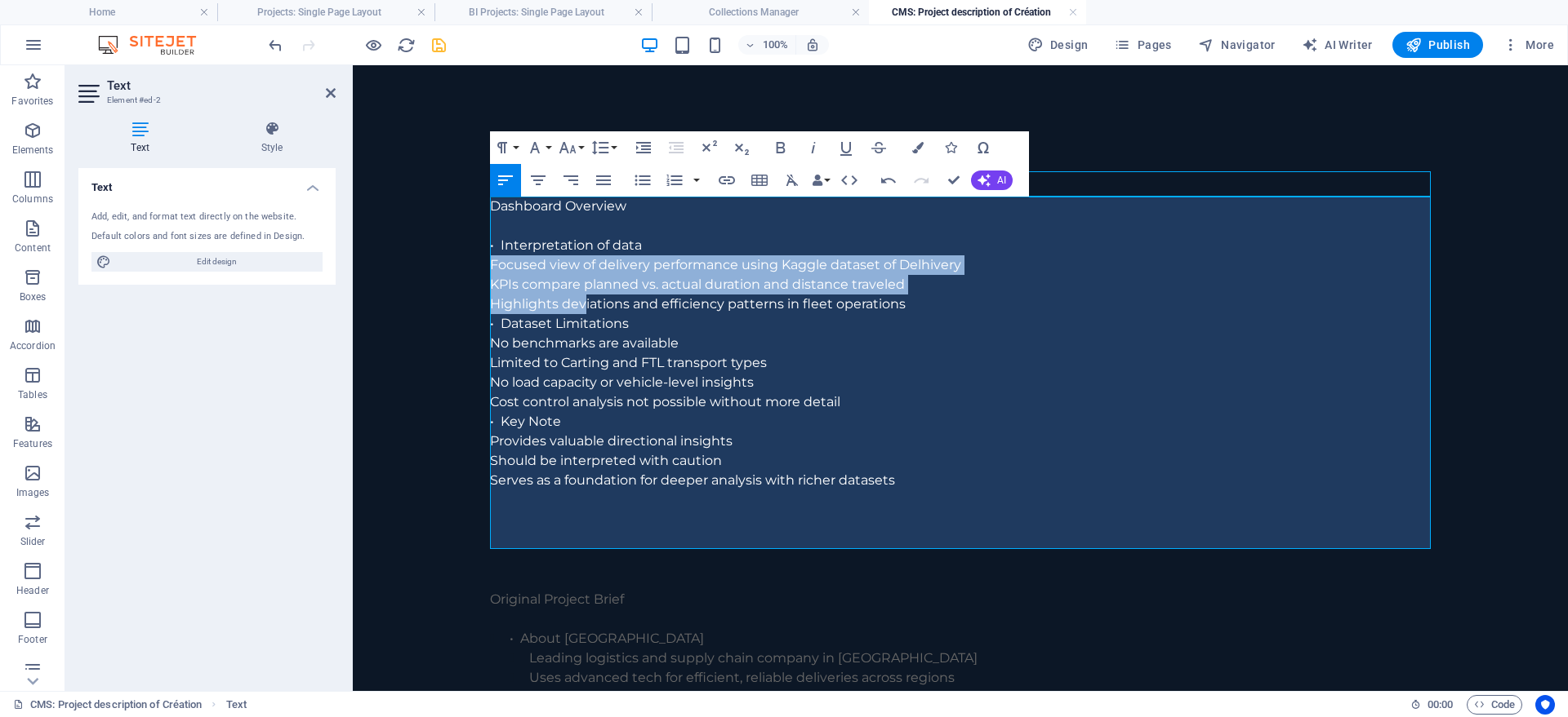
drag, startPoint x: 492, startPoint y: 264, endPoint x: 584, endPoint y: 304, distance: 100.3
click at [584, 304] on div "Dashboard Overview • Interpretation of data Focused view of delivery performanc…" at bounding box center [960, 373] width 941 height 353
click at [643, 145] on icon "button" at bounding box center [643, 147] width 15 height 12
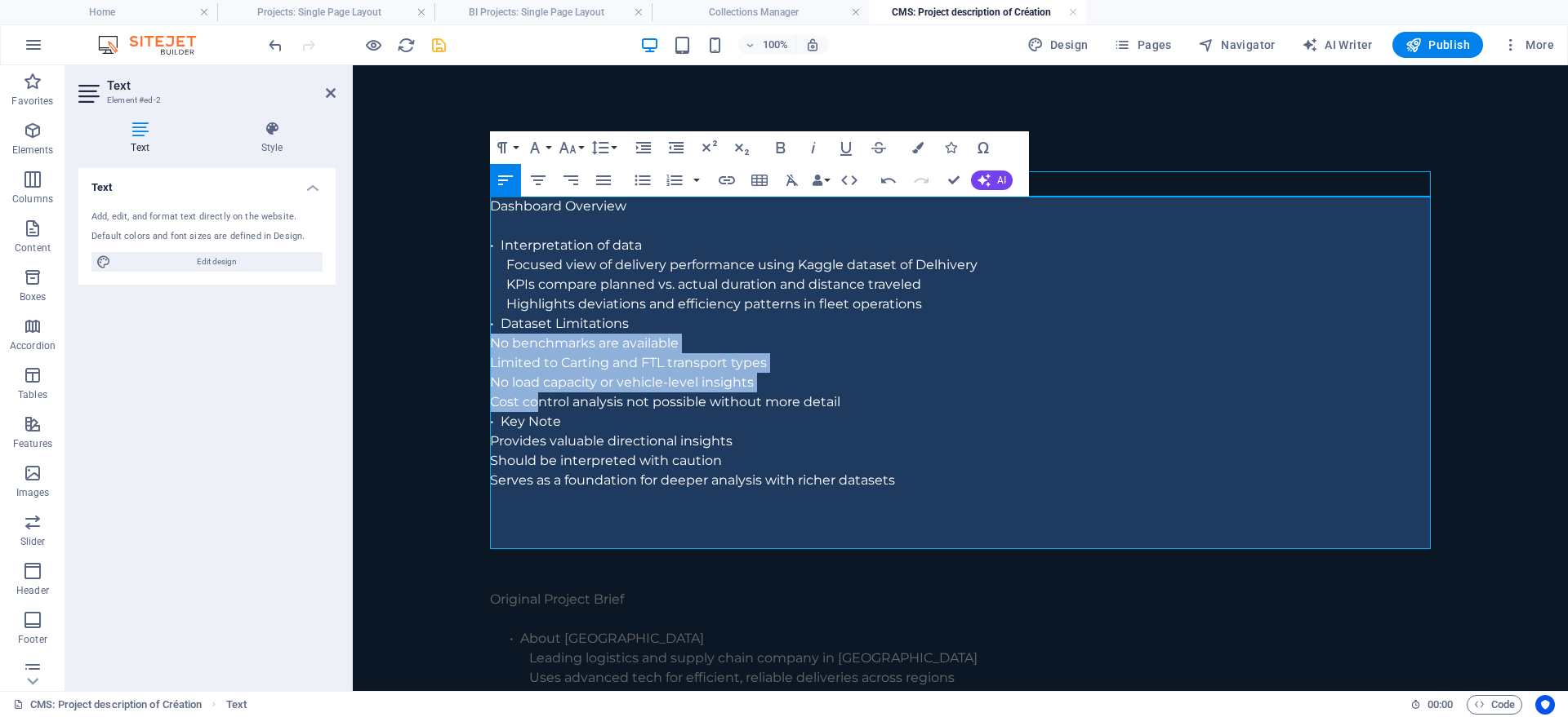
drag, startPoint x: 494, startPoint y: 342, endPoint x: 539, endPoint y: 401, distance: 74.2
click at [539, 401] on div "Dashboard Overview • Interpretation of data Focused view of delivery performanc…" at bounding box center [960, 373] width 941 height 353
click at [646, 146] on icon "button" at bounding box center [643, 147] width 15 height 12
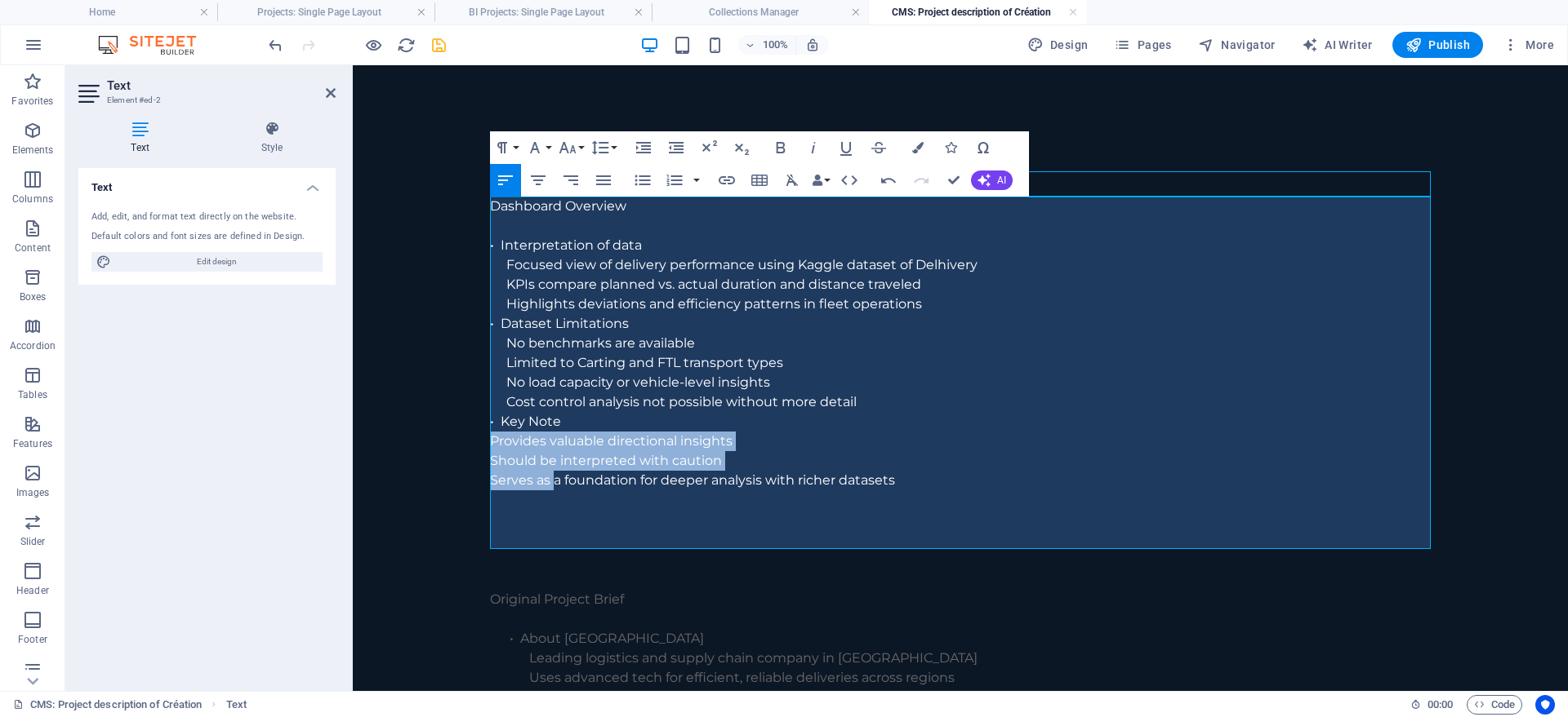
drag, startPoint x: 490, startPoint y: 445, endPoint x: 554, endPoint y: 480, distance: 72.9
click at [554, 480] on div "Dashboard Overview • Interpretation of data Focused view of delivery performanc…" at bounding box center [960, 373] width 941 height 353
click at [637, 142] on icon "button" at bounding box center [644, 148] width 20 height 19
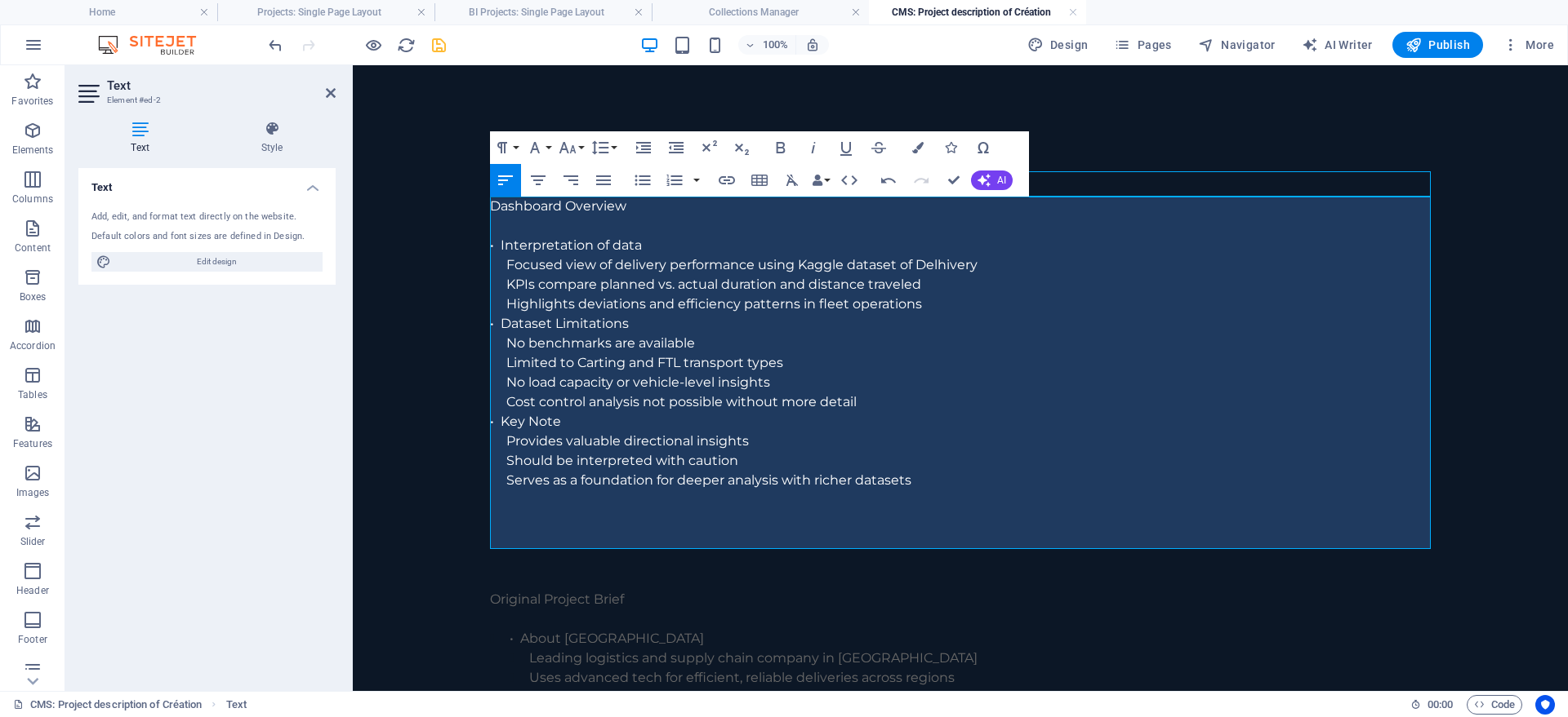
click at [590, 398] on p "Cost control analysis not possible without more detail" at bounding box center [968, 402] width 924 height 19
click at [937, 489] on p "Serves as a foundation for deeper analysis with richer datasets" at bounding box center [968, 480] width 924 height 19
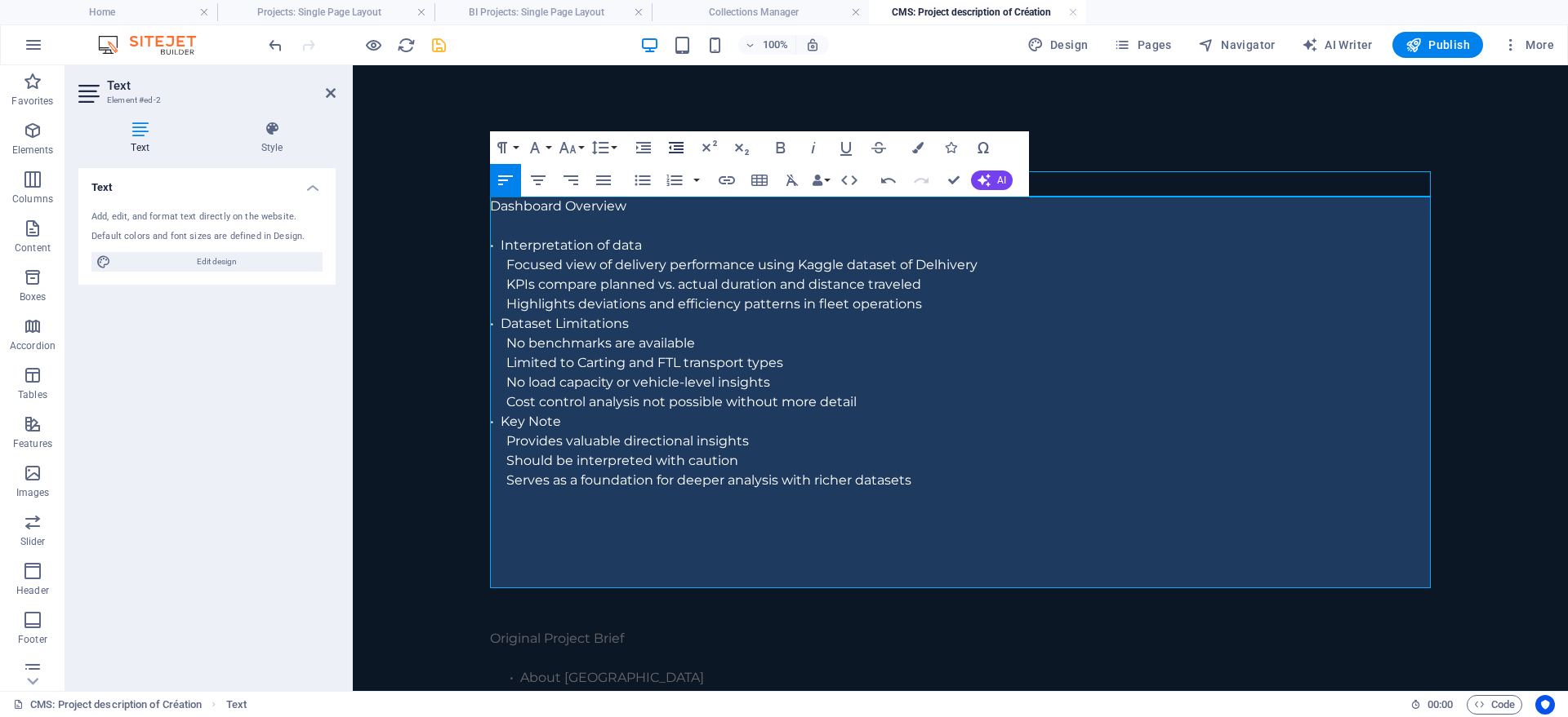
click at [672, 142] on icon "button" at bounding box center [676, 148] width 20 height 19
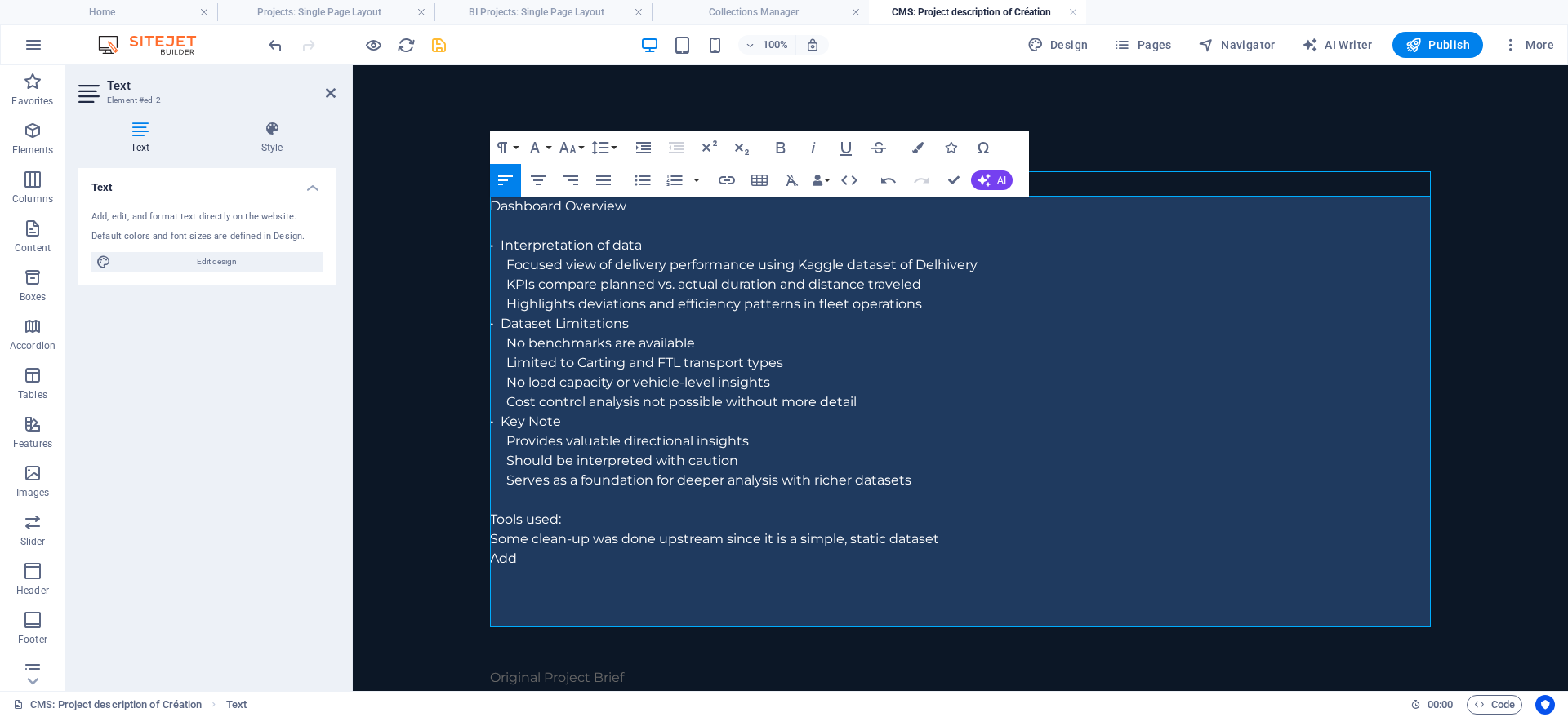
click at [593, 520] on p "Tools used:" at bounding box center [960, 519] width 941 height 19
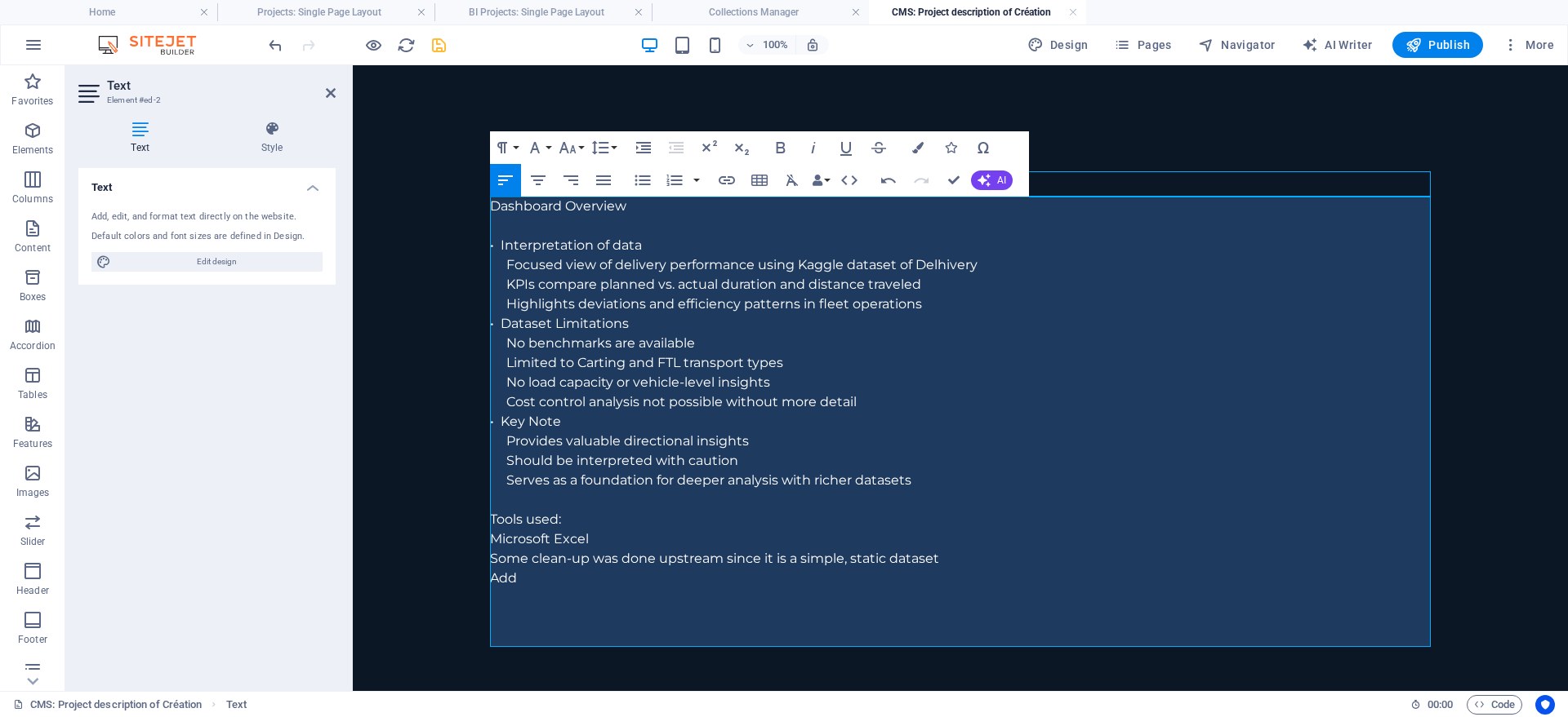
click at [508, 503] on p at bounding box center [968, 500] width 924 height 19
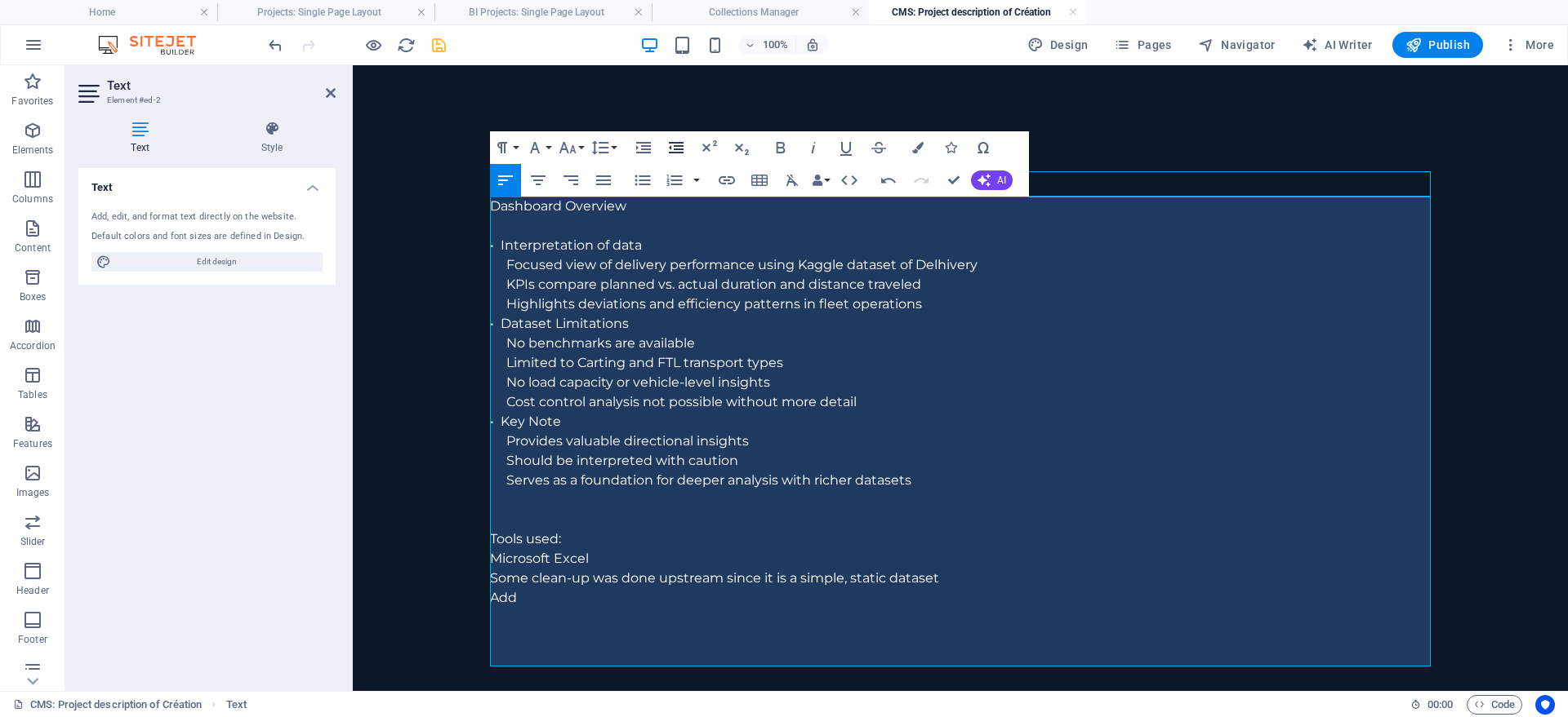
click at [669, 145] on icon "button" at bounding box center [676, 148] width 20 height 19
click at [519, 517] on p at bounding box center [960, 519] width 941 height 19
click at [515, 521] on p at bounding box center [960, 519] width 941 height 19
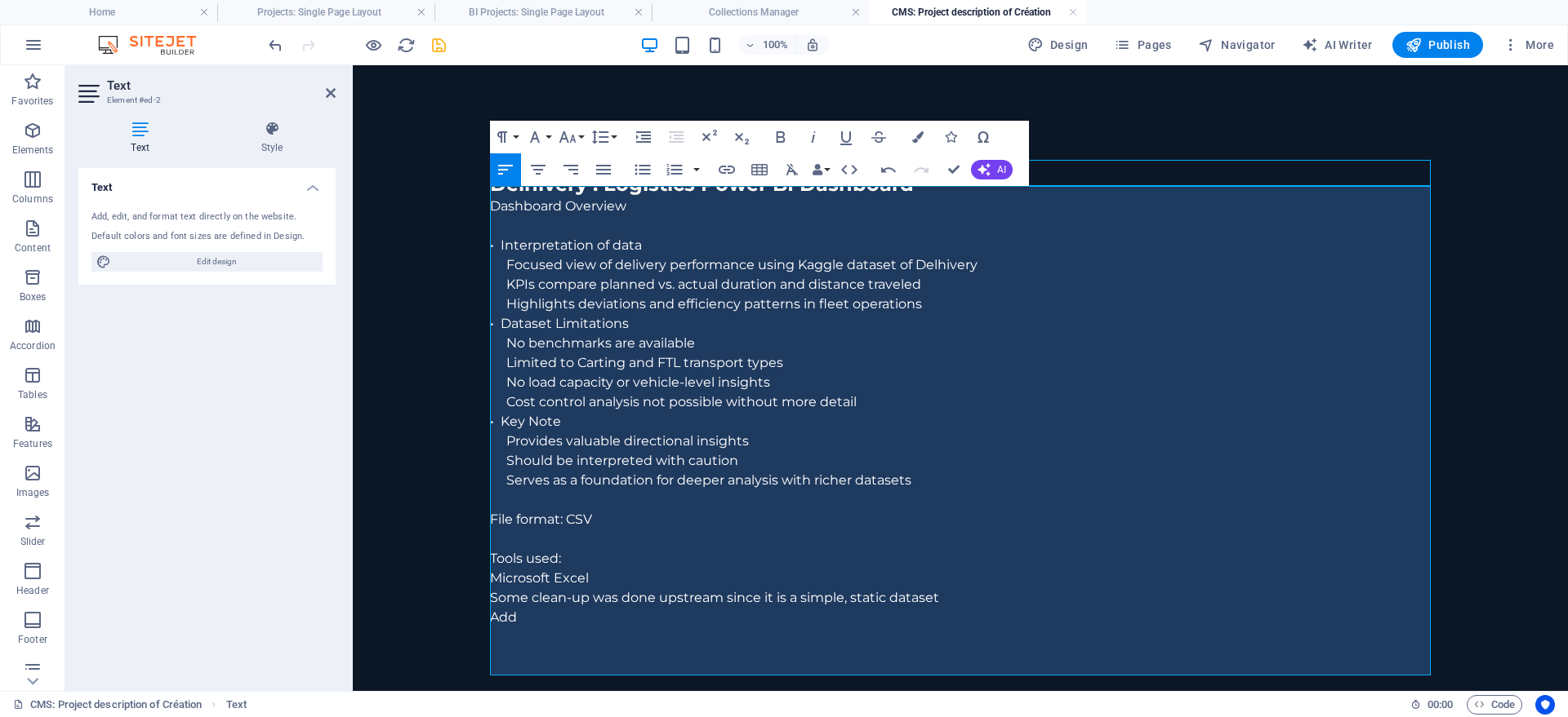
scroll to position [83, 0]
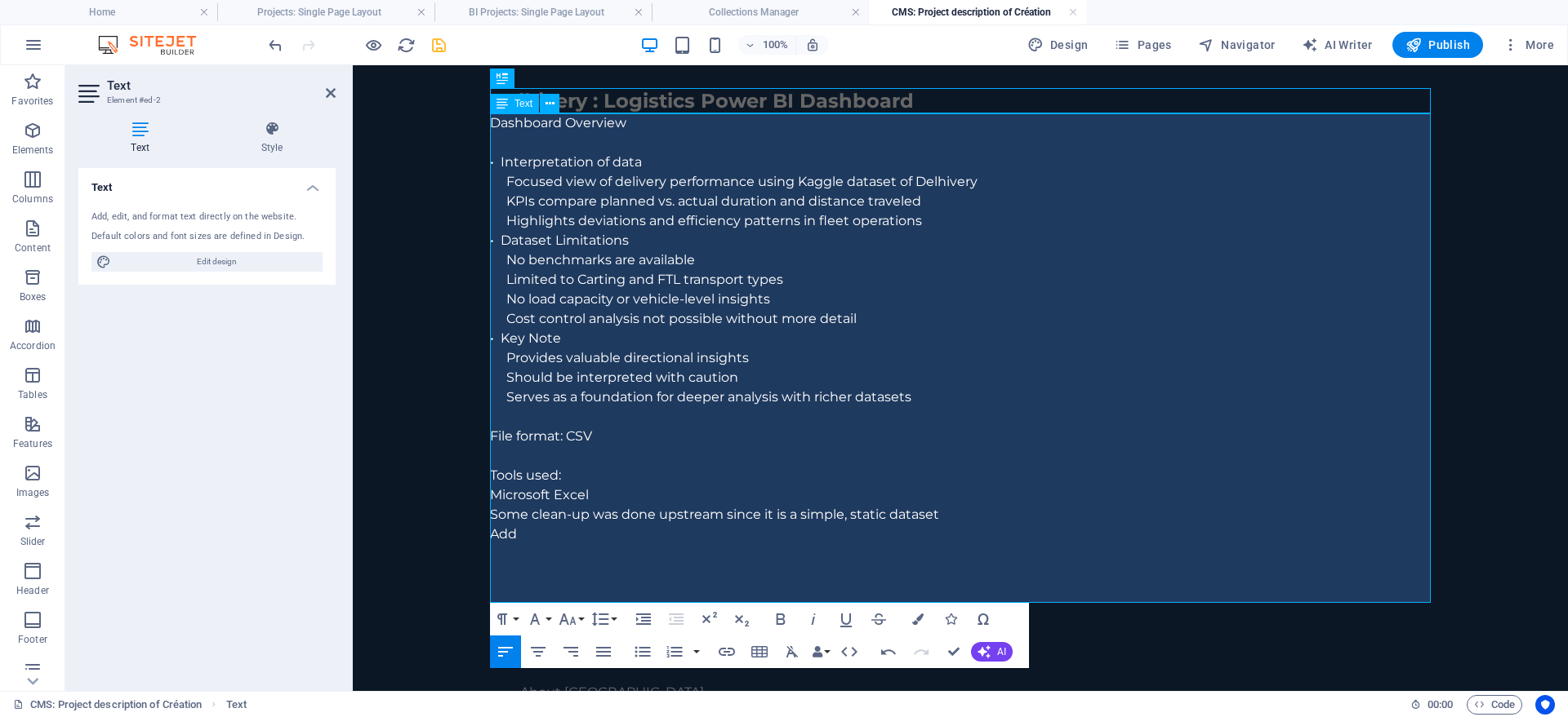
click at [602, 531] on p "Add" at bounding box center [960, 534] width 941 height 19
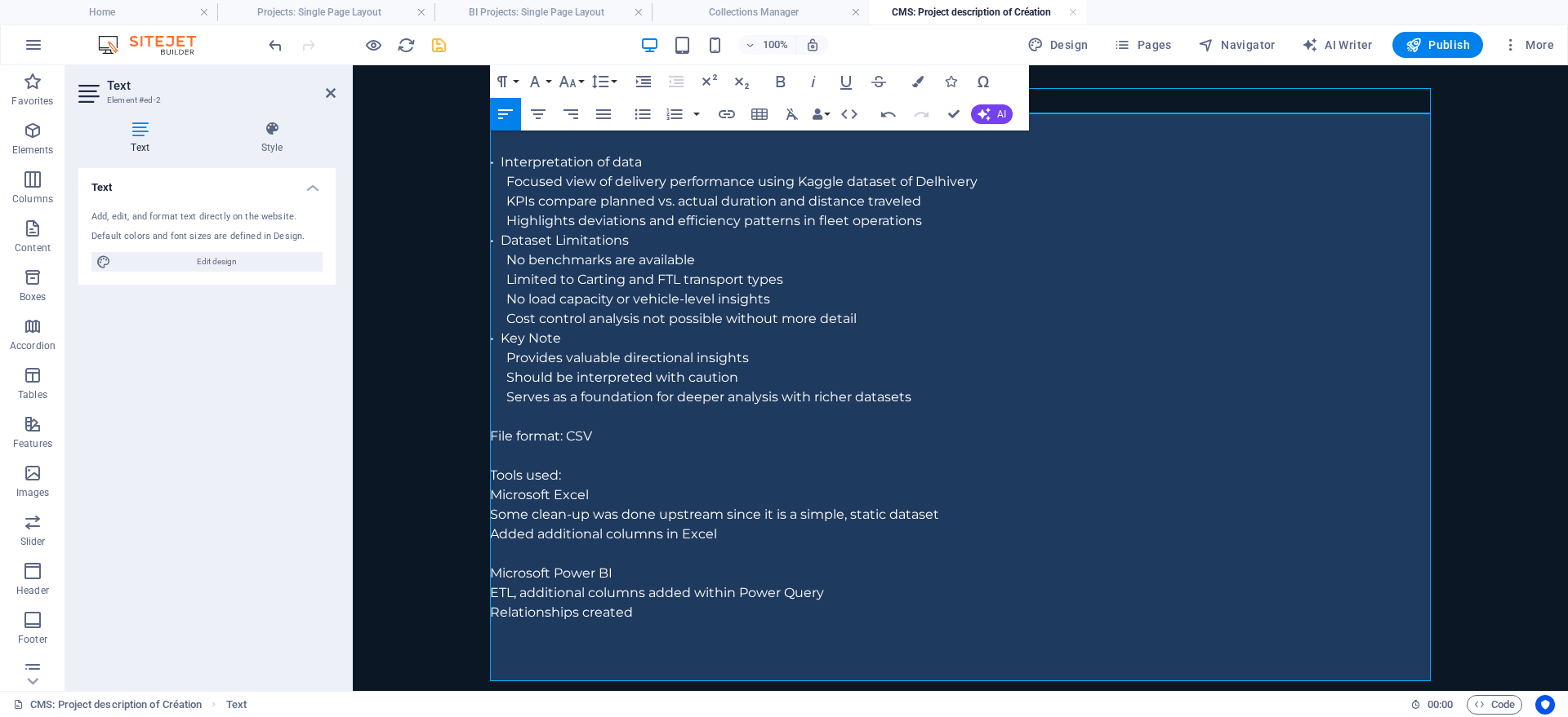
drag, startPoint x: 653, startPoint y: 618, endPoint x: 481, endPoint y: 617, distance: 172.0
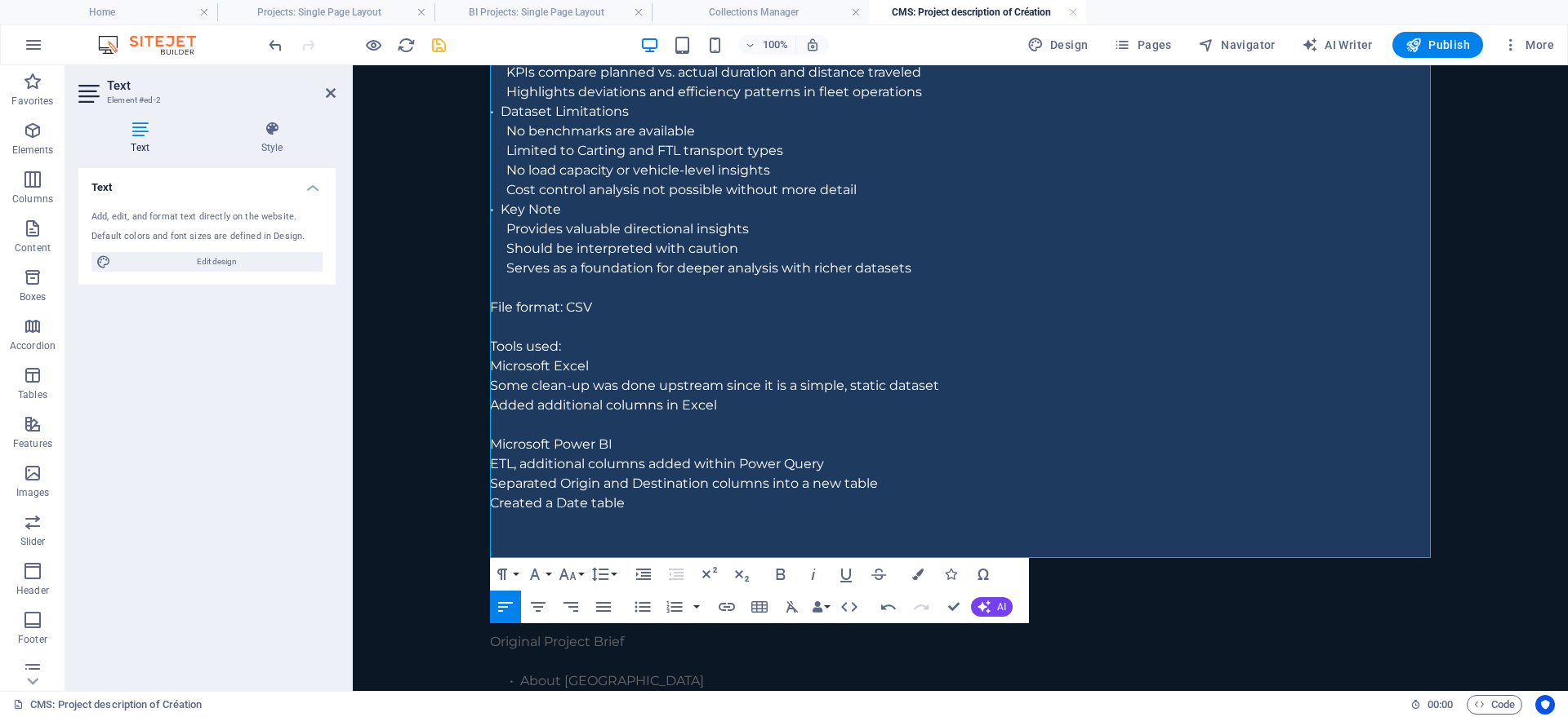
scroll to position [250, 0]
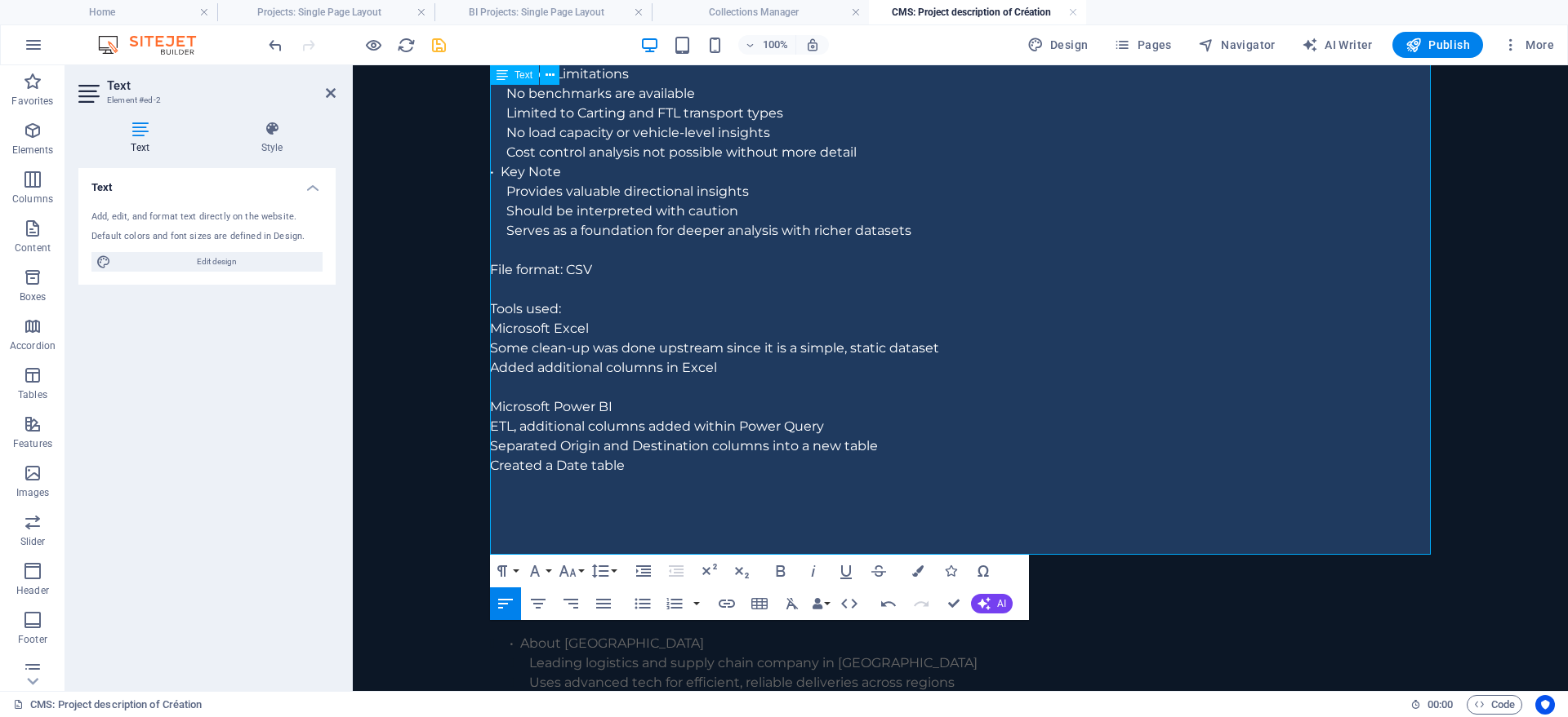
click at [674, 460] on p "Created a Date table" at bounding box center [960, 466] width 941 height 19
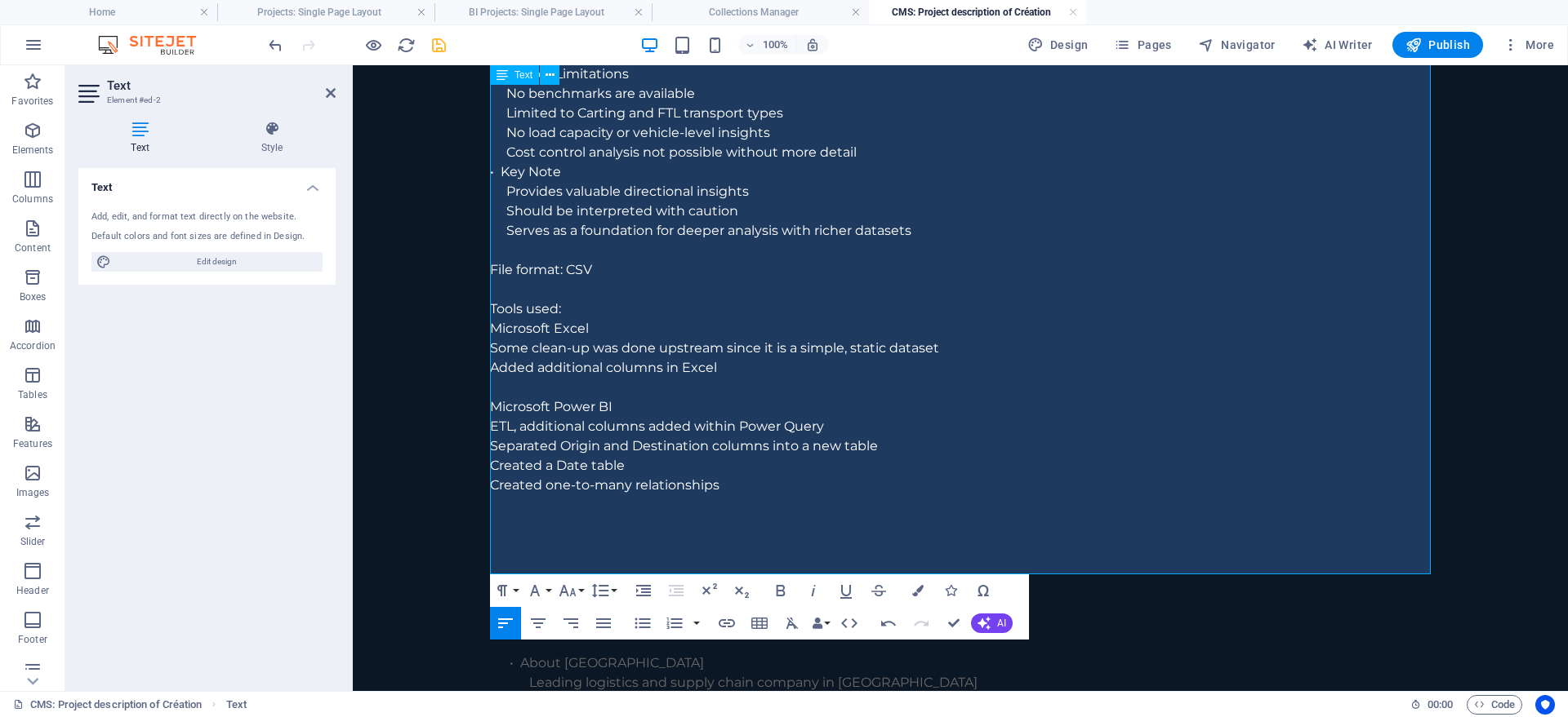
click at [908, 441] on p "Separated Origin and Destination columns into a new table" at bounding box center [960, 447] width 941 height 19
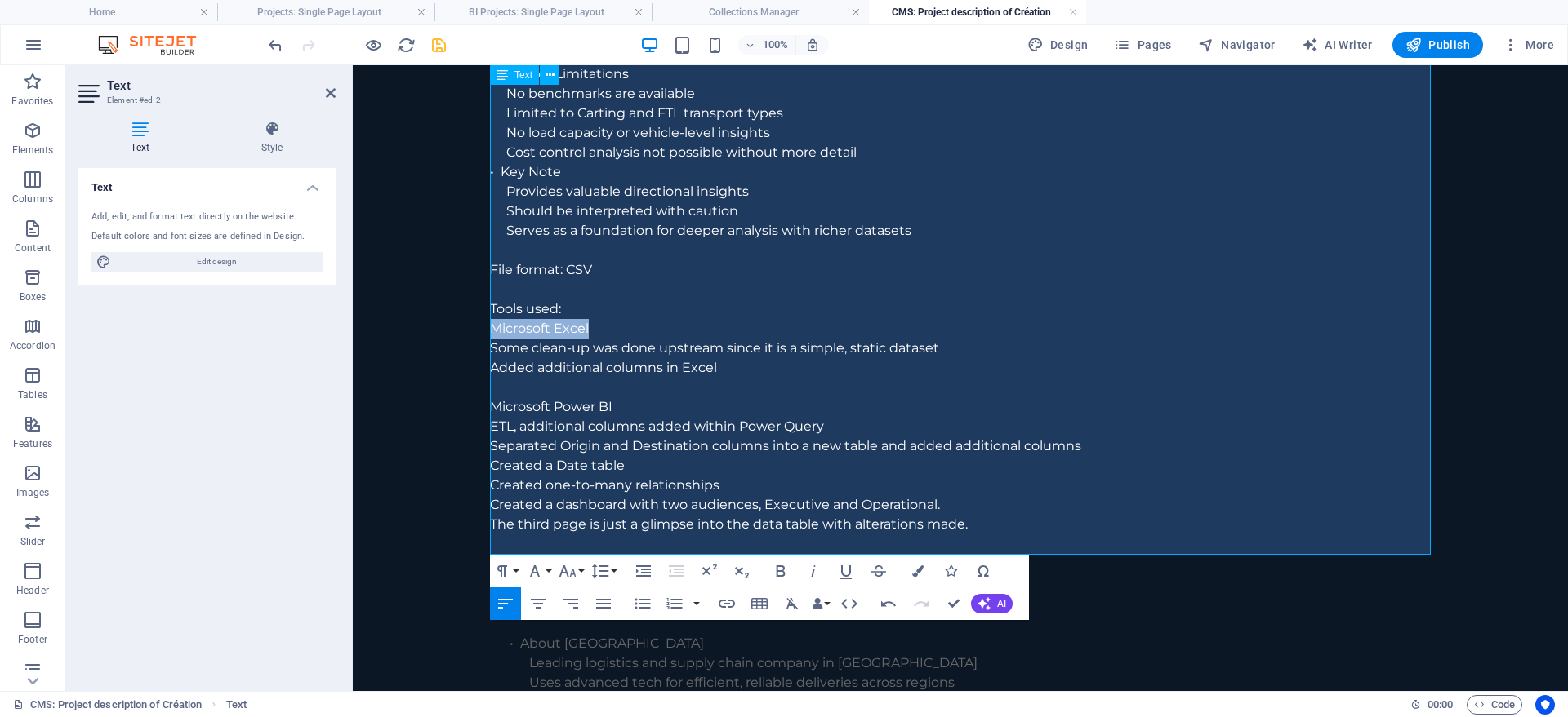
drag, startPoint x: 494, startPoint y: 329, endPoint x: 592, endPoint y: 328, distance: 98.0
click at [592, 328] on p "Microsoft Excel" at bounding box center [960, 329] width 941 height 19
drag, startPoint x: 491, startPoint y: 407, endPoint x: 625, endPoint y: 406, distance: 134.0
click at [625, 406] on p "Microsoft Power BI ETL, additional columns added within Power Query" at bounding box center [960, 417] width 941 height 39
drag, startPoint x: 568, startPoint y: 269, endPoint x: 600, endPoint y: 271, distance: 32.1
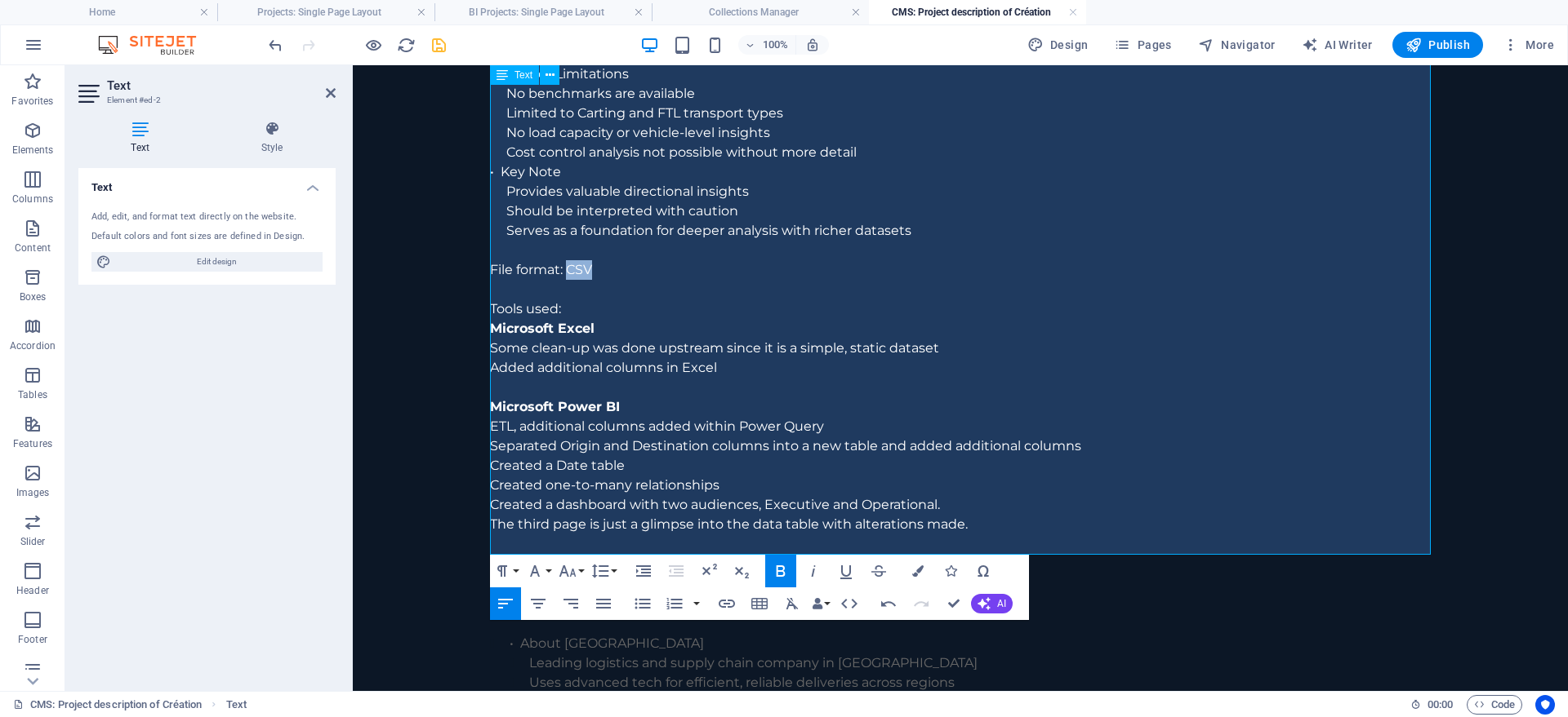
click at [600, 271] on p "File format: CSV" at bounding box center [960, 270] width 941 height 19
click at [643, 338] on p "Microsoft Excel" at bounding box center [960, 329] width 941 height 19
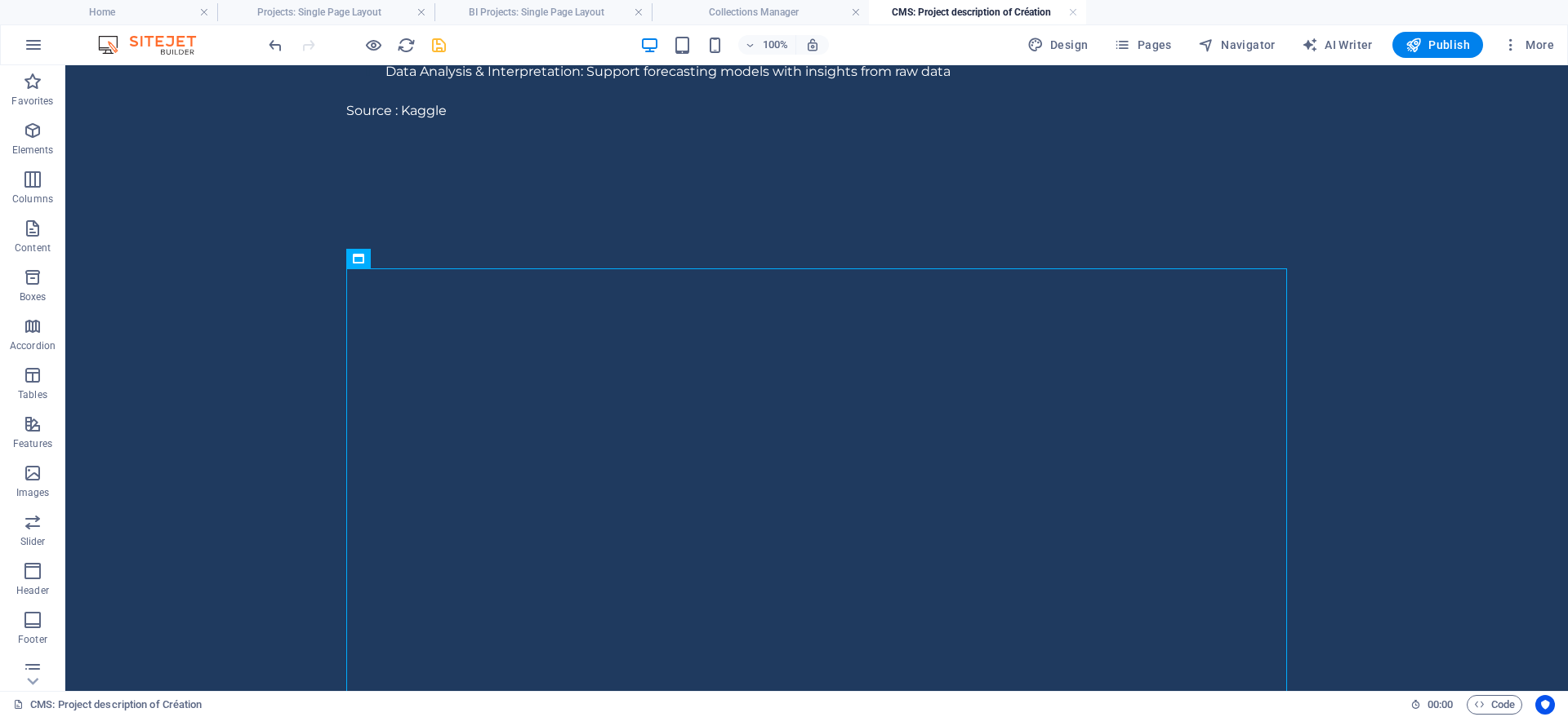
scroll to position [999, 0]
click at [440, 42] on icon "save" at bounding box center [438, 45] width 19 height 19
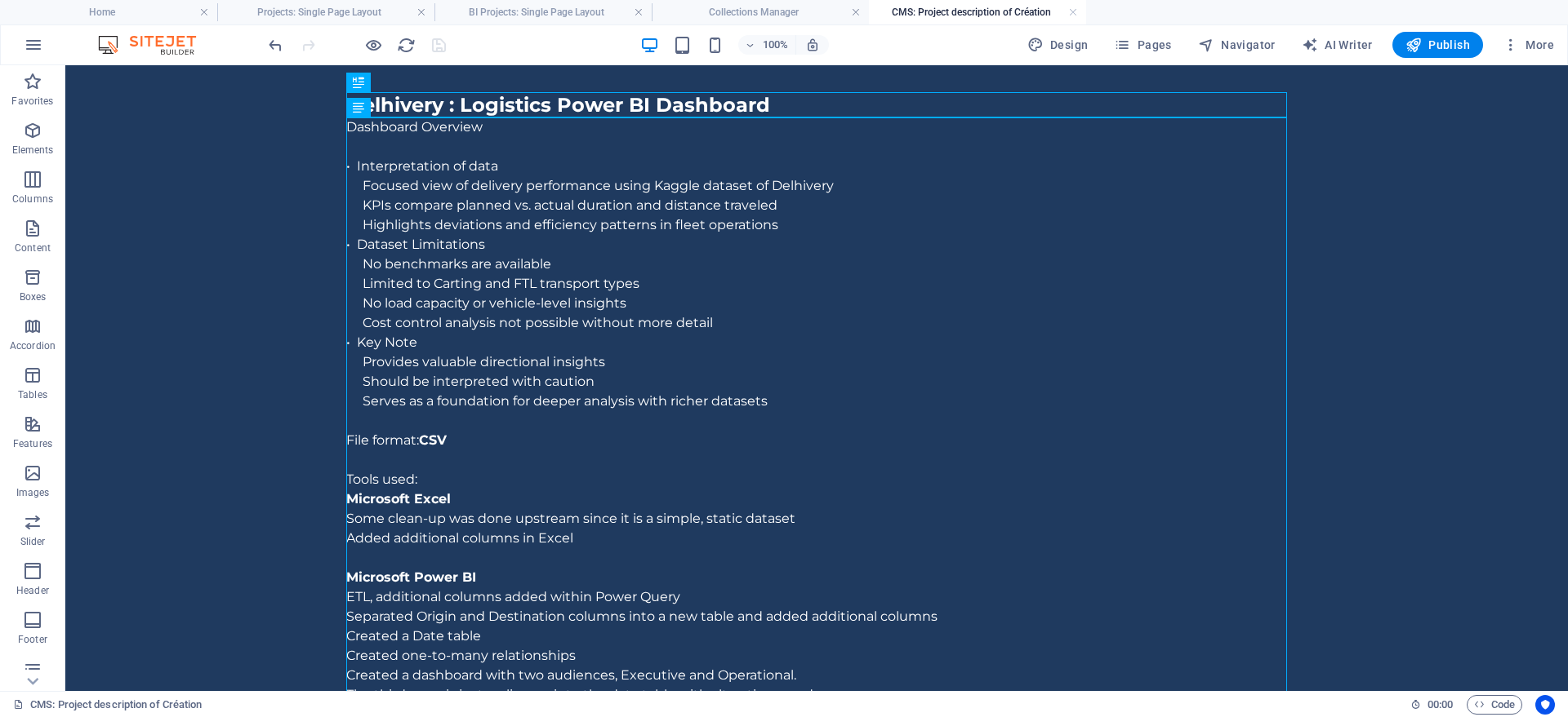
scroll to position [0, 0]
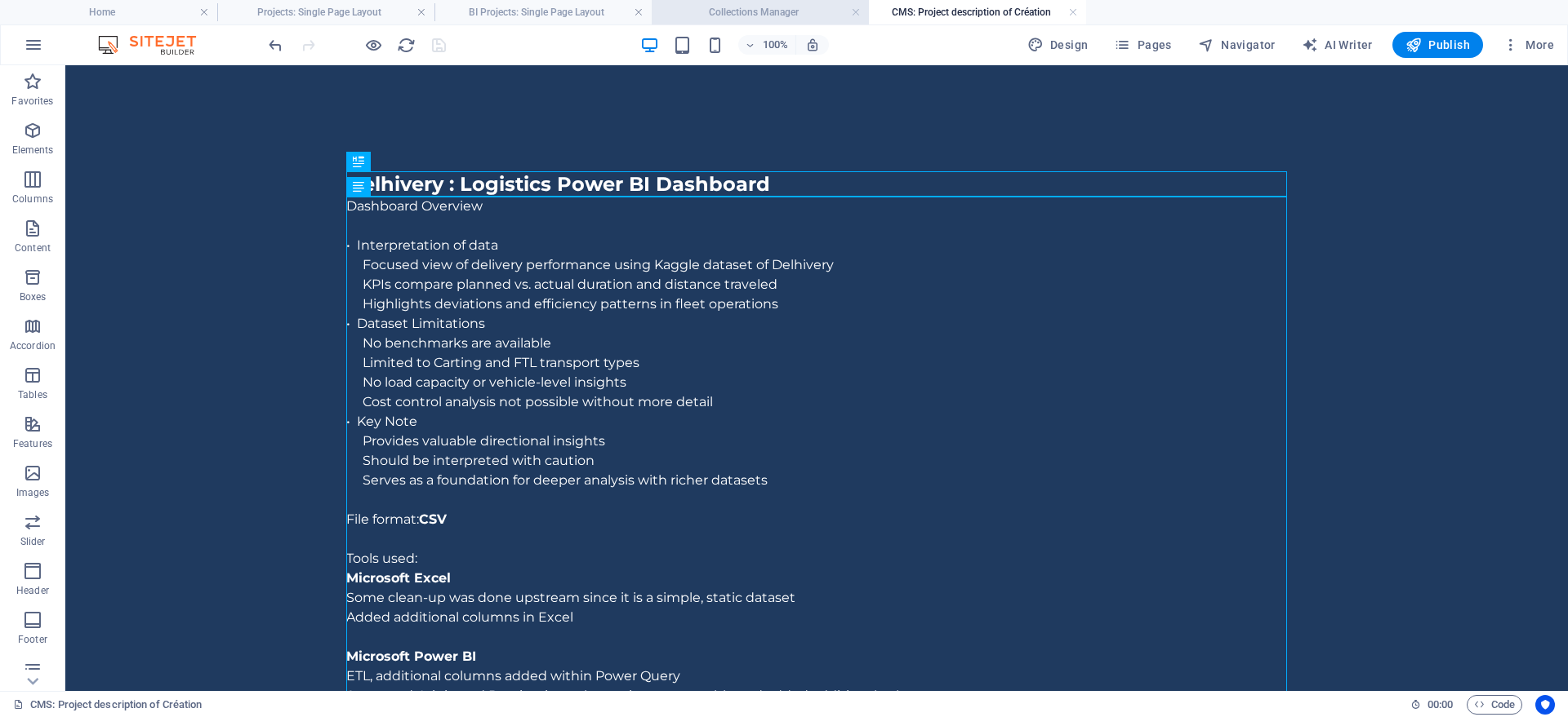
click at [784, 14] on h4 "Collections Manager" at bounding box center [760, 12] width 217 height 18
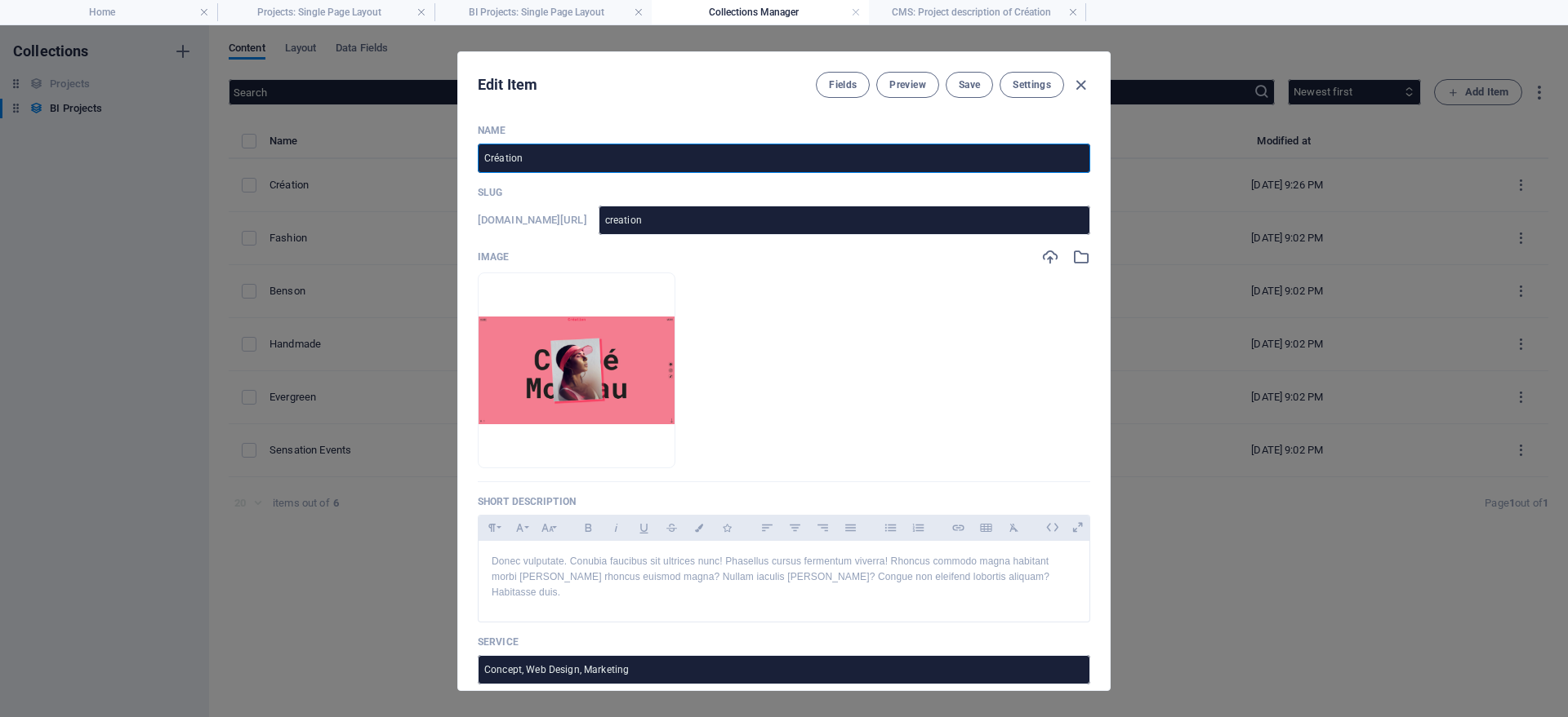
drag, startPoint x: 545, startPoint y: 160, endPoint x: 466, endPoint y: 160, distance: 79.0
click at [478, 160] on input "Création" at bounding box center [784, 158] width 613 height 29
type input "D"
type input "d"
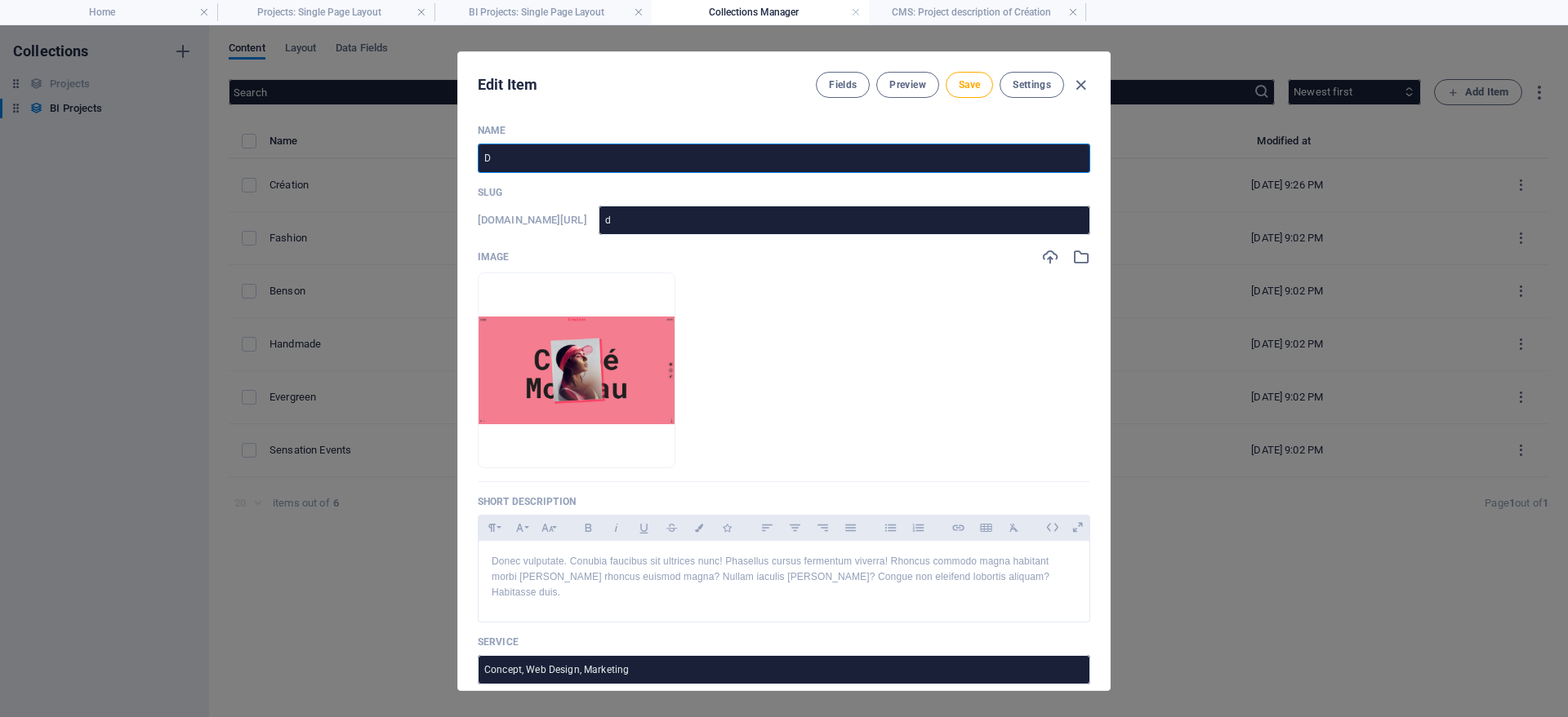
type input "De"
type input "de"
type input "Del"
type input "del"
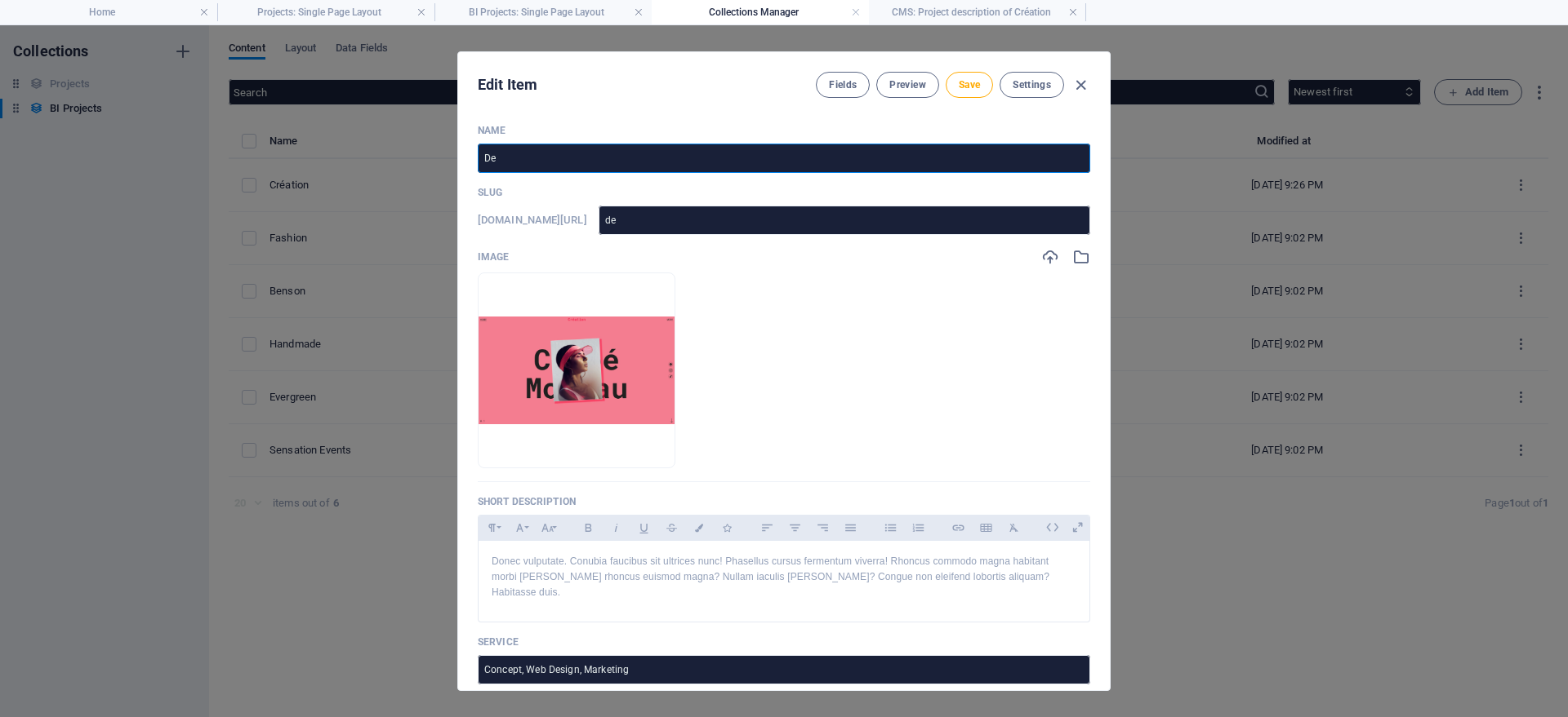
type input "del"
type input "Delh"
type input "delh"
type input "[GEOGRAPHIC_DATA]"
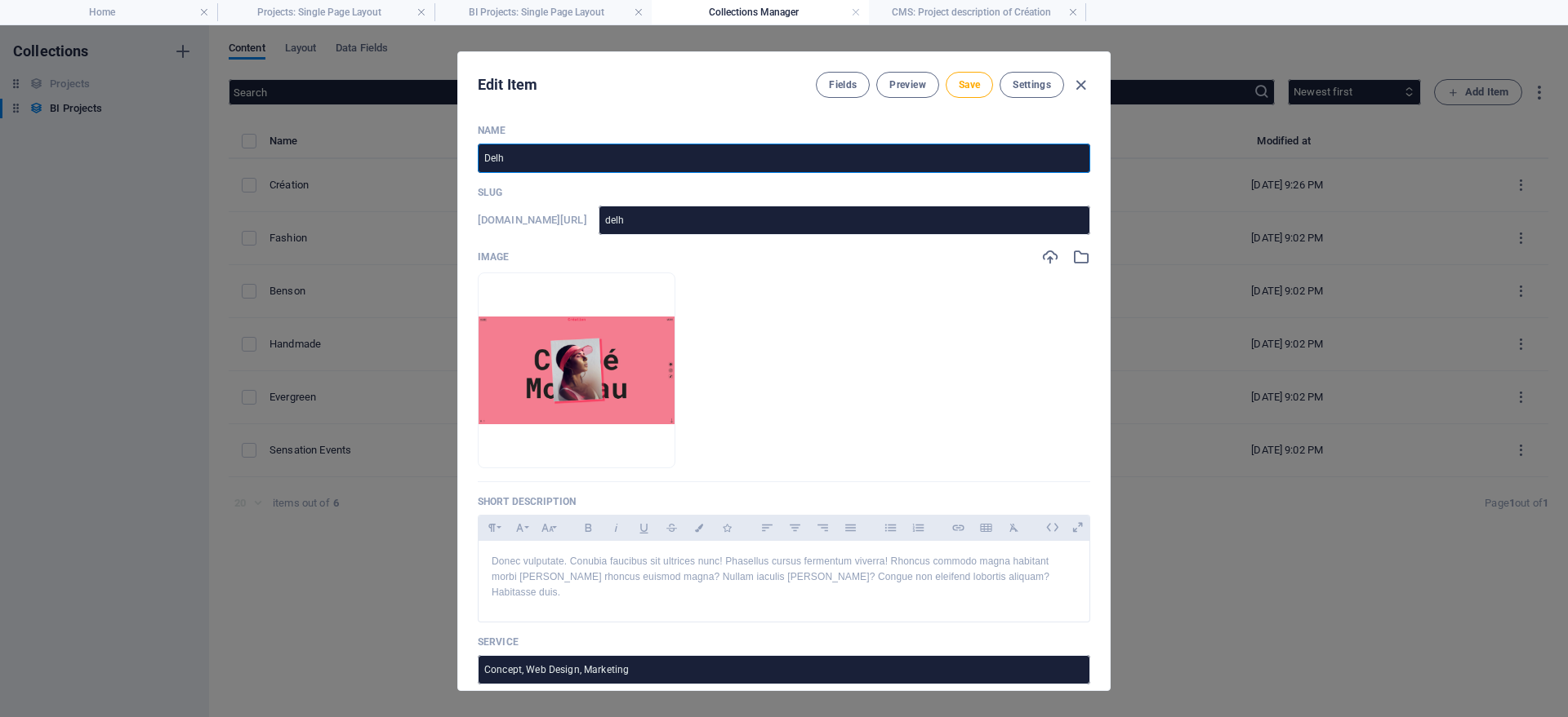
type input "[GEOGRAPHIC_DATA]"
type input "Delhiv"
type input "delhiv"
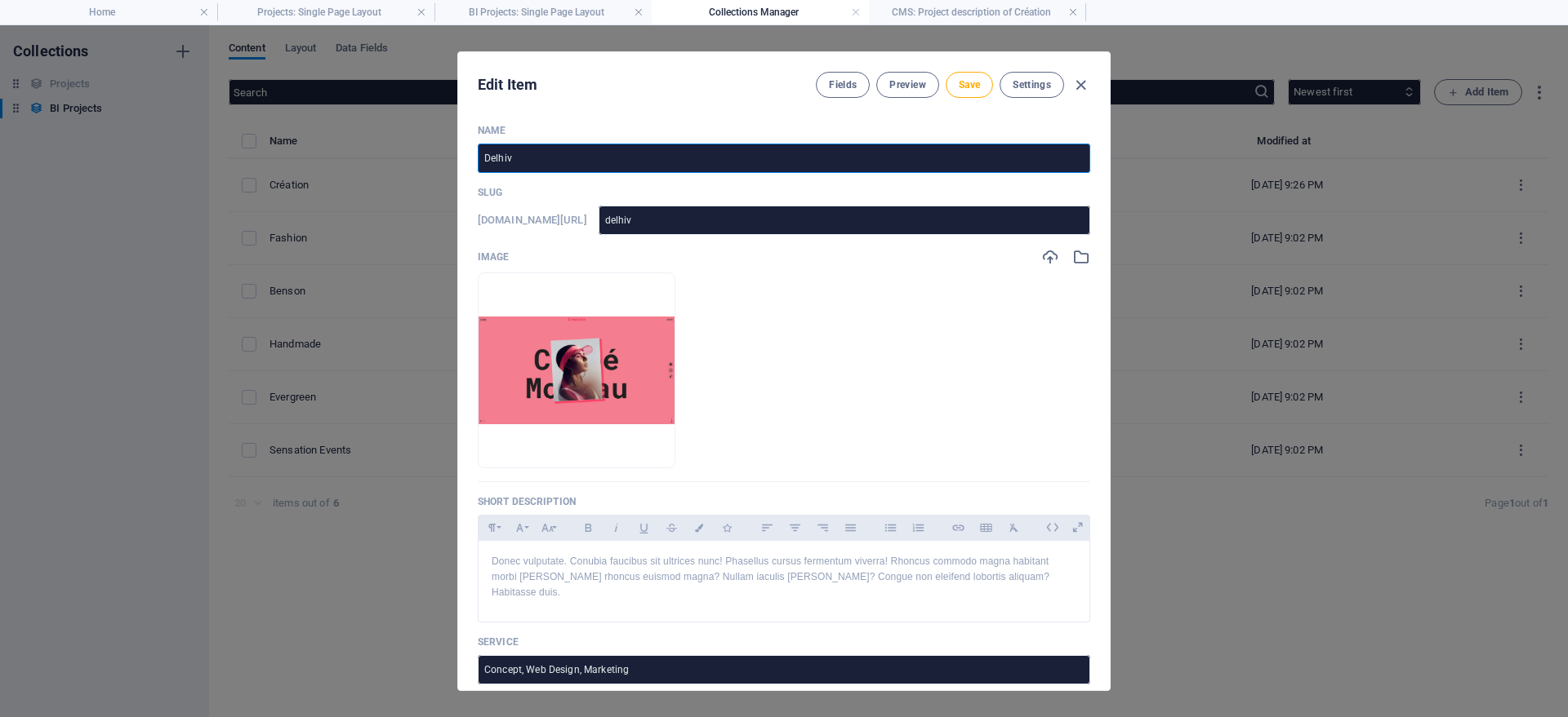
type input "Delhive"
type input "delhive"
type input "Delhiver"
type input "delhiver"
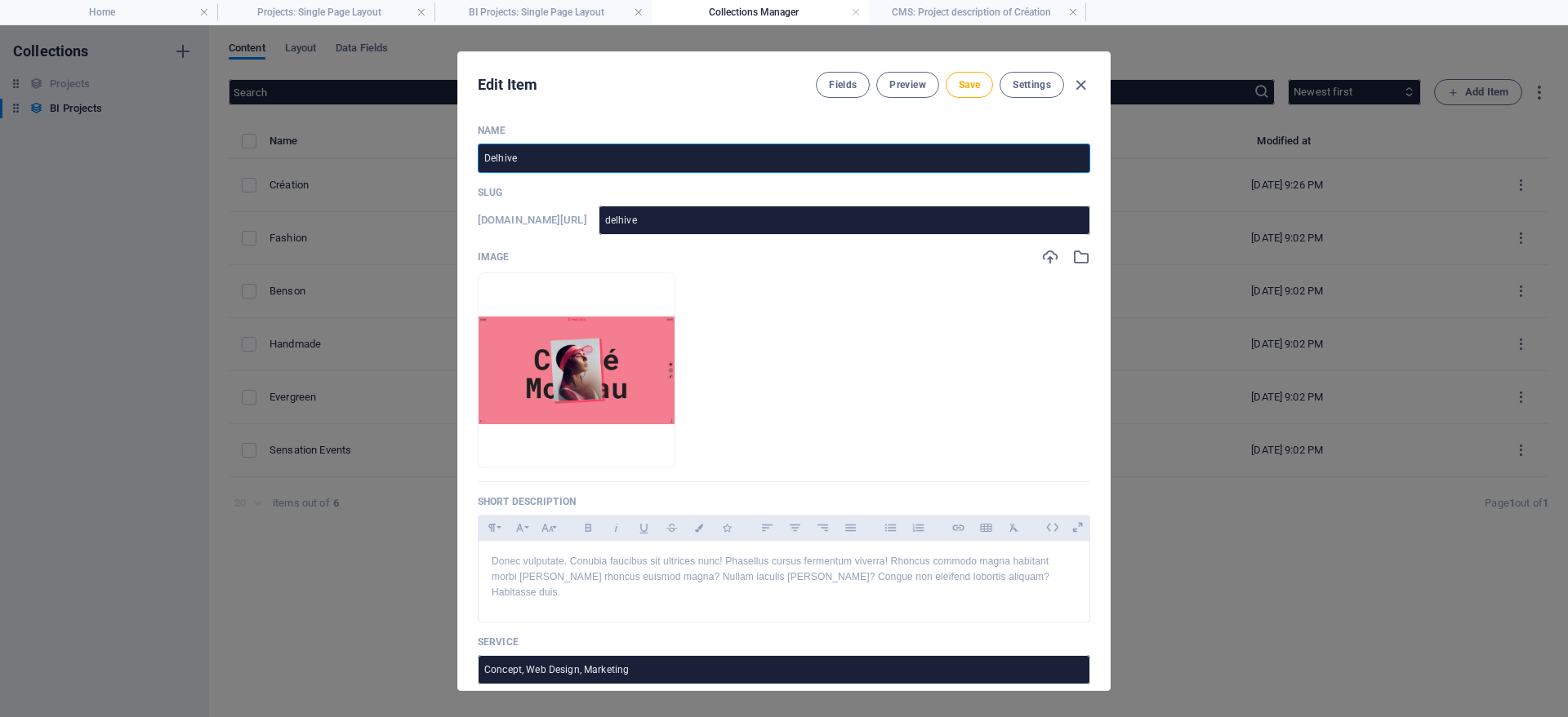
type input "delhiver"
type input "Delhivery"
type input "delhivery"
type input "Delhivery L"
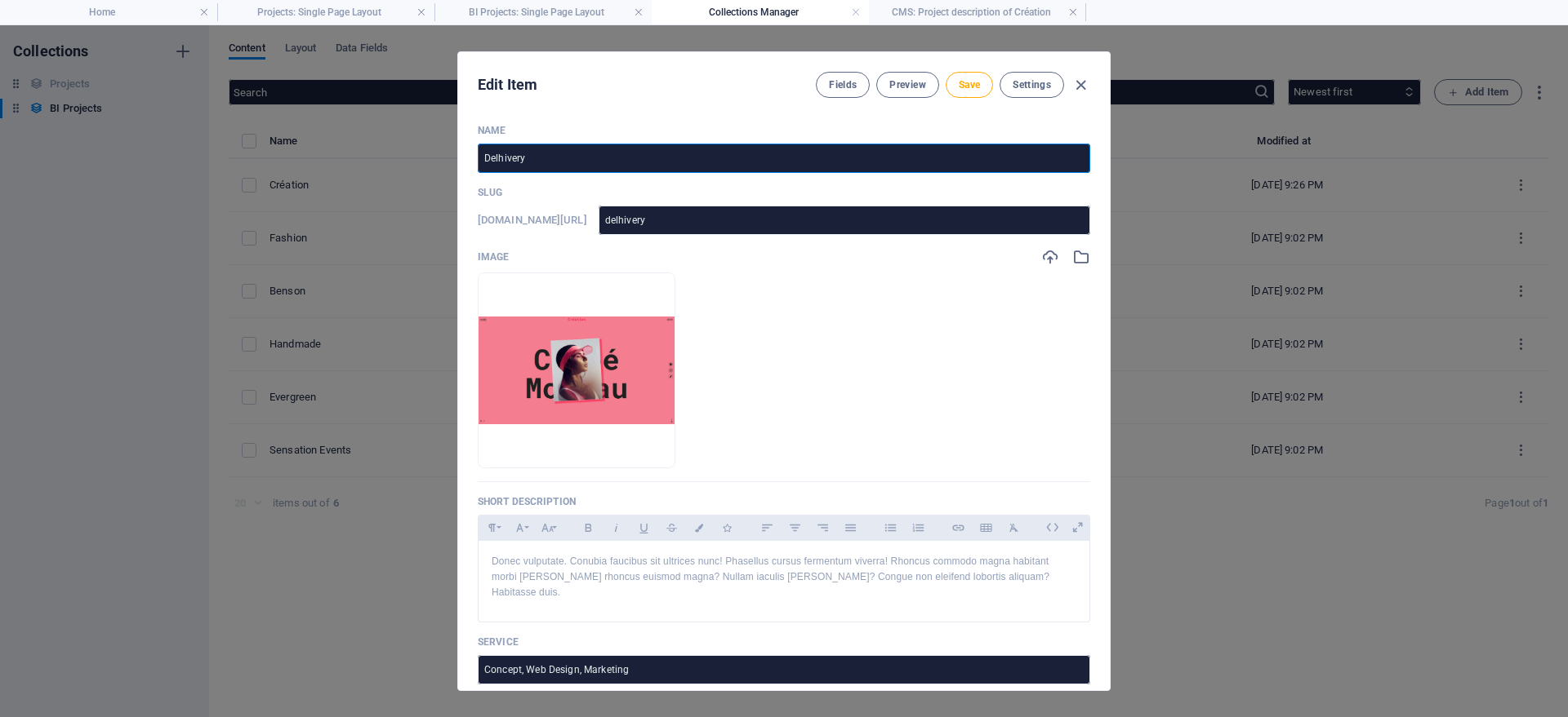
type input "delhivery-l"
type input "Delhivery Lo"
type input "delhivery-lo"
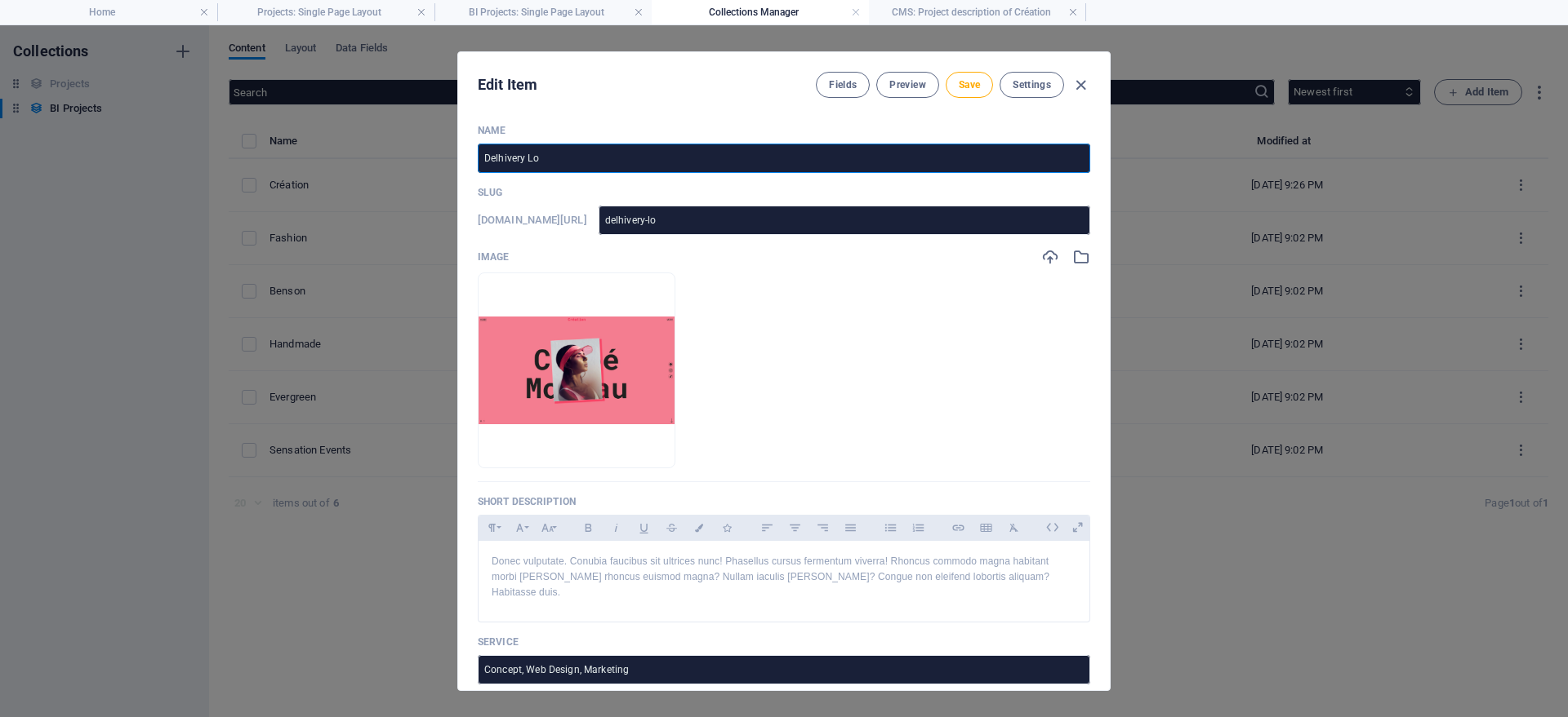
type input "Delhivery Log"
type input "delhivery-log"
type input "Delhivery Logi"
type input "delhivery-logi"
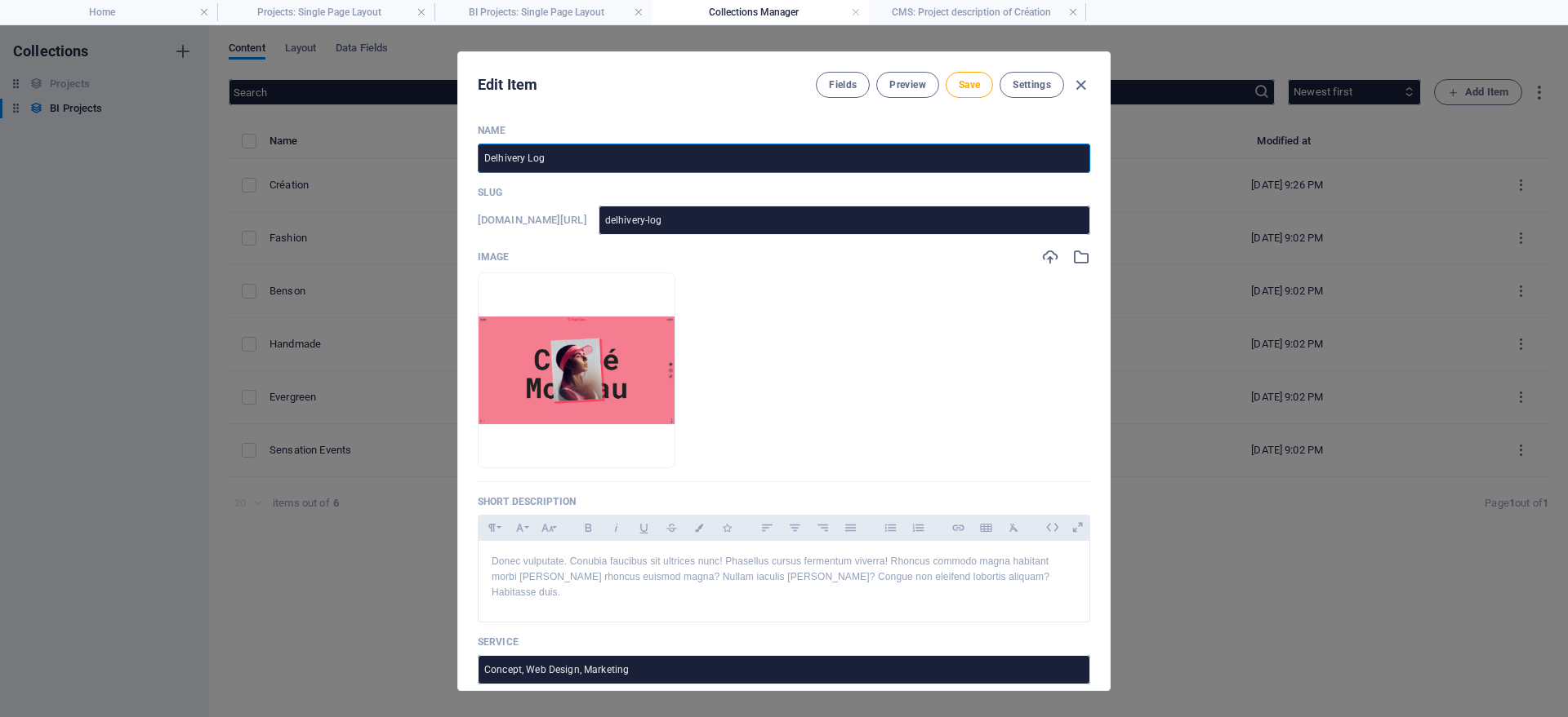
type input "delhivery-logi"
type input "Delhivery Logis"
type input "delhivery-logis"
type input "Delhivery Logist"
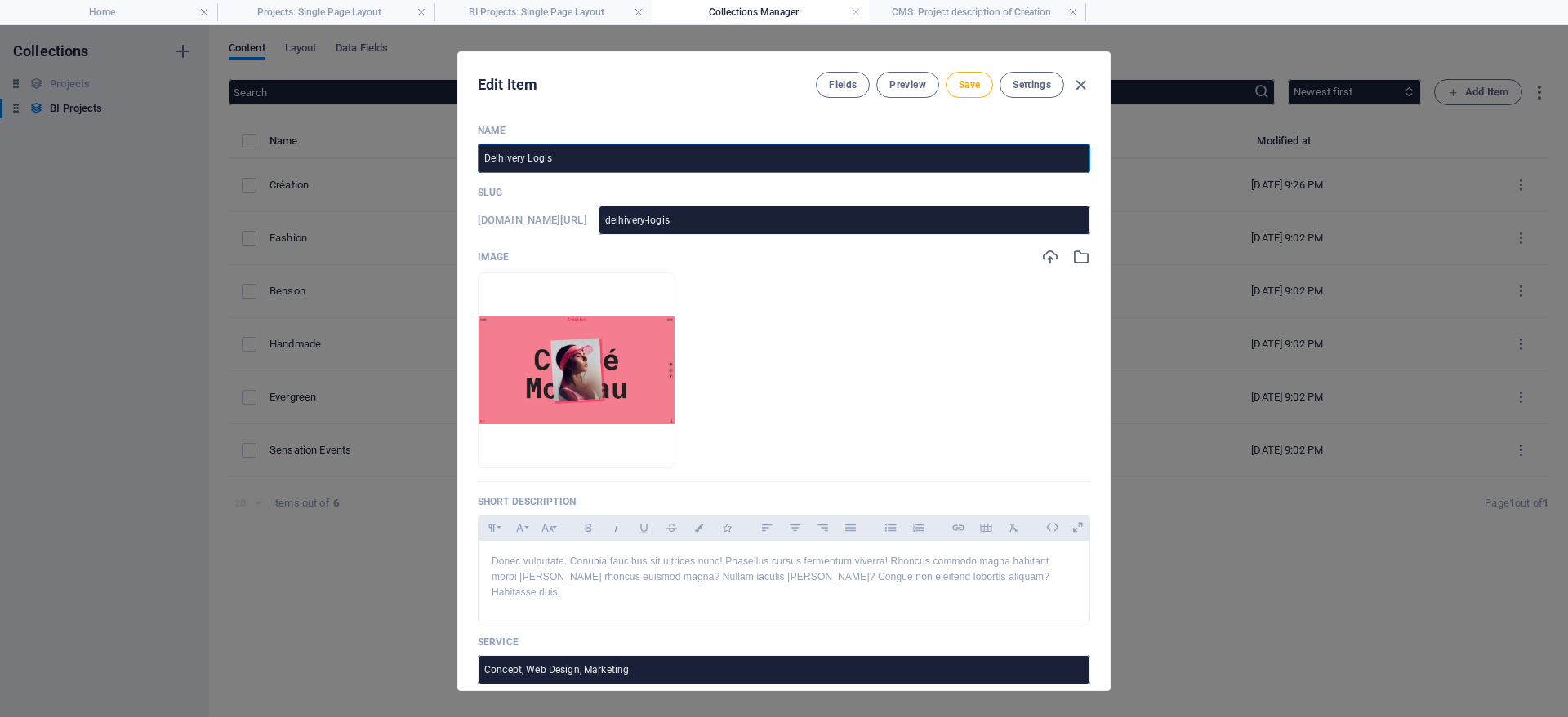
type input "delhivery-logist"
type input "Delhivery Logisti"
type input "delhivery-logisti"
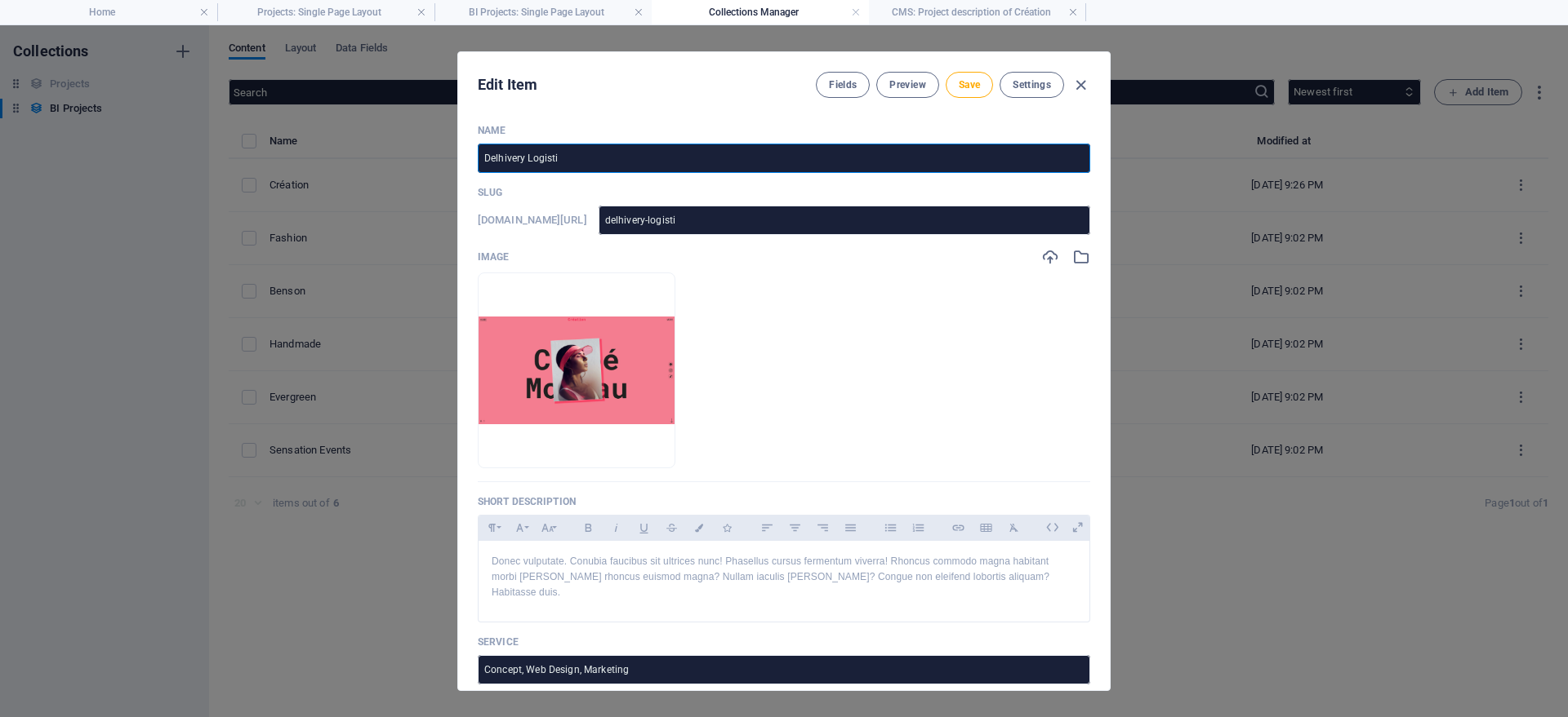
type input "Delhivery Logistic"
type input "delhivery-logistic"
type input "Delhivery Logistics"
type input "delhivery-logistics"
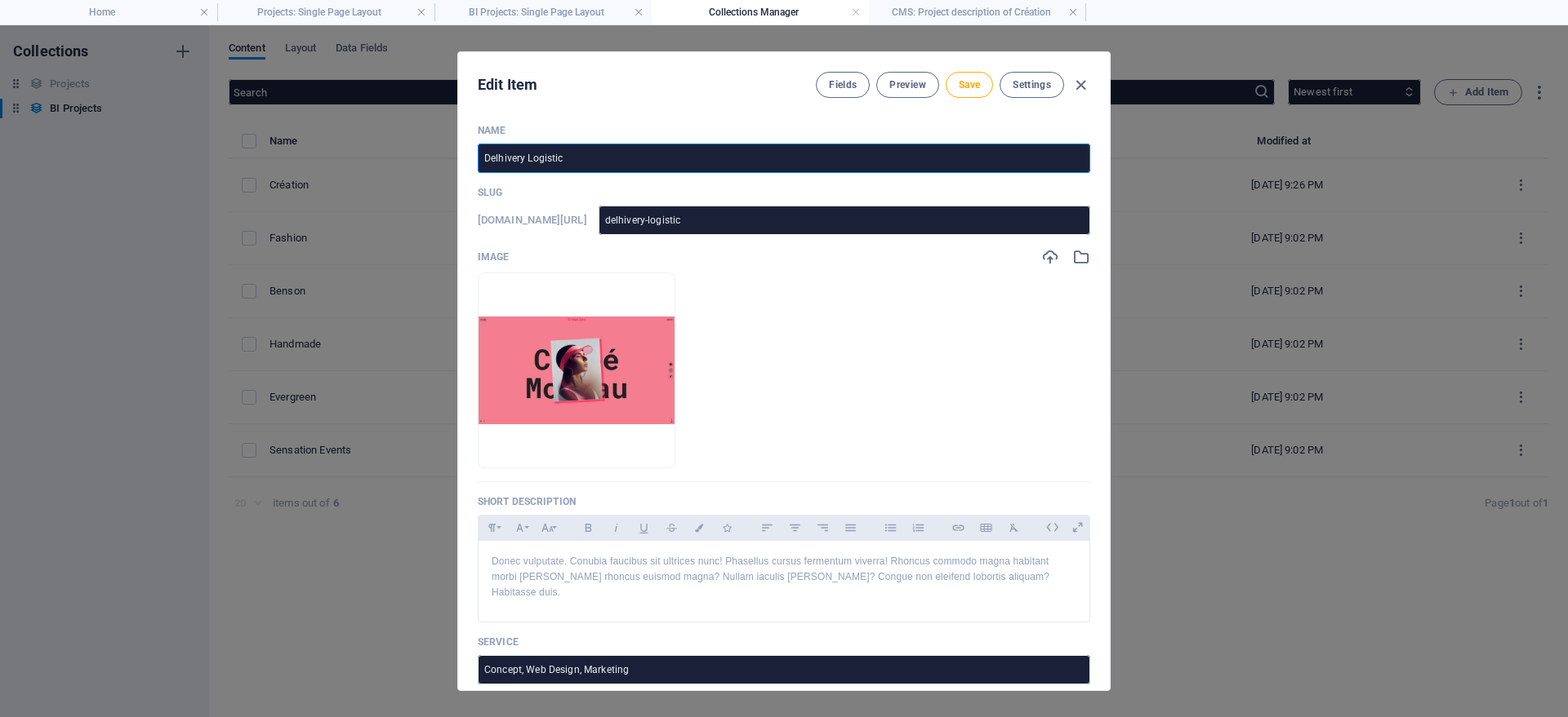
type input "delhivery-logistics"
type input "Delhivery Logistics"
click at [1086, 261] on icon "button" at bounding box center [1081, 257] width 18 height 18
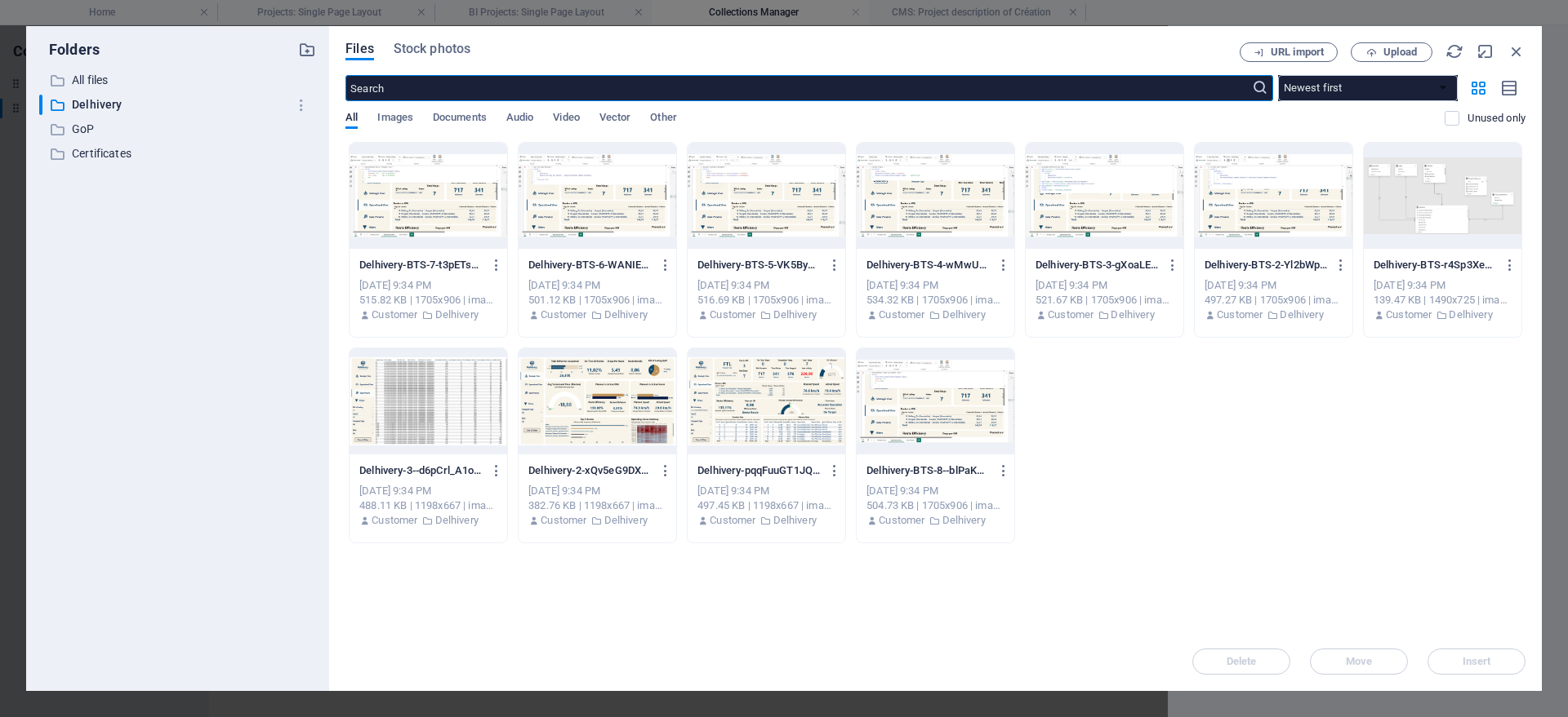
click at [583, 402] on div at bounding box center [598, 401] width 158 height 106
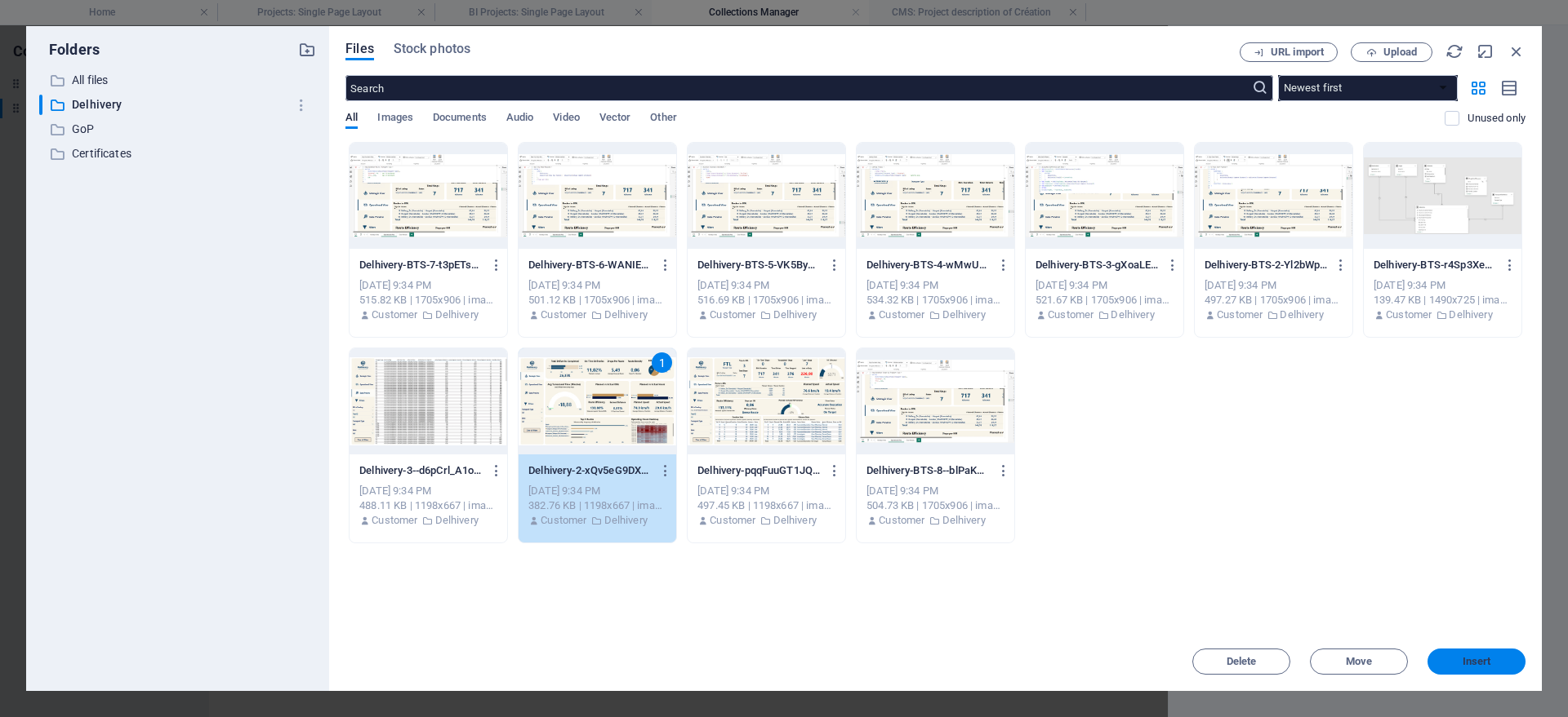
click at [1448, 661] on span "Insert" at bounding box center [1477, 661] width 85 height 10
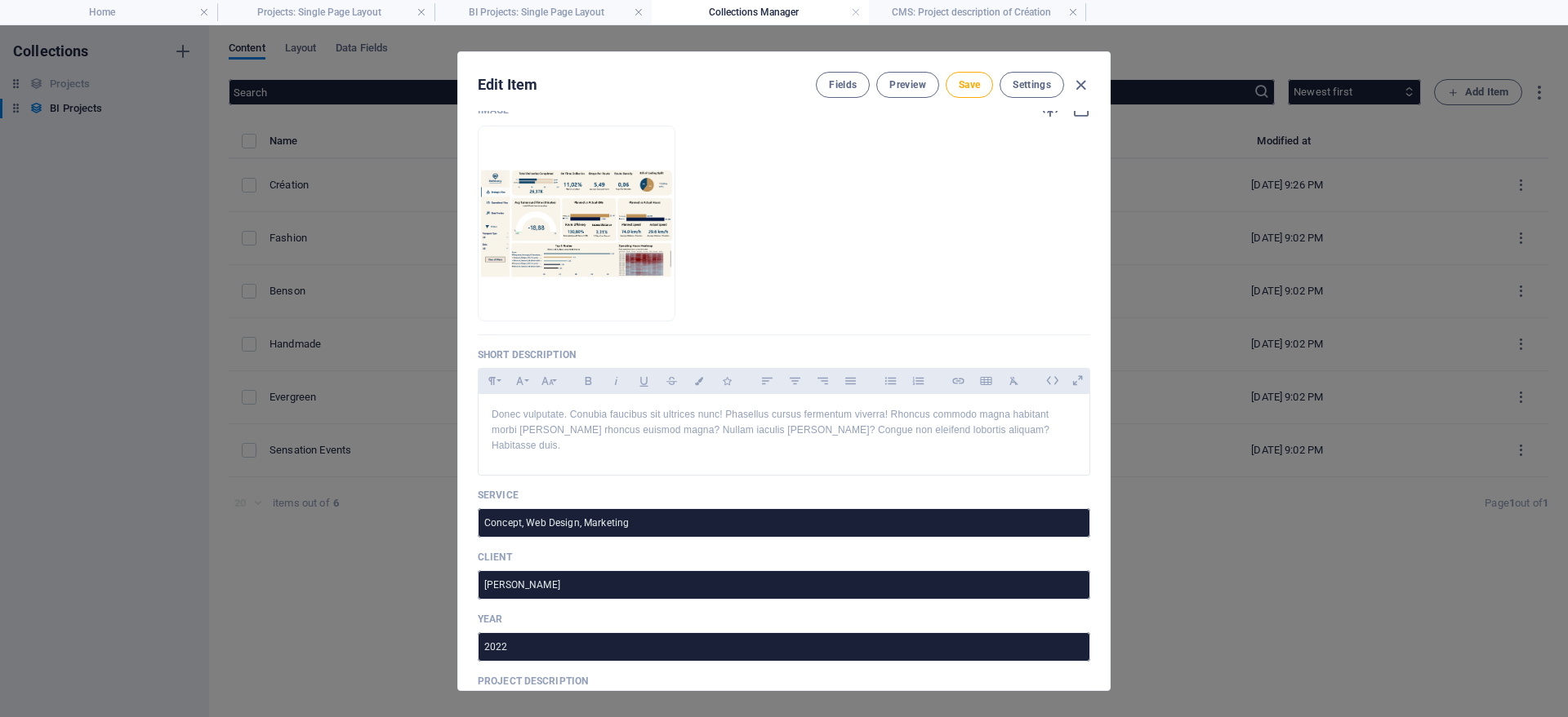
scroll to position [293, 0]
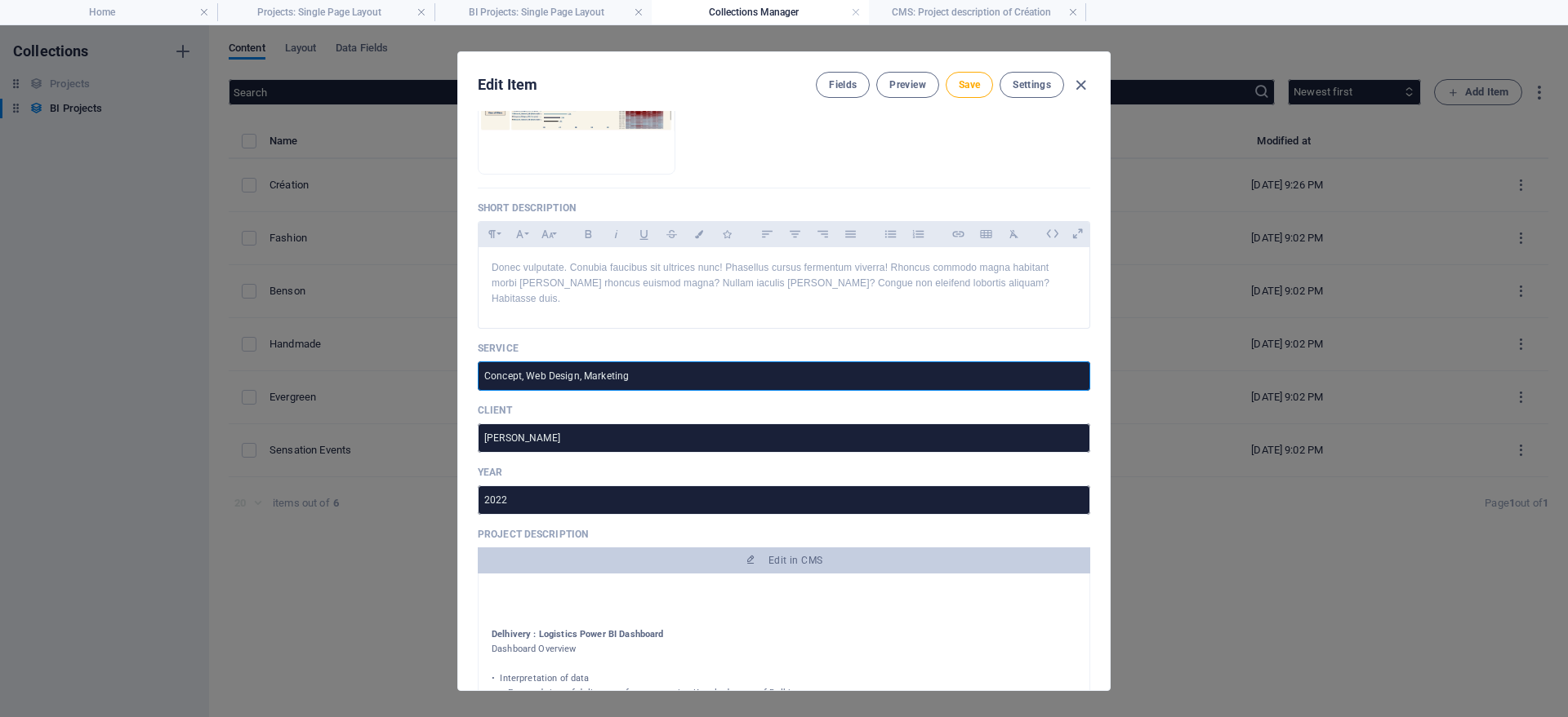
drag, startPoint x: 648, startPoint y: 362, endPoint x: 479, endPoint y: 365, distance: 169.0
click at [478, 369] on input "Concept, Web Design, Marketing" at bounding box center [784, 376] width 613 height 29
click at [843, 87] on span "Fields" at bounding box center [843, 84] width 27 height 13
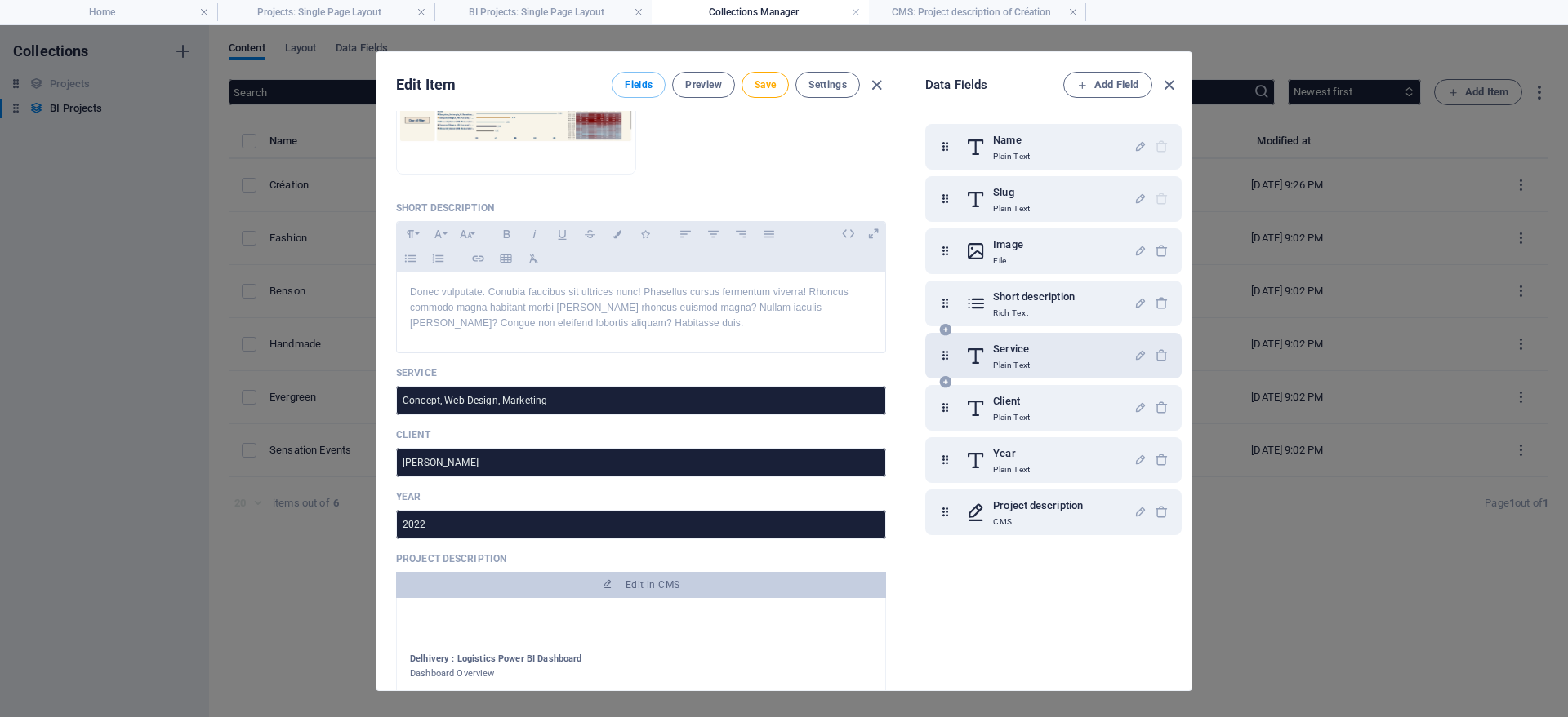
click at [1004, 352] on h6 "Service" at bounding box center [1011, 349] width 36 height 19
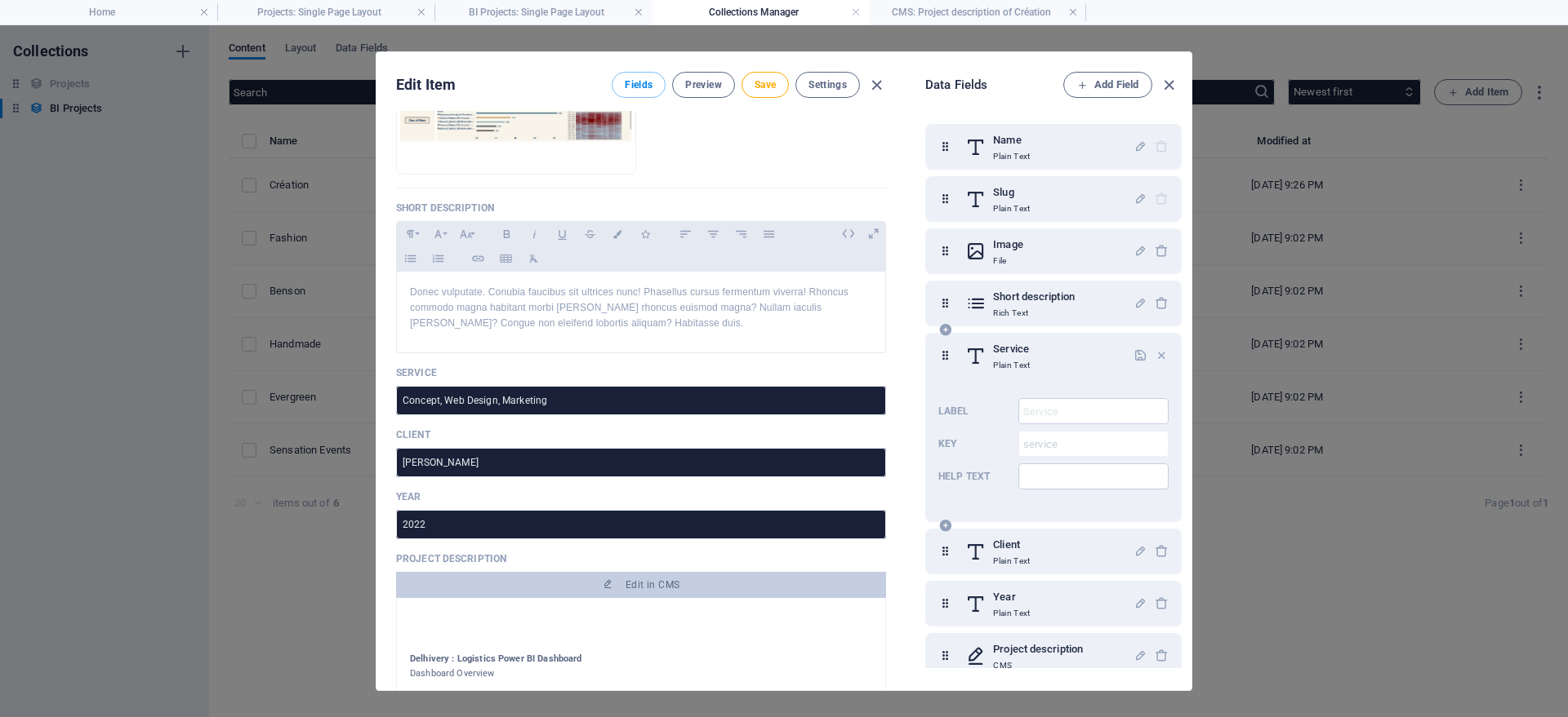
click at [1011, 347] on h6 "Service" at bounding box center [1011, 349] width 36 height 19
click at [1065, 417] on input "Service" at bounding box center [1093, 410] width 150 height 26
drag, startPoint x: 1088, startPoint y: 411, endPoint x: 982, endPoint y: 410, distance: 106.0
click at [1018, 410] on input "Service" at bounding box center [1093, 410] width 150 height 26
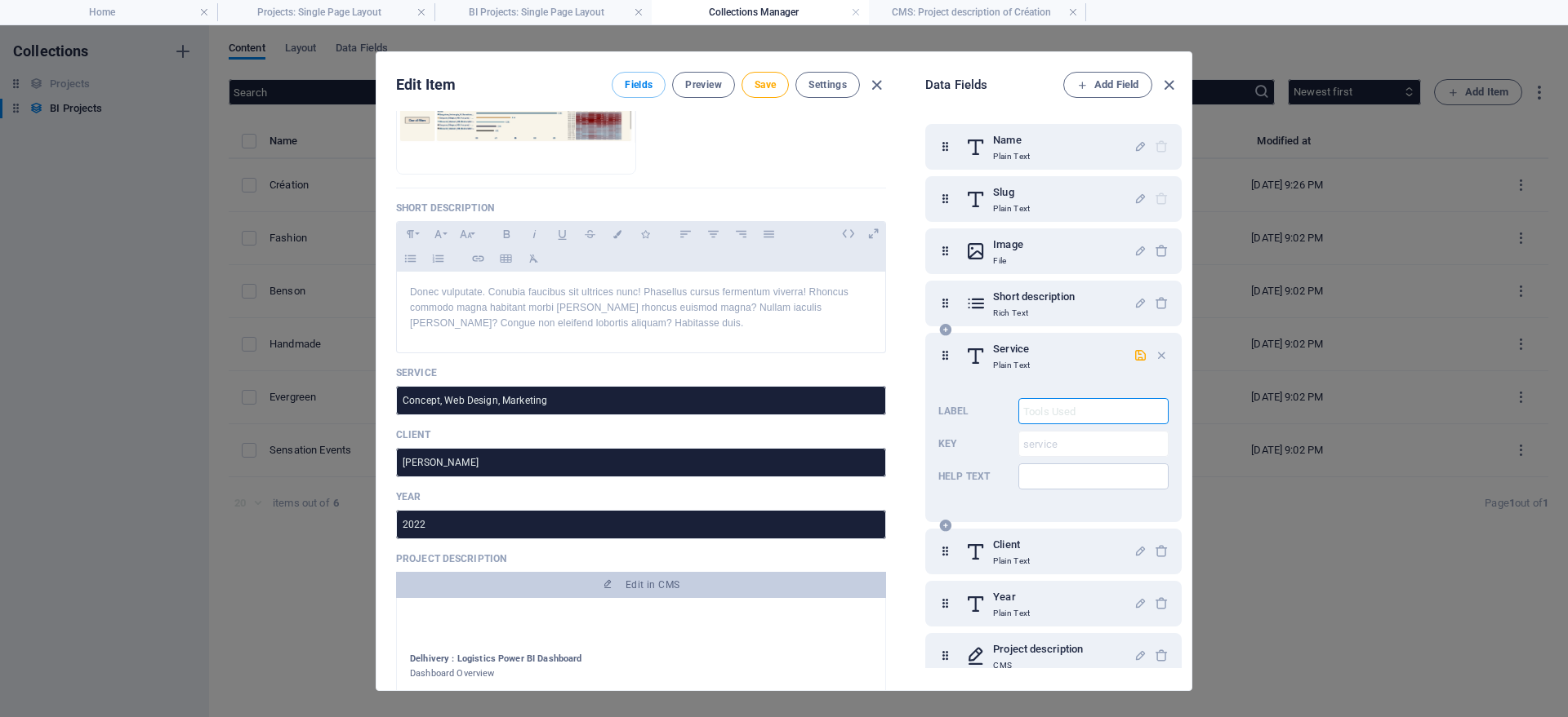
type input "Tools Used"
click at [1141, 352] on icon "button" at bounding box center [1141, 355] width 14 height 14
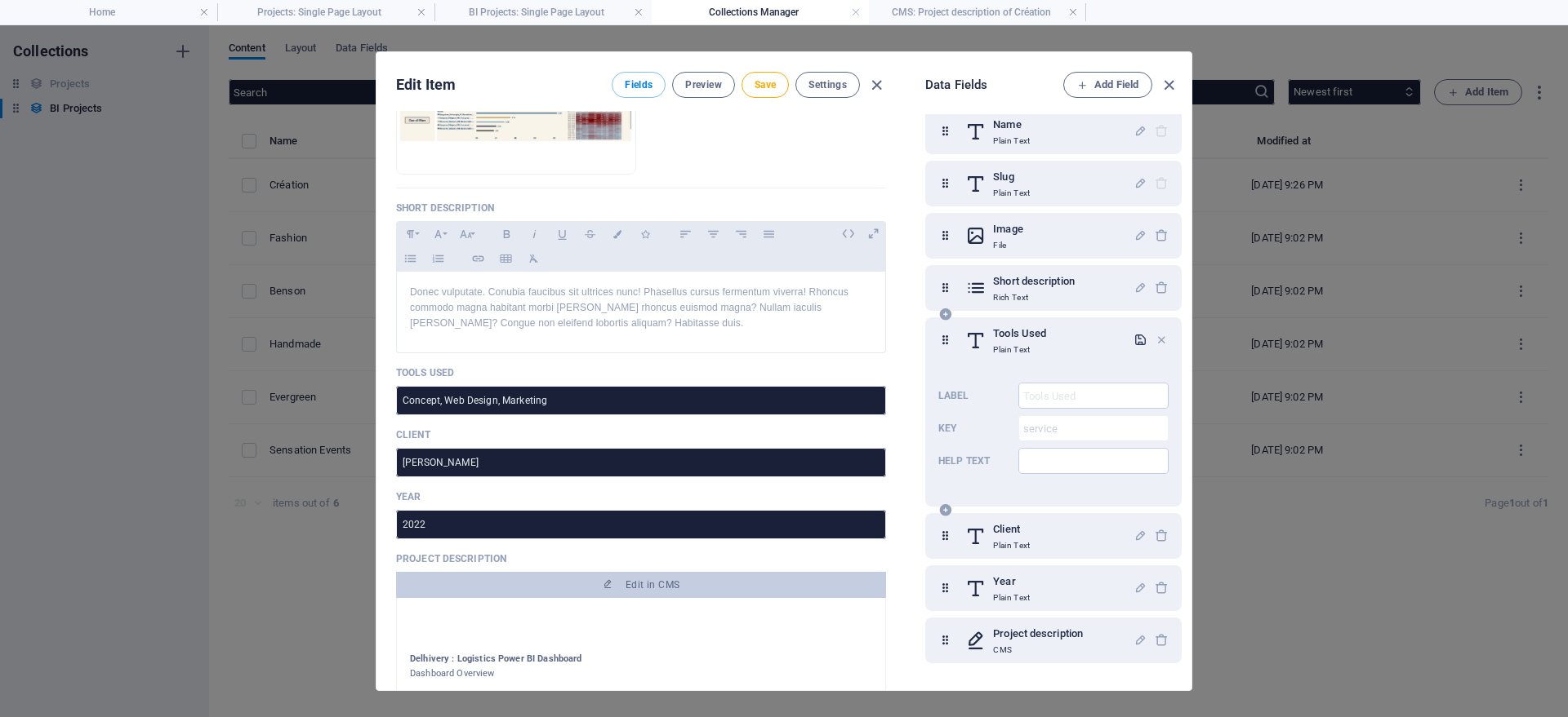
scroll to position [17, 0]
drag, startPoint x: 569, startPoint y: 406, endPoint x: 387, endPoint y: 402, distance: 182.0
click at [396, 402] on input "Concept, Web Design, Marketing" at bounding box center [641, 401] width 490 height 29
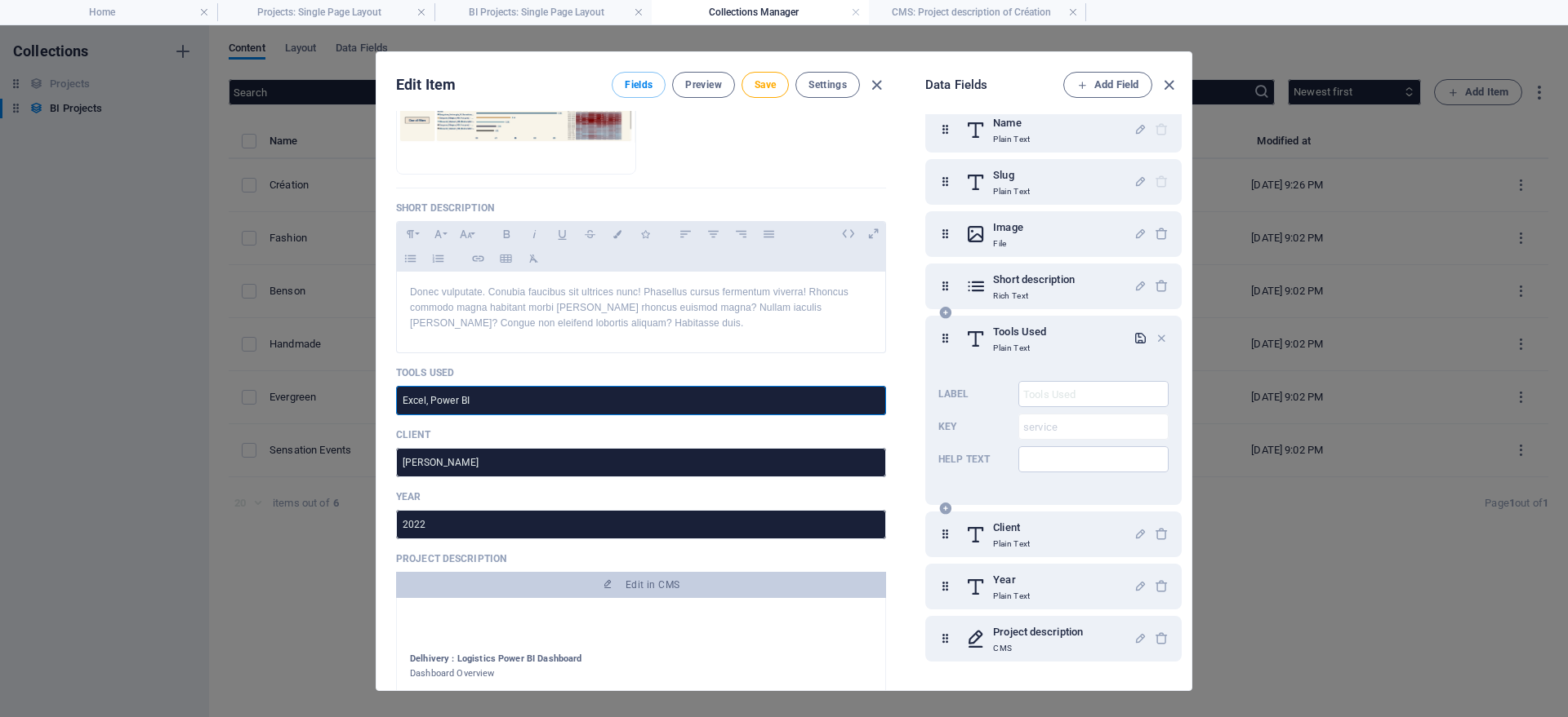
type input "Excel, Power BI"
click at [944, 334] on icon at bounding box center [945, 339] width 14 height 33
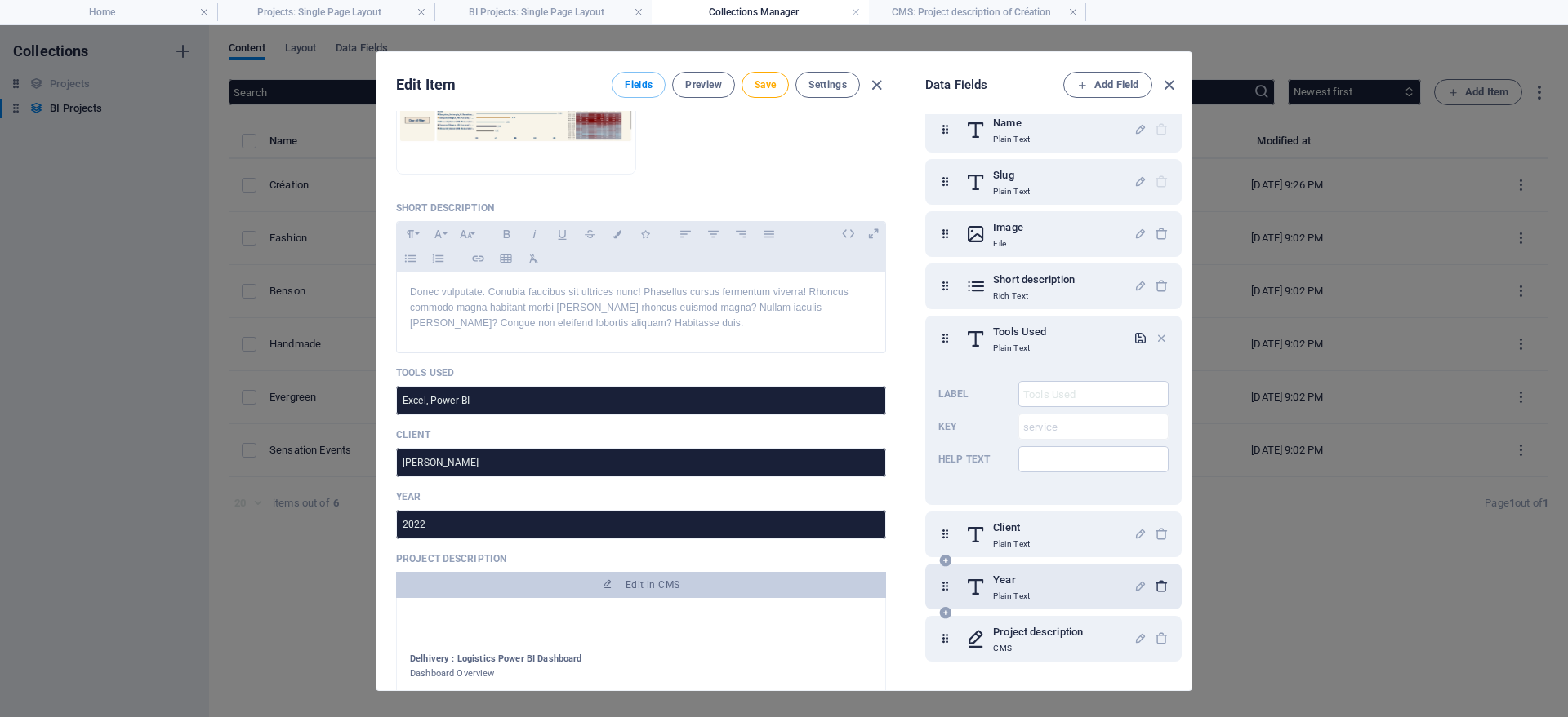
click at [1165, 587] on icon "button" at bounding box center [1162, 587] width 14 height 14
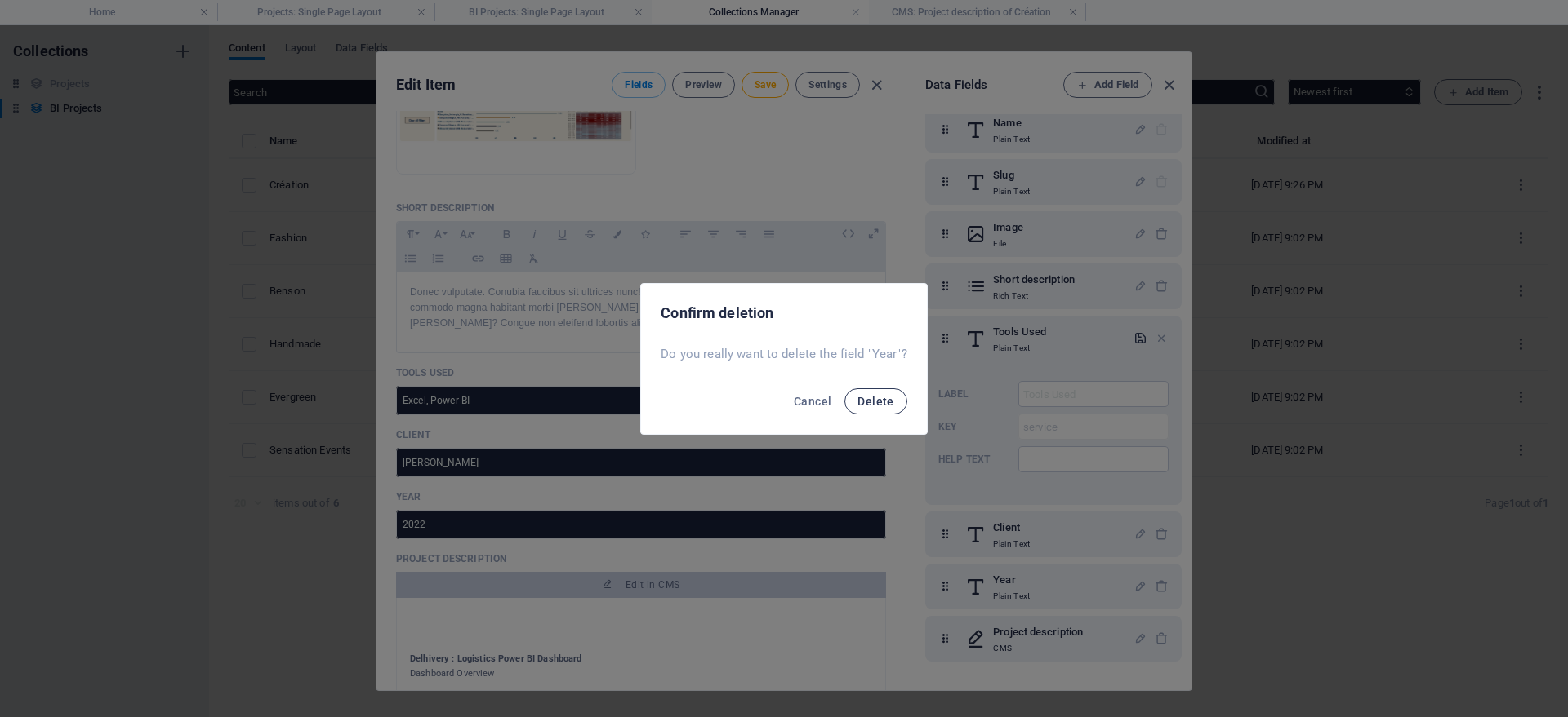
click at [861, 395] on span "Delete" at bounding box center [875, 401] width 36 height 13
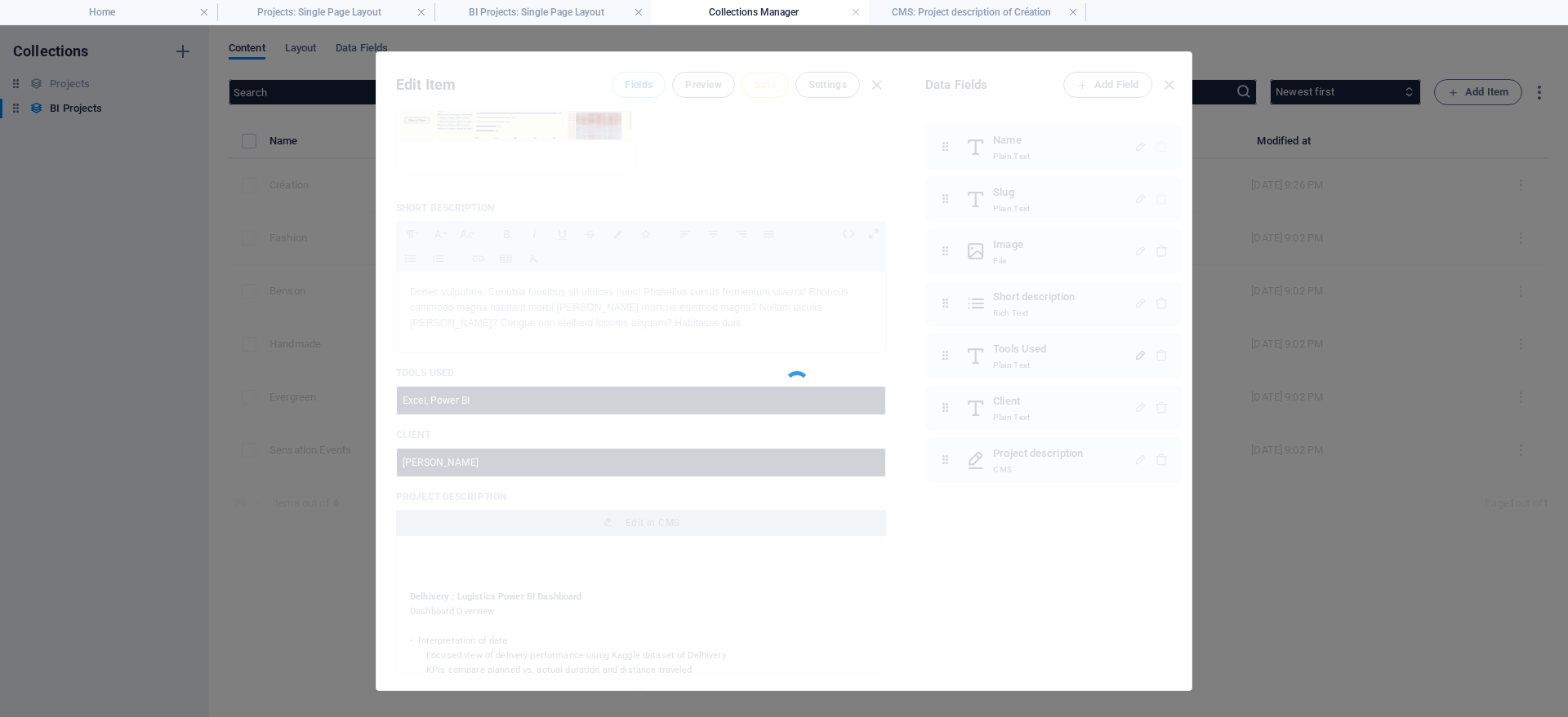
type input "Création"
type input "creation"
type input "Concept, Web Design, Marketing"
type input "creation"
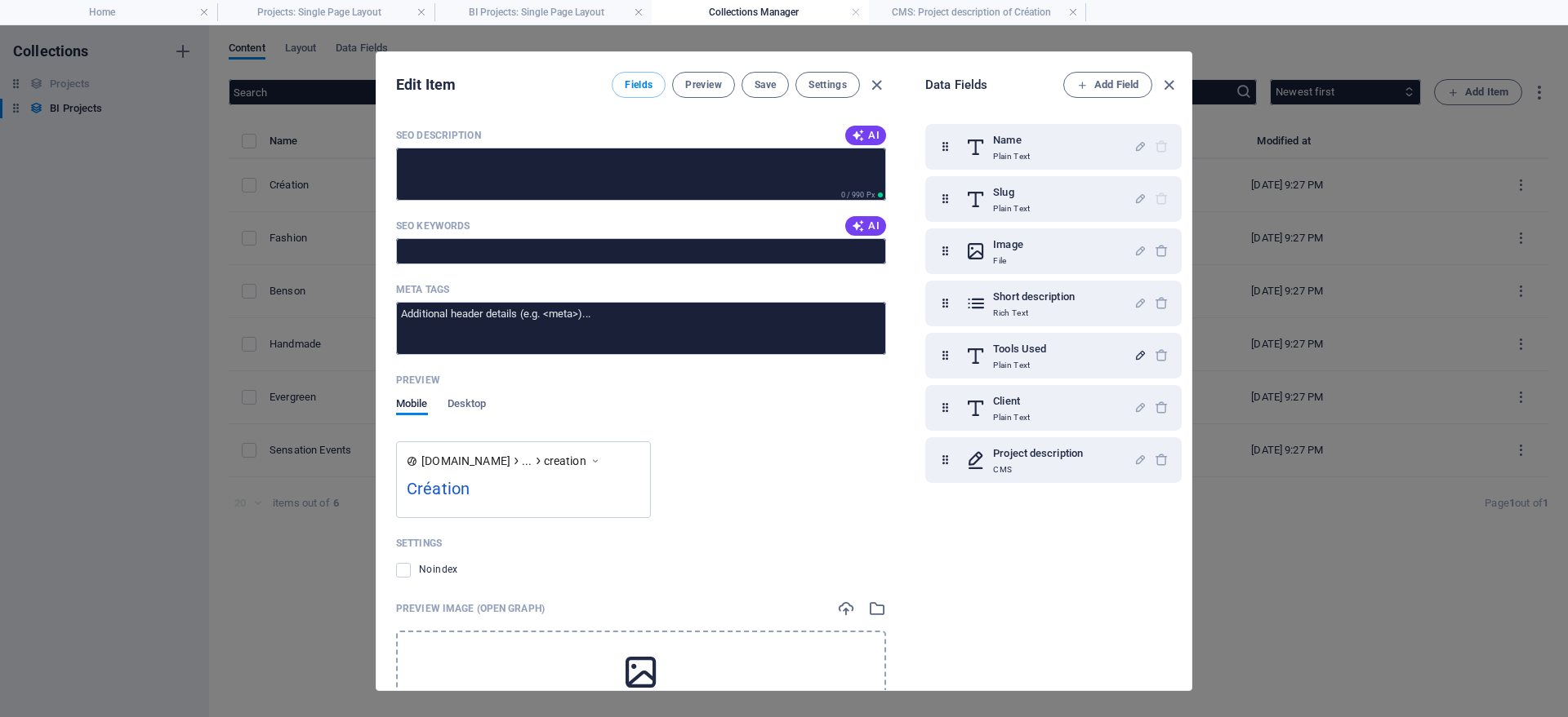
scroll to position [1276, 0]
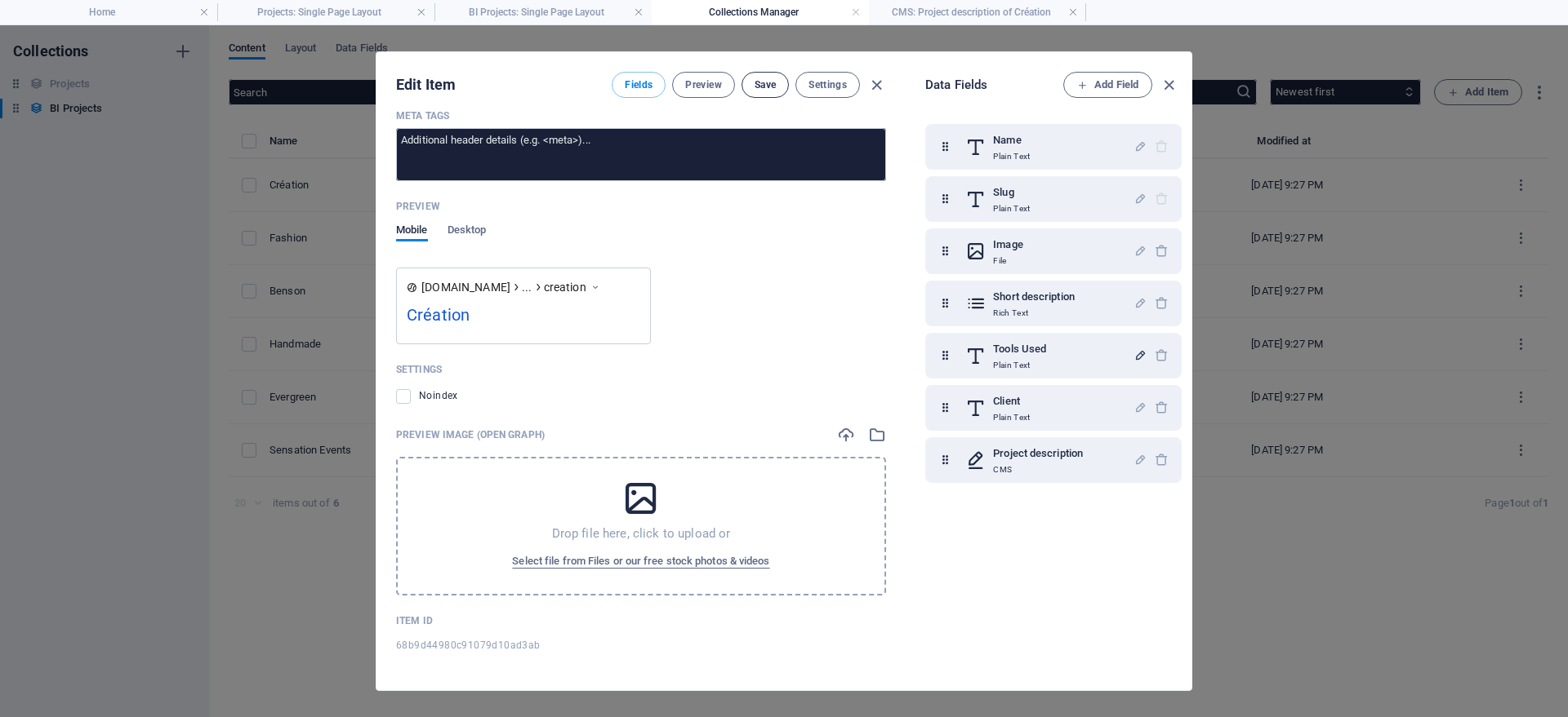
click at [764, 78] on span "Save" at bounding box center [765, 84] width 21 height 13
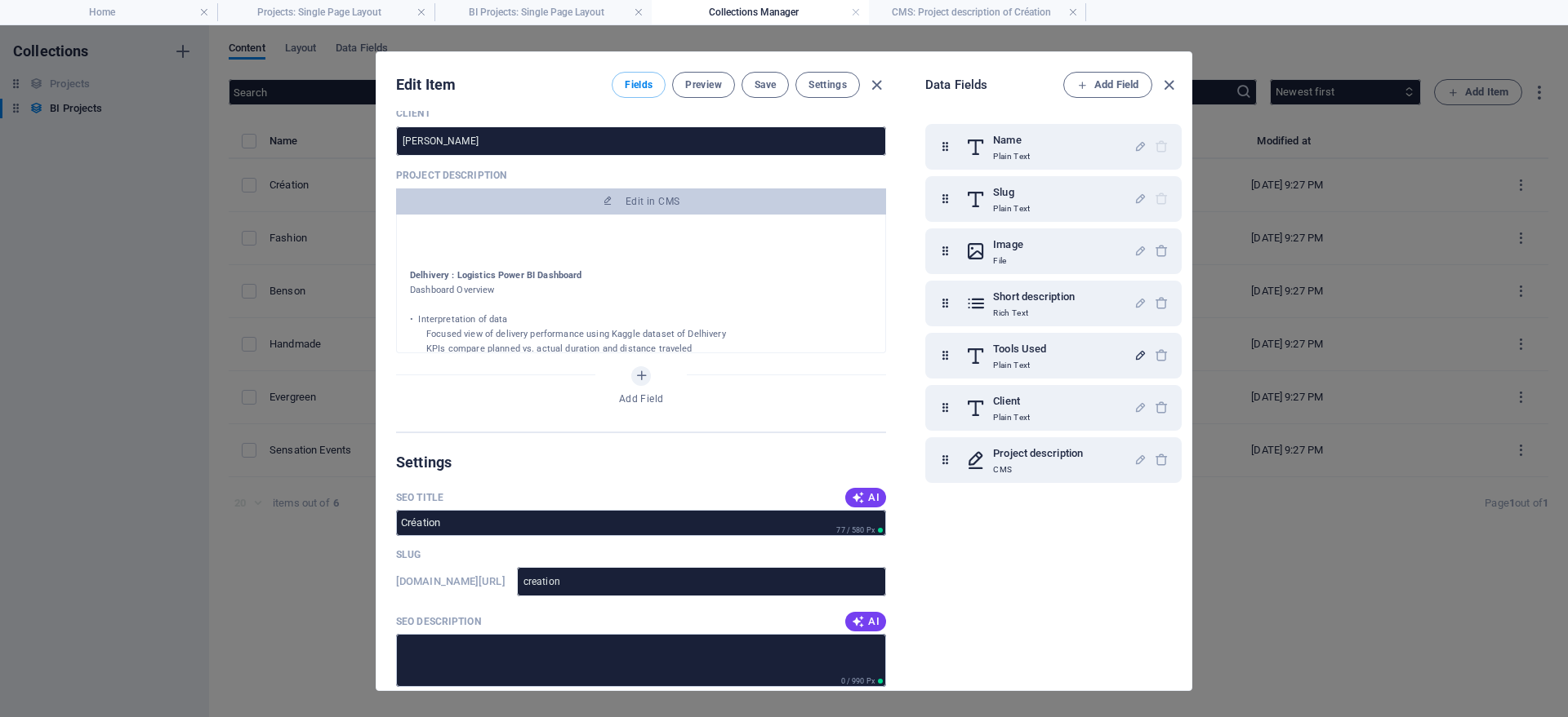
scroll to position [322, 0]
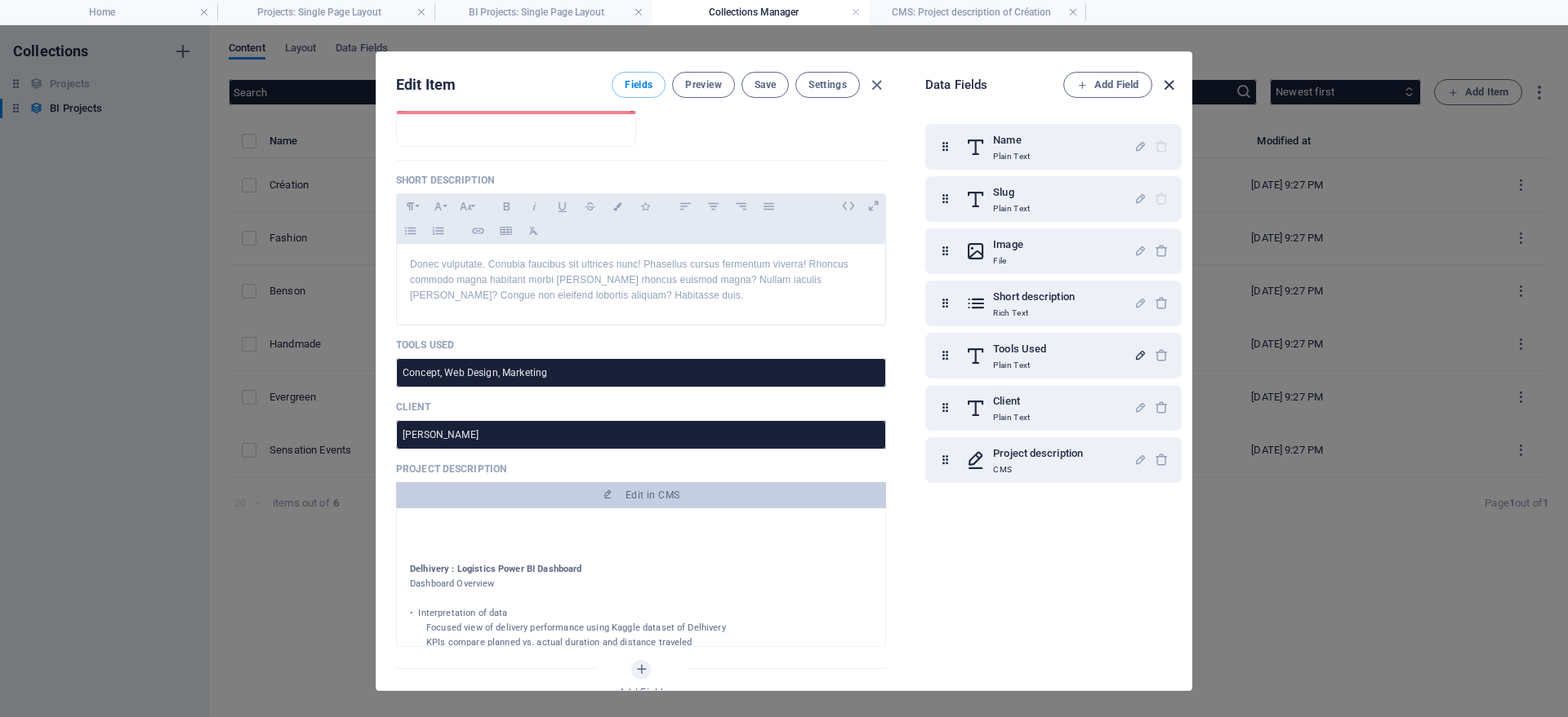
click at [1164, 79] on icon "button" at bounding box center [1169, 85] width 19 height 19
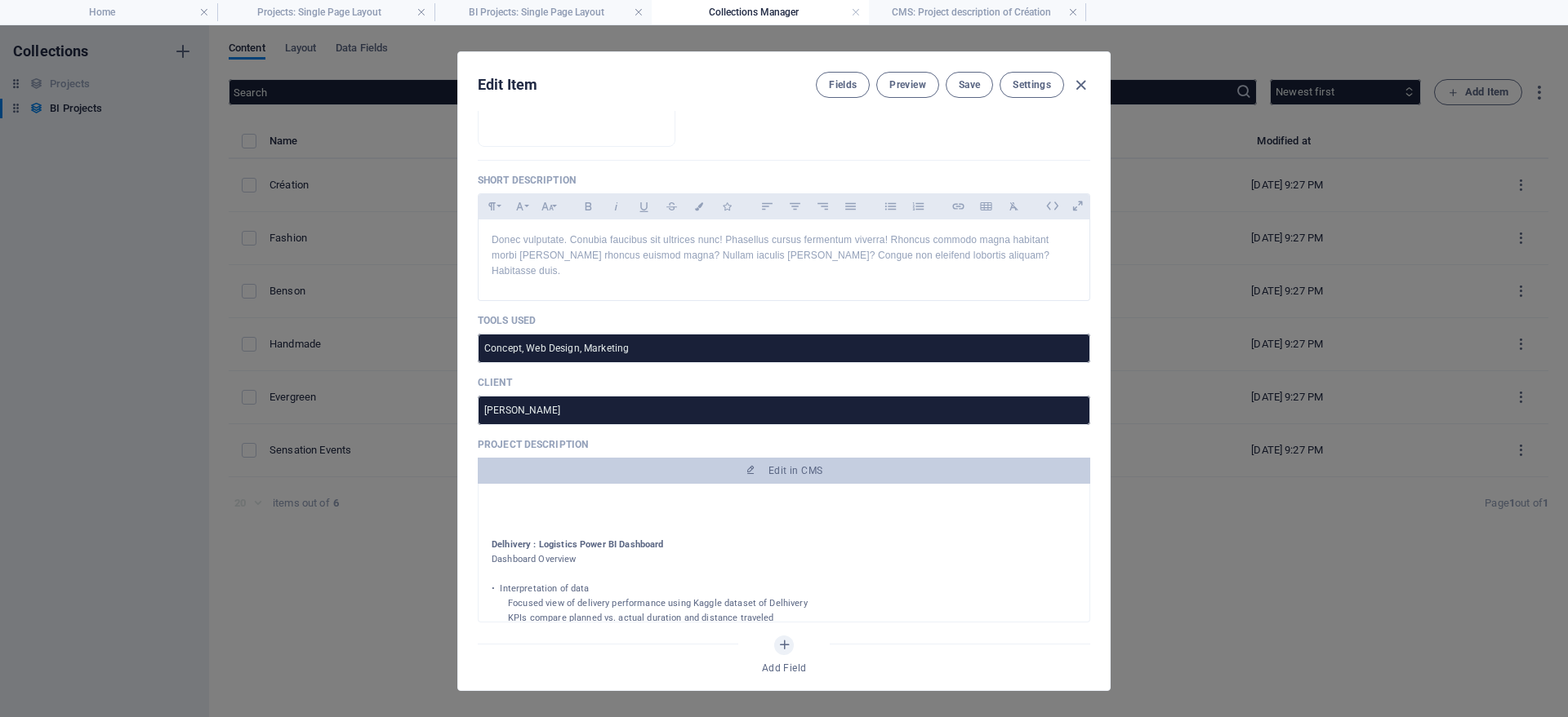
scroll to position [0, 0]
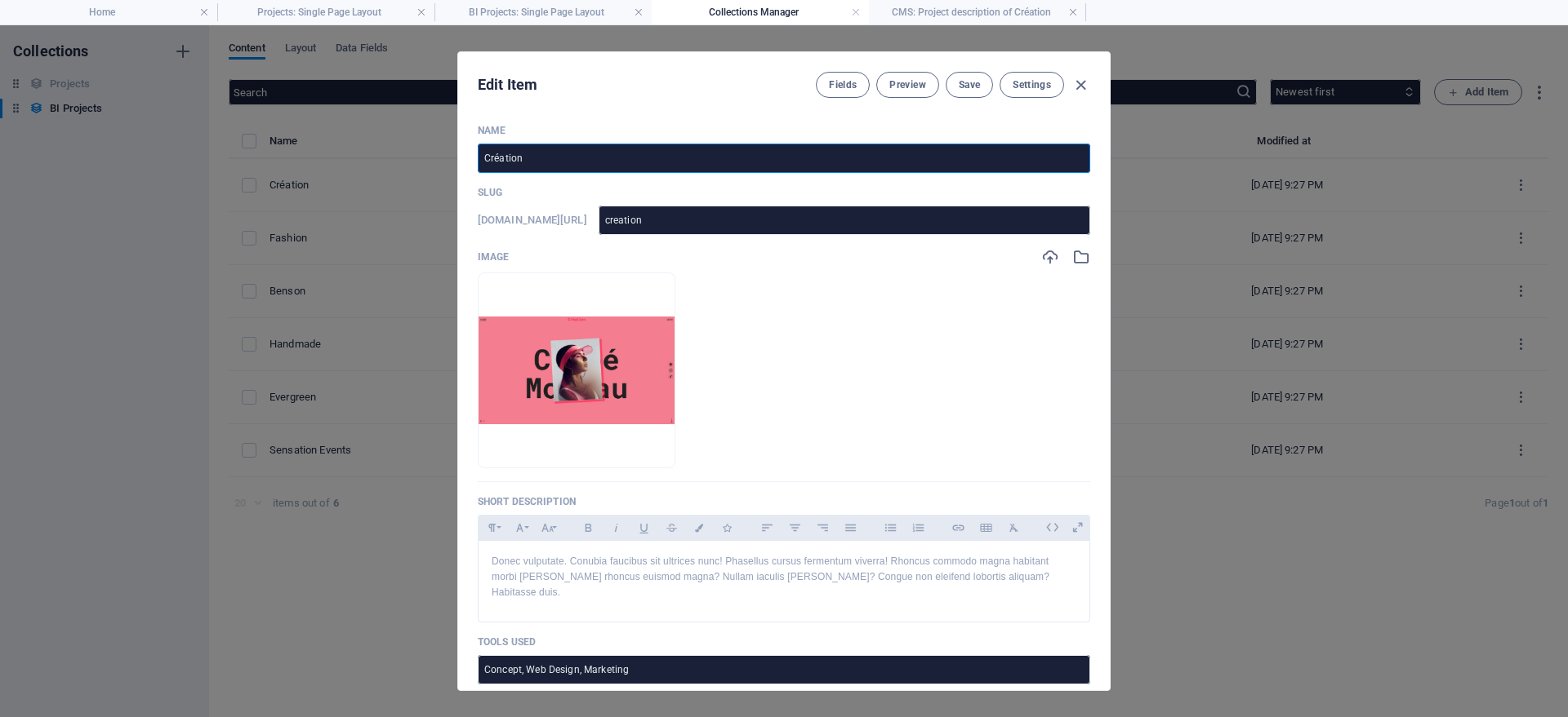
drag, startPoint x: 561, startPoint y: 162, endPoint x: 467, endPoint y: 152, distance: 94.5
click at [478, 152] on input "Création" at bounding box center [784, 158] width 613 height 29
type input "D"
type input "d"
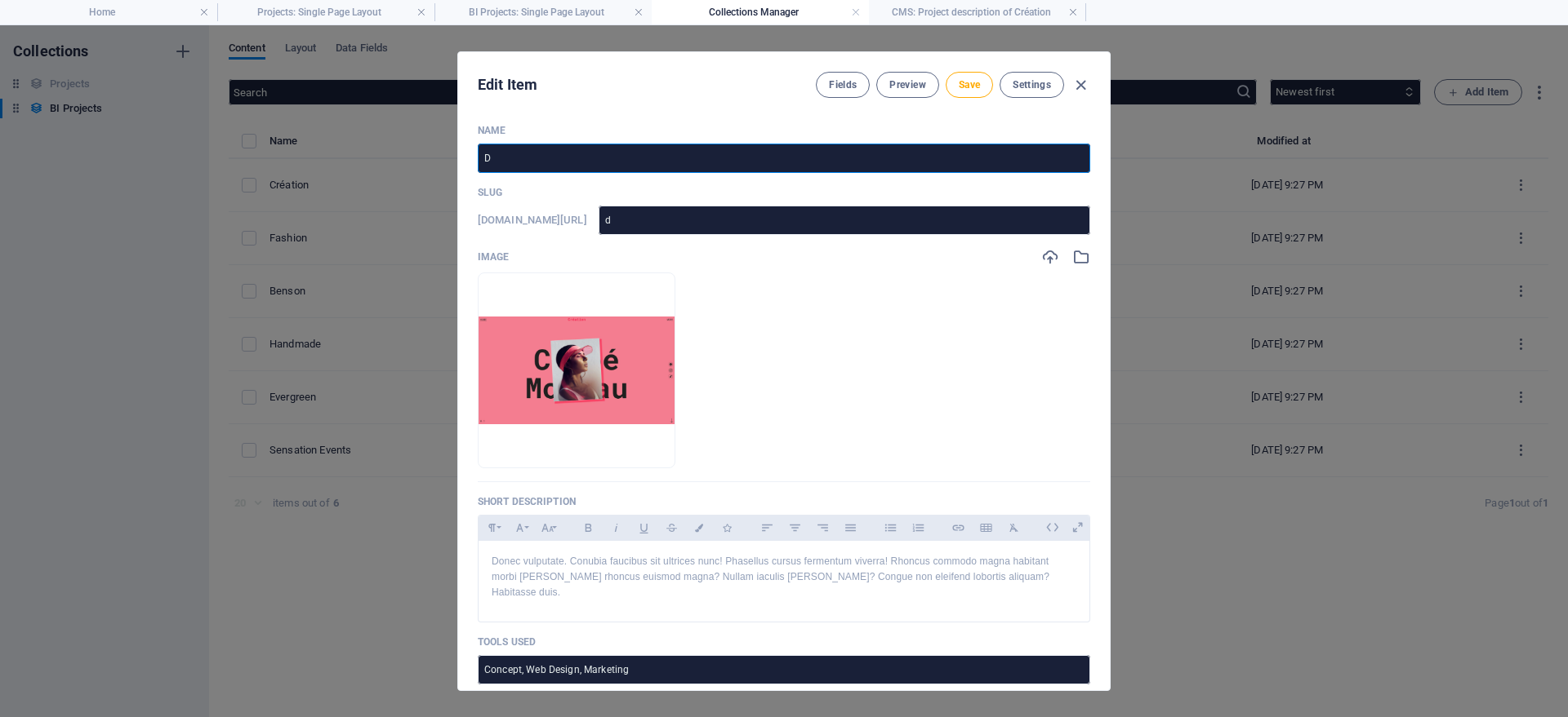
type input "De"
type input "de"
type input "Del"
type input "del"
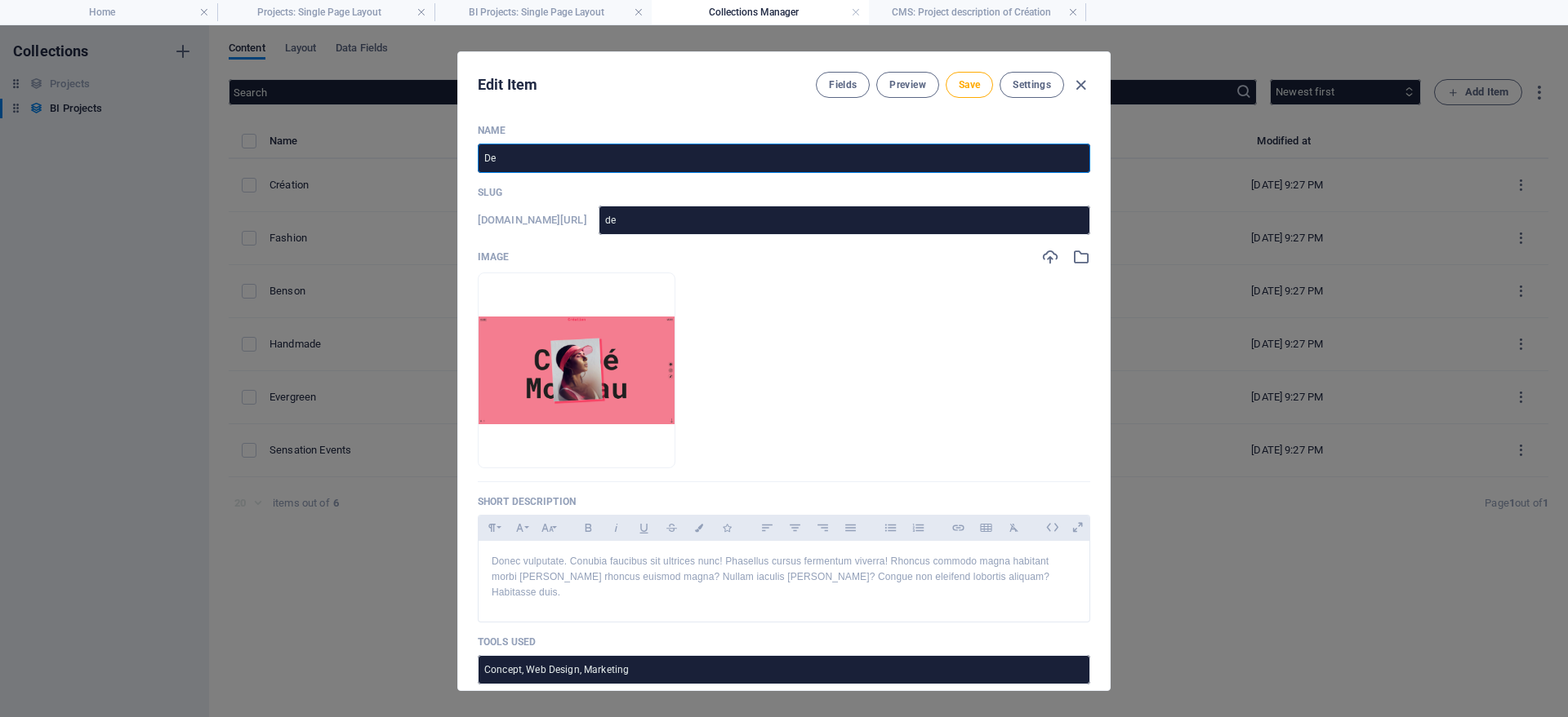
type input "del"
type input "Deli"
type input "deli"
type input "Deliv"
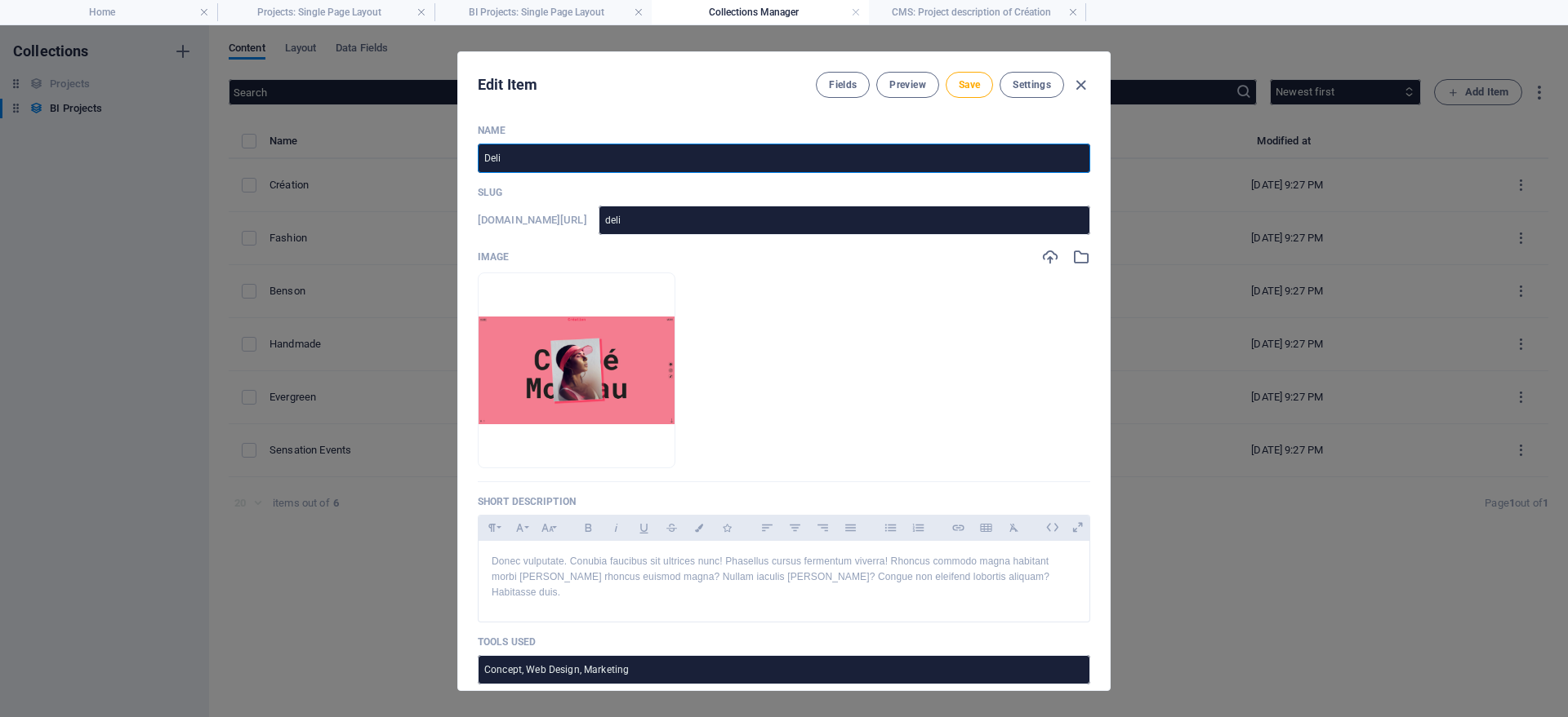
type input "deliv"
type input "Deli"
type input "deli"
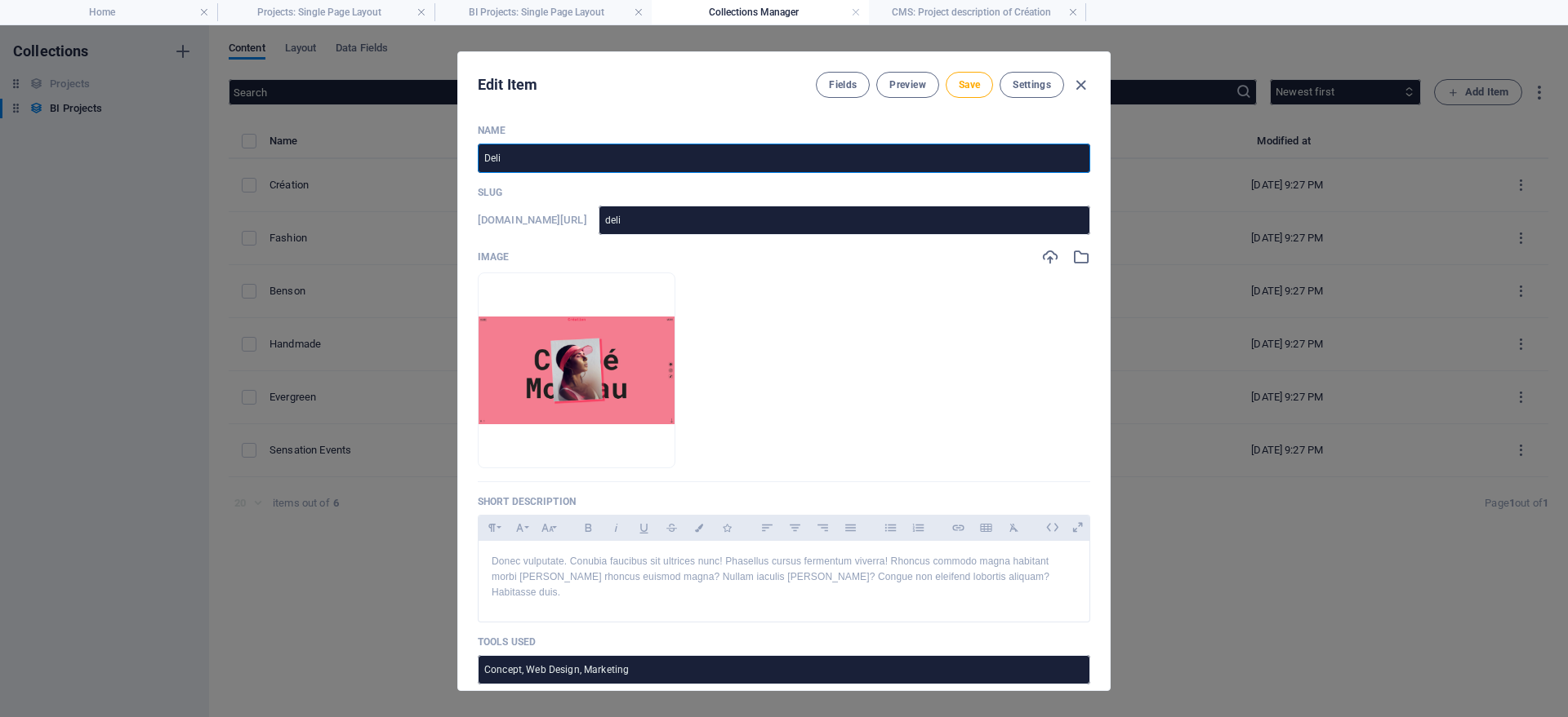
type input "Del"
type input "del"
type input "Delh"
type input "delh"
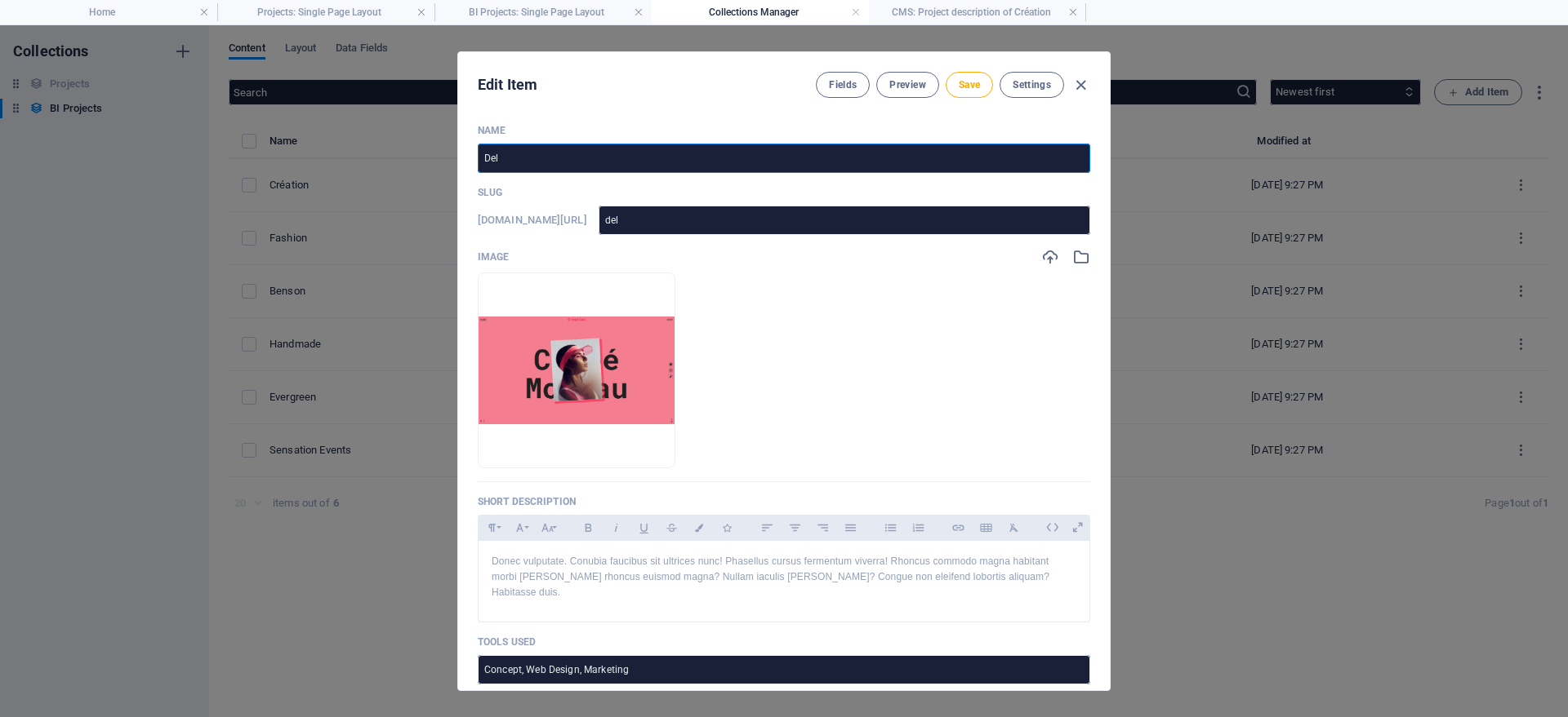
type input "delh"
type input "[GEOGRAPHIC_DATA]"
type input "Delhil"
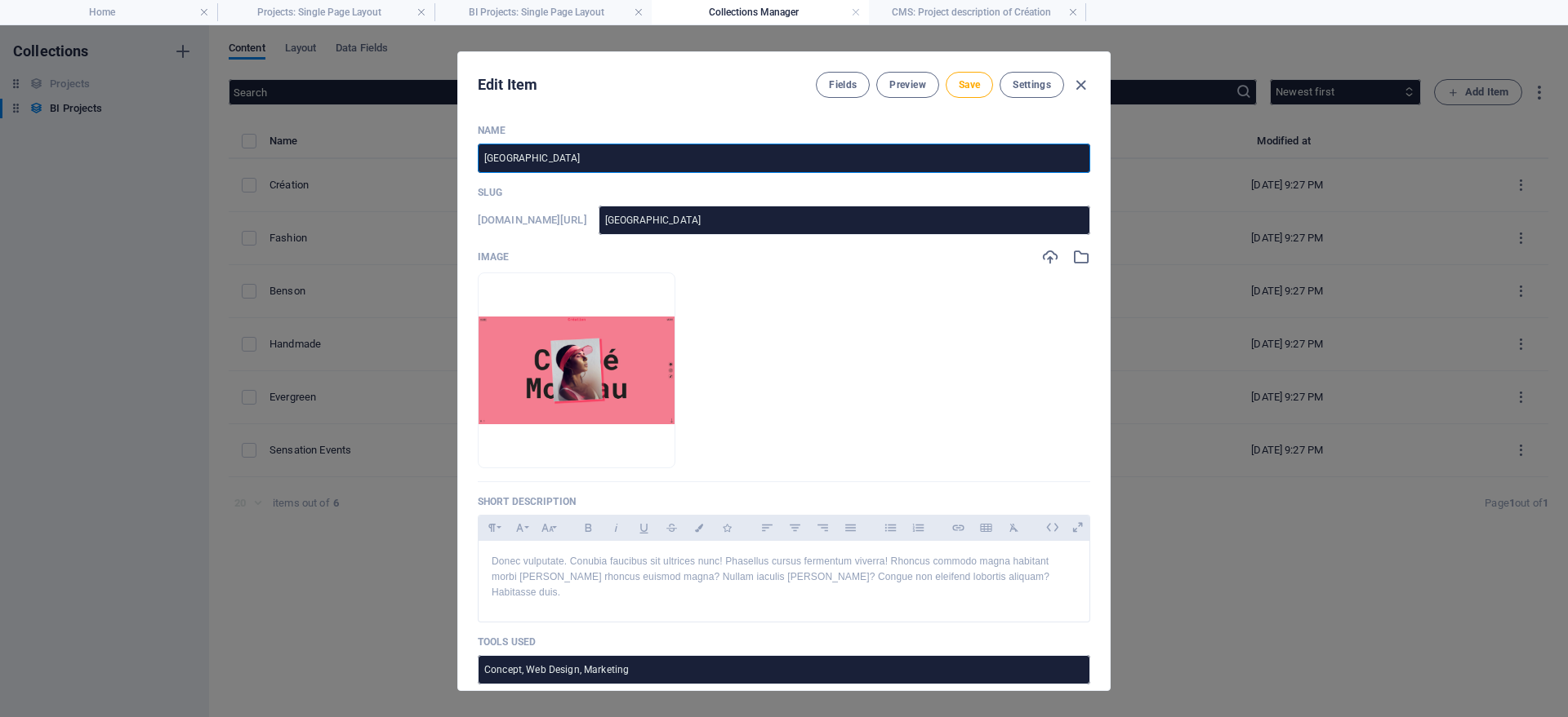
type input "delhil"
type input "[GEOGRAPHIC_DATA]"
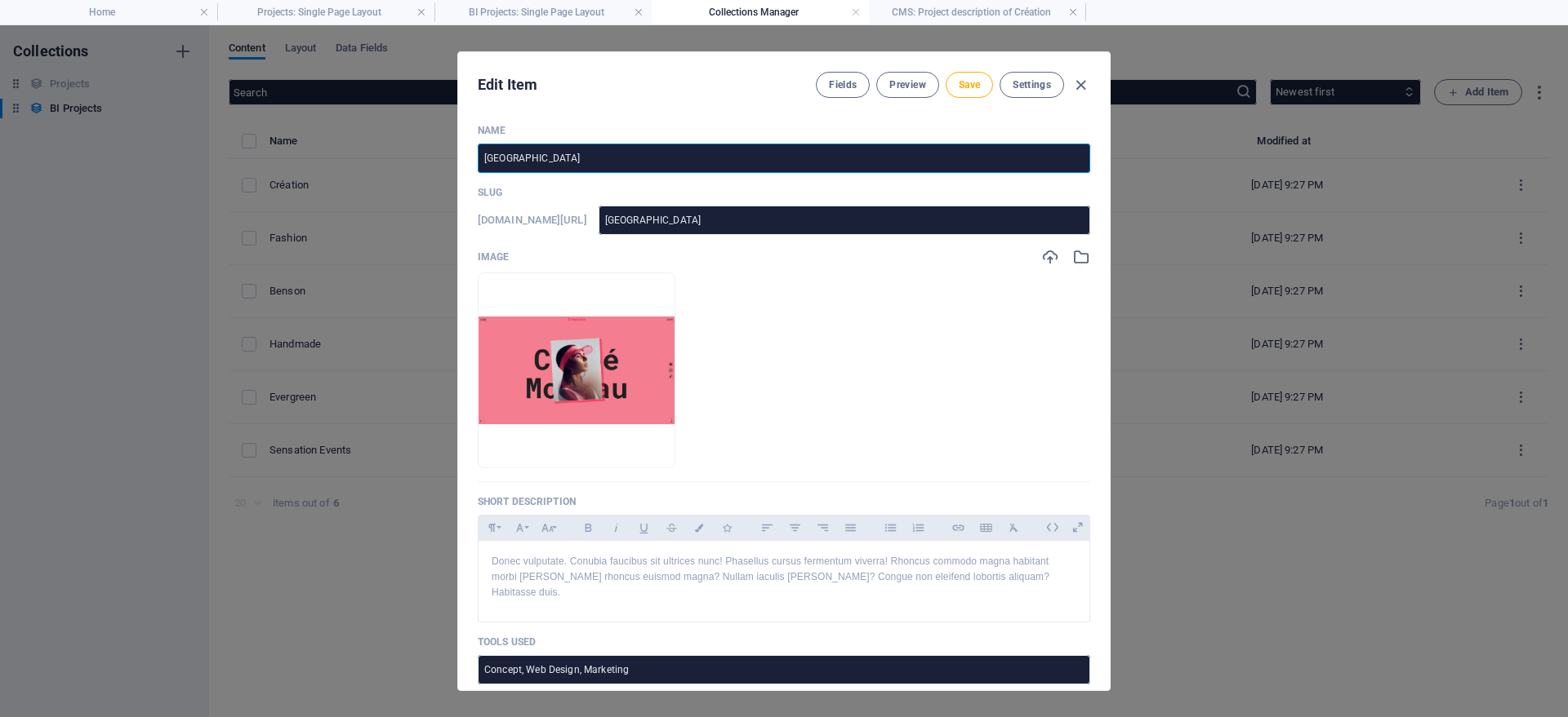
type input "Delhiv"
type input "delhiv"
type input "Delhive"
type input "delhive"
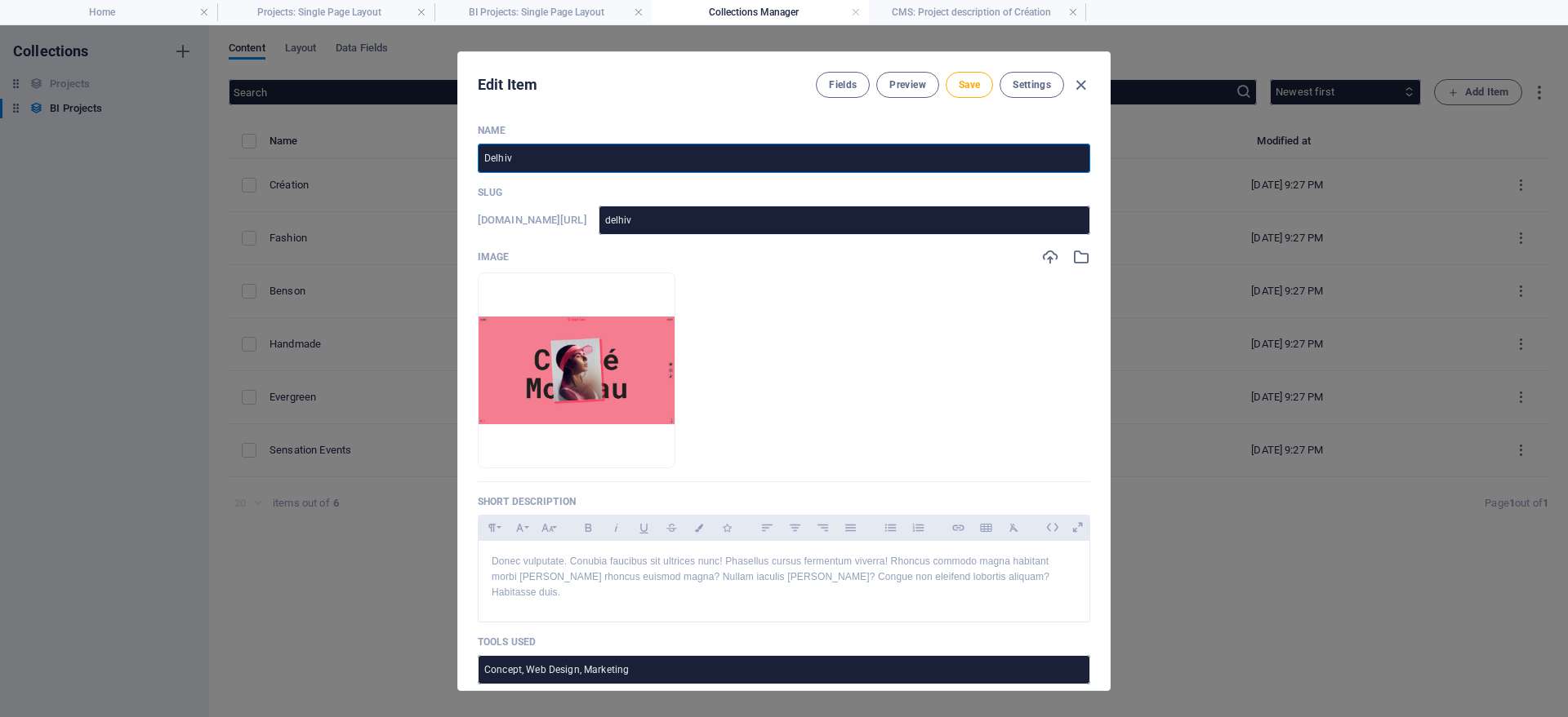
type input "delhive"
type input "Delhiver"
type input "delhiver"
type input "Delhivery"
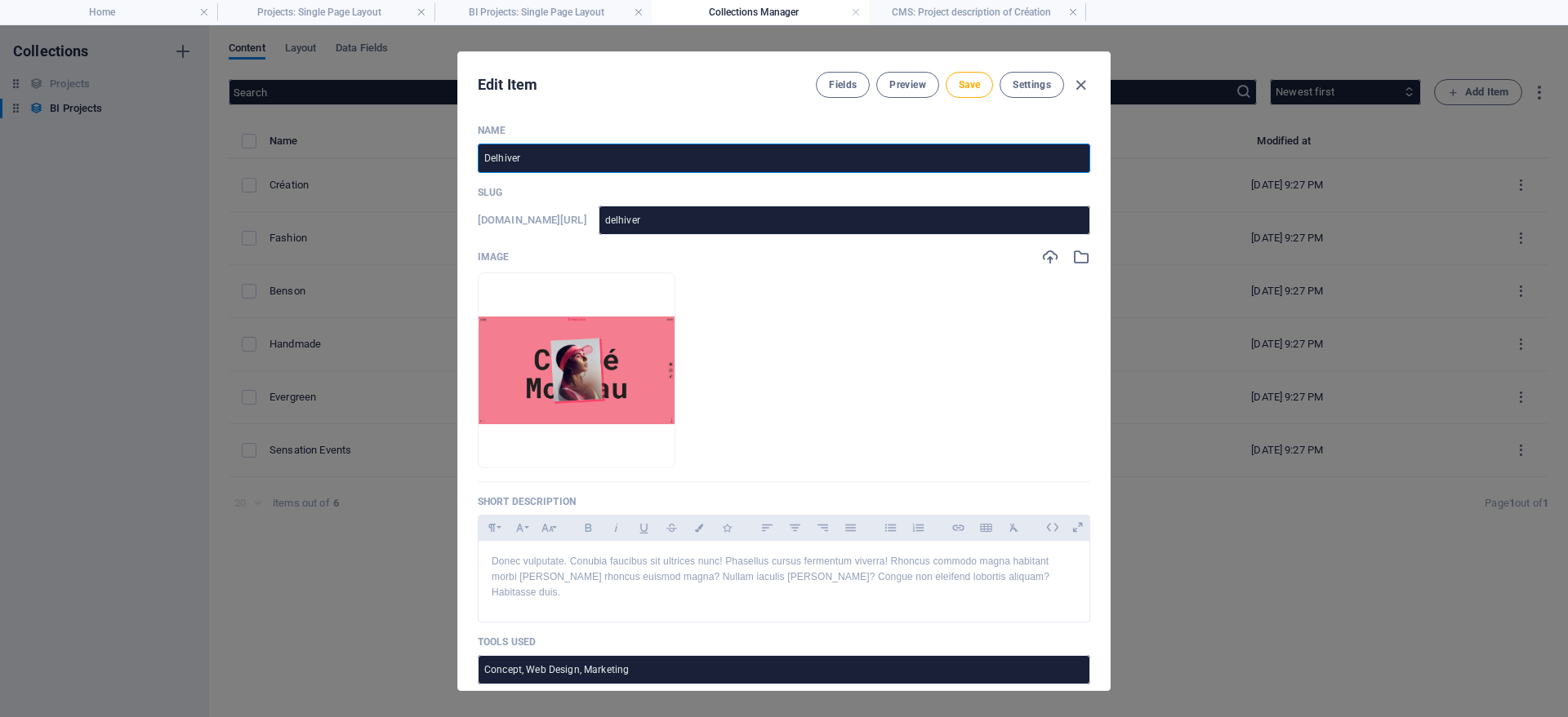
type input "delhivery"
type input "Delhivery L"
type input "delhivery-l"
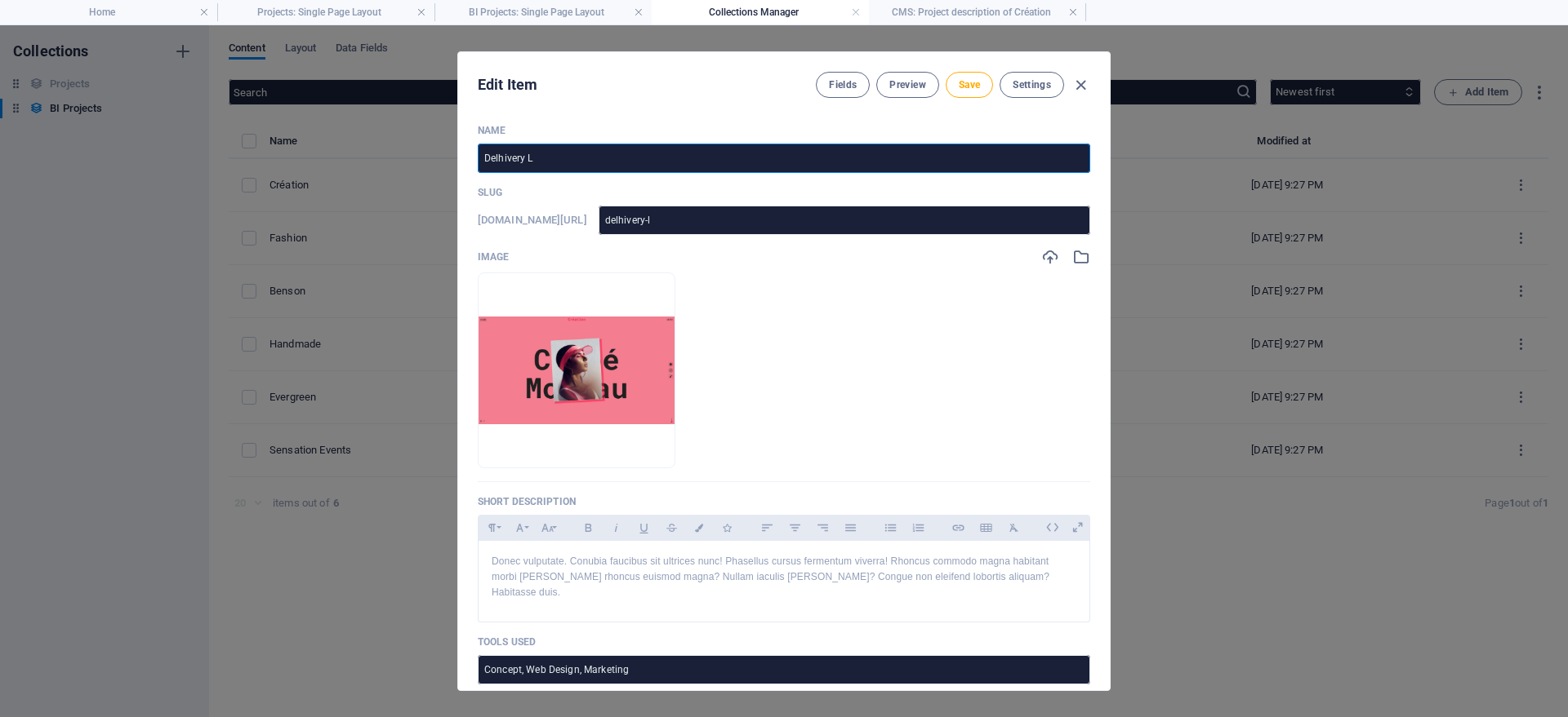
type input "Delhivery Lo"
type input "delhivery-lo"
type input "Delhivery Log"
type input "delhivery-log"
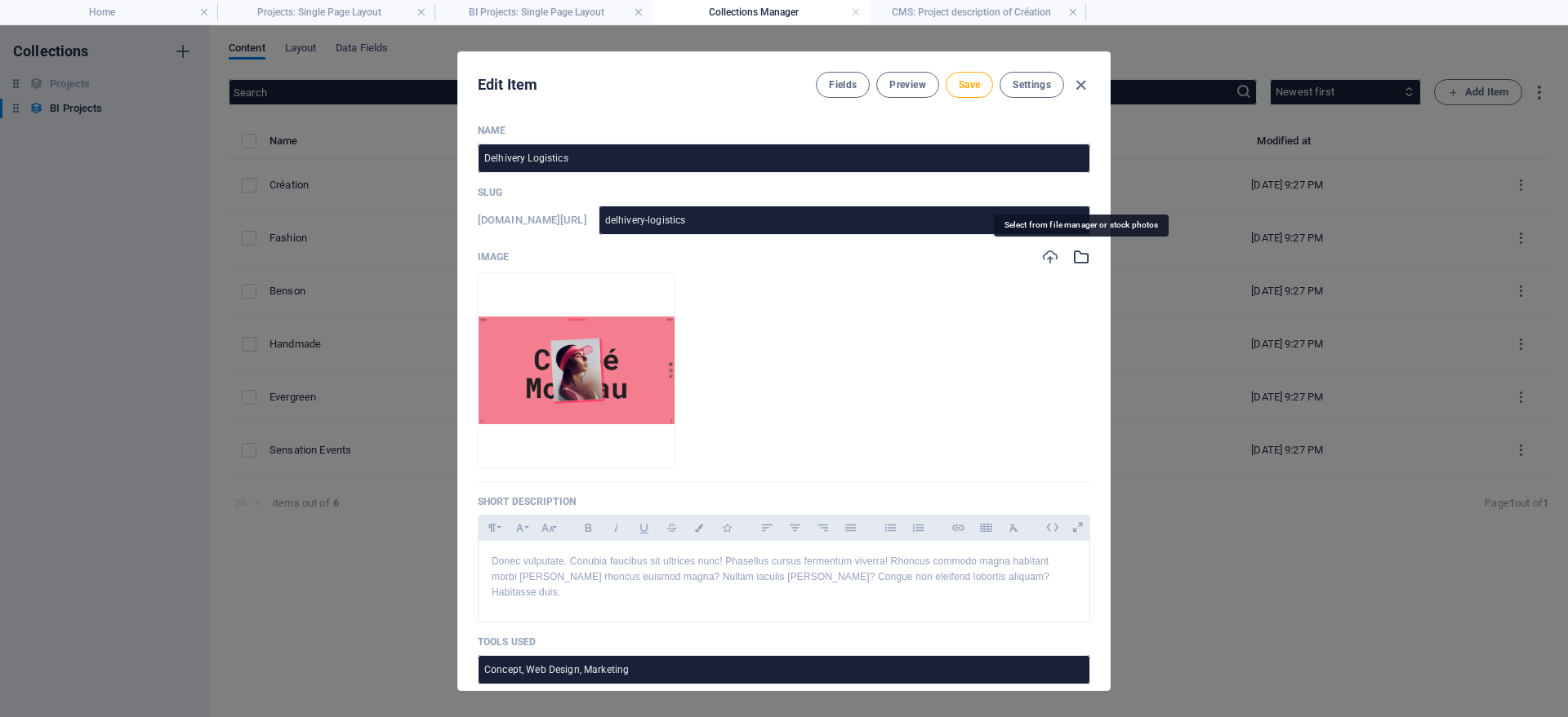
click at [1085, 257] on icon "button" at bounding box center [1081, 257] width 18 height 18
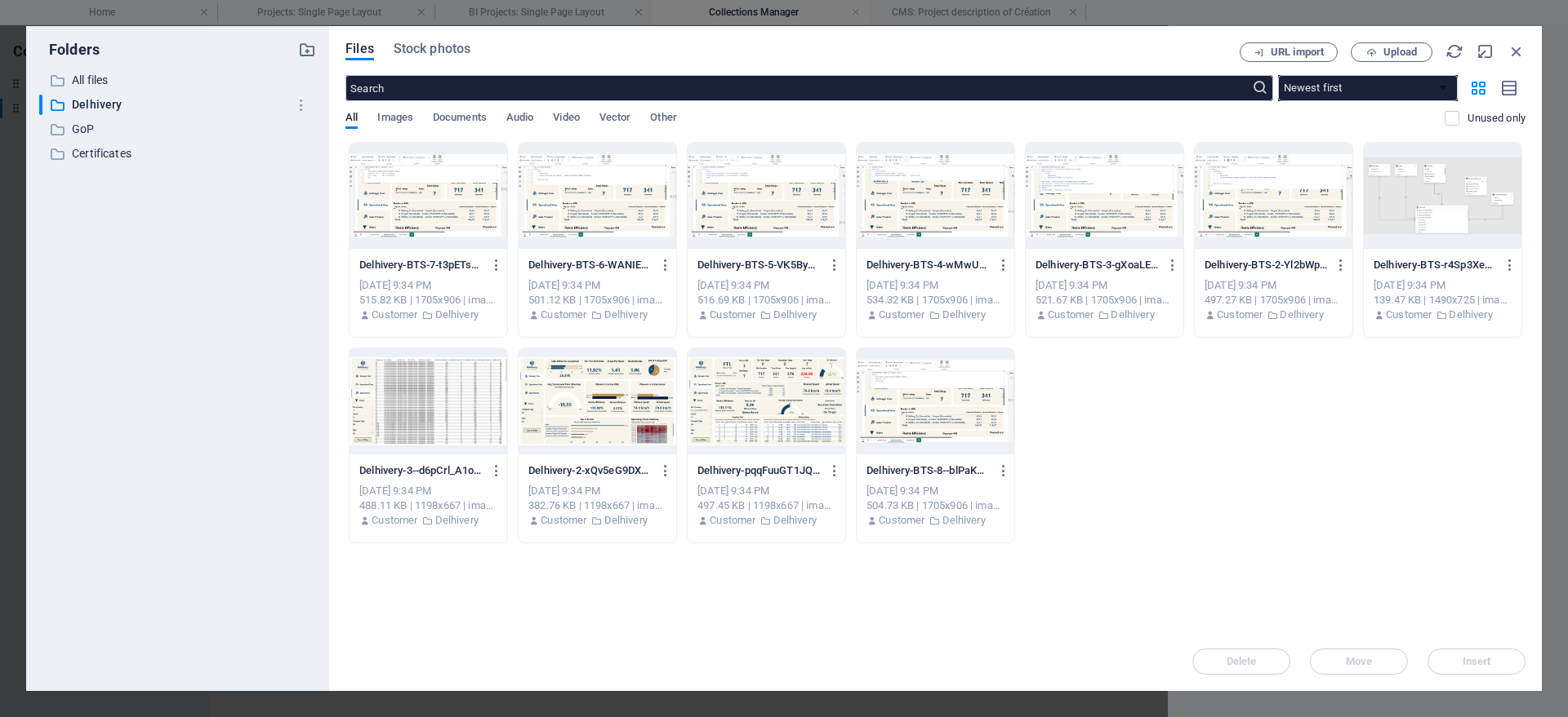
click at [561, 424] on div at bounding box center [598, 401] width 158 height 106
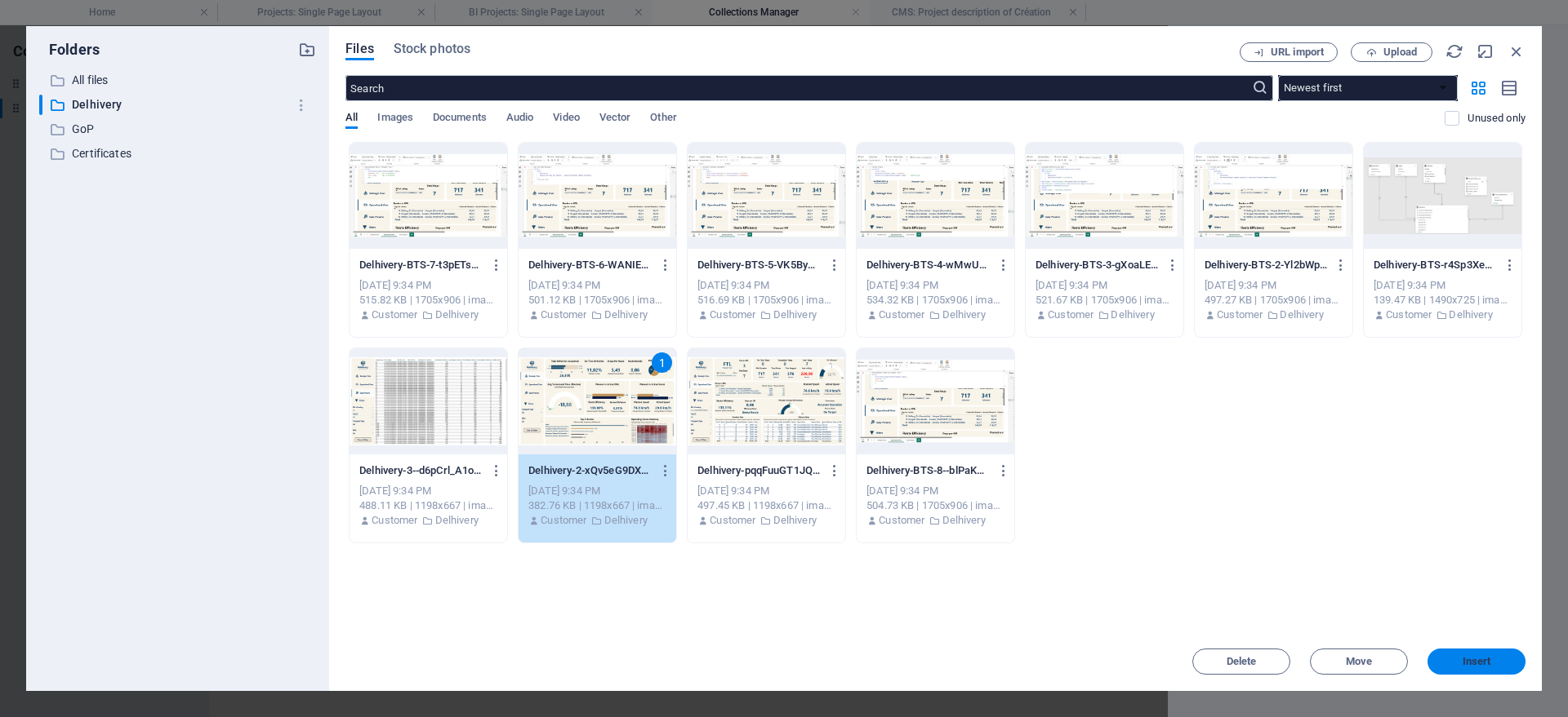
click at [1469, 661] on span "Insert" at bounding box center [1477, 661] width 28 height 10
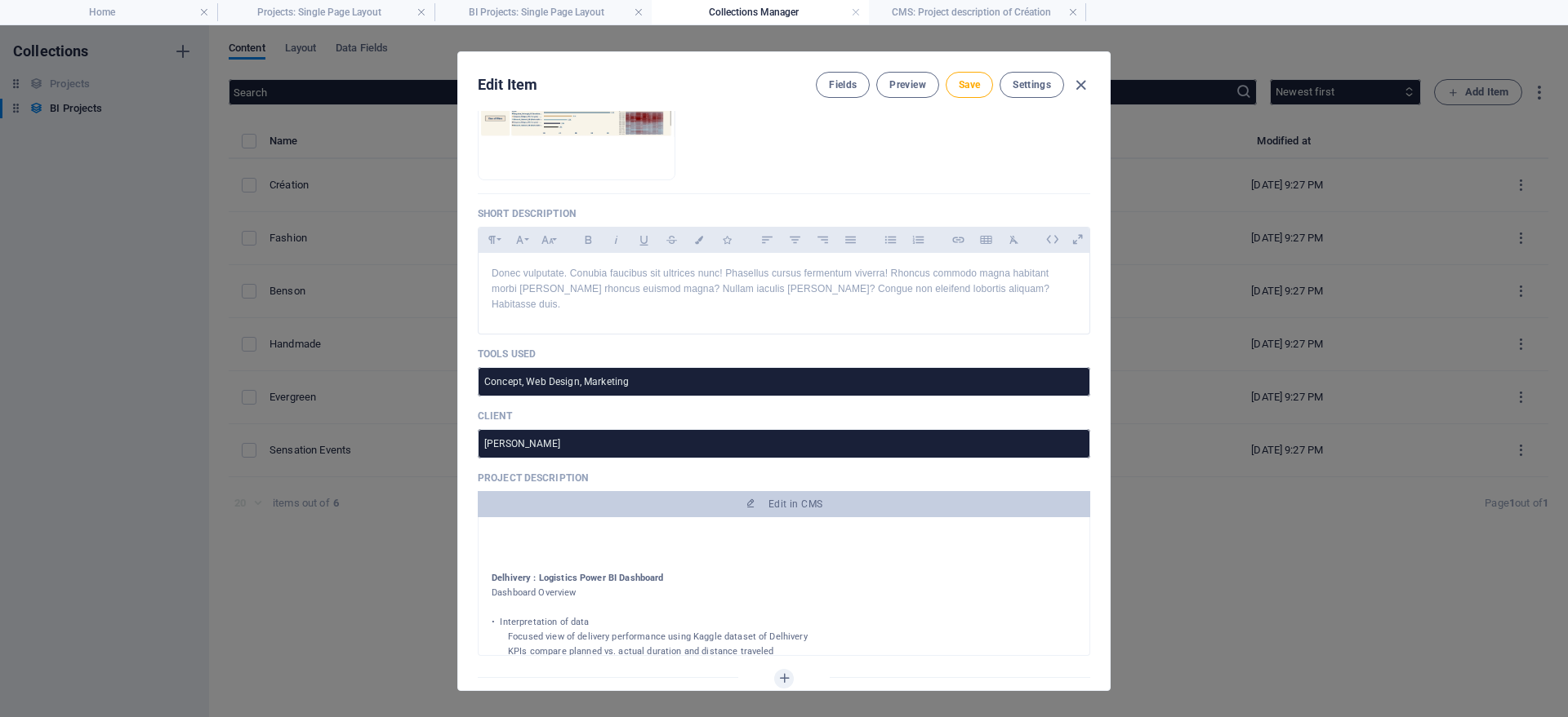
scroll to position [293, 0]
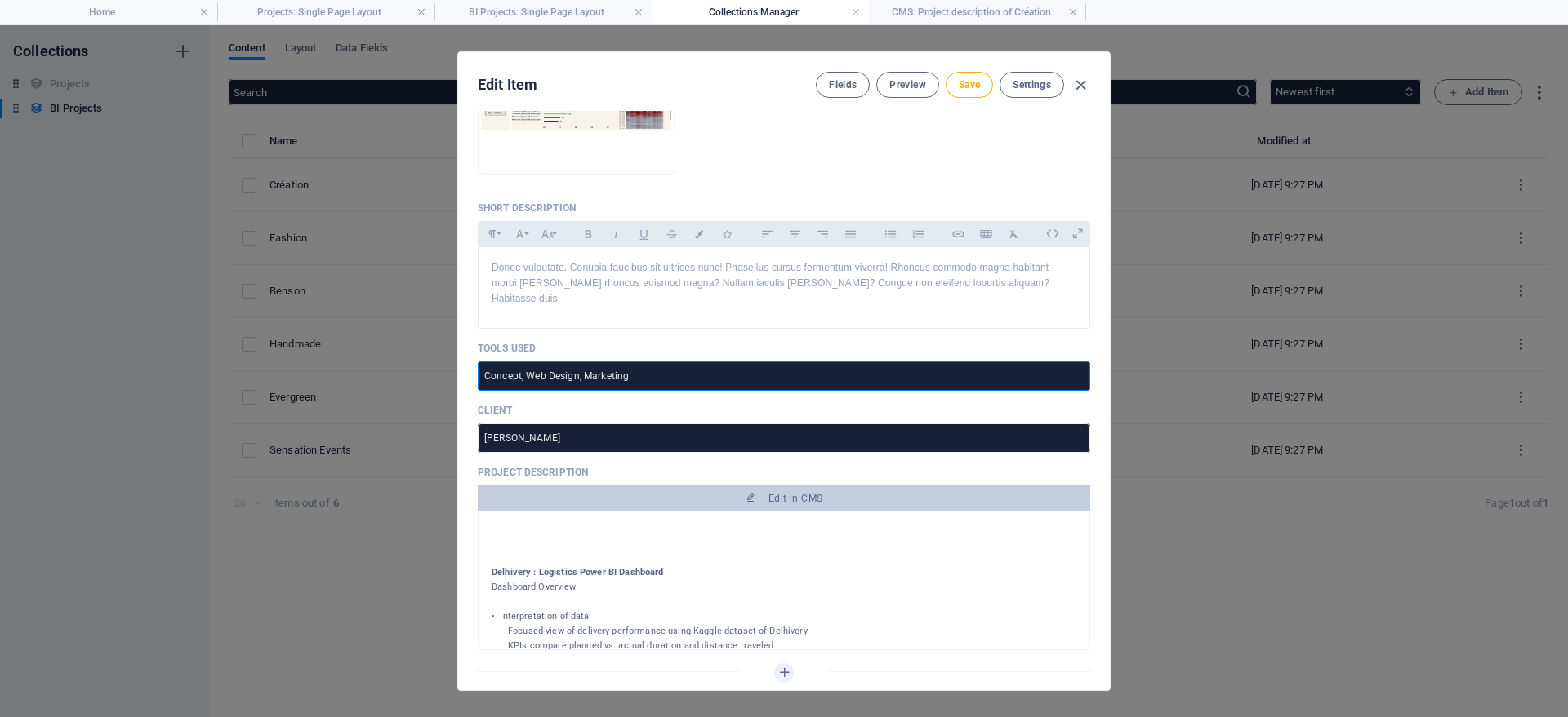
drag, startPoint x: 649, startPoint y: 354, endPoint x: 460, endPoint y: 345, distance: 189.2
click at [478, 362] on input "Concept, Web Design, Marketing" at bounding box center [784, 376] width 613 height 29
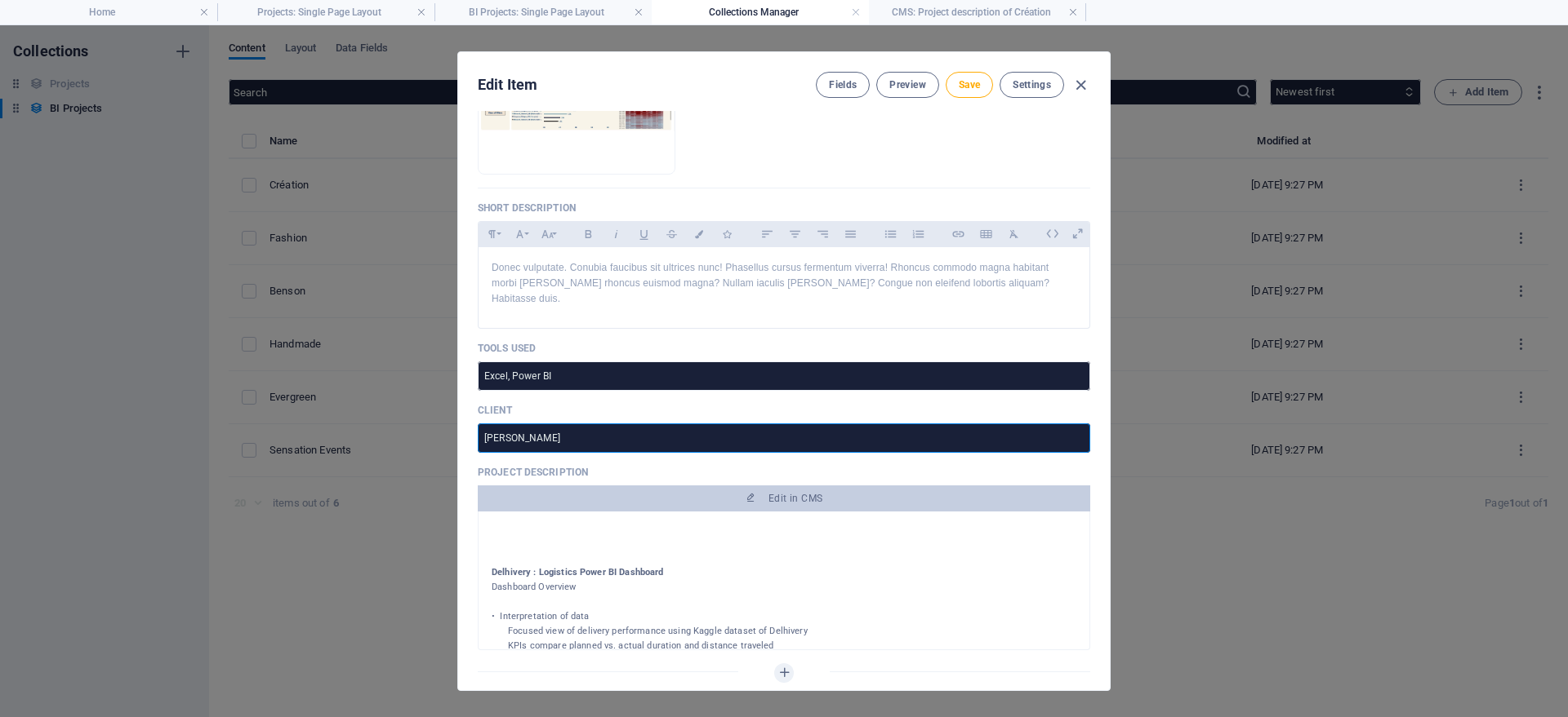
drag, startPoint x: 558, startPoint y: 429, endPoint x: 427, endPoint y: 417, distance: 131.5
click at [478, 424] on input "[PERSON_NAME]" at bounding box center [784, 438] width 613 height 29
click at [959, 82] on span "Save" at bounding box center [969, 84] width 21 height 13
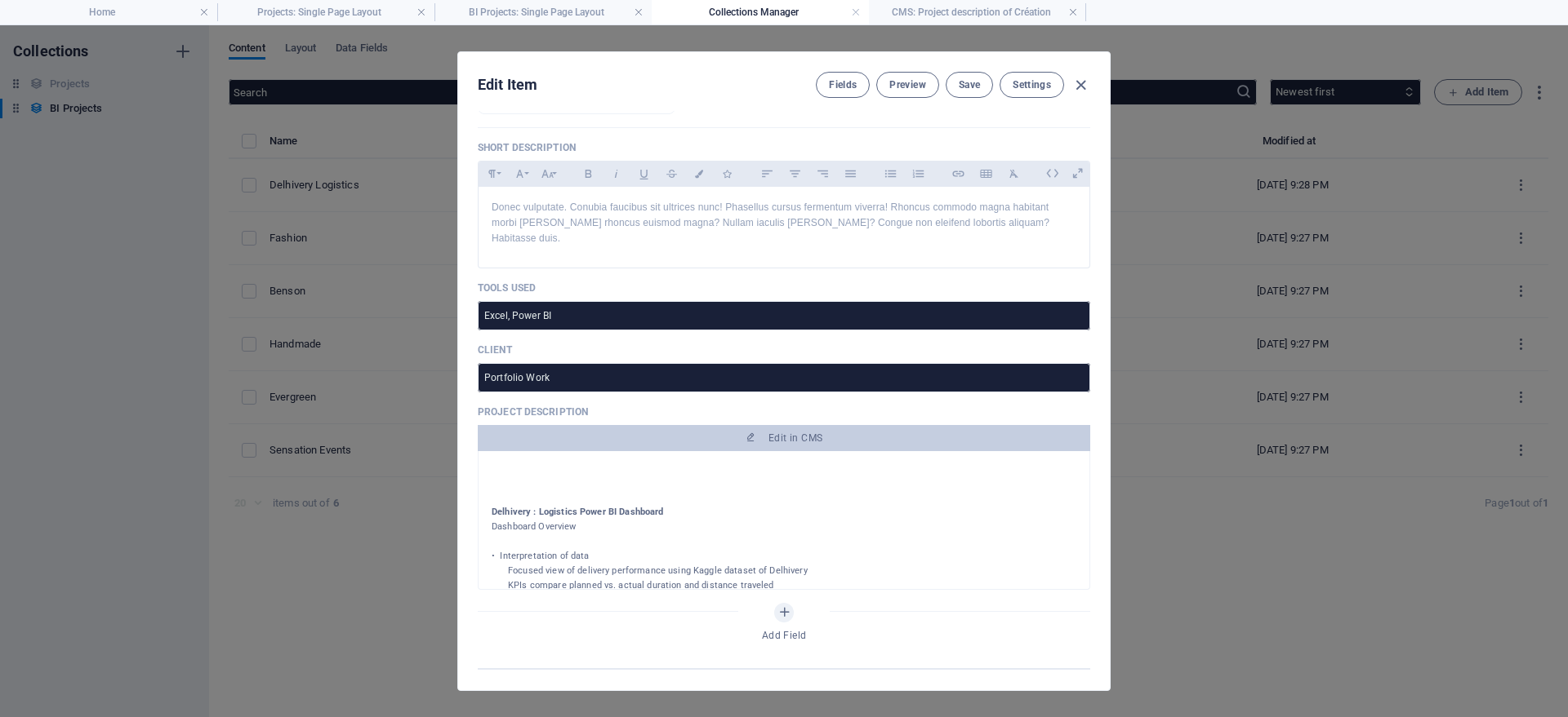
scroll to position [0, 0]
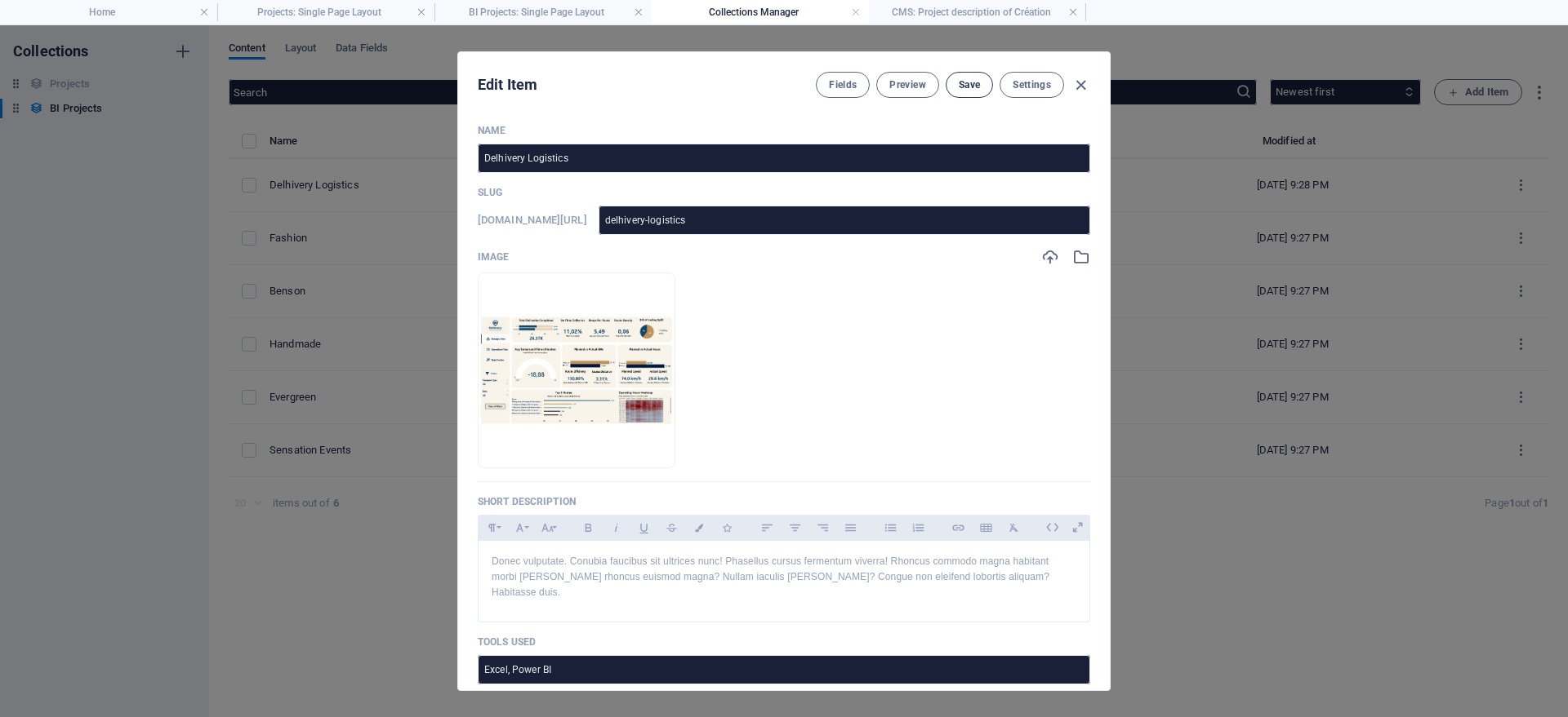
click at [973, 87] on span "Save" at bounding box center [969, 84] width 21 height 13
click at [1081, 84] on icon "button" at bounding box center [1080, 85] width 19 height 19
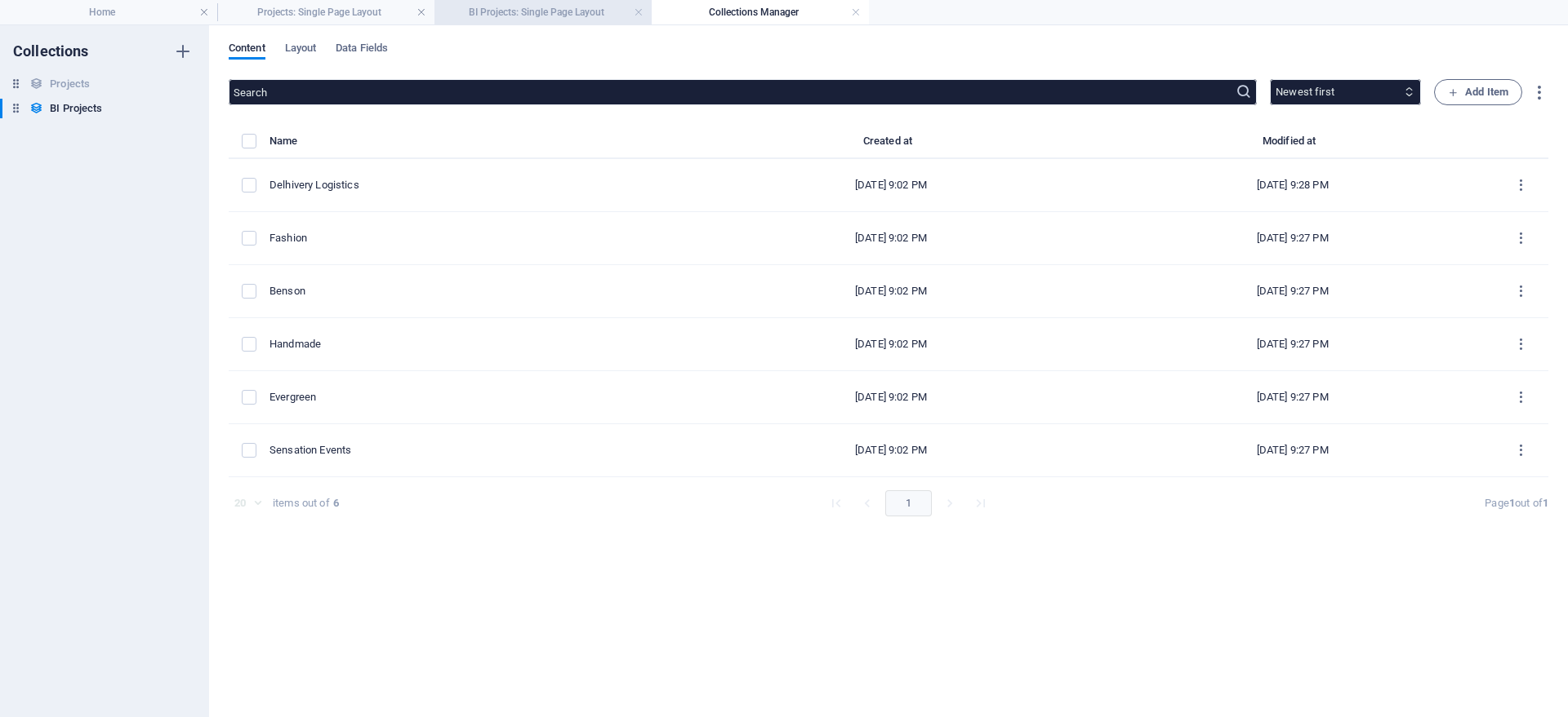
click at [561, 15] on h4 "BI Projects: Single Page Layout" at bounding box center [543, 12] width 217 height 18
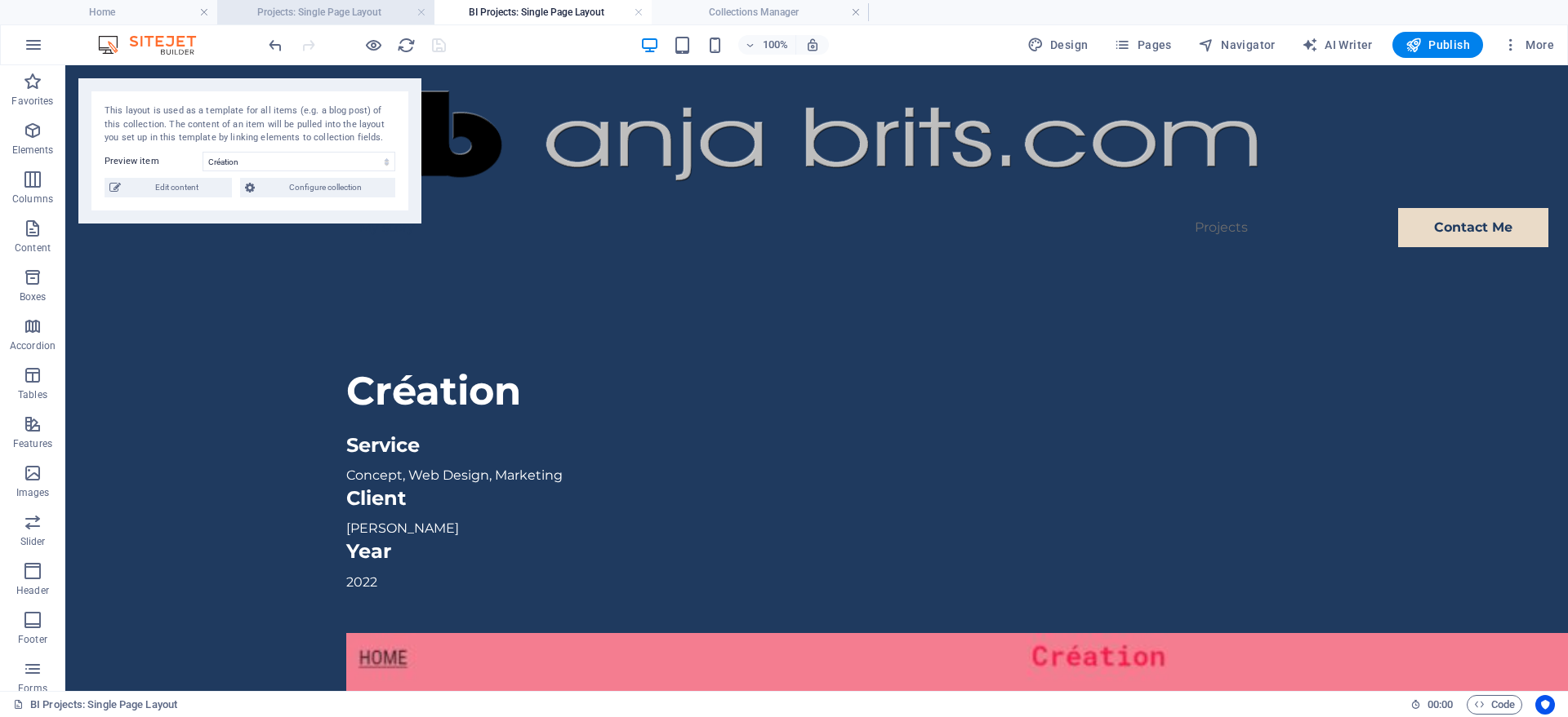
click at [336, 15] on h4 "Projects: Single Page Layout" at bounding box center [325, 12] width 217 height 18
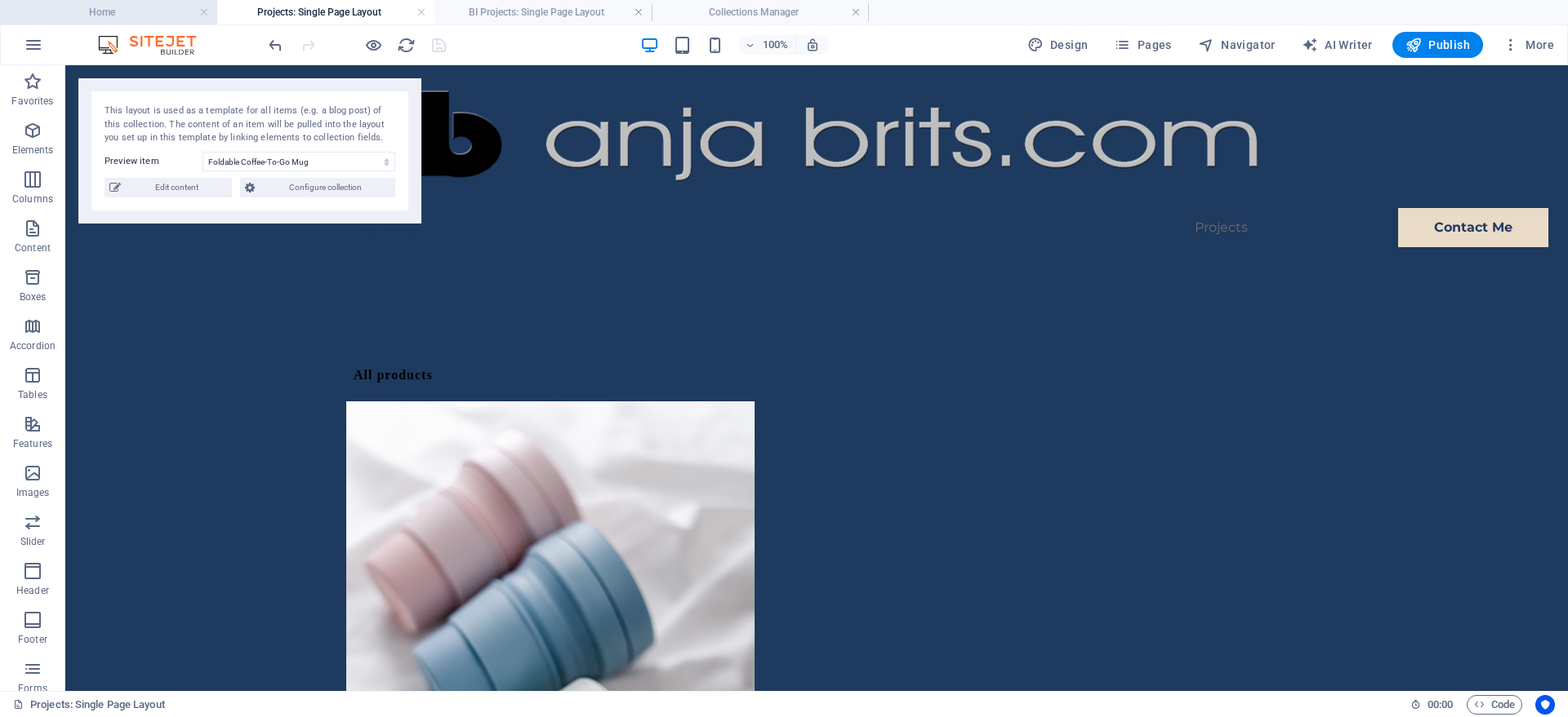
click at [153, 9] on h4 "Home" at bounding box center [108, 12] width 217 height 18
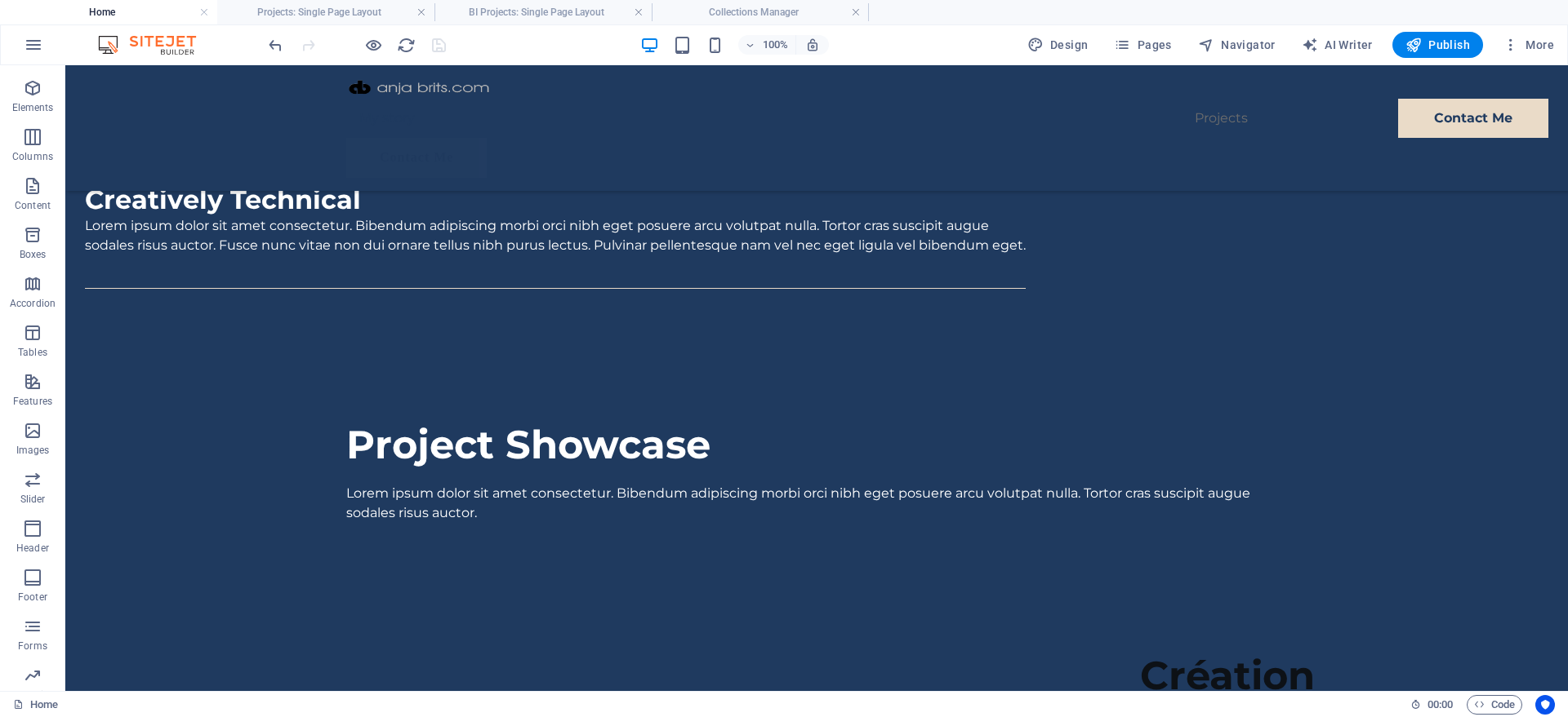
scroll to position [1831, 0]
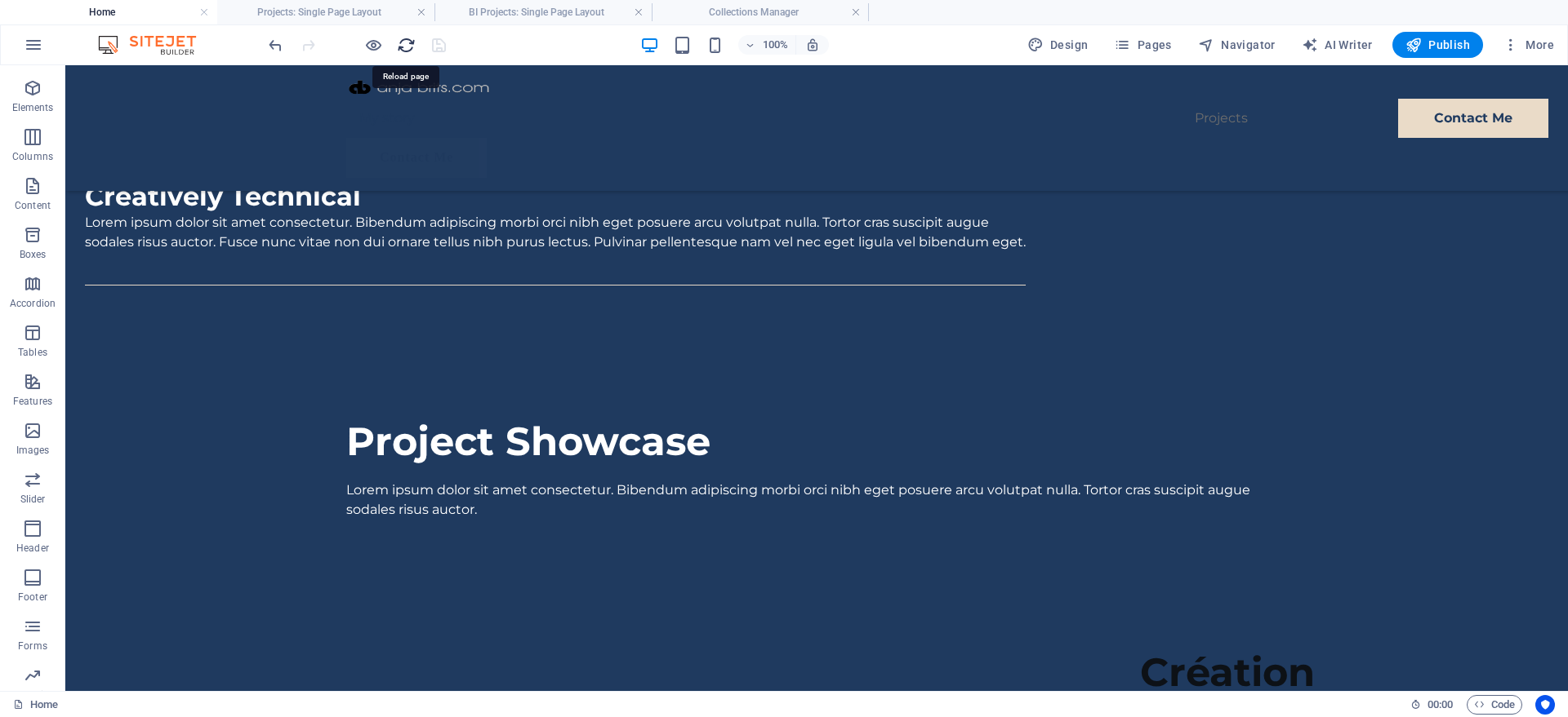
click at [404, 43] on icon "reload" at bounding box center [406, 45] width 19 height 19
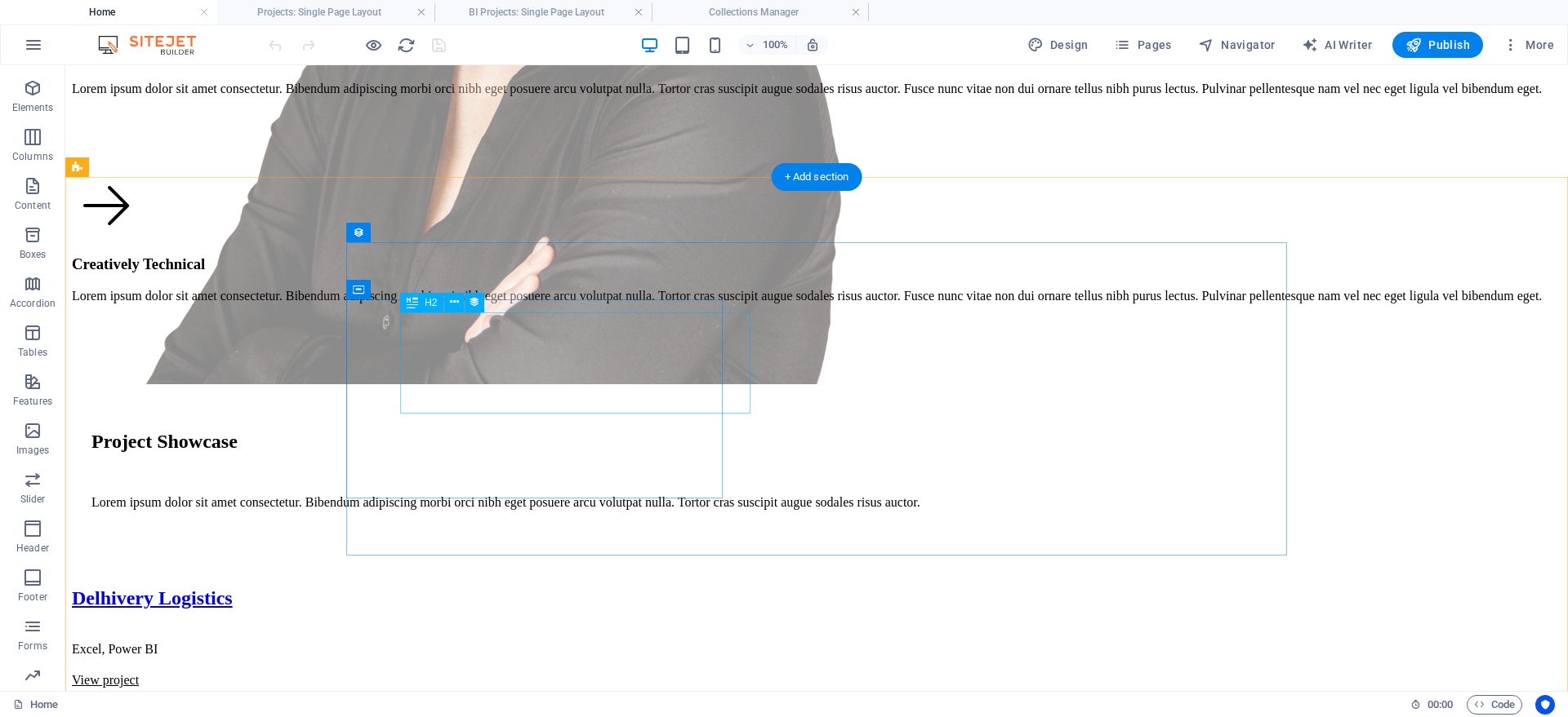
scroll to position [1914, 0]
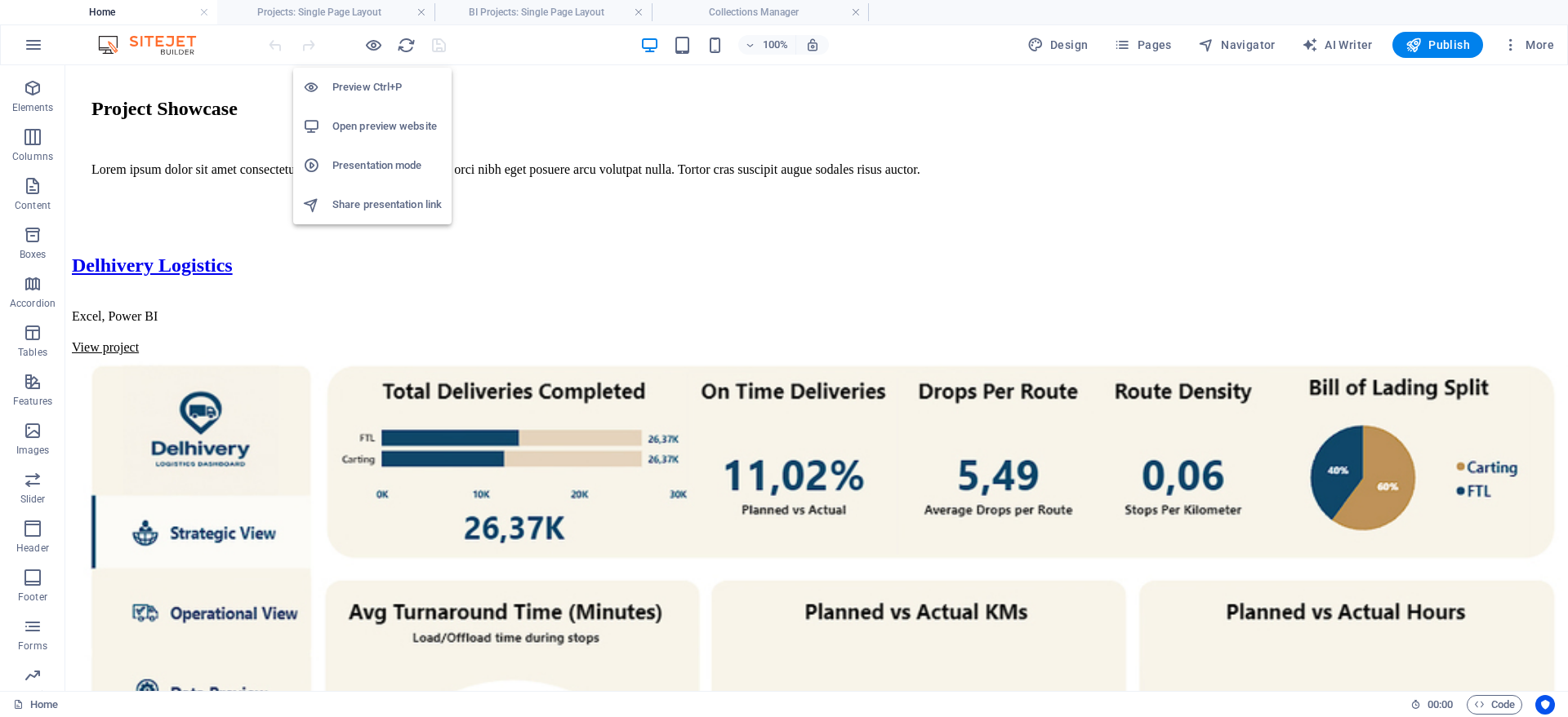
click at [376, 119] on h6 "Open preview website" at bounding box center [387, 127] width 109 height 19
